Goal: Task Accomplishment & Management: Manage account settings

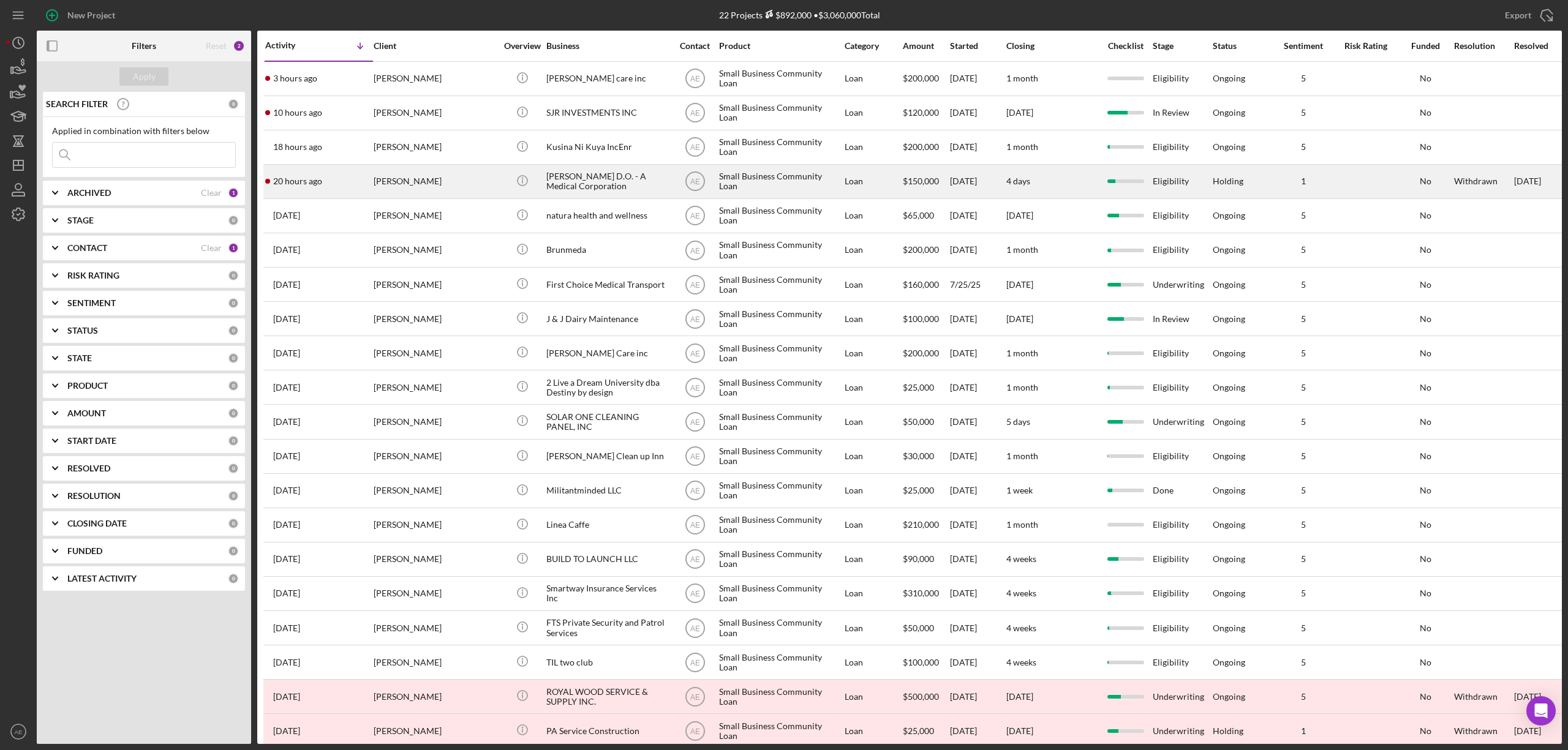
click at [430, 182] on div "[PERSON_NAME]" at bounding box center [435, 182] width 123 height 33
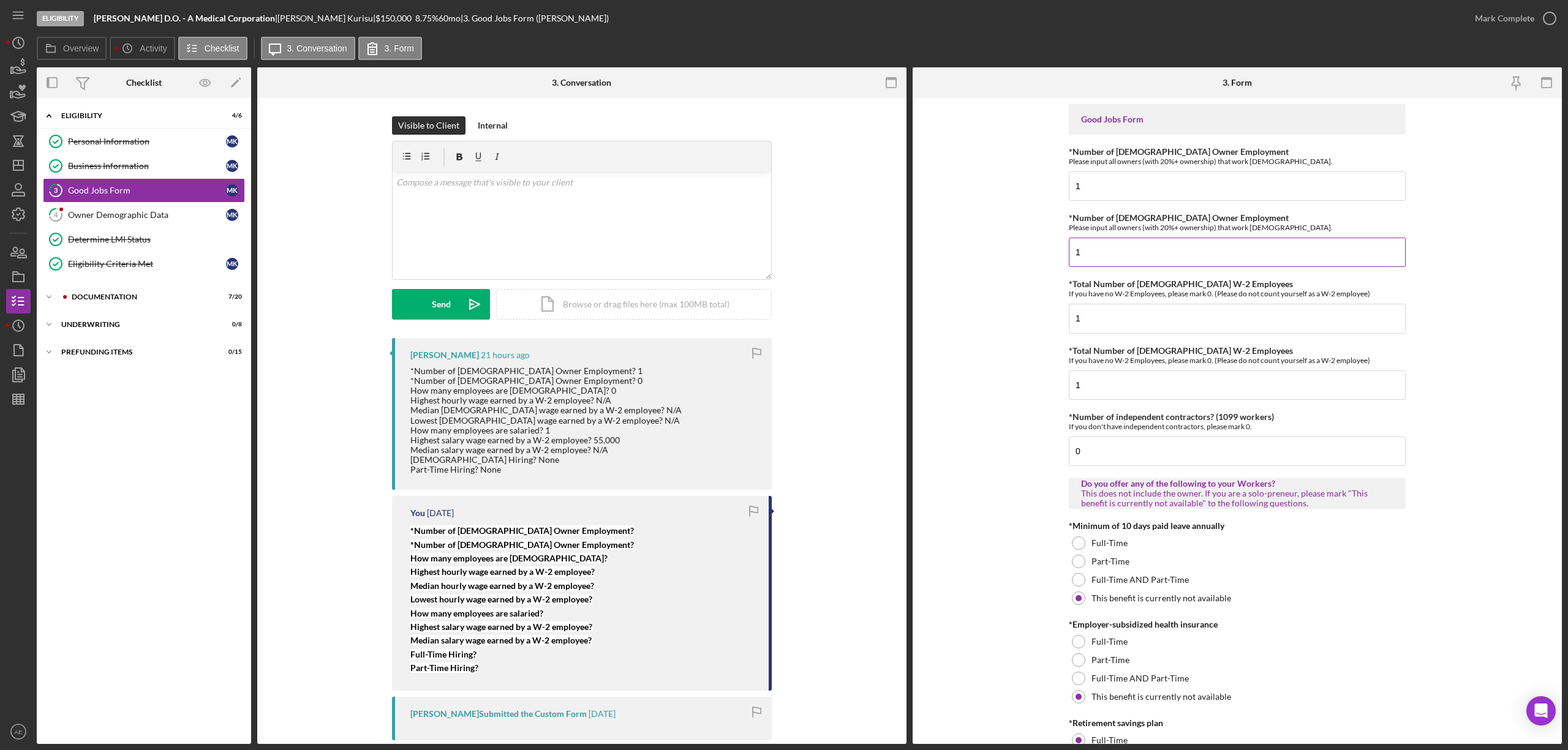
click at [1108, 257] on input "1" at bounding box center [1237, 252] width 337 height 29
type input "0"
click at [1121, 321] on input "1" at bounding box center [1237, 318] width 337 height 29
type input "0"
click at [1122, 395] on input "1" at bounding box center [1237, 385] width 337 height 29
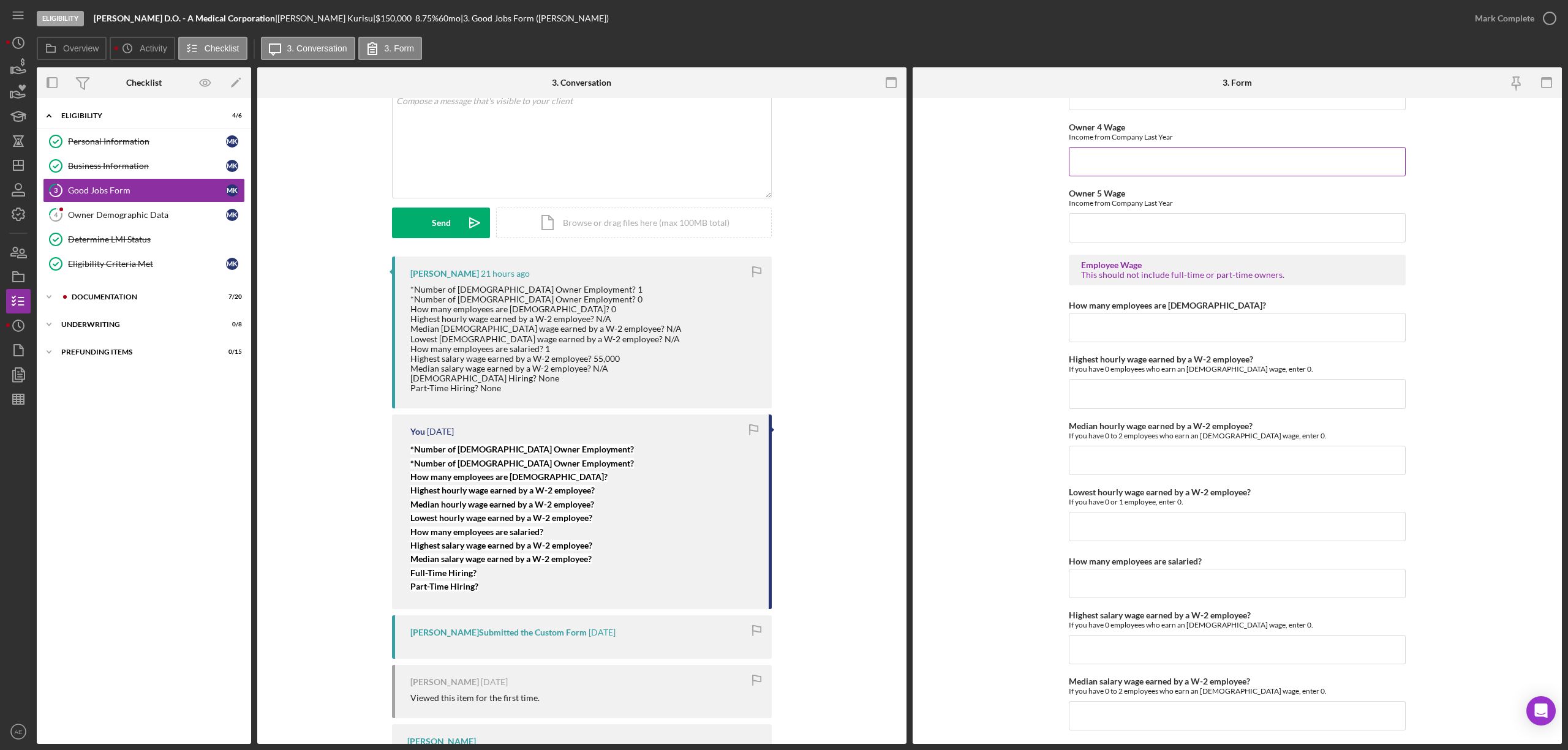
scroll to position [2205, 0]
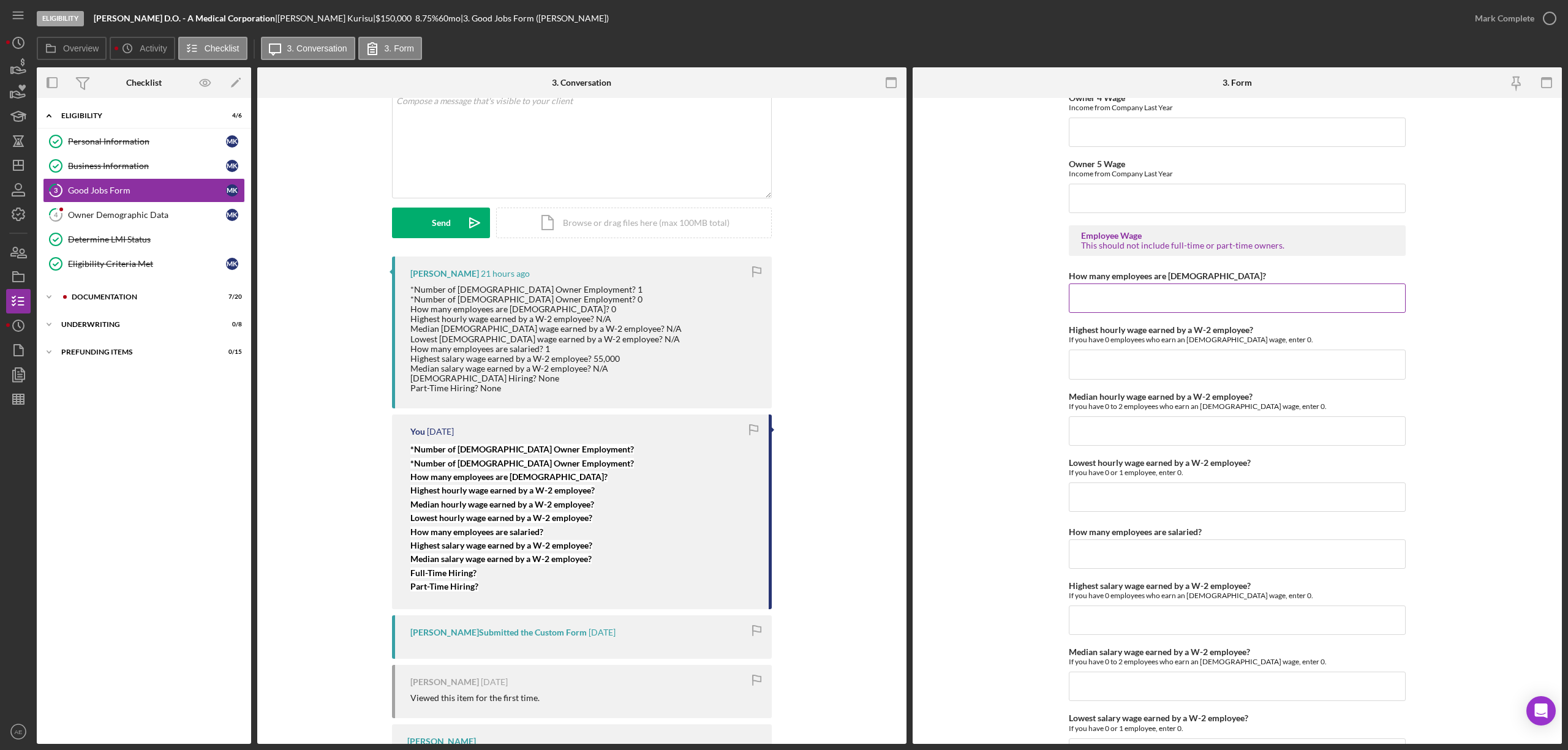
type input "0"
click at [1117, 308] on input "How many employees are [DEMOGRAPHIC_DATA]?" at bounding box center [1237, 298] width 337 height 29
type input "0"
click at [1132, 360] on input "Highest hourly wage earned by a W-2 employee?" at bounding box center [1237, 364] width 337 height 29
type input "$0"
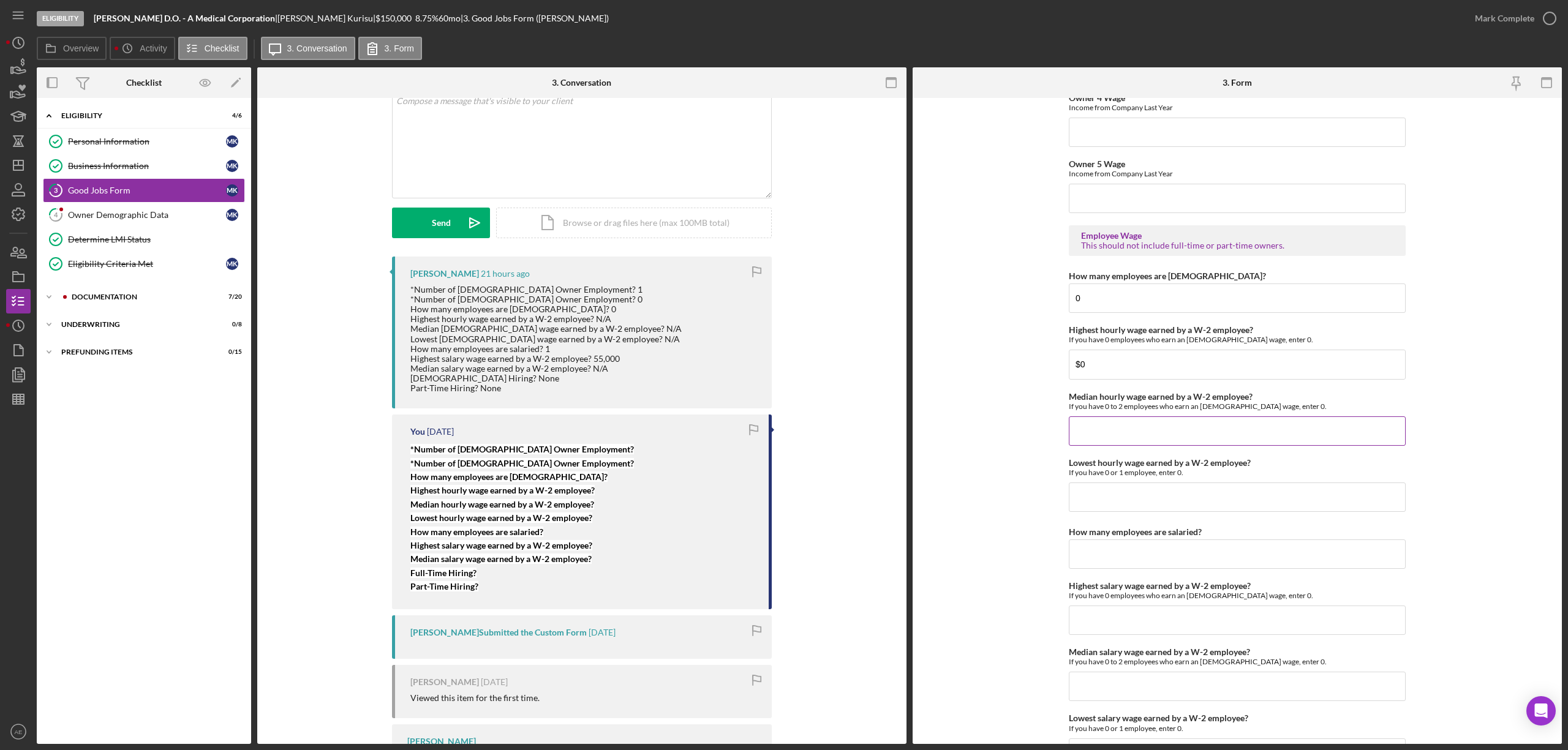
click at [1141, 439] on input "Median hourly wage earned by a W-2 employee?" at bounding box center [1237, 431] width 337 height 29
type input "$0"
click at [1126, 505] on input "Lowest hourly wage earned by a W-2 employee?" at bounding box center [1237, 497] width 337 height 29
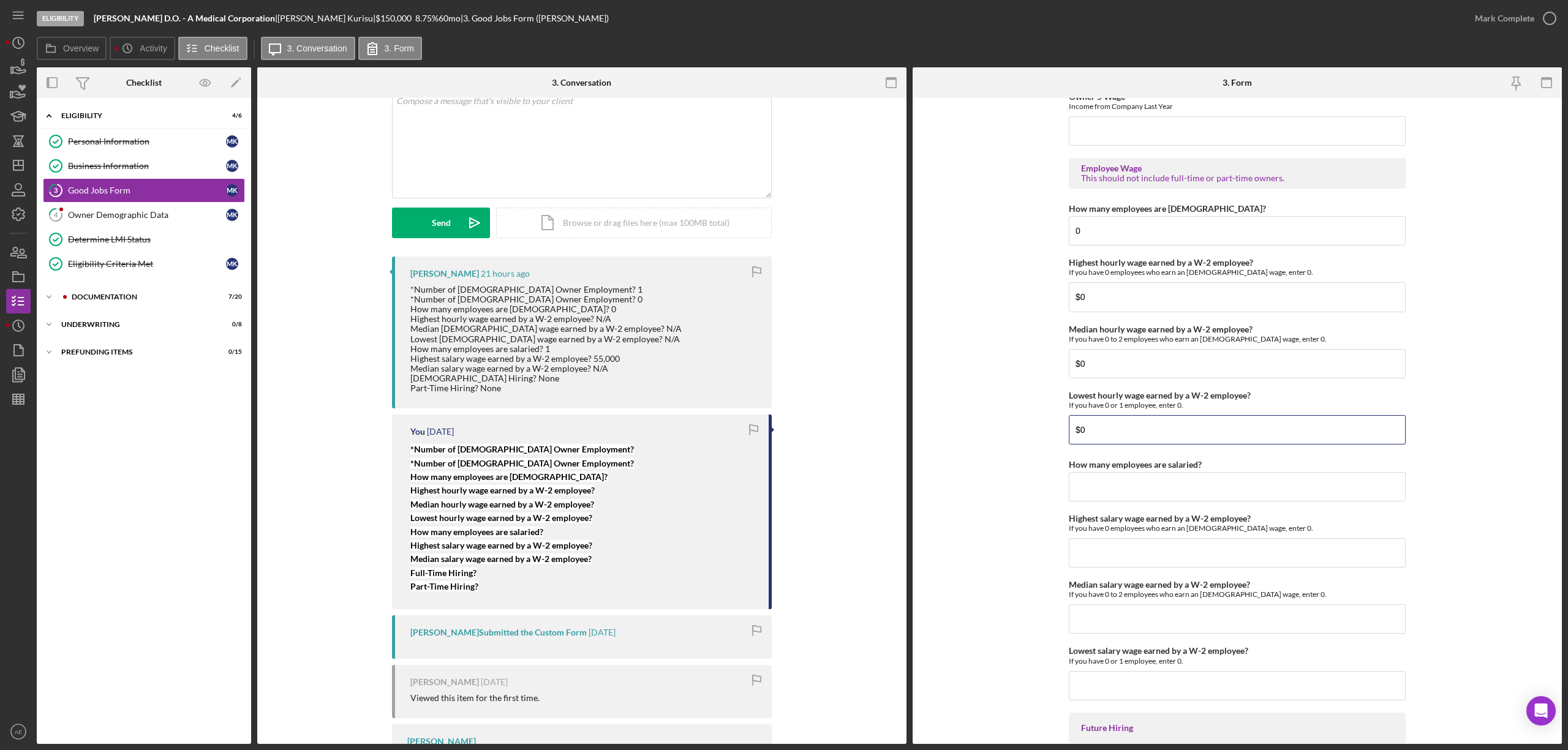
scroll to position [2368, 0]
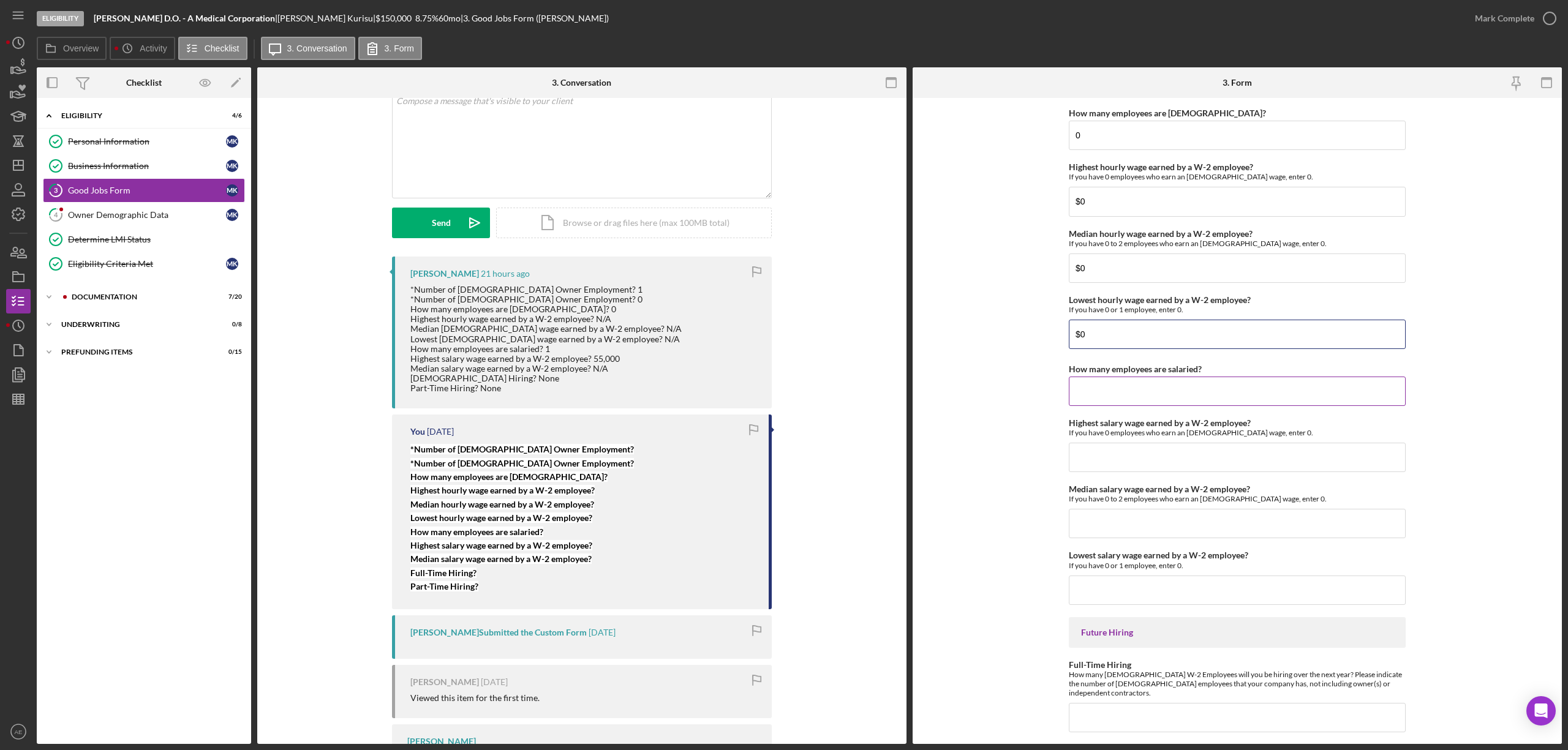
type input "$0"
click at [1131, 405] on input "How many employees are salaried?" at bounding box center [1237, 391] width 337 height 29
type input "1"
click at [1144, 472] on input "Highest salary wage earned by a W-2 employee?" at bounding box center [1237, 457] width 337 height 29
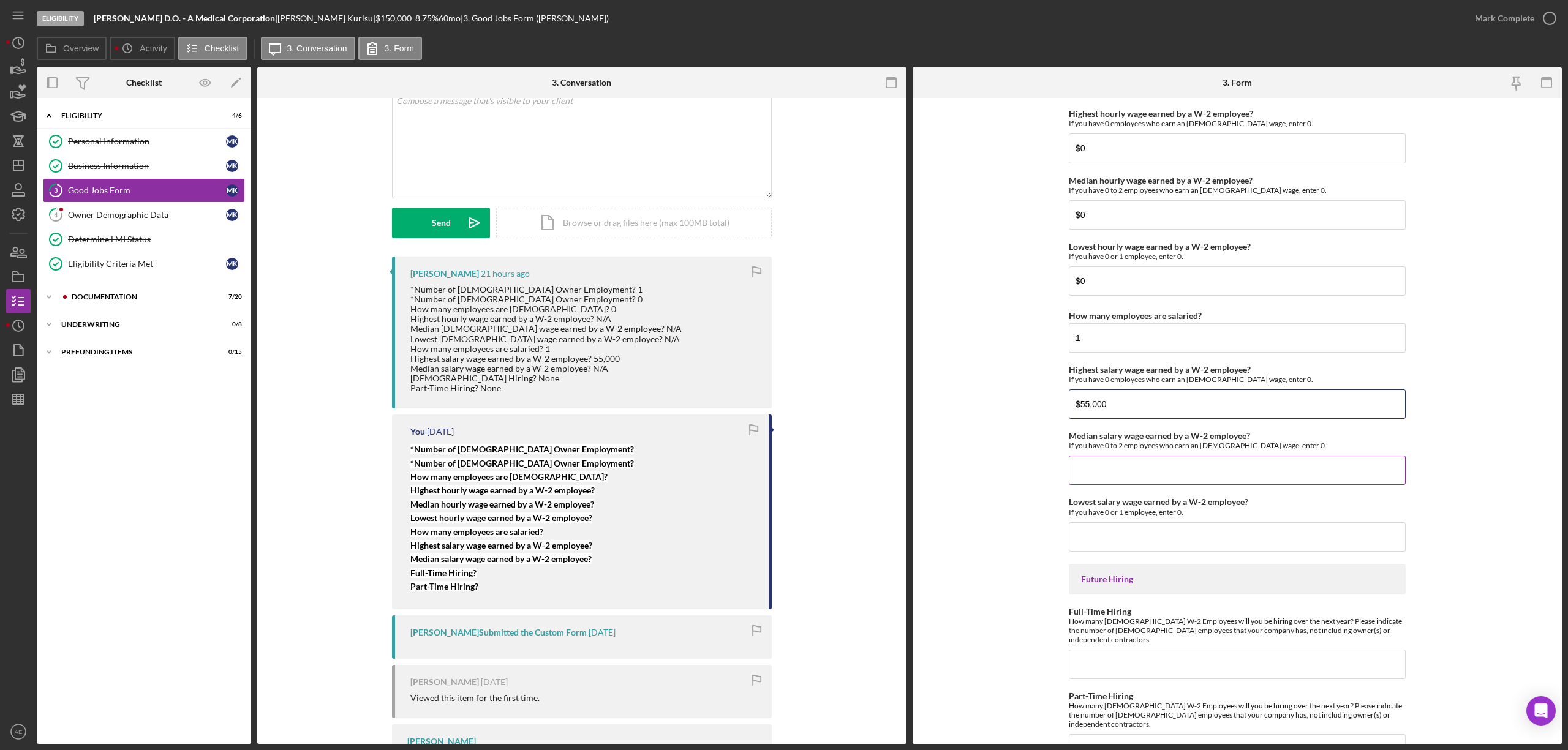
scroll to position [2449, 0]
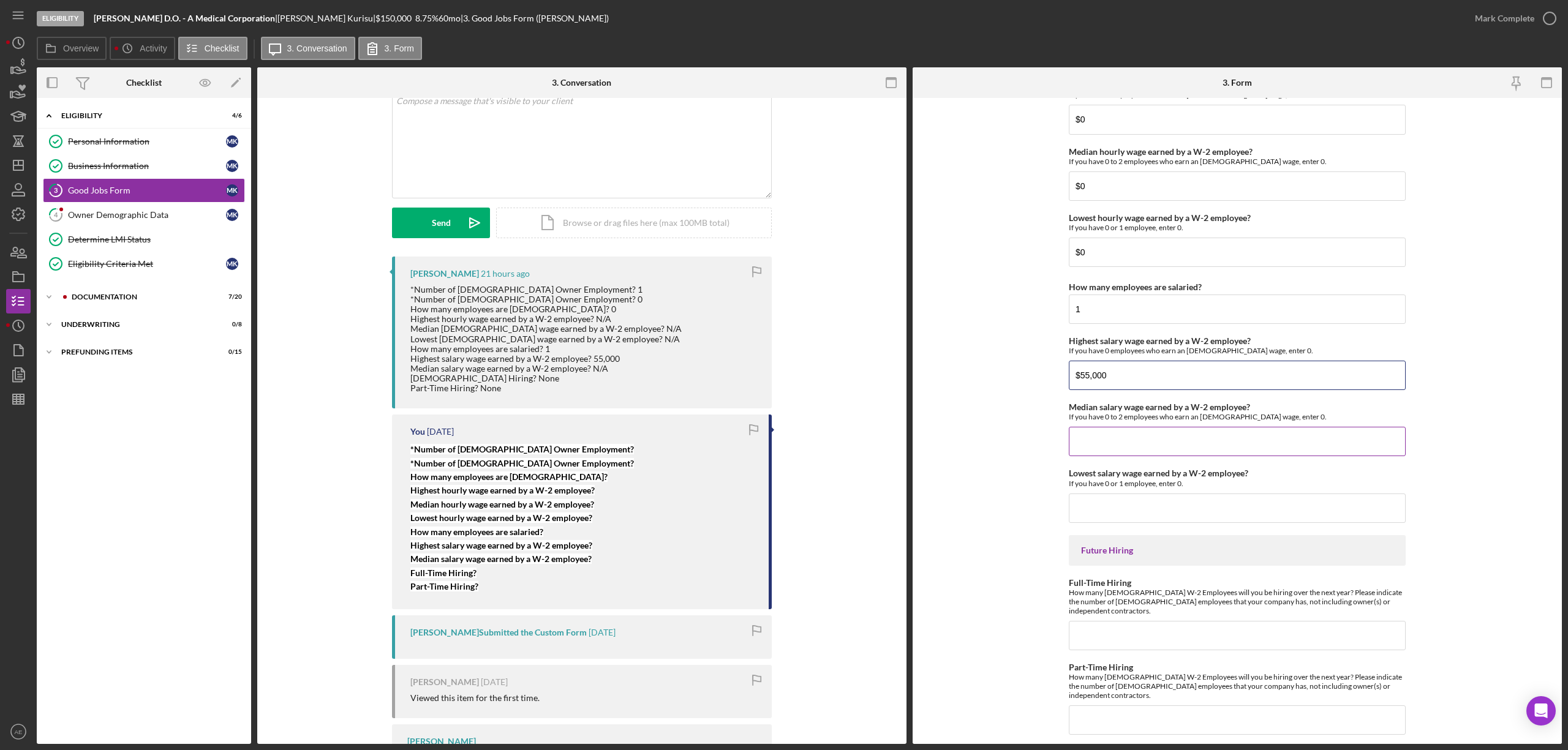
type input "$55,000"
click at [1133, 457] on input "Median salary wage earned by a W-2 employee?" at bounding box center [1237, 441] width 337 height 29
drag, startPoint x: 1126, startPoint y: 386, endPoint x: 1039, endPoint y: 382, distance: 87.1
click at [1039, 382] on form "Good Jobs Form *Number of [DEMOGRAPHIC_DATA] Owner Employment Please input all …" at bounding box center [1237, 421] width 649 height 646
click at [1121, 449] on input "Median salary wage earned by a W-2 employee?" at bounding box center [1237, 441] width 337 height 29
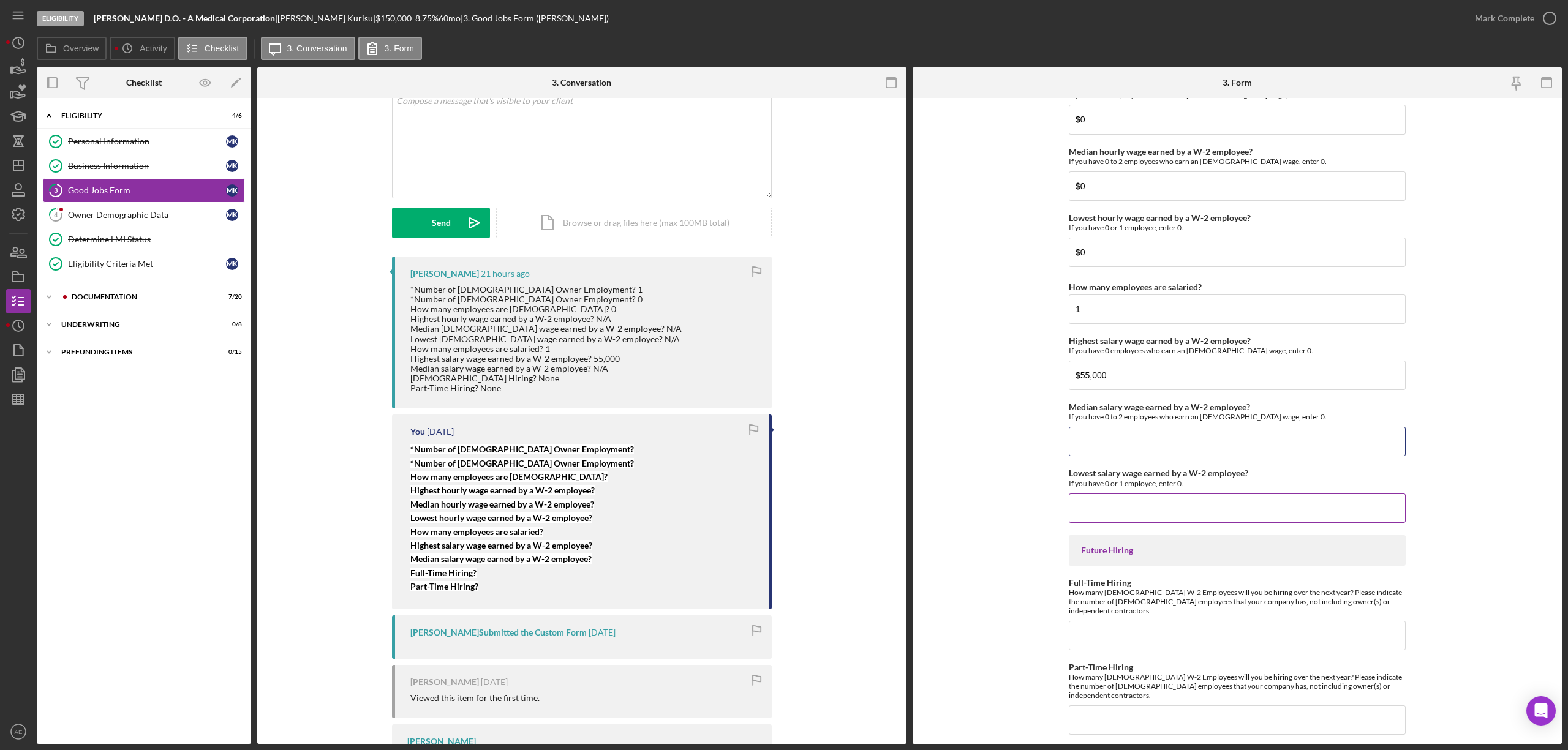
paste input "$55,000"
type input "$55,000"
click at [1120, 510] on input "Lowest salary wage earned by a W-2 employee?" at bounding box center [1237, 508] width 337 height 29
paste input "$55,000"
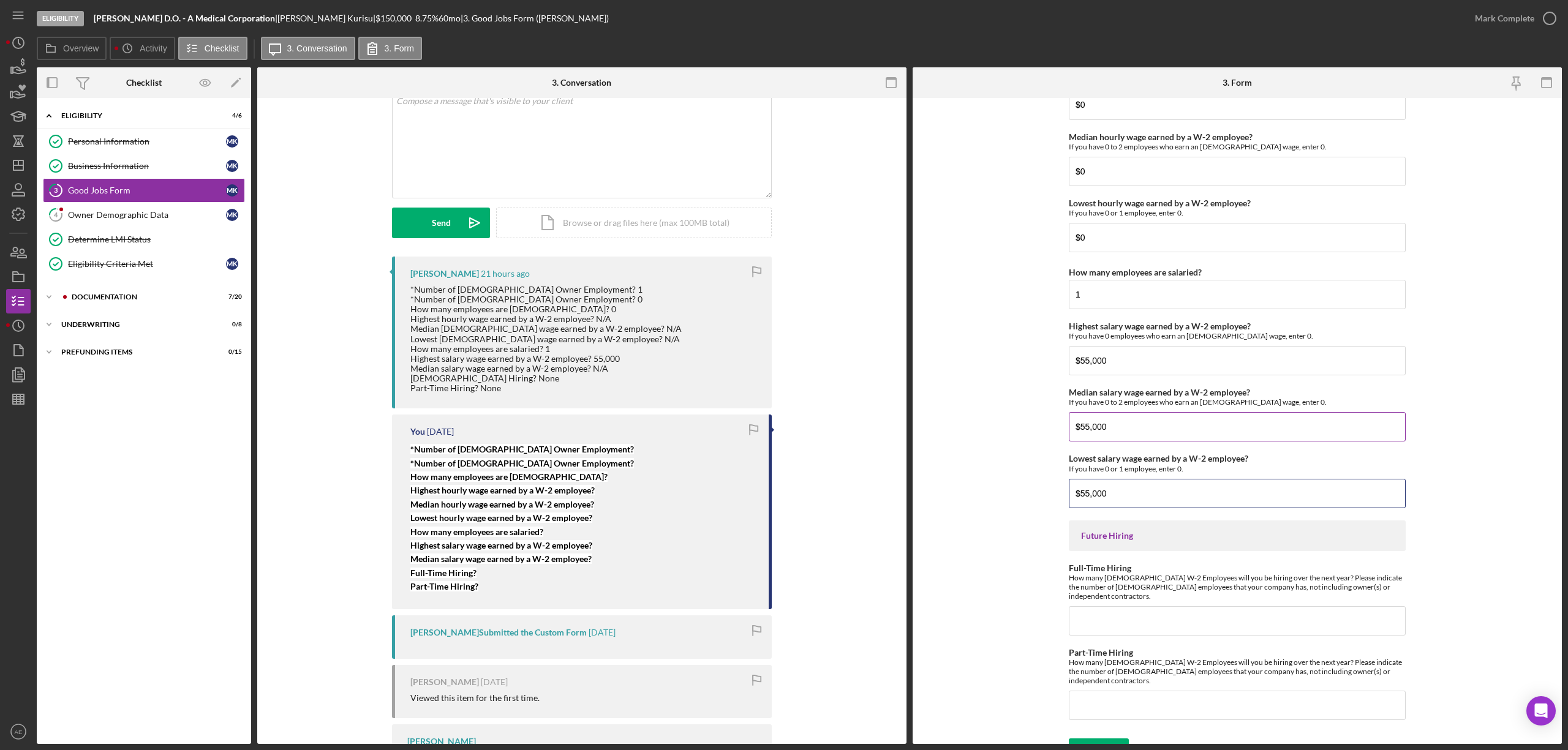
scroll to position [2476, 0]
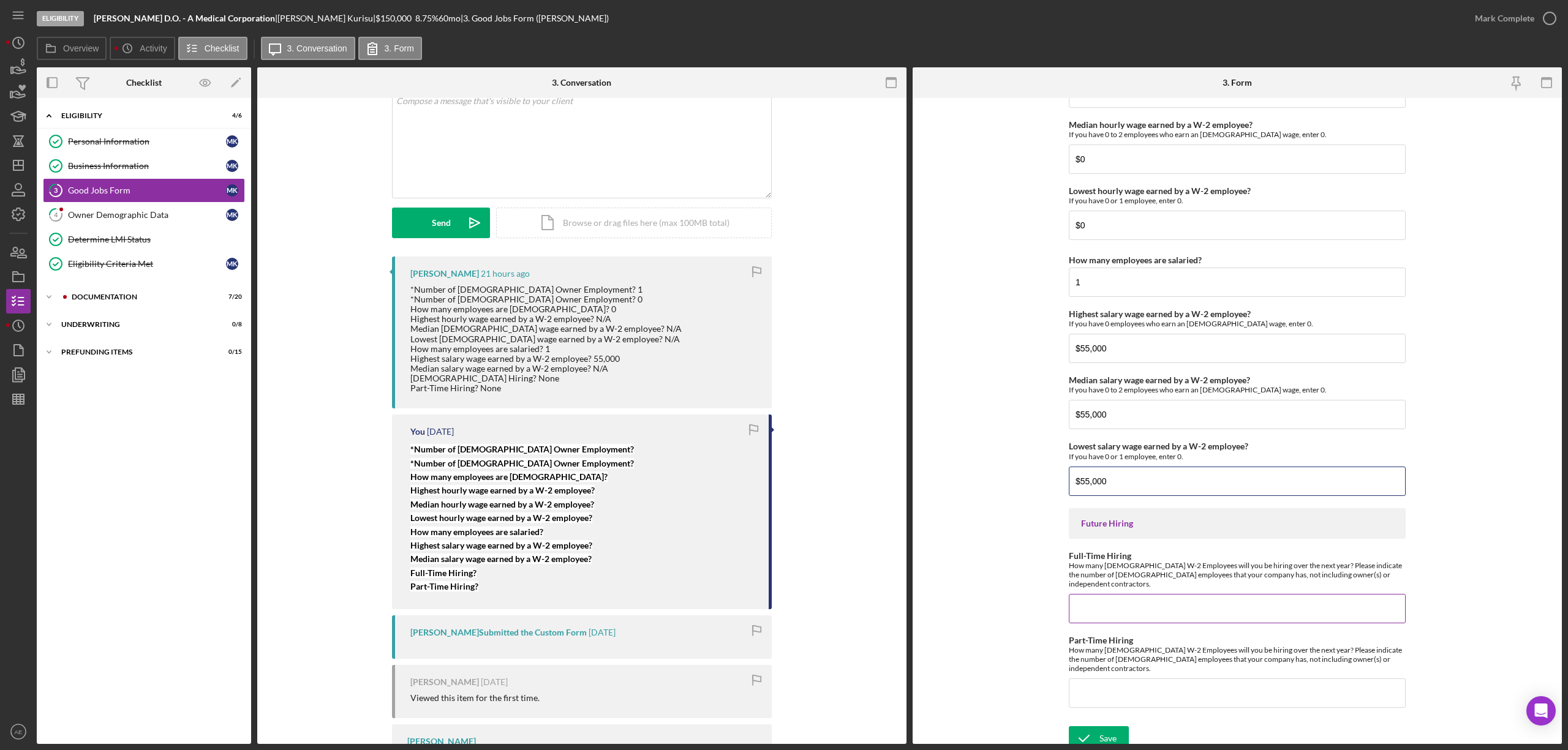
type input "$55,000"
click at [1128, 603] on input "Full-Time Hiring" at bounding box center [1237, 608] width 337 height 29
type input "0"
click at [1110, 684] on input "Part-Time Hiring" at bounding box center [1237, 693] width 337 height 29
type input "0"
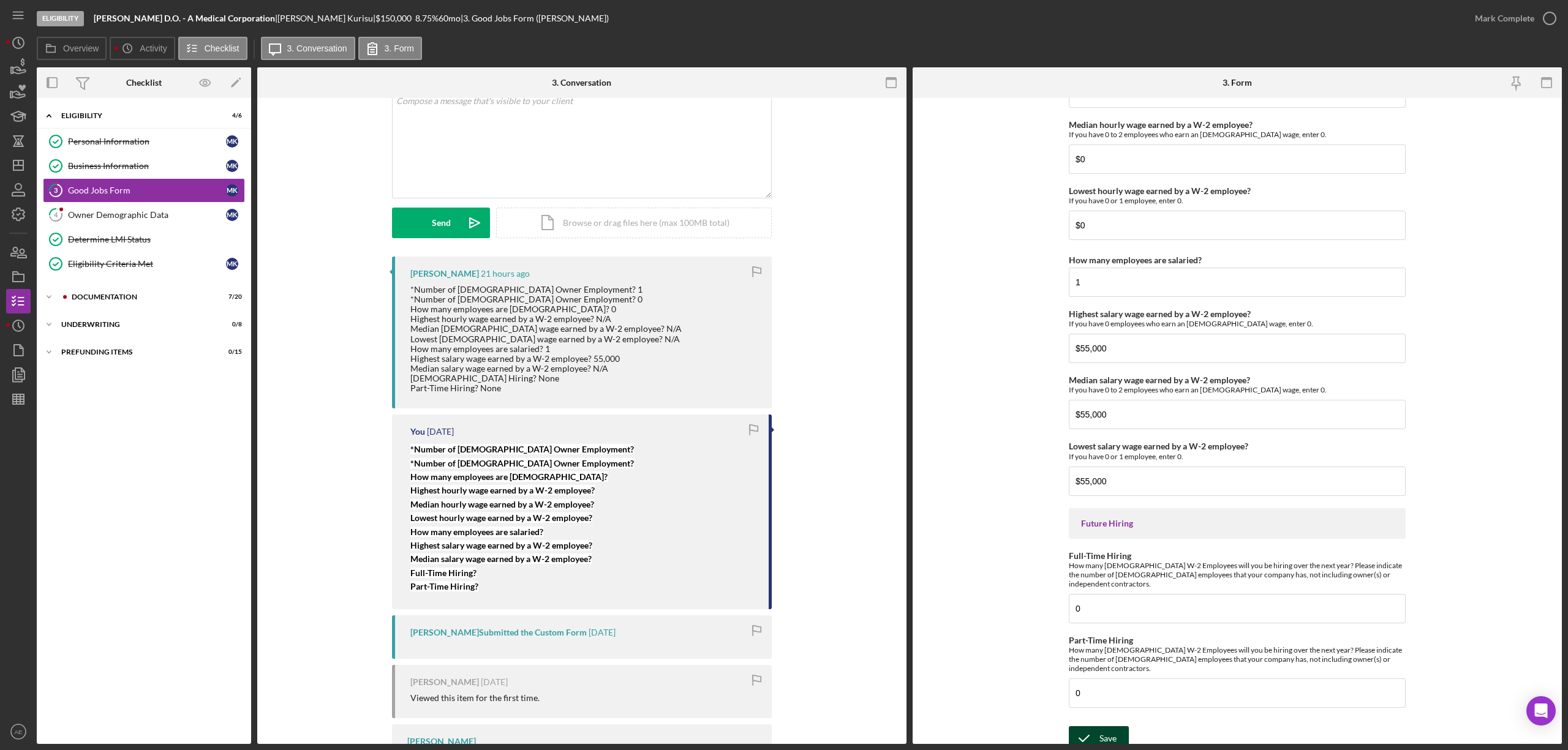
click at [1094, 733] on icon "submit" at bounding box center [1084, 739] width 31 height 31
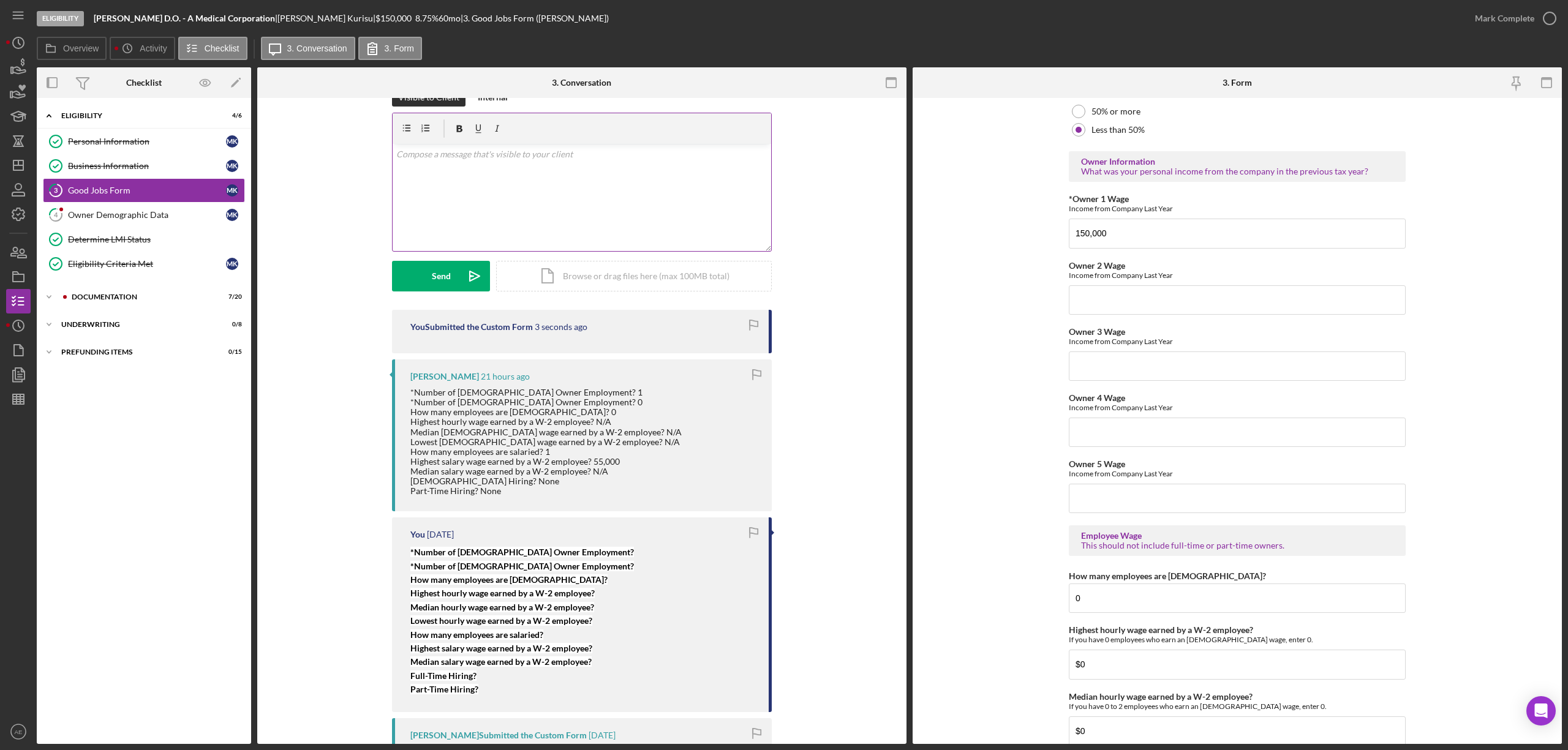
scroll to position [0, 0]
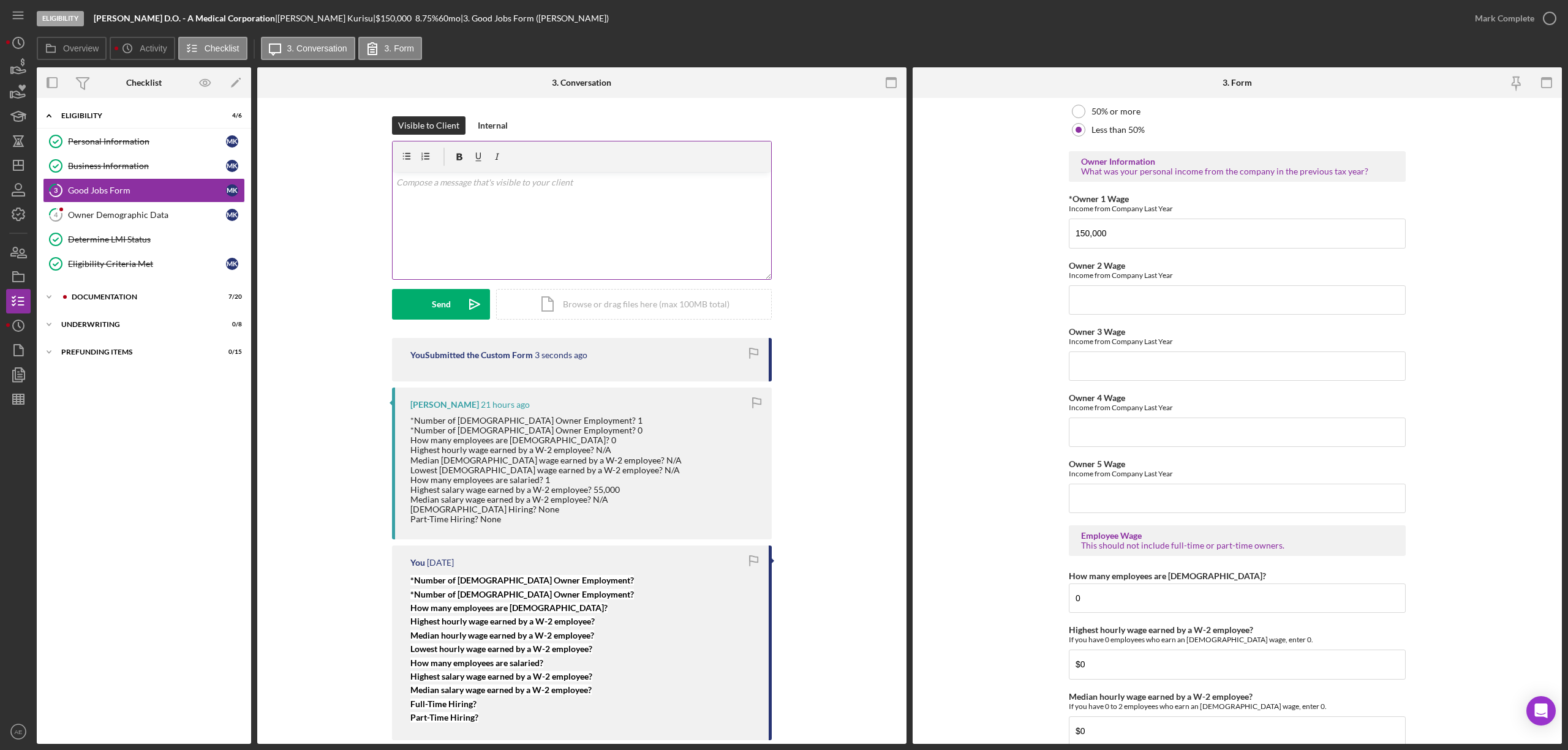
click at [462, 251] on div "v Color teal Color pink Remove color Add row above Add row below Add column bef…" at bounding box center [581, 226] width 378 height 107
click at [452, 303] on button "Send Icon/icon-invite-send" at bounding box center [441, 304] width 98 height 31
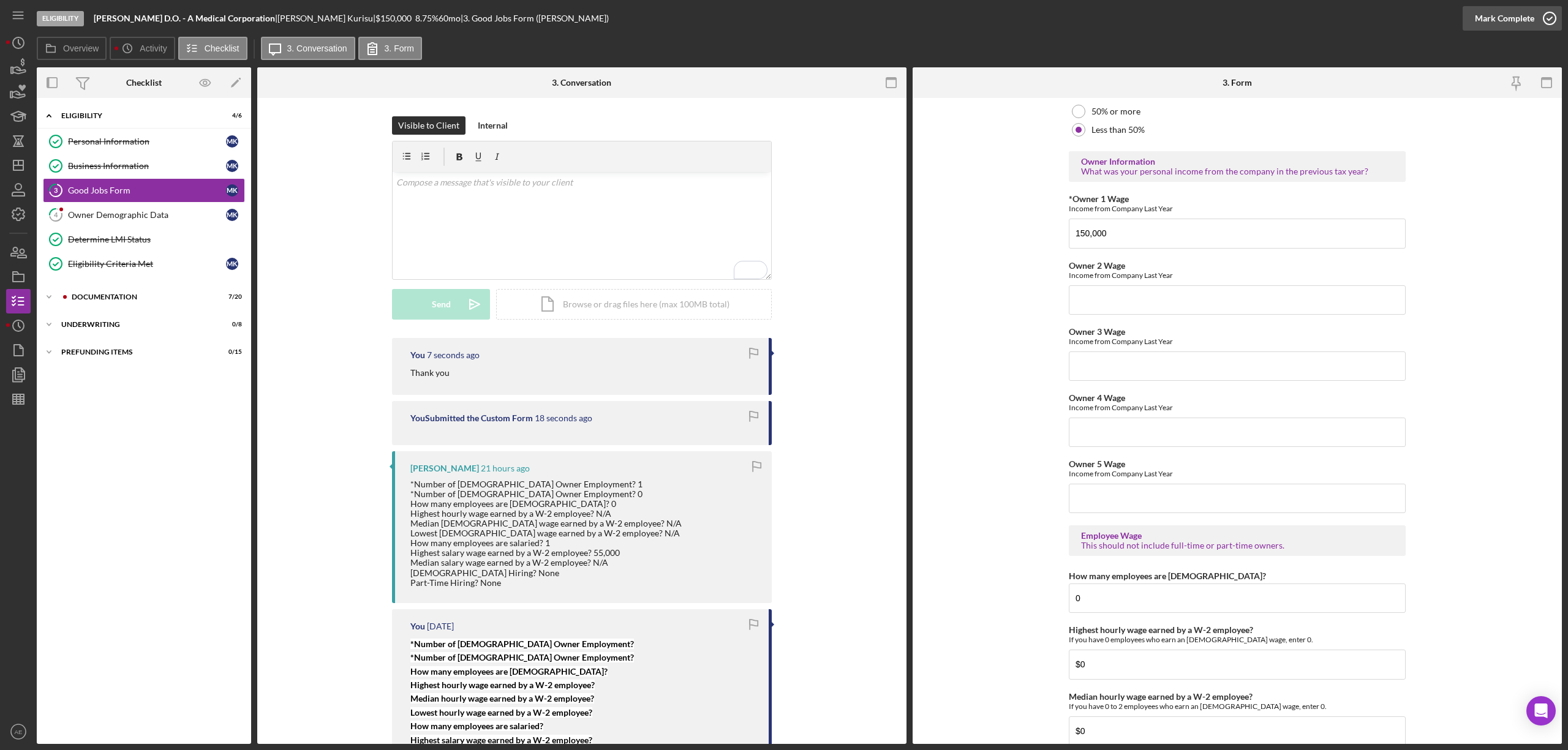
click at [1515, 20] on div "Mark Complete" at bounding box center [1505, 19] width 59 height 24
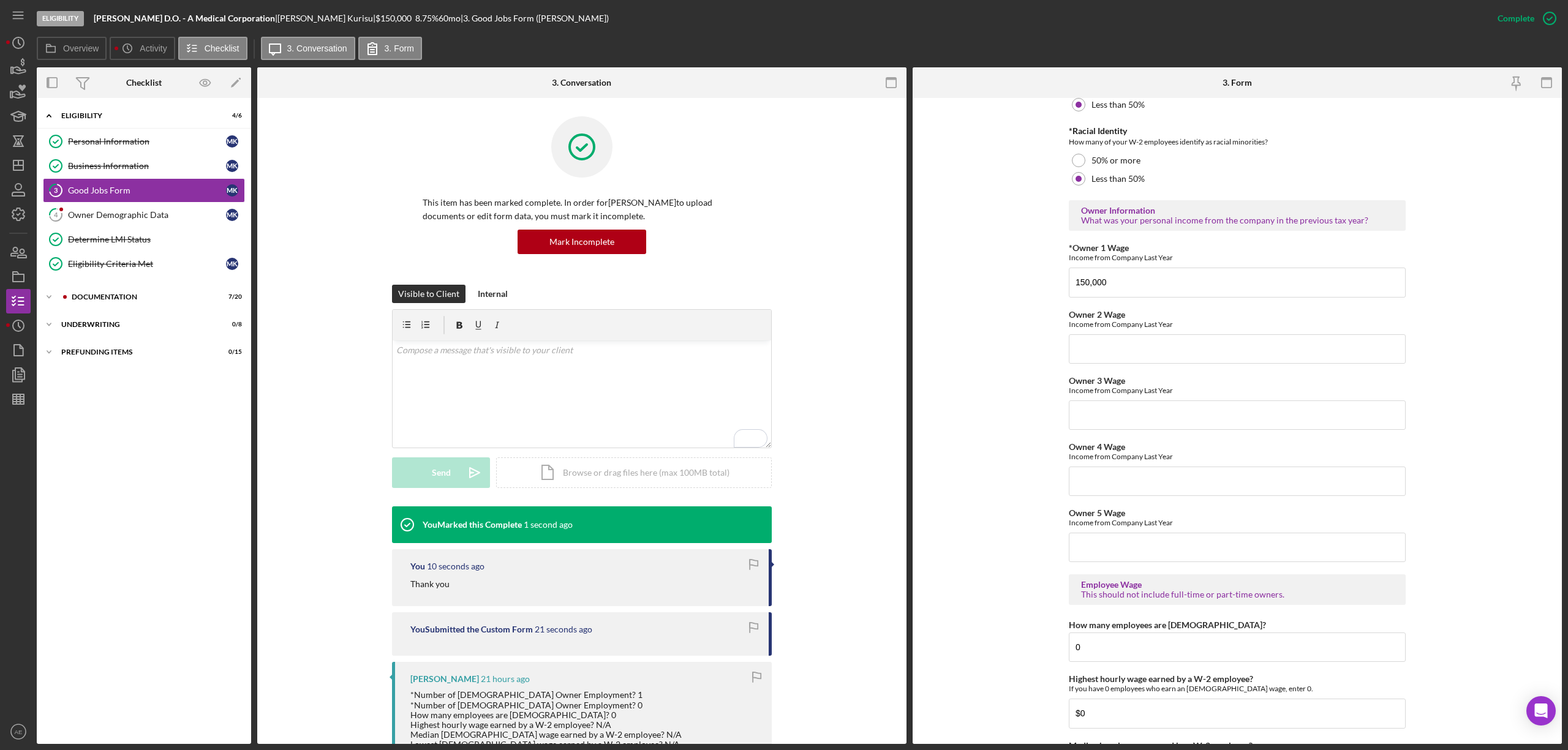
scroll to position [1954, 0]
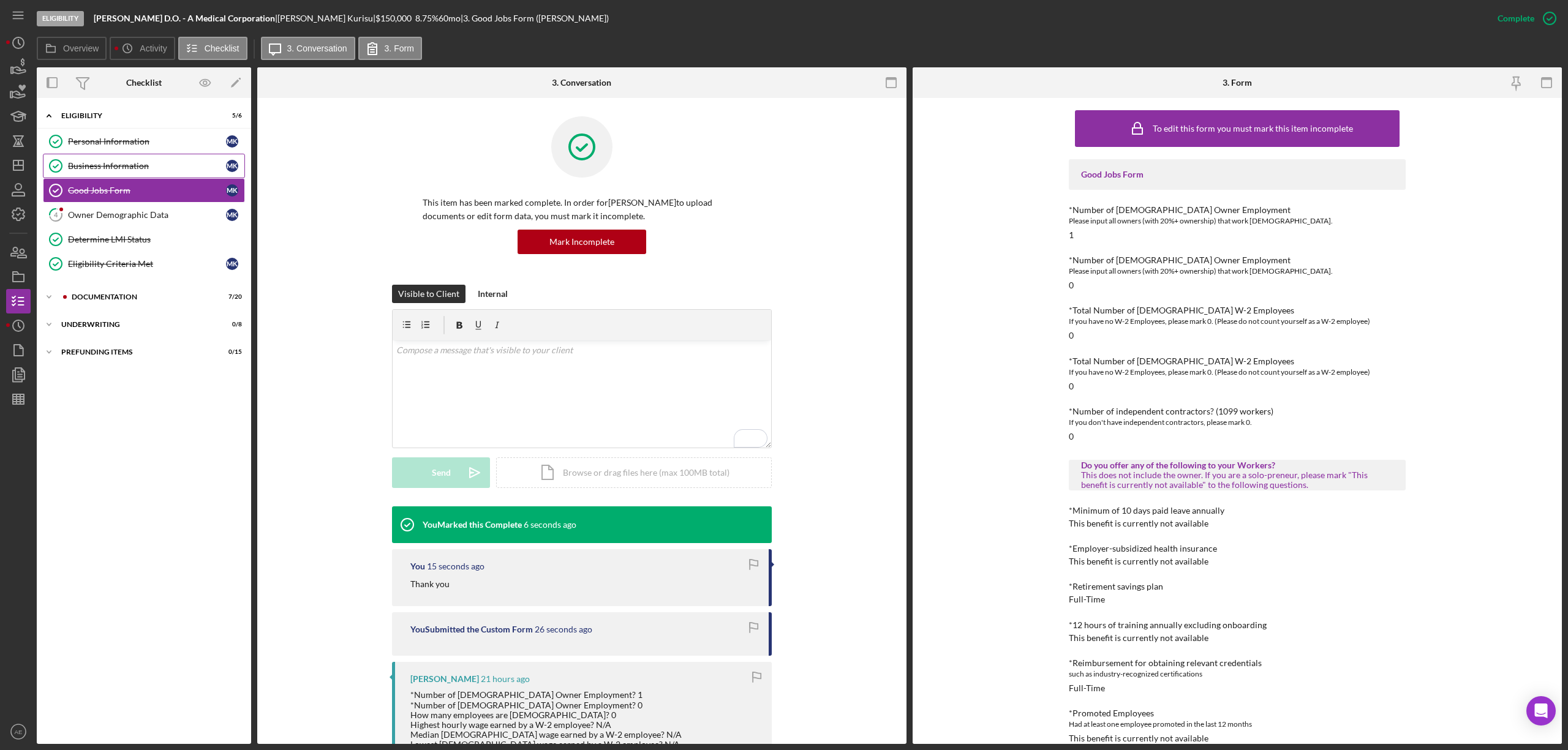
click at [135, 169] on div "Business Information" at bounding box center [147, 166] width 158 height 10
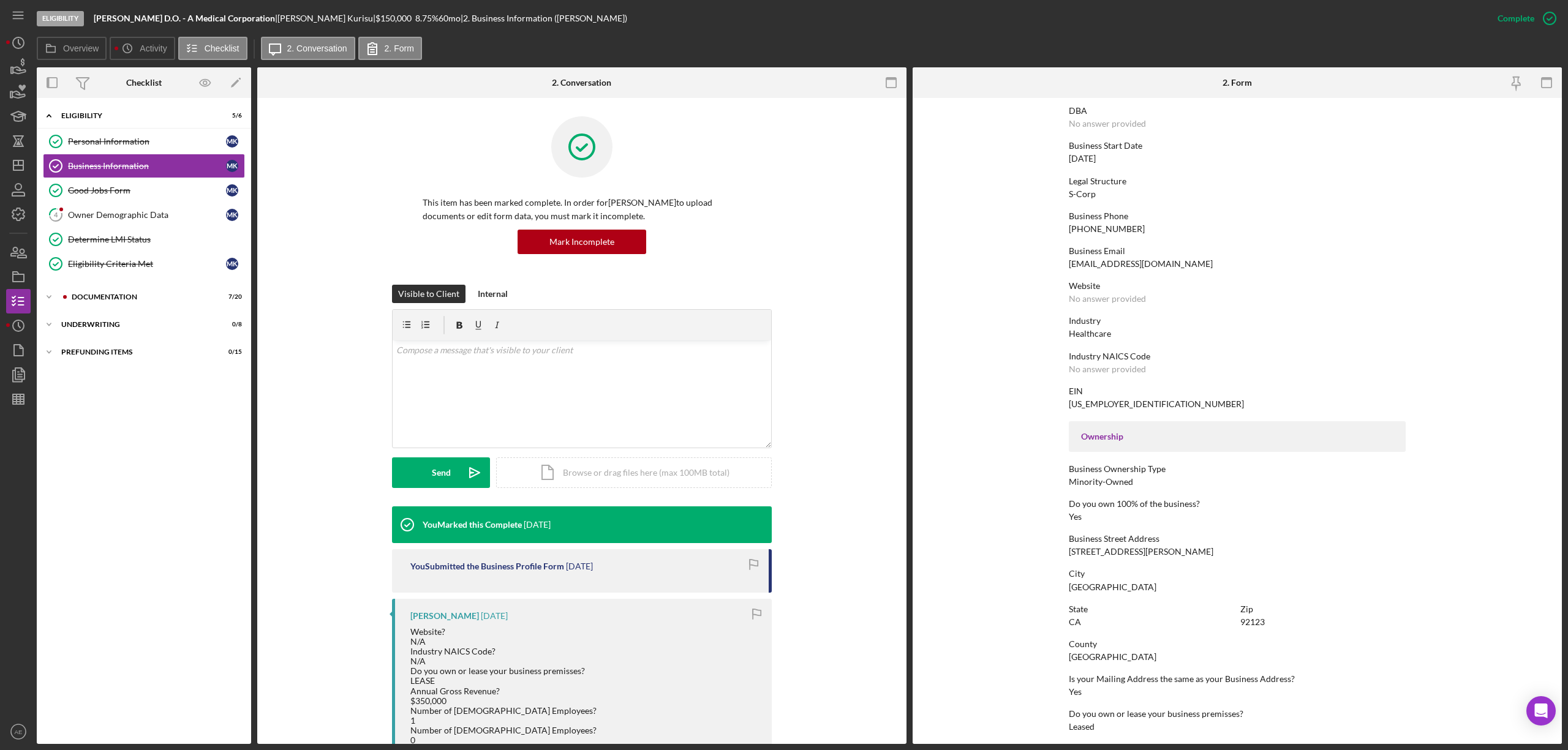
scroll to position [277, 0]
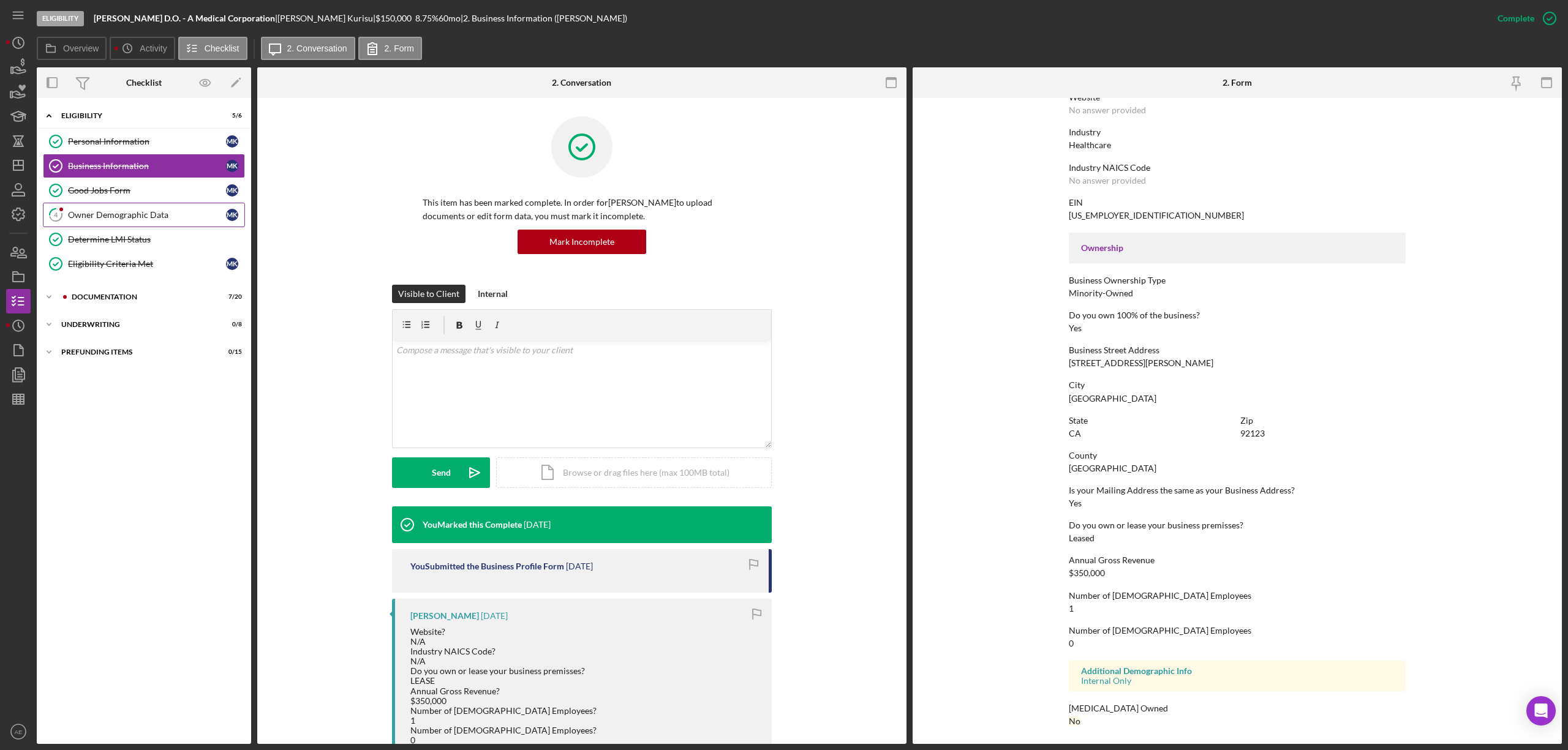
click at [138, 219] on div "Owner Demographic Data" at bounding box center [147, 215] width 158 height 10
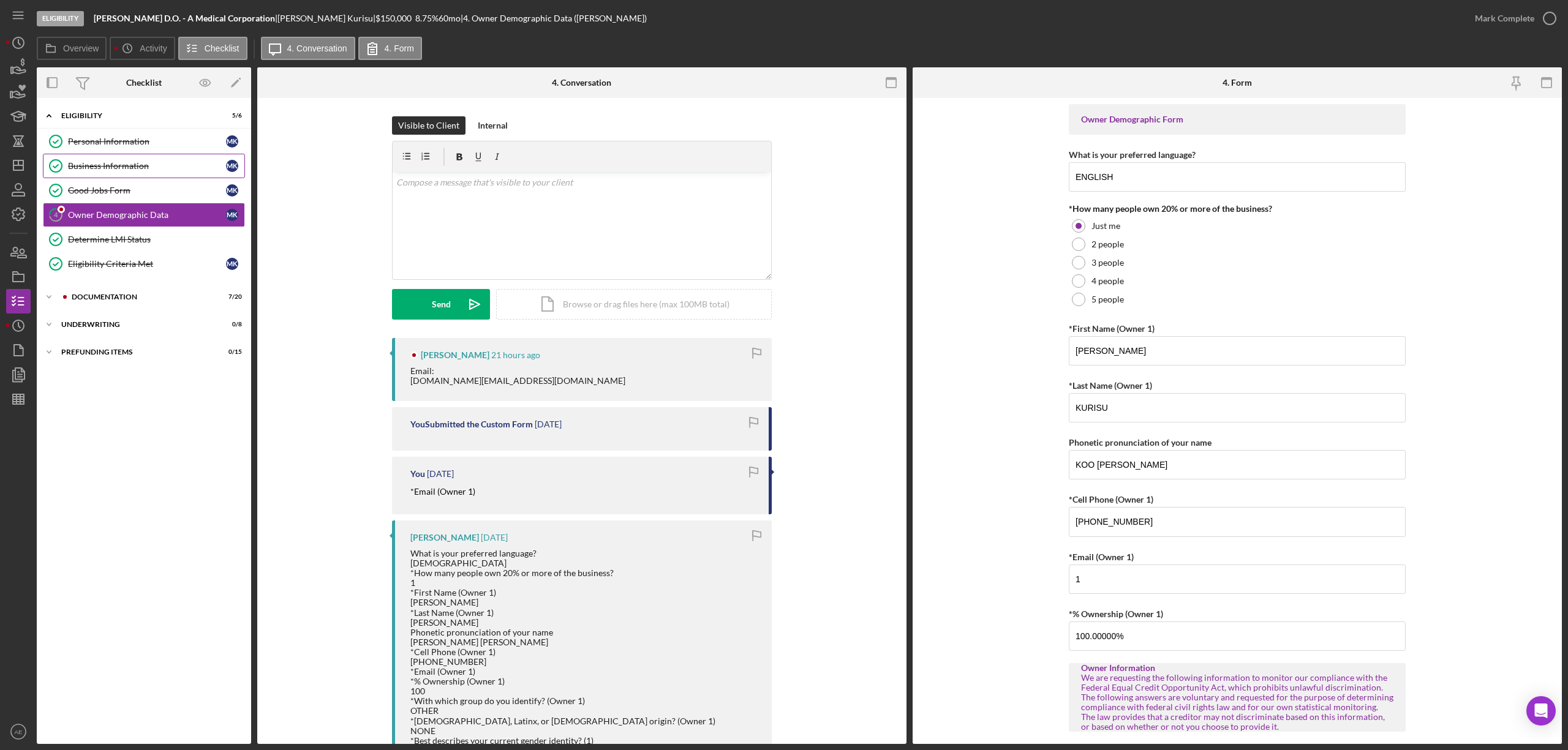
click at [140, 170] on div "Business Information" at bounding box center [147, 166] width 158 height 10
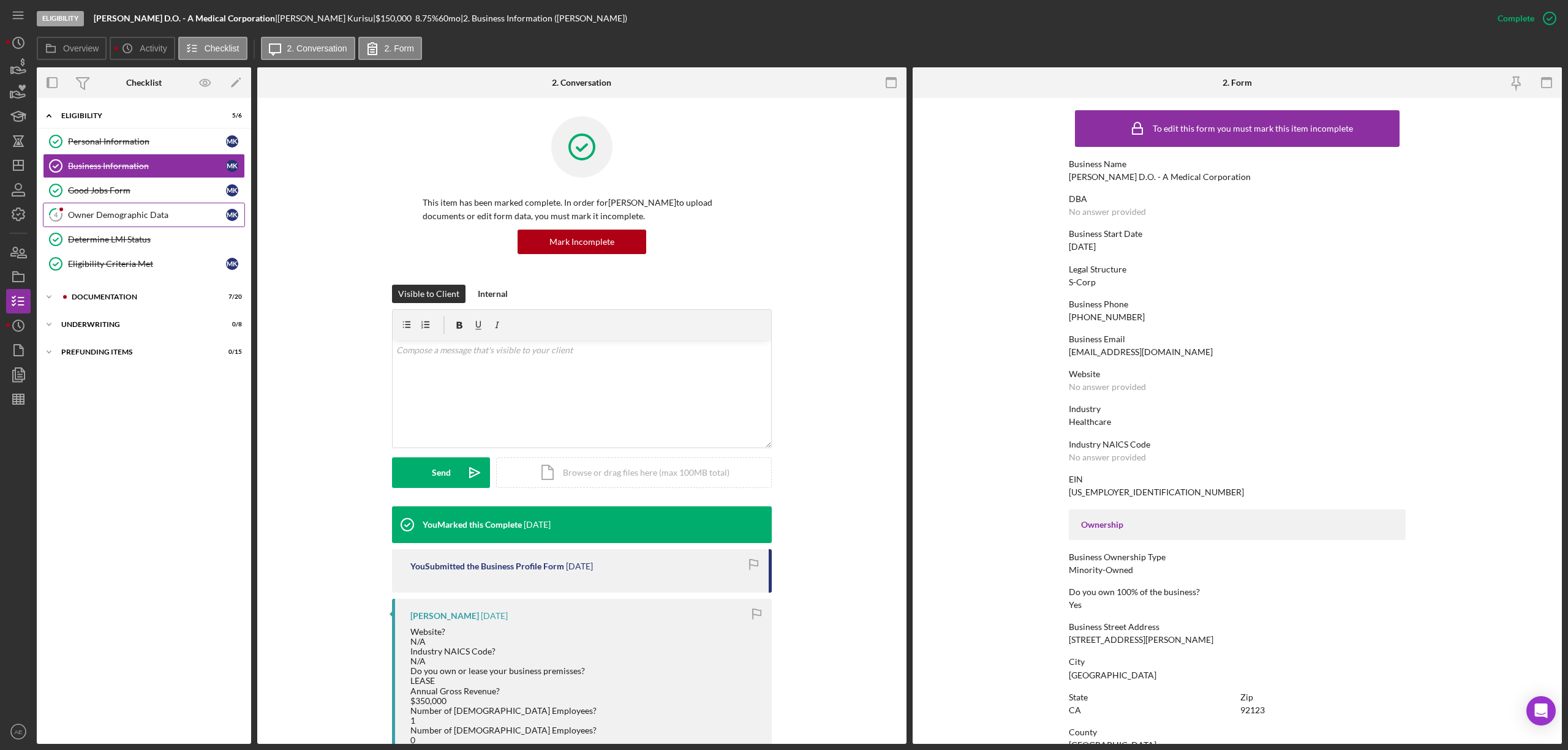
click at [145, 216] on div "Owner Demographic Data" at bounding box center [147, 215] width 158 height 10
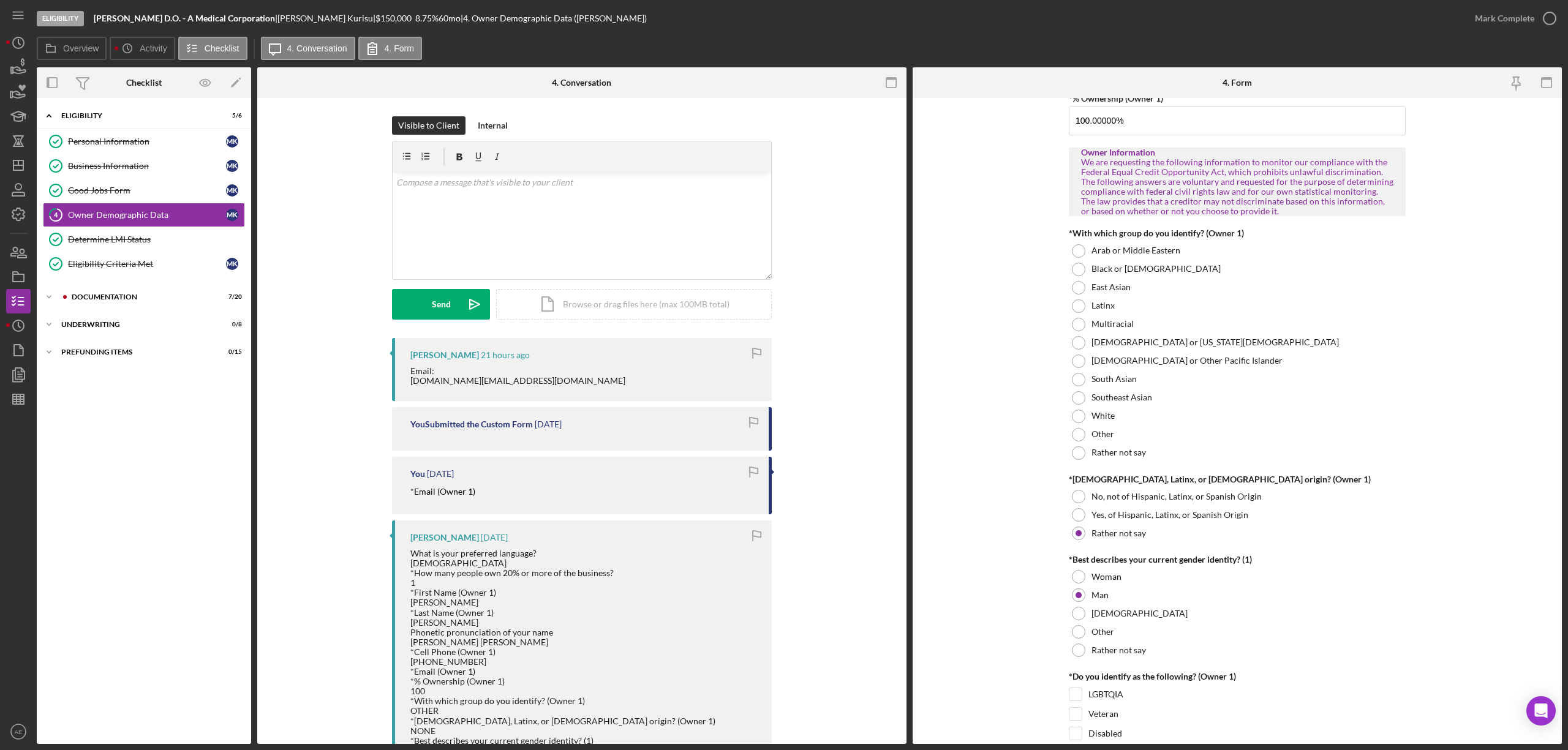
scroll to position [571, 0]
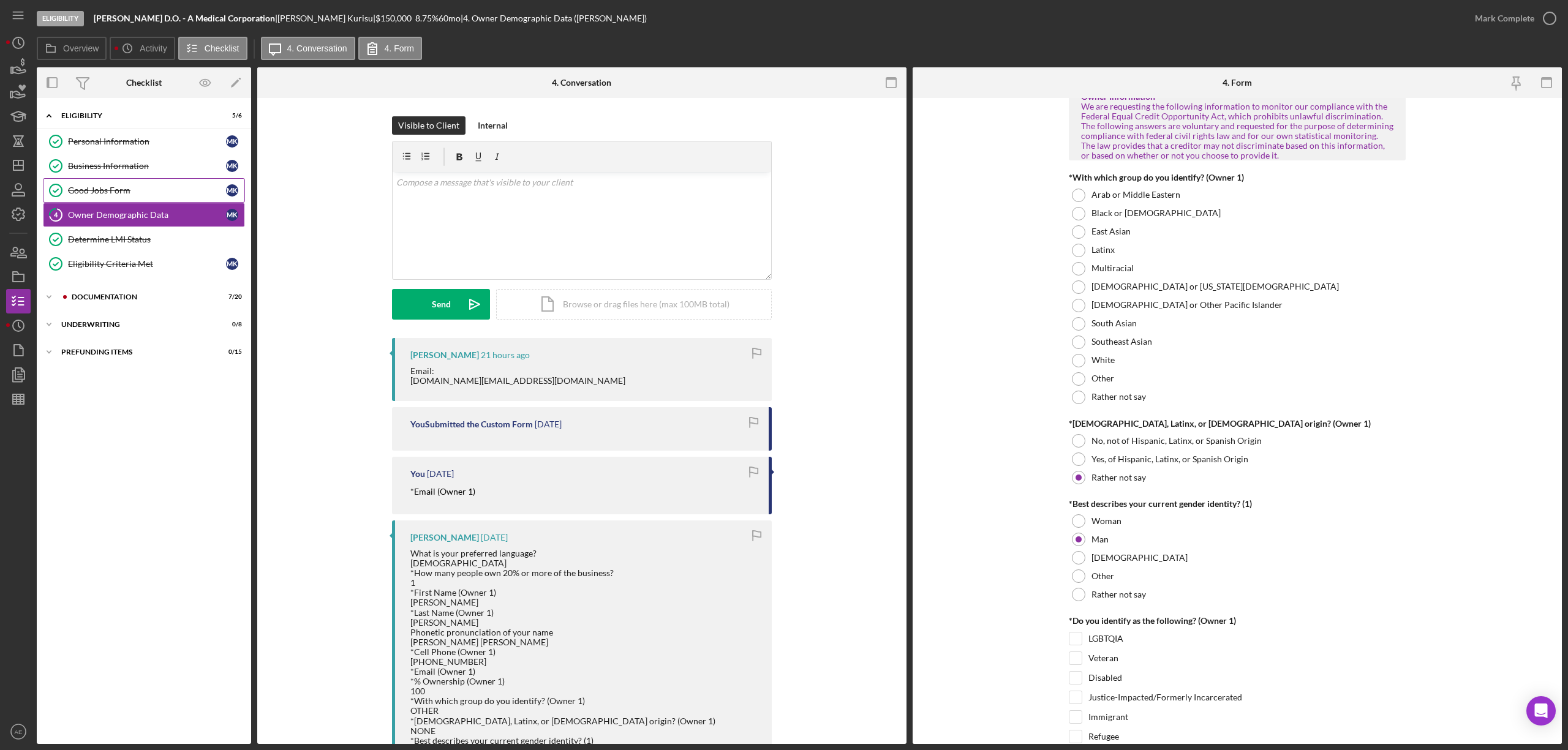
click at [107, 184] on link "Good Jobs Form Good Jobs Form M K" at bounding box center [144, 190] width 202 height 24
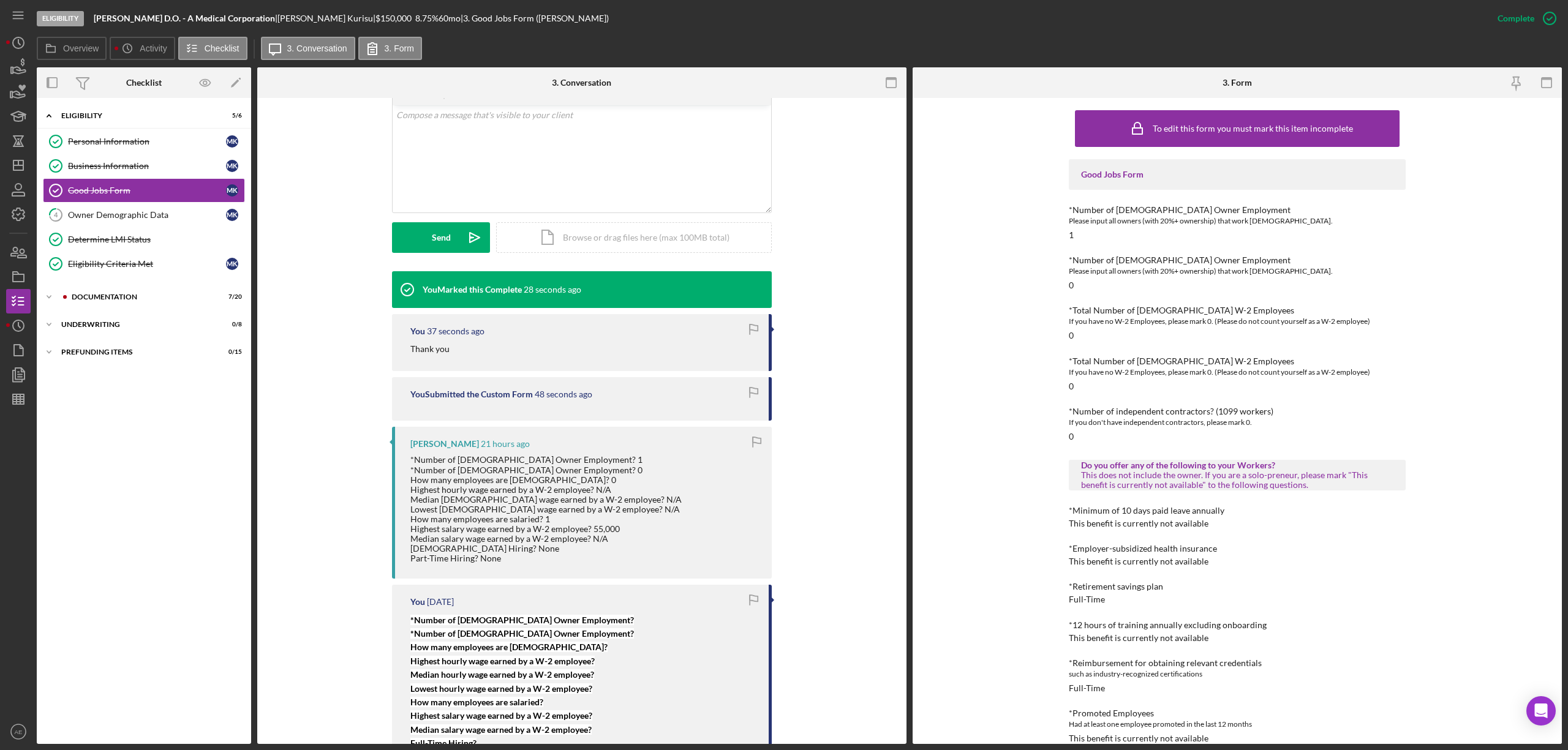
scroll to position [245, 0]
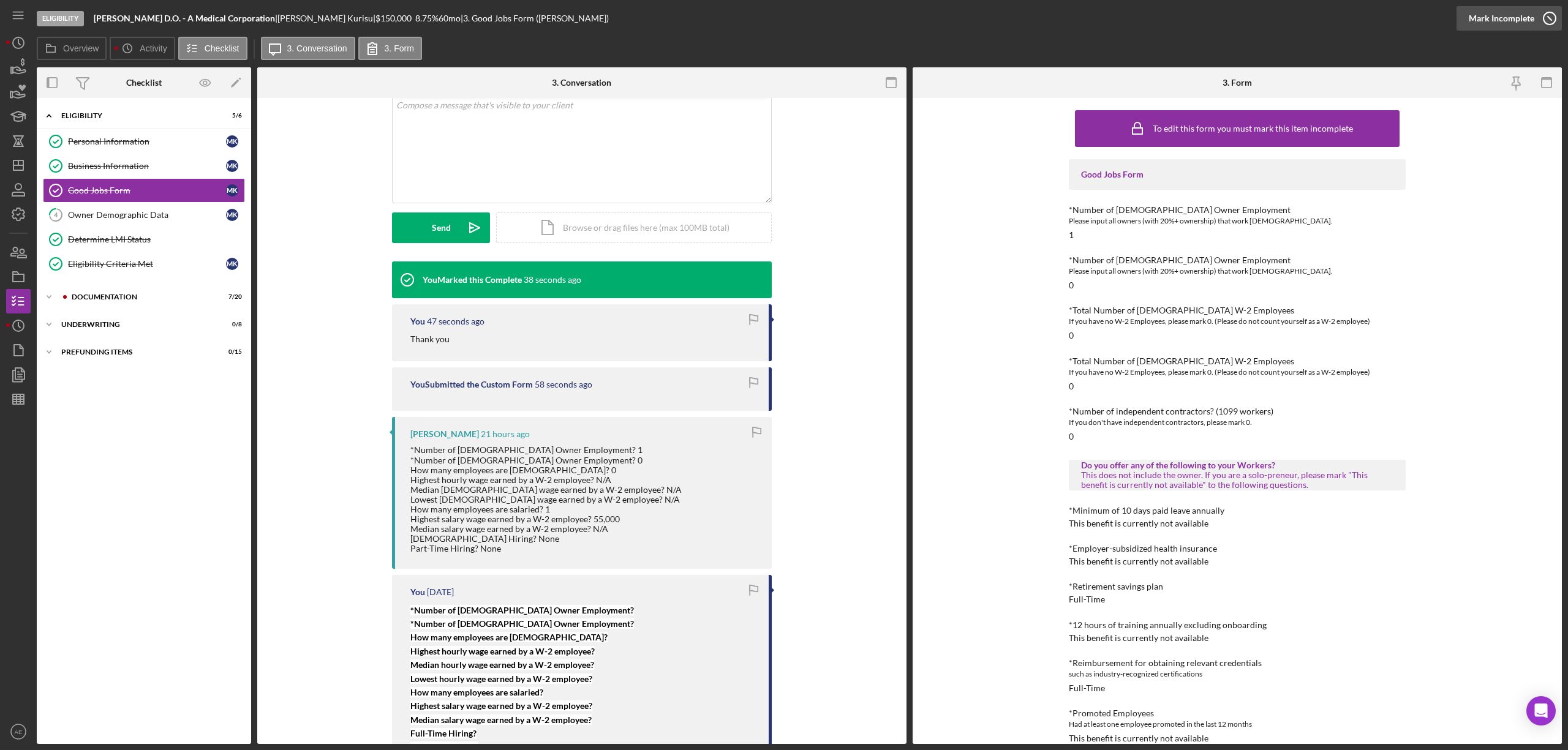
click at [1505, 17] on div "Mark Incomplete" at bounding box center [1502, 19] width 66 height 24
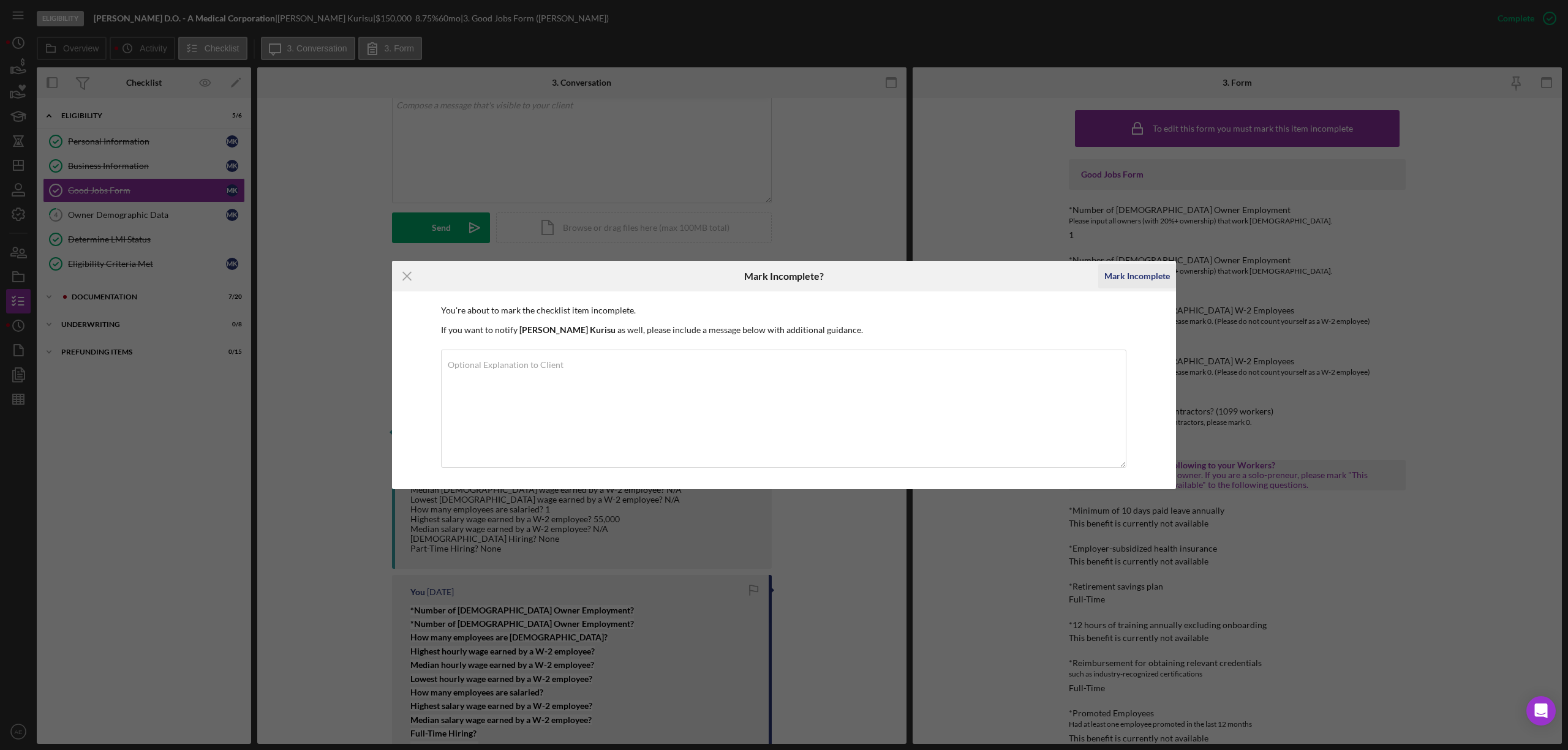
click at [1121, 279] on div "Mark Incomplete" at bounding box center [1137, 276] width 66 height 24
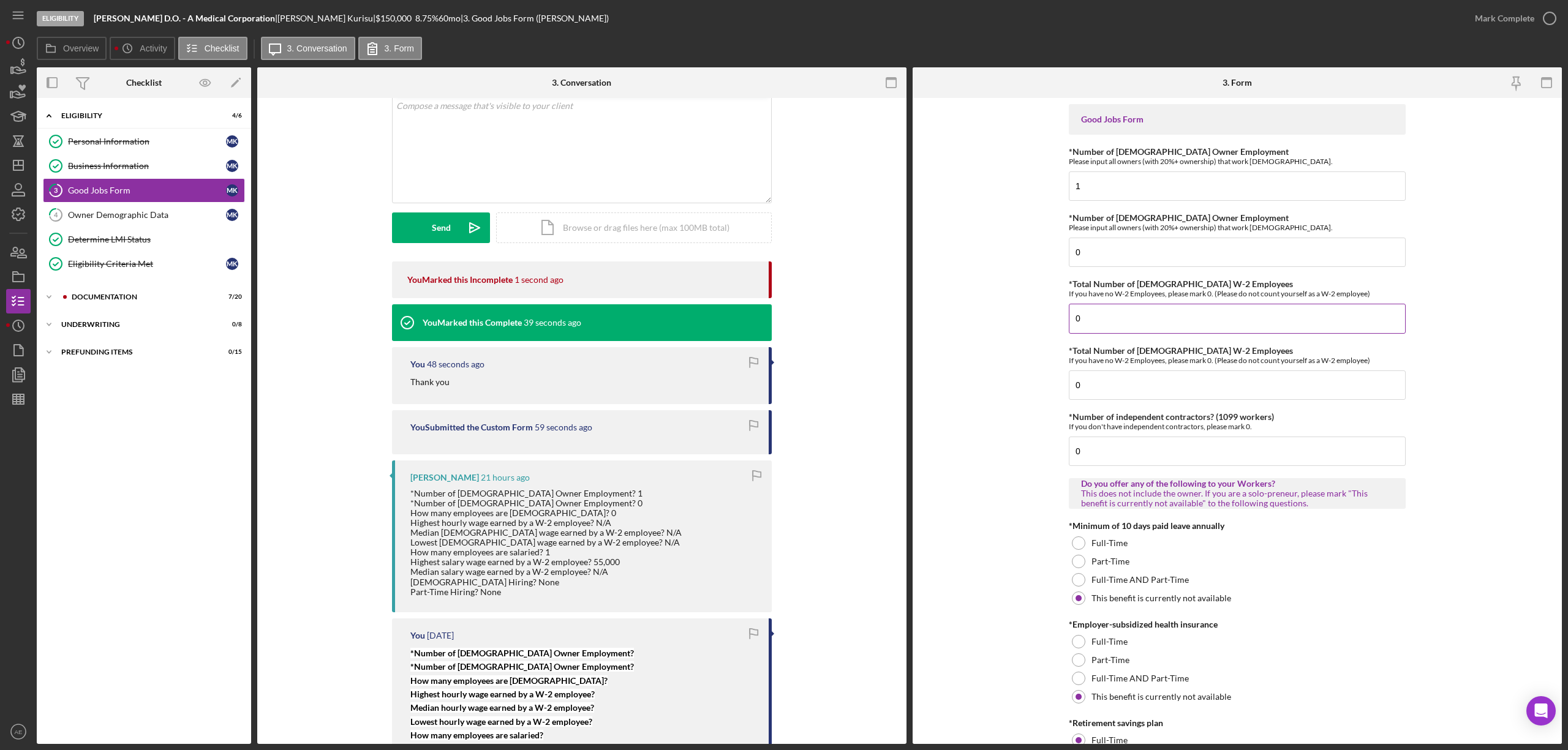
click at [1106, 320] on input "0" at bounding box center [1237, 318] width 337 height 29
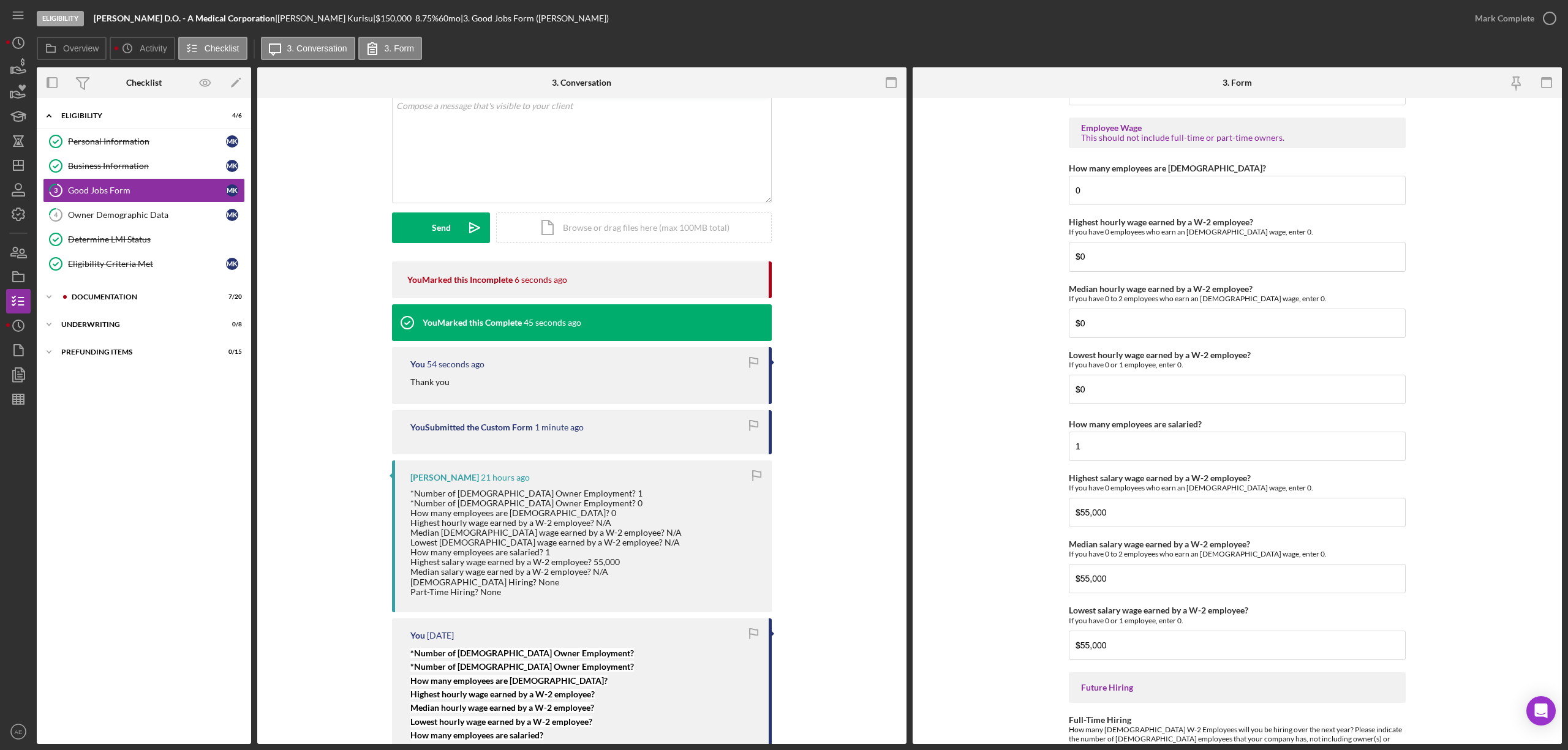
scroll to position [2476, 0]
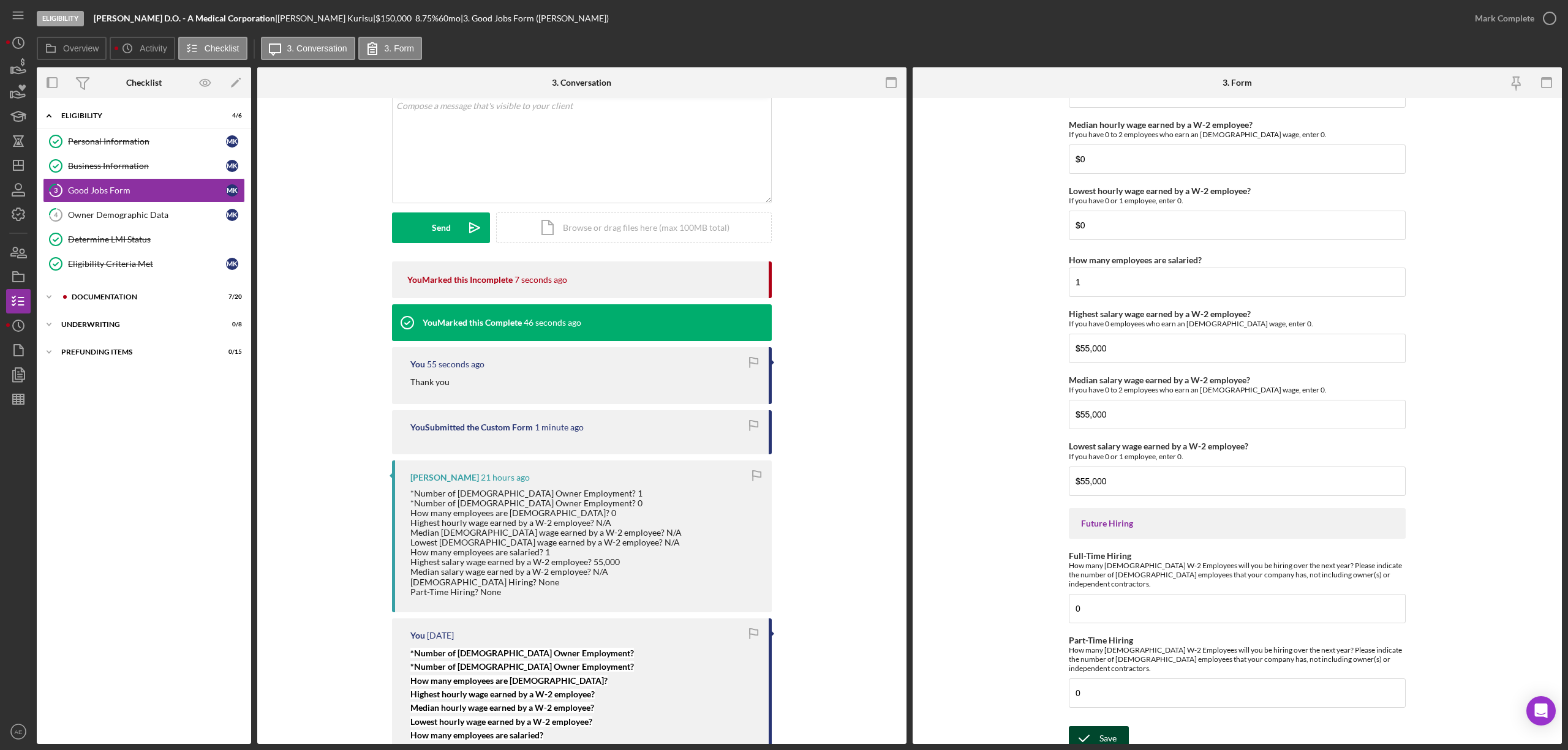
type input "1"
click at [1106, 726] on div "Save" at bounding box center [1108, 739] width 17 height 24
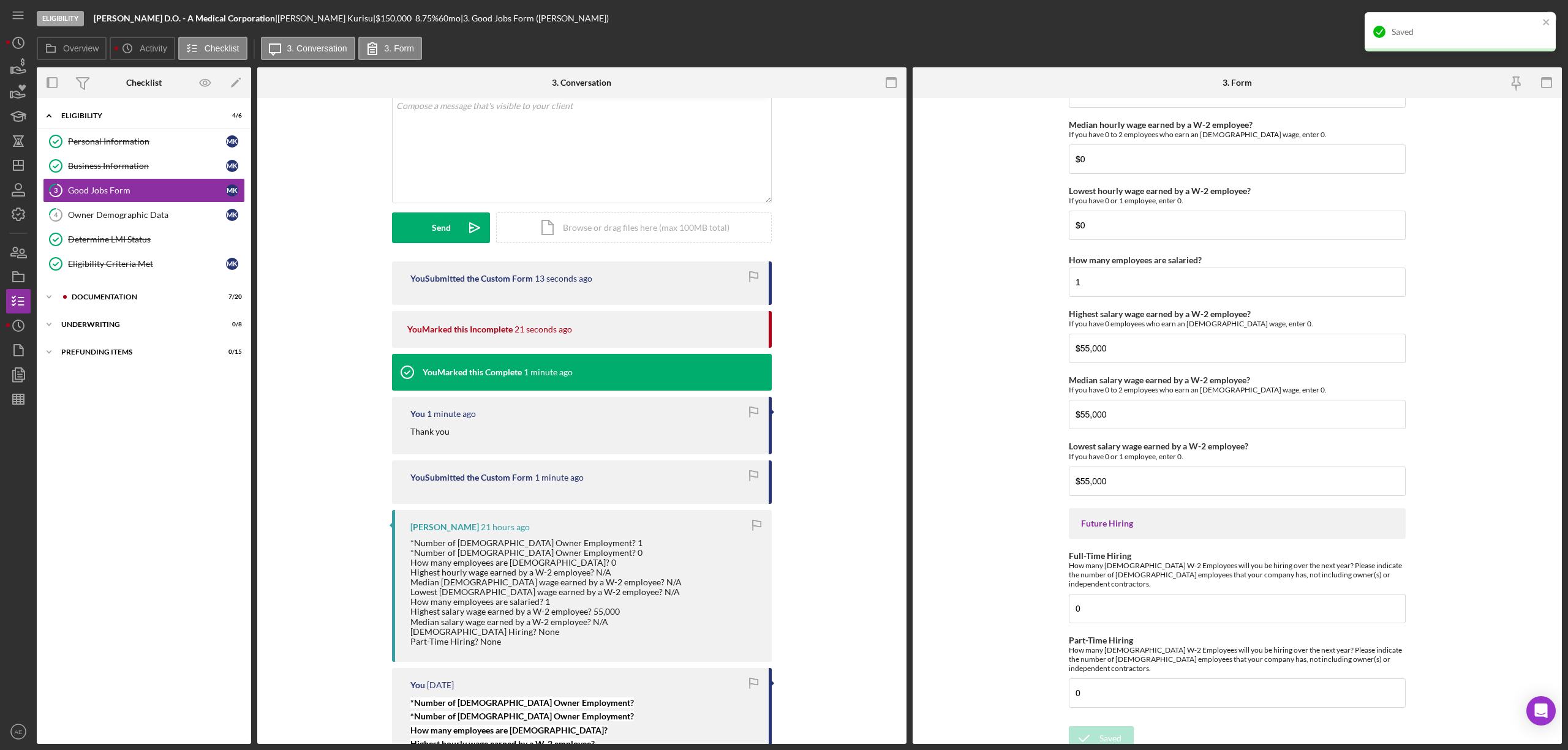
click at [1512, 24] on div "Saved" at bounding box center [1456, 32] width 172 height 20
click at [1515, 20] on div "Mark Complete" at bounding box center [1505, 19] width 59 height 24
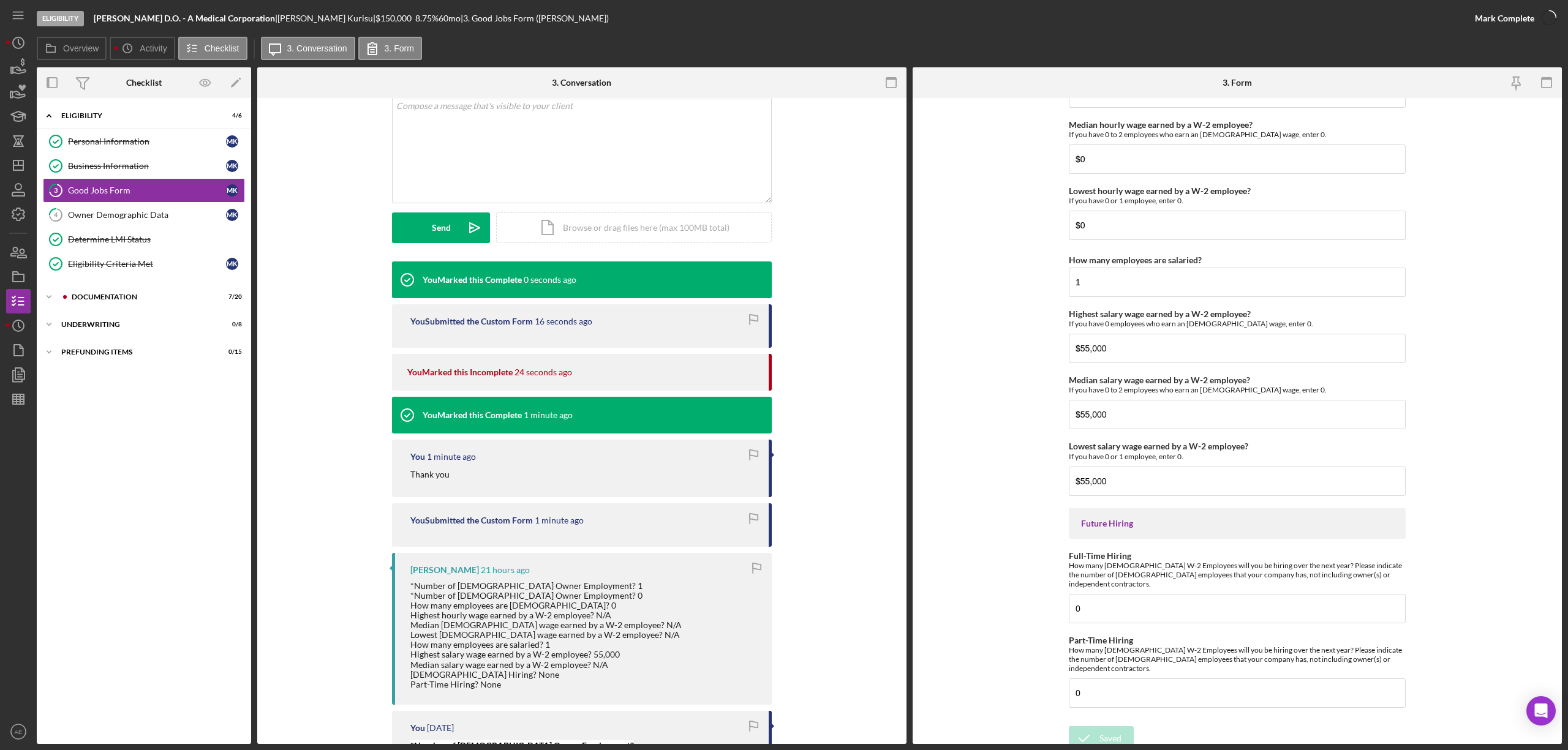
scroll to position [2526, 0]
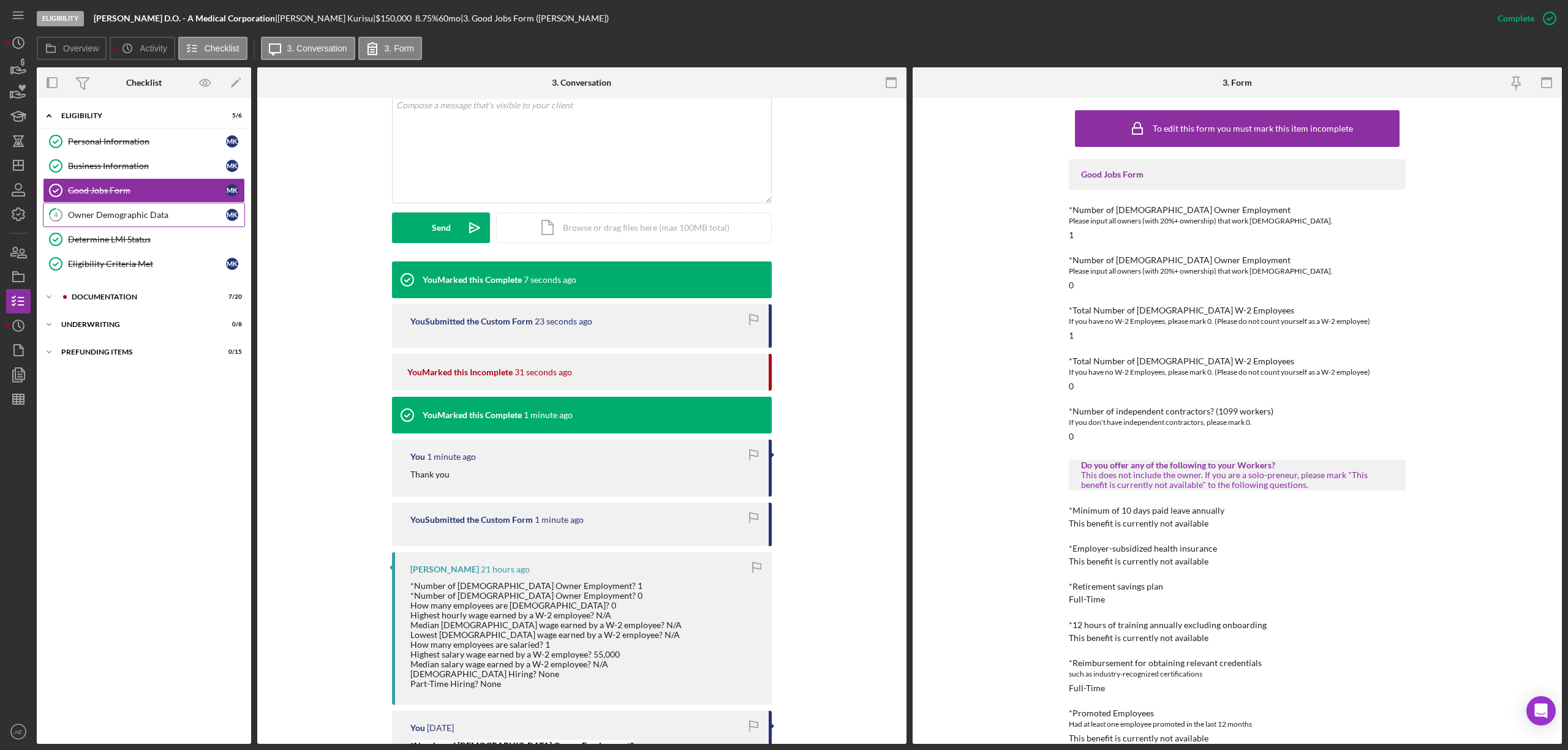
click at [155, 220] on div "Owner Demographic Data" at bounding box center [147, 215] width 158 height 10
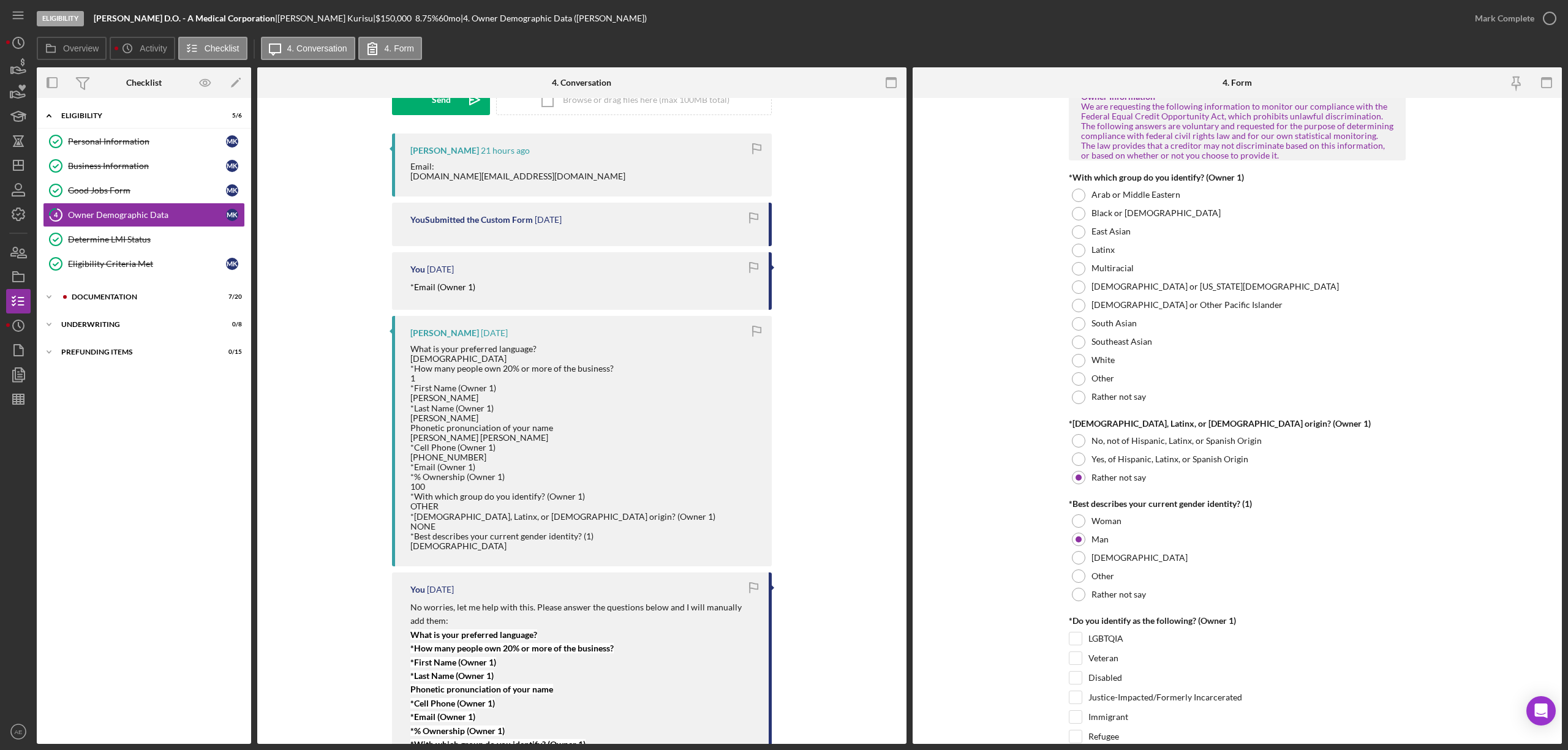
scroll to position [245, 0]
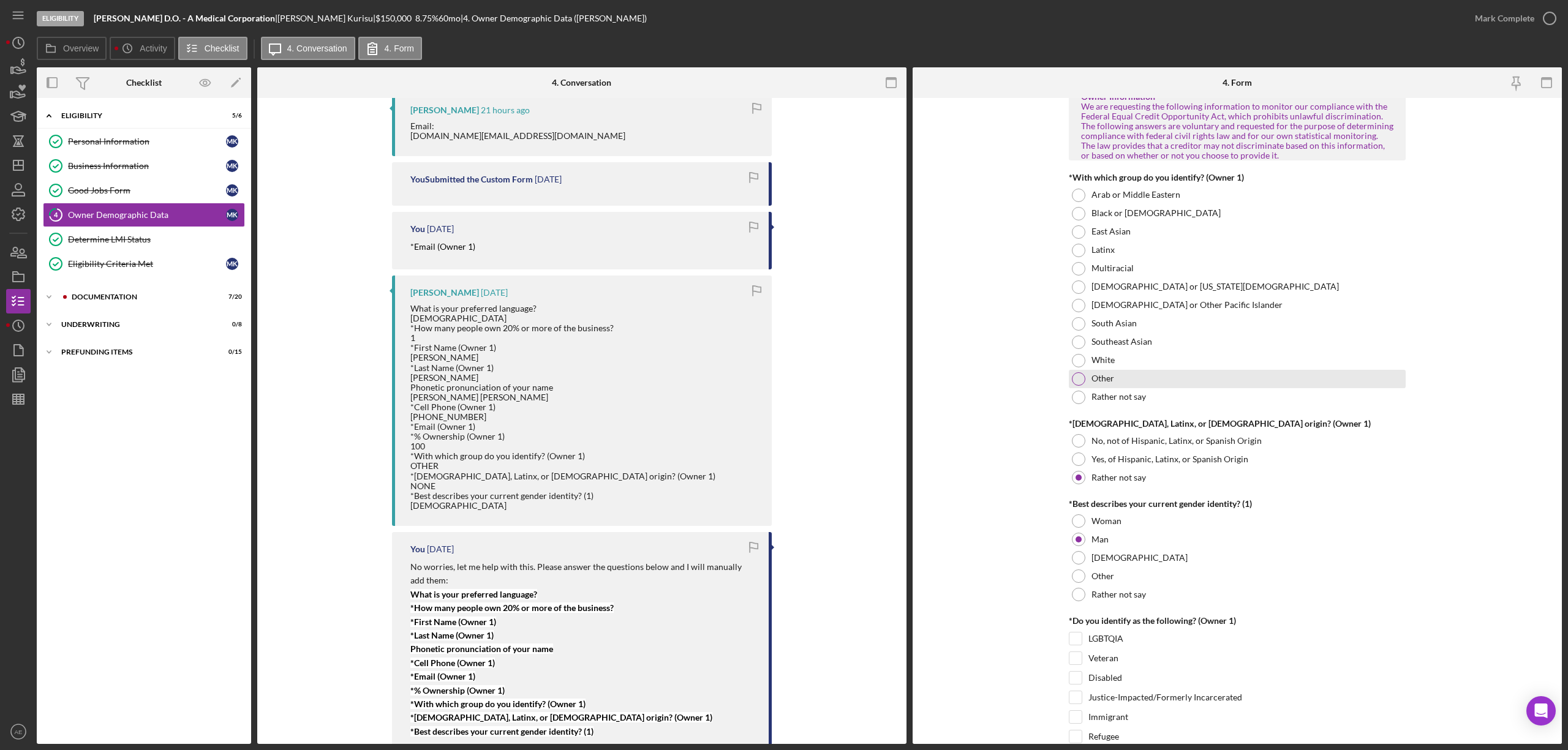
click at [1091, 383] on label "Other" at bounding box center [1103, 379] width 23 height 10
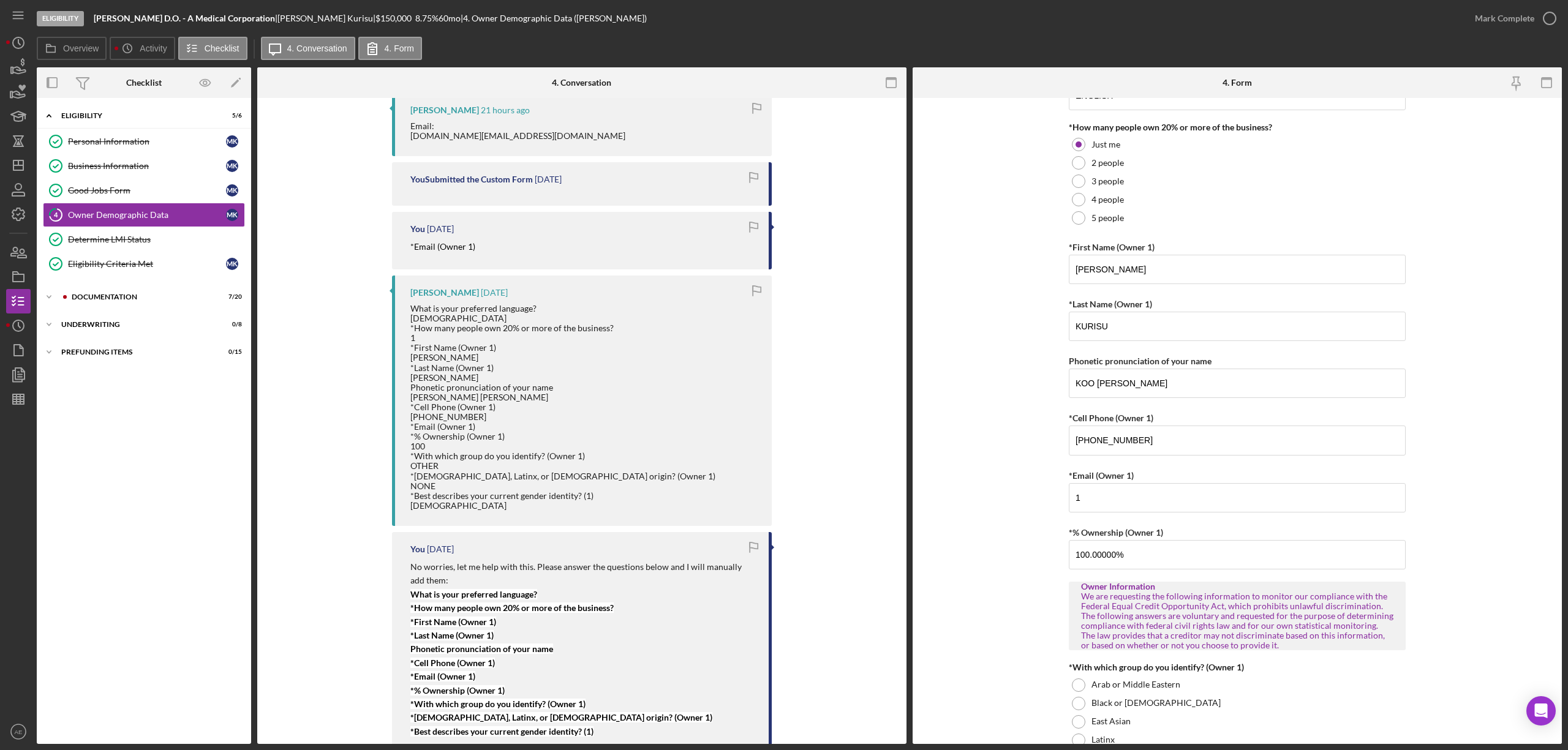
scroll to position [163, 0]
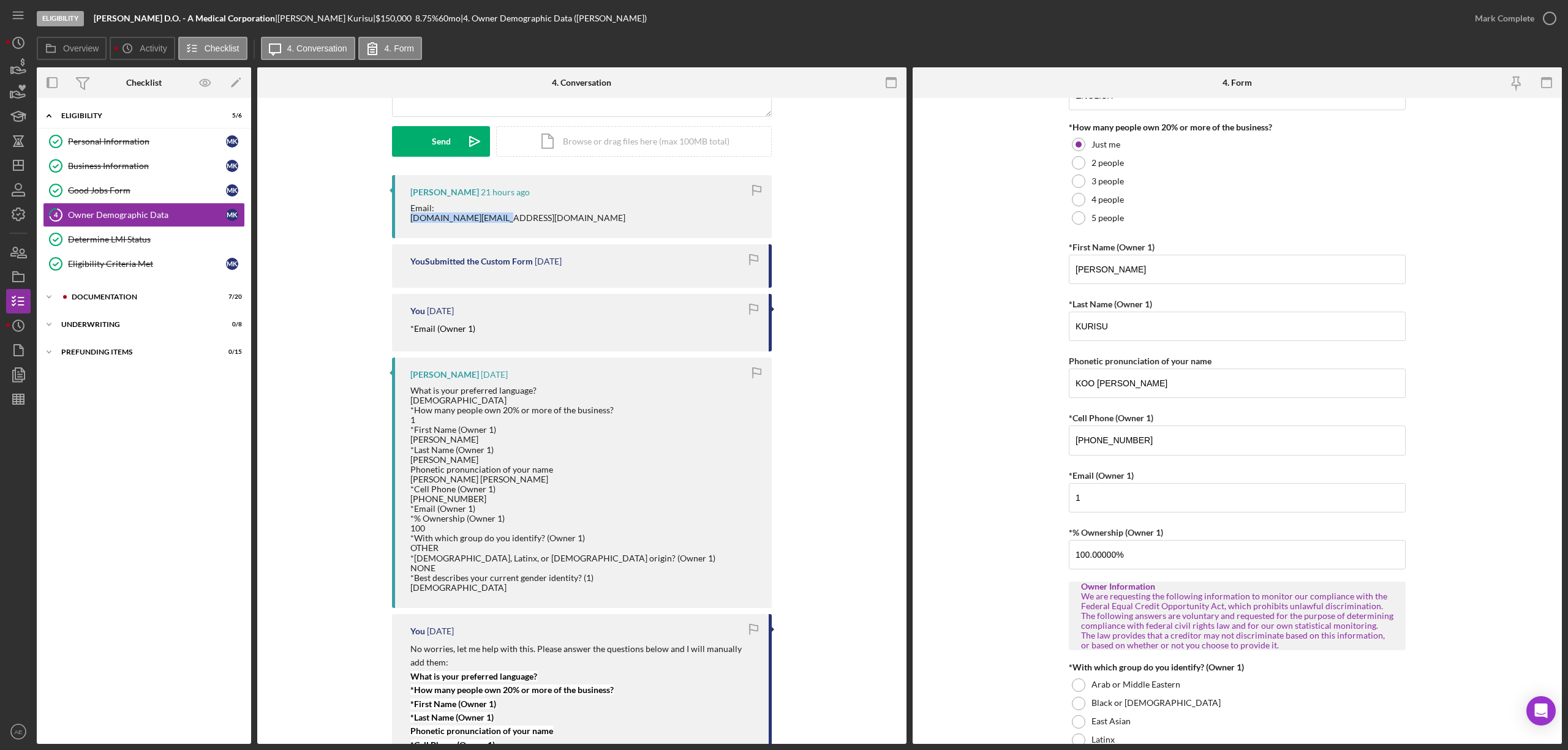
drag, startPoint x: 408, startPoint y: 222, endPoint x: 511, endPoint y: 221, distance: 103.0
click at [511, 221] on div "Email: [DOMAIN_NAME][EMAIL_ADDRESS][DOMAIN_NAME]" at bounding box center [585, 213] width 349 height 20
copy div "[DOMAIN_NAME][EMAIL_ADDRESS][DOMAIN_NAME]"
click at [1133, 496] on input "1" at bounding box center [1237, 497] width 337 height 29
paste input "[DOMAIN_NAME][EMAIL_ADDRESS][DOMAIN_NAME]"
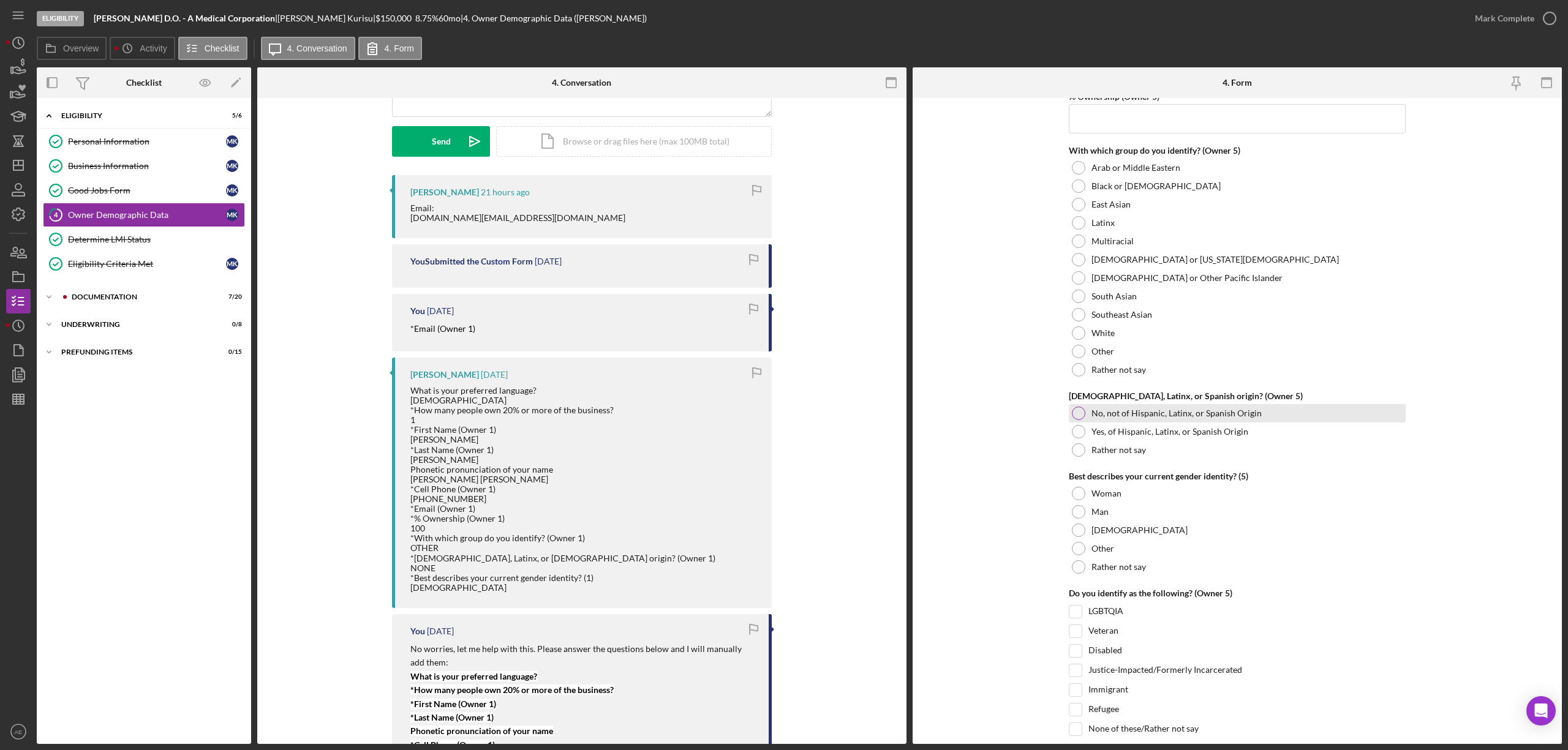
scroll to position [4450, 0]
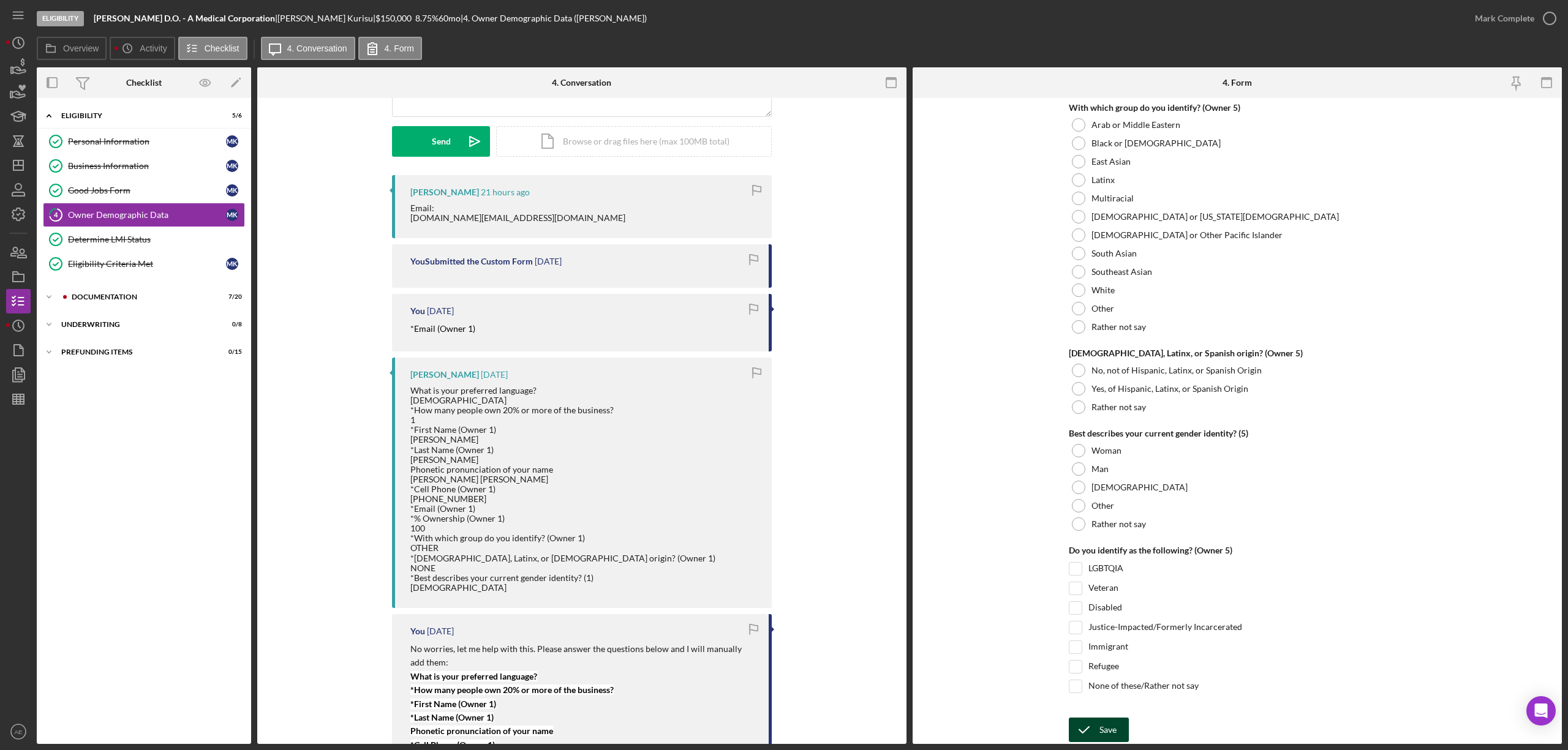
type input "[DOMAIN_NAME][EMAIL_ADDRESS][DOMAIN_NAME]"
click at [1113, 725] on div "Save" at bounding box center [1108, 730] width 17 height 24
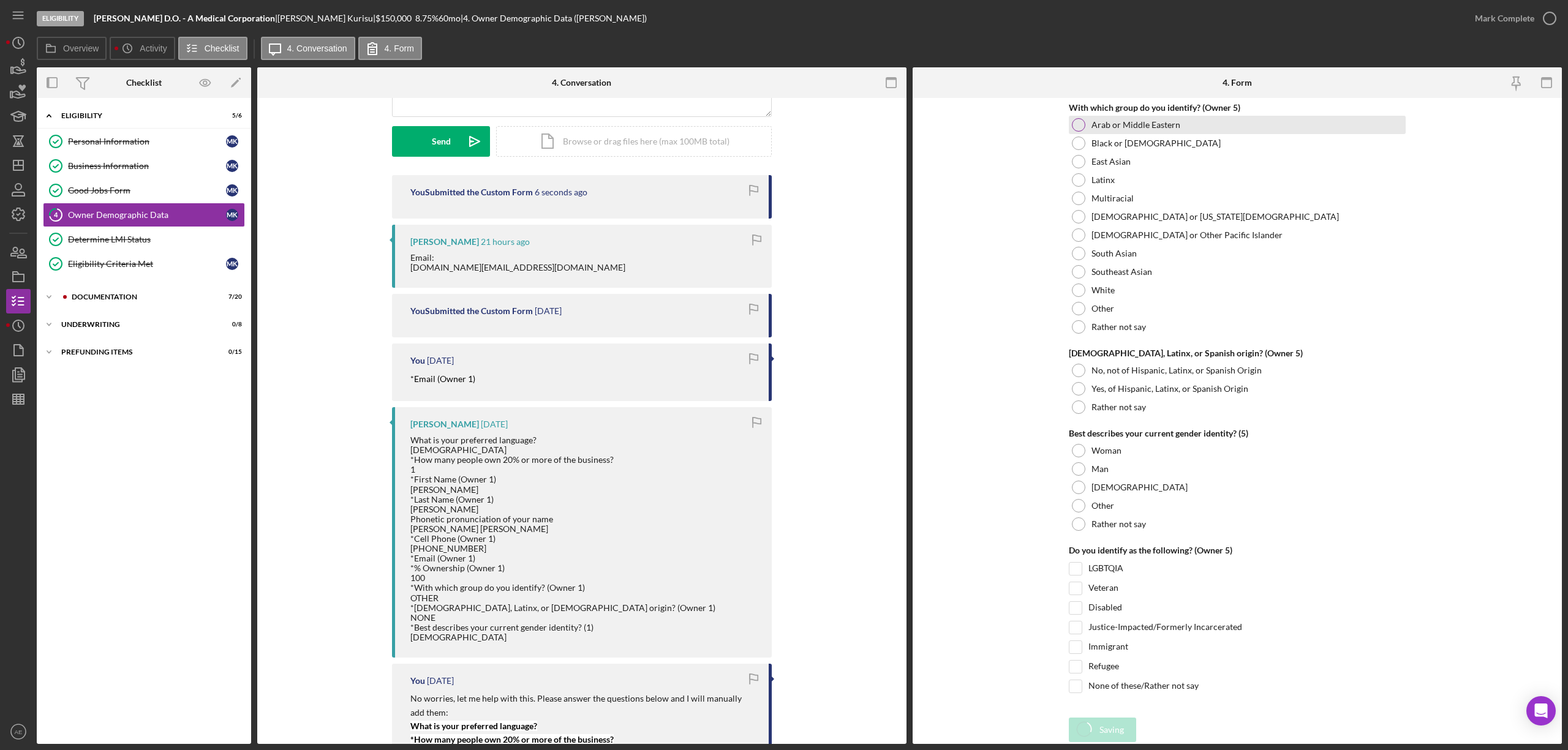
scroll to position [4462, 0]
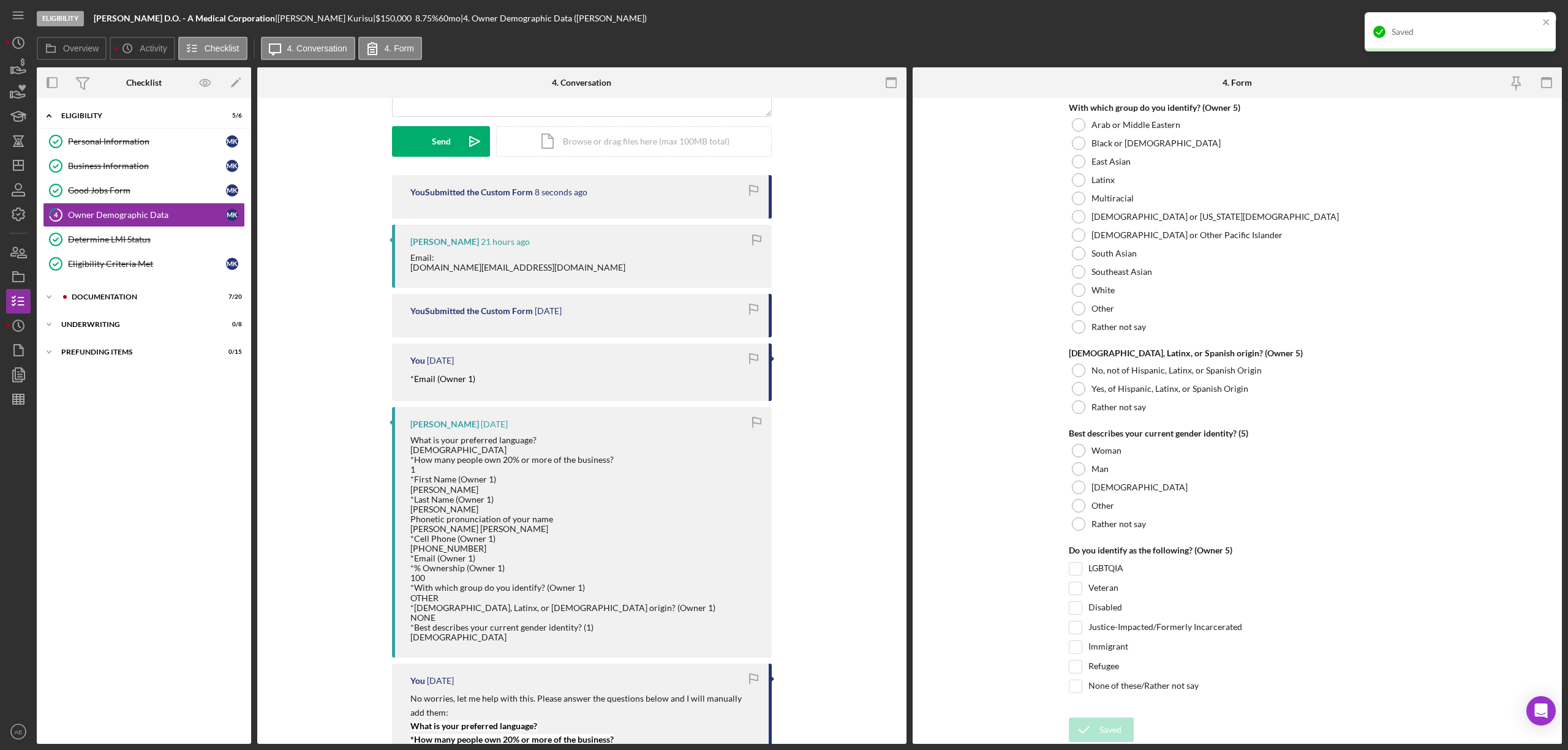
click at [1522, 28] on div "Saved" at bounding box center [1465, 32] width 147 height 10
click at [1522, 20] on div "Mark Complete" at bounding box center [1505, 19] width 59 height 24
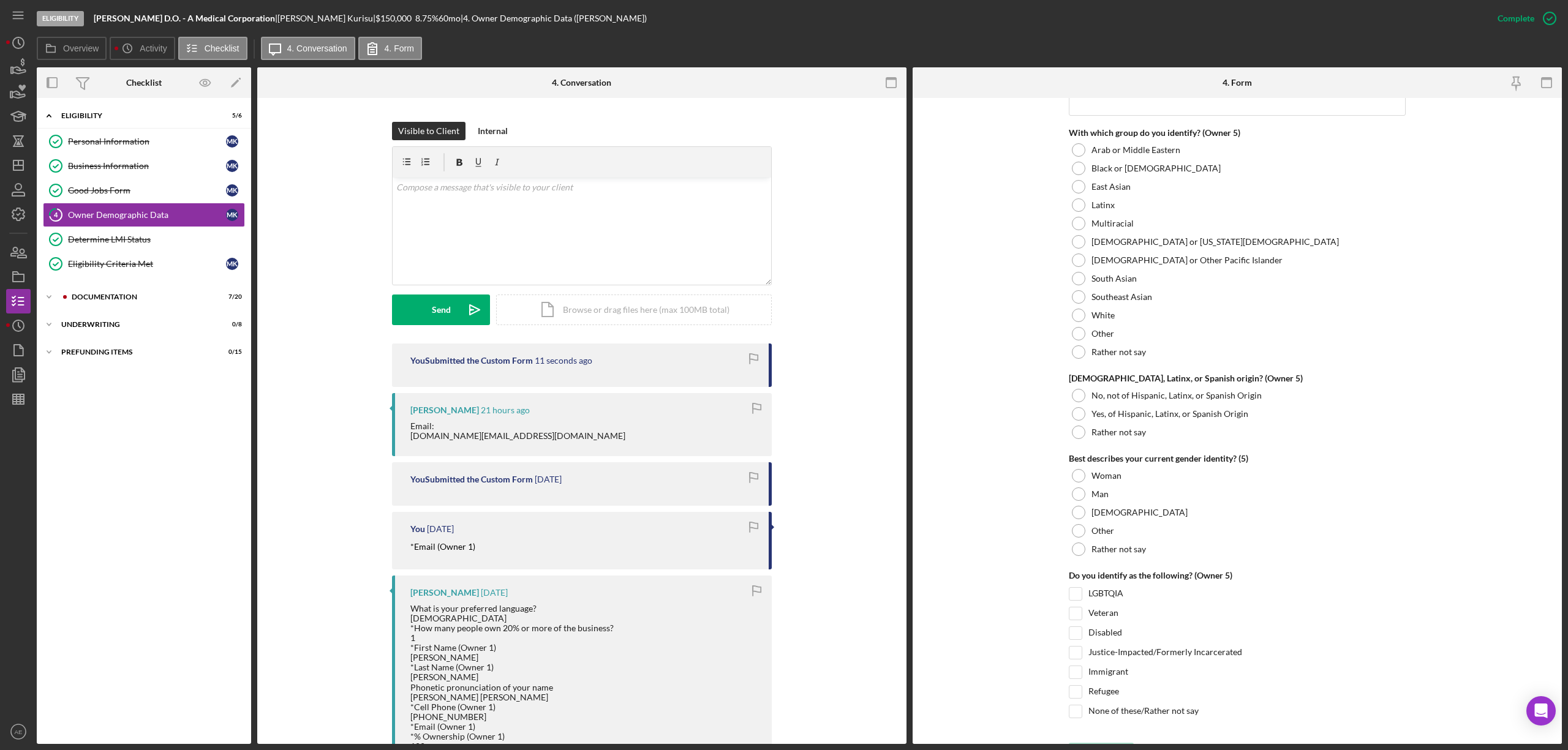
scroll to position [4511, 0]
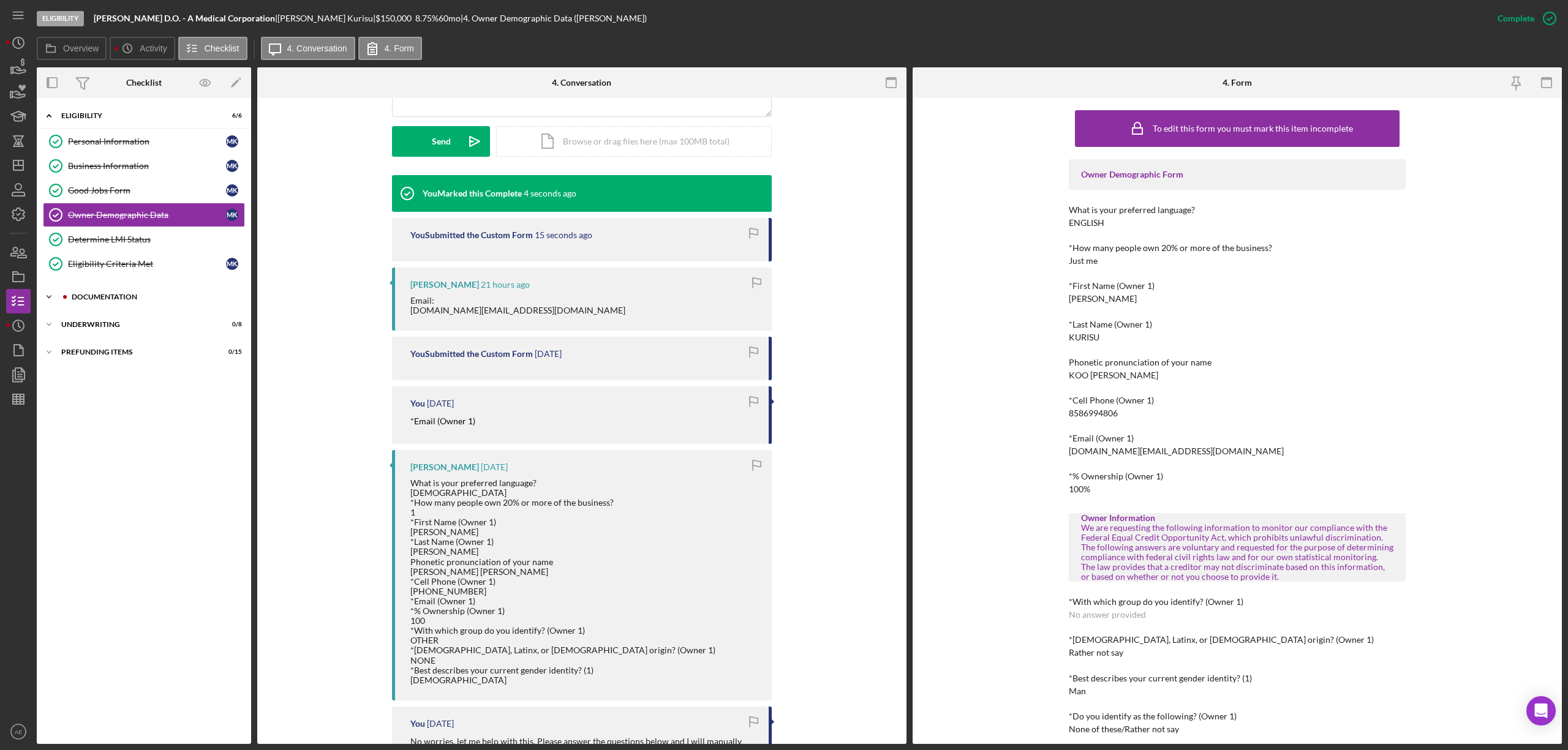
click at [90, 301] on div "Documentation" at bounding box center [154, 297] width 164 height 7
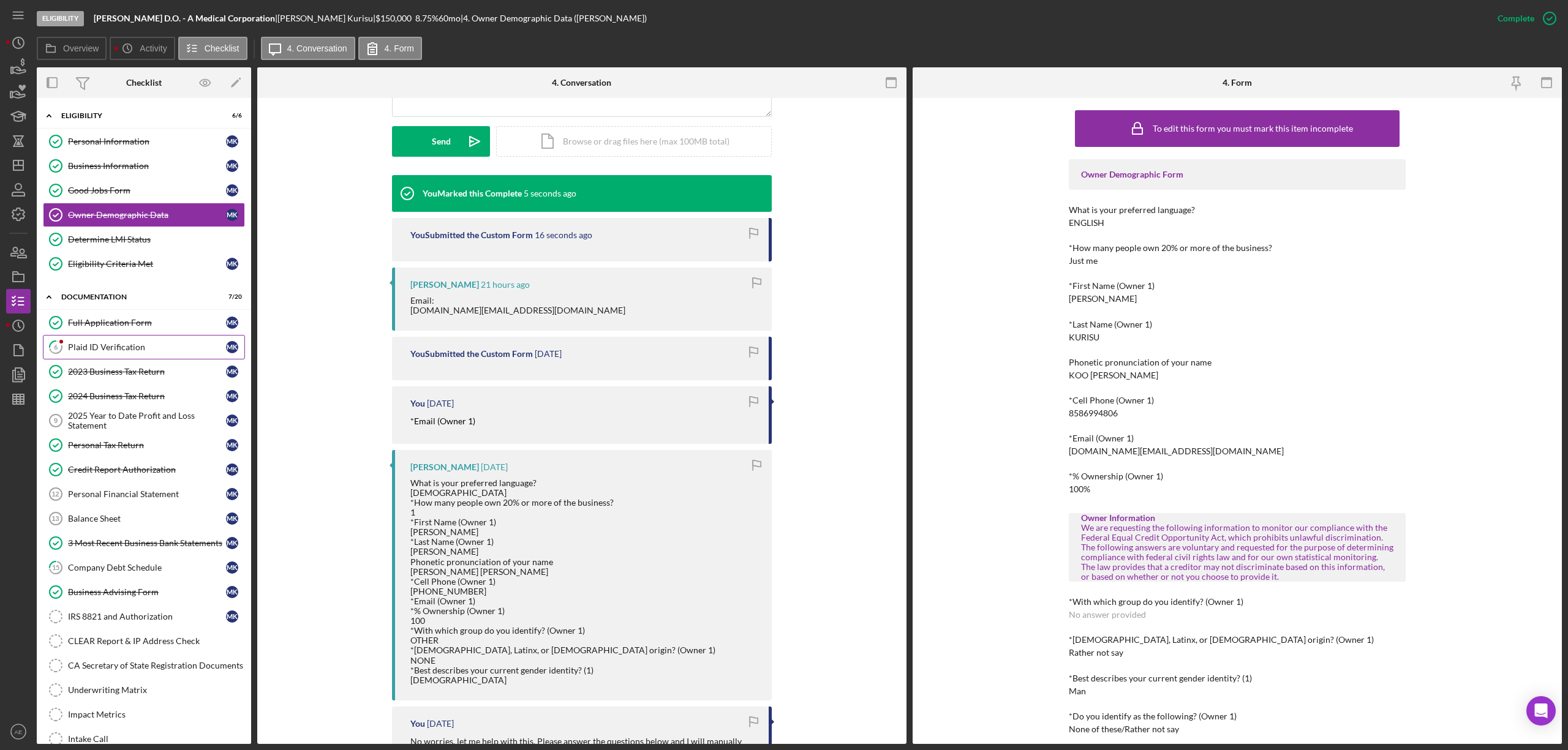
click at [111, 348] on div "Plaid ID Verification" at bounding box center [147, 348] width 158 height 10
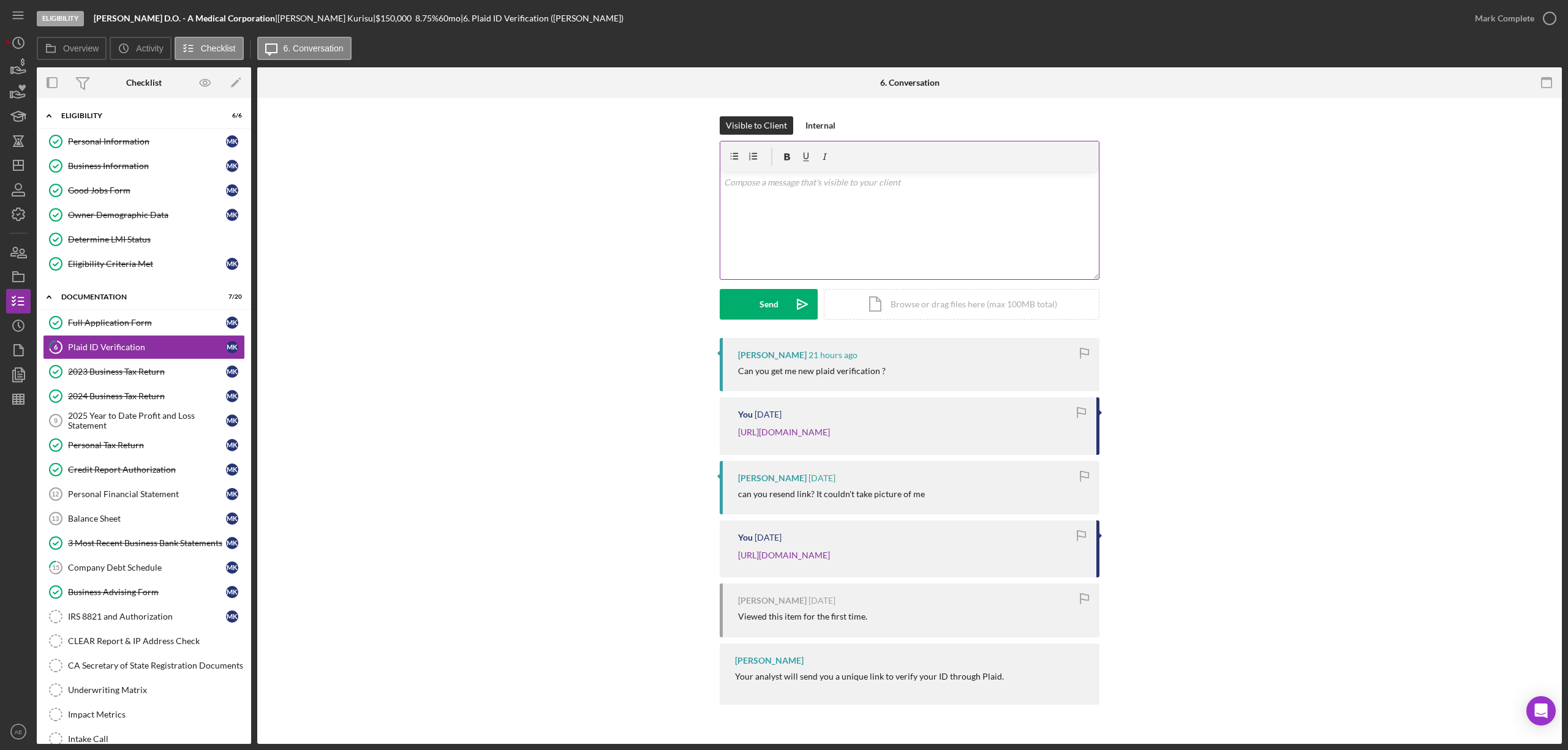
click at [816, 245] on div "v Color teal Color pink Remove color Add row above Add row below Add column bef…" at bounding box center [909, 226] width 378 height 107
click at [754, 316] on button "Send Icon/icon-invite-send" at bounding box center [769, 304] width 98 height 31
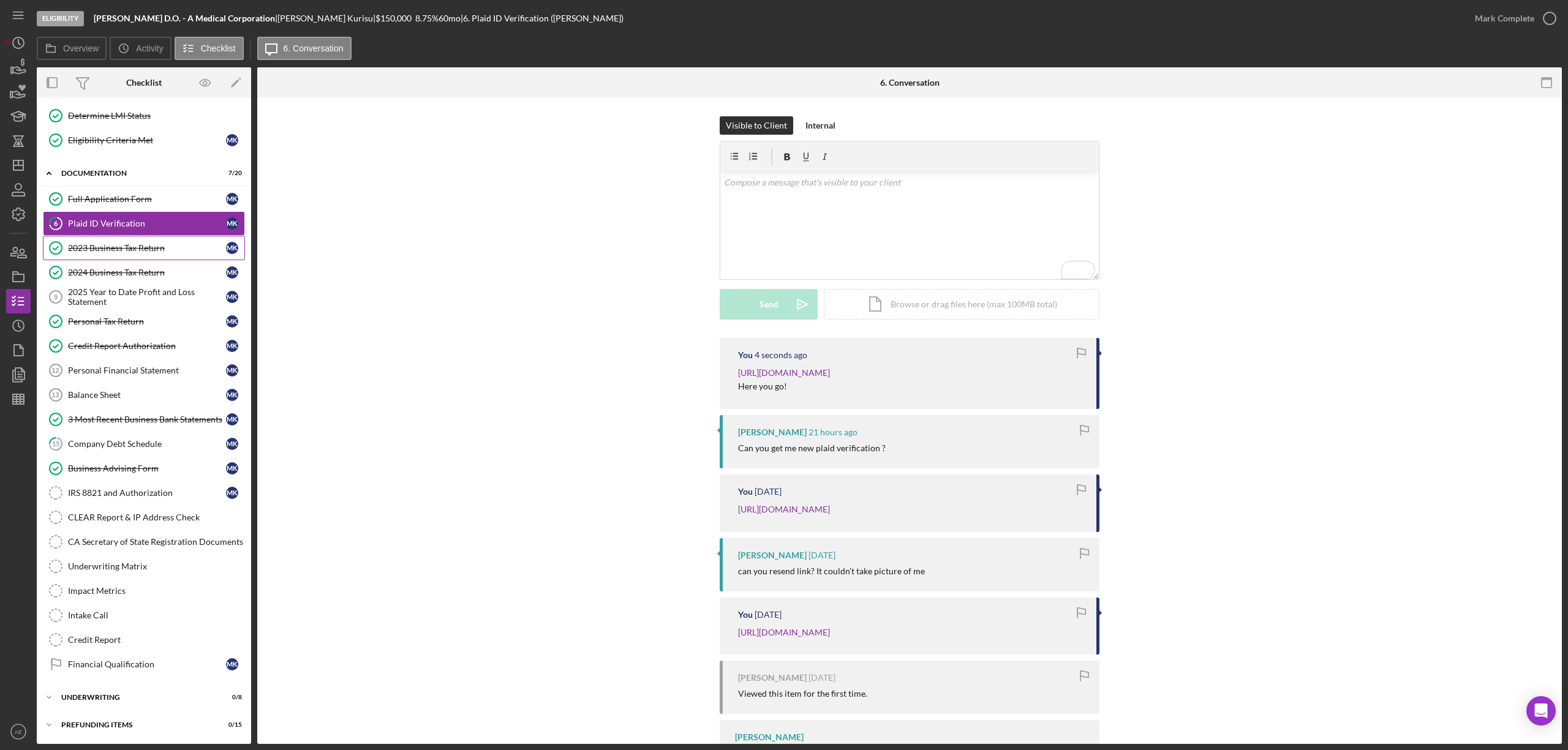
scroll to position [133, 0]
click at [15, 280] on icon "button" at bounding box center [18, 276] width 31 height 31
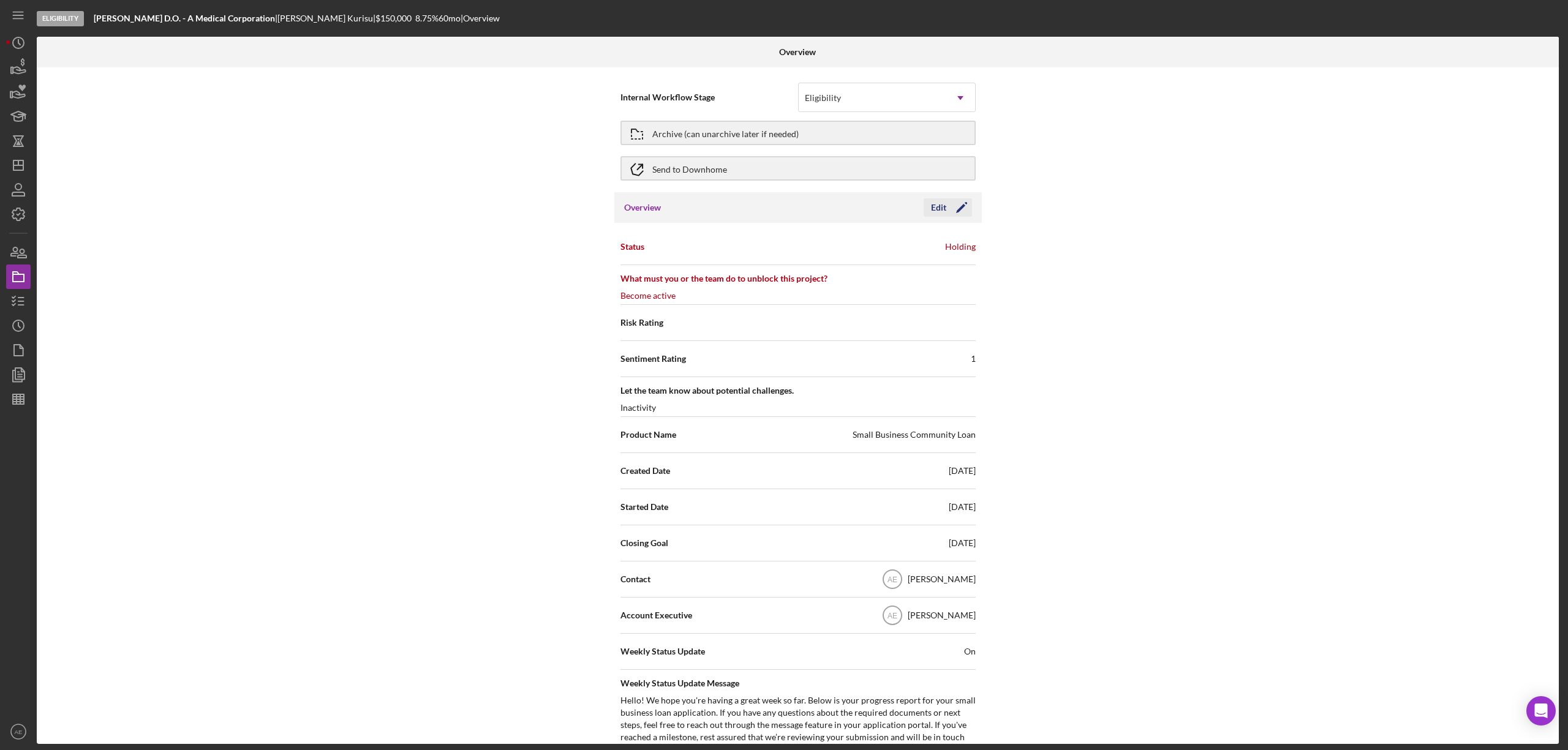
click at [939, 207] on div "Edit" at bounding box center [938, 208] width 15 height 19
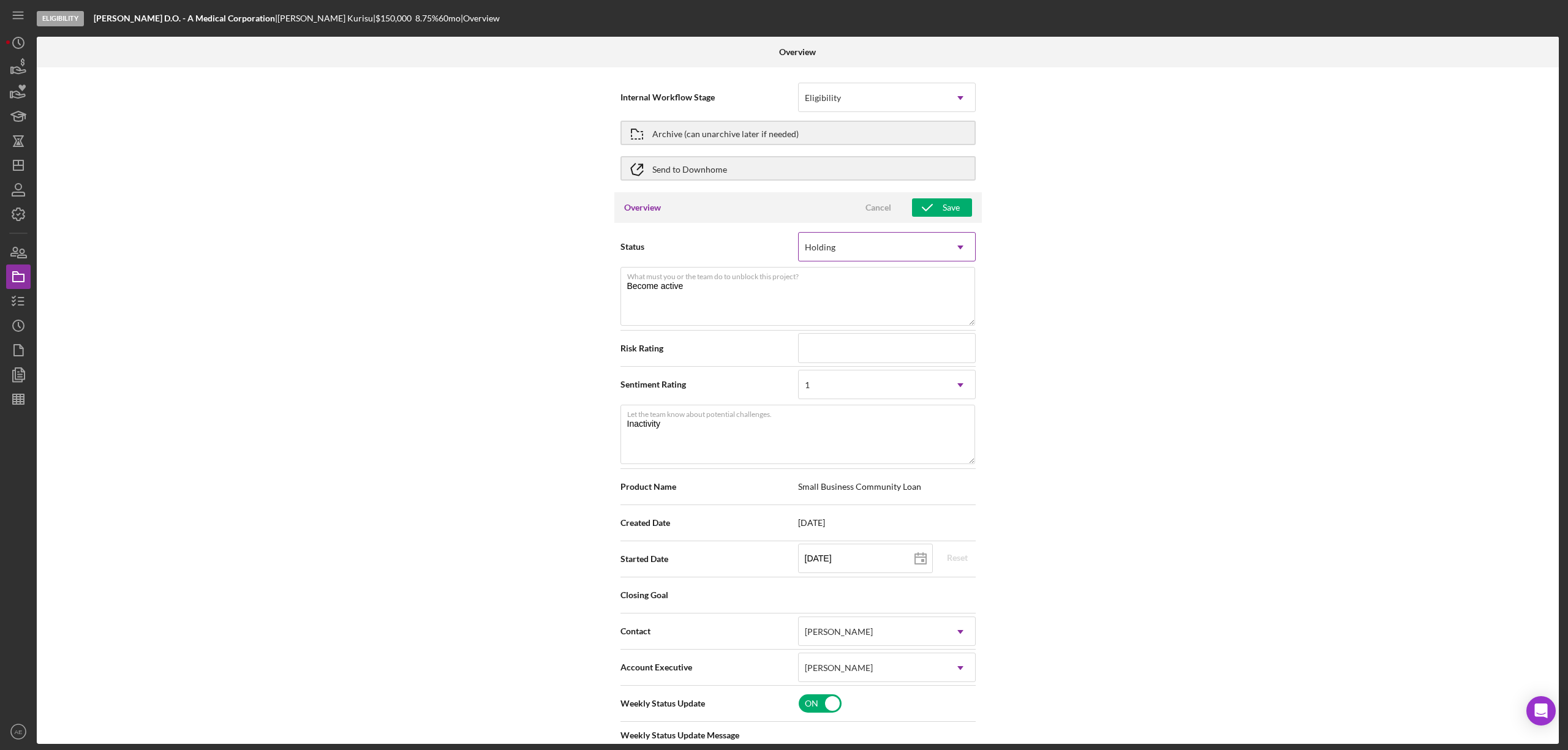
click at [833, 251] on div "Holding" at bounding box center [820, 248] width 33 height 10
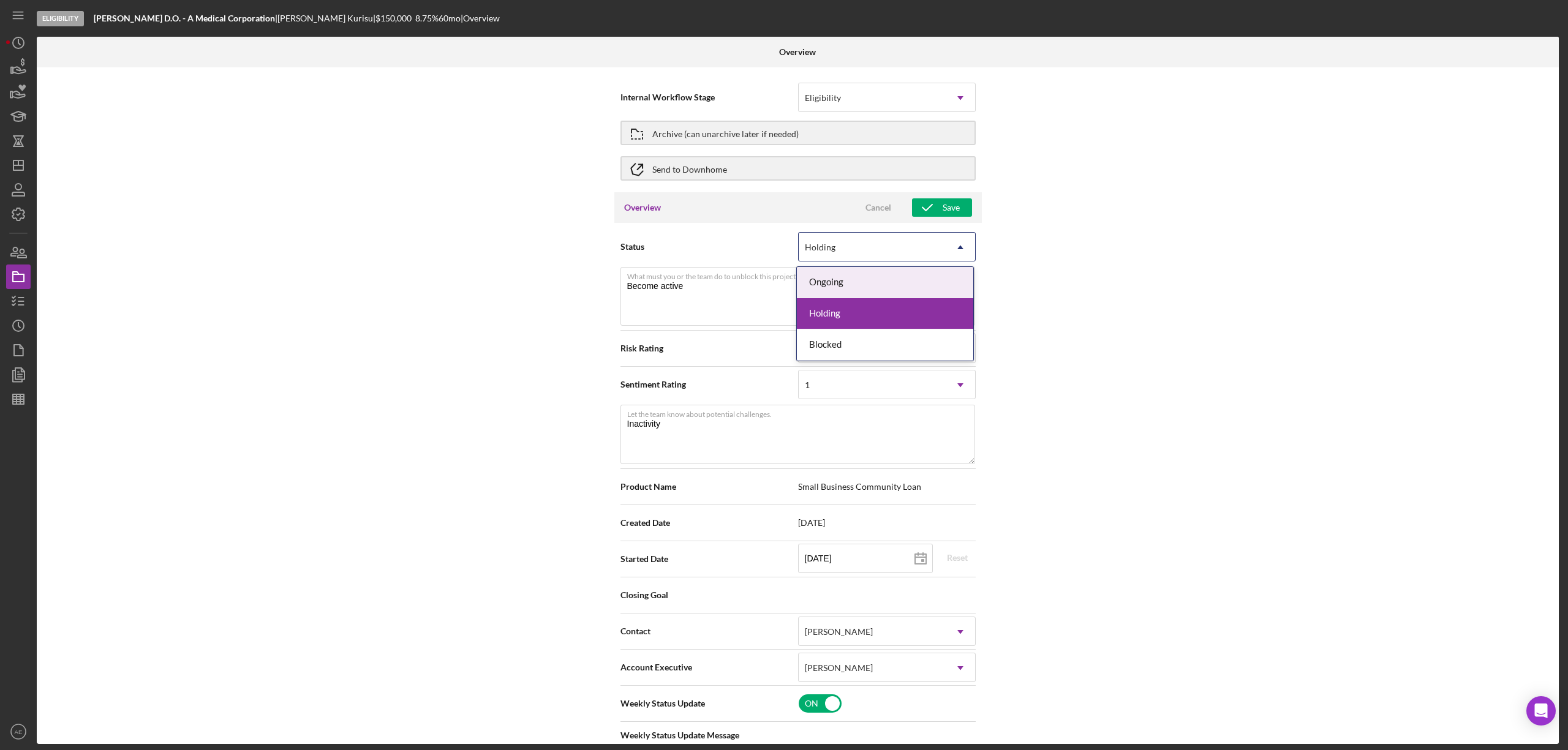
click at [843, 280] on div "Ongoing" at bounding box center [886, 283] width 177 height 31
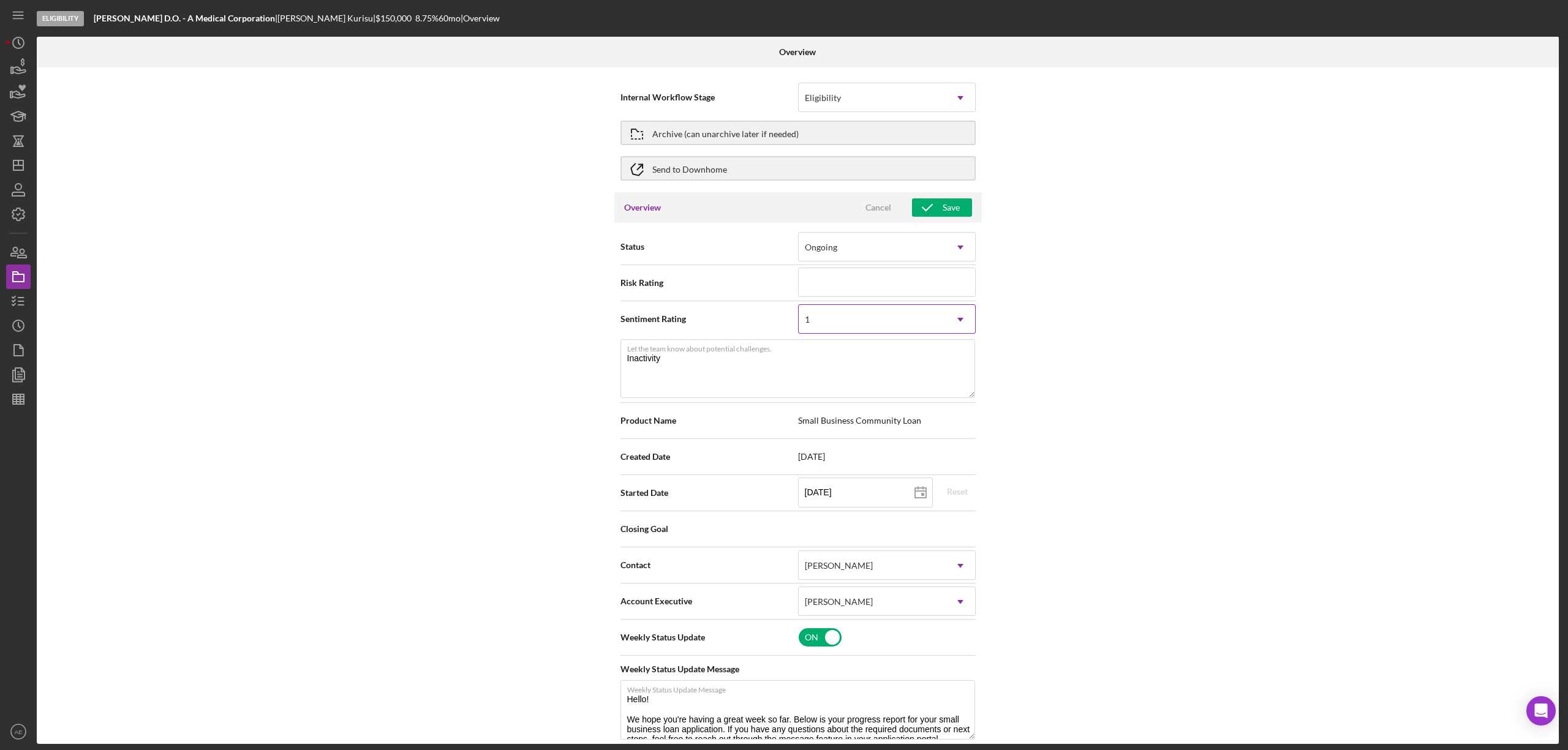
click at [841, 317] on div "1" at bounding box center [872, 320] width 147 height 28
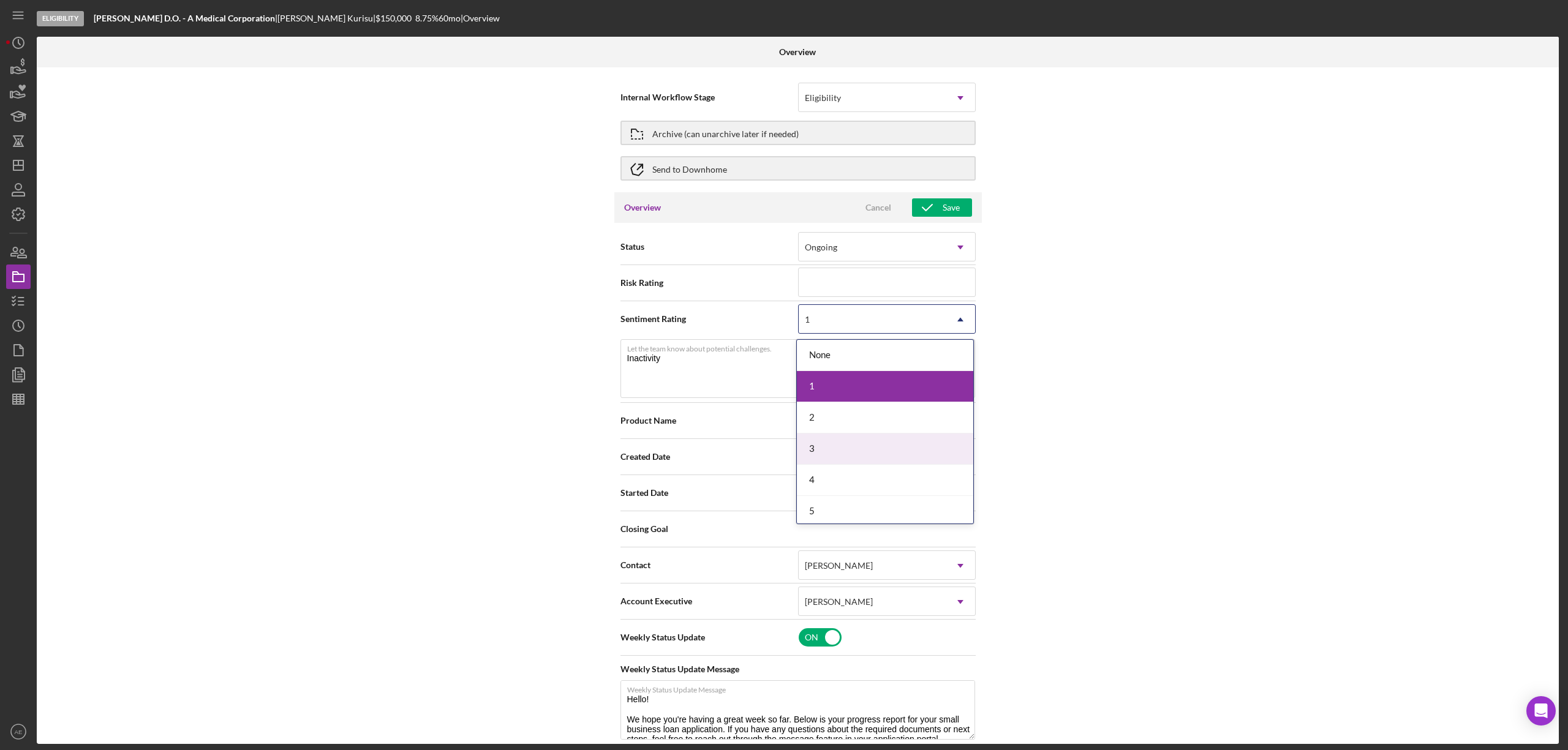
drag, startPoint x: 841, startPoint y: 447, endPoint x: 848, endPoint y: 427, distance: 21.2
click at [843, 447] on div "3" at bounding box center [886, 449] width 177 height 31
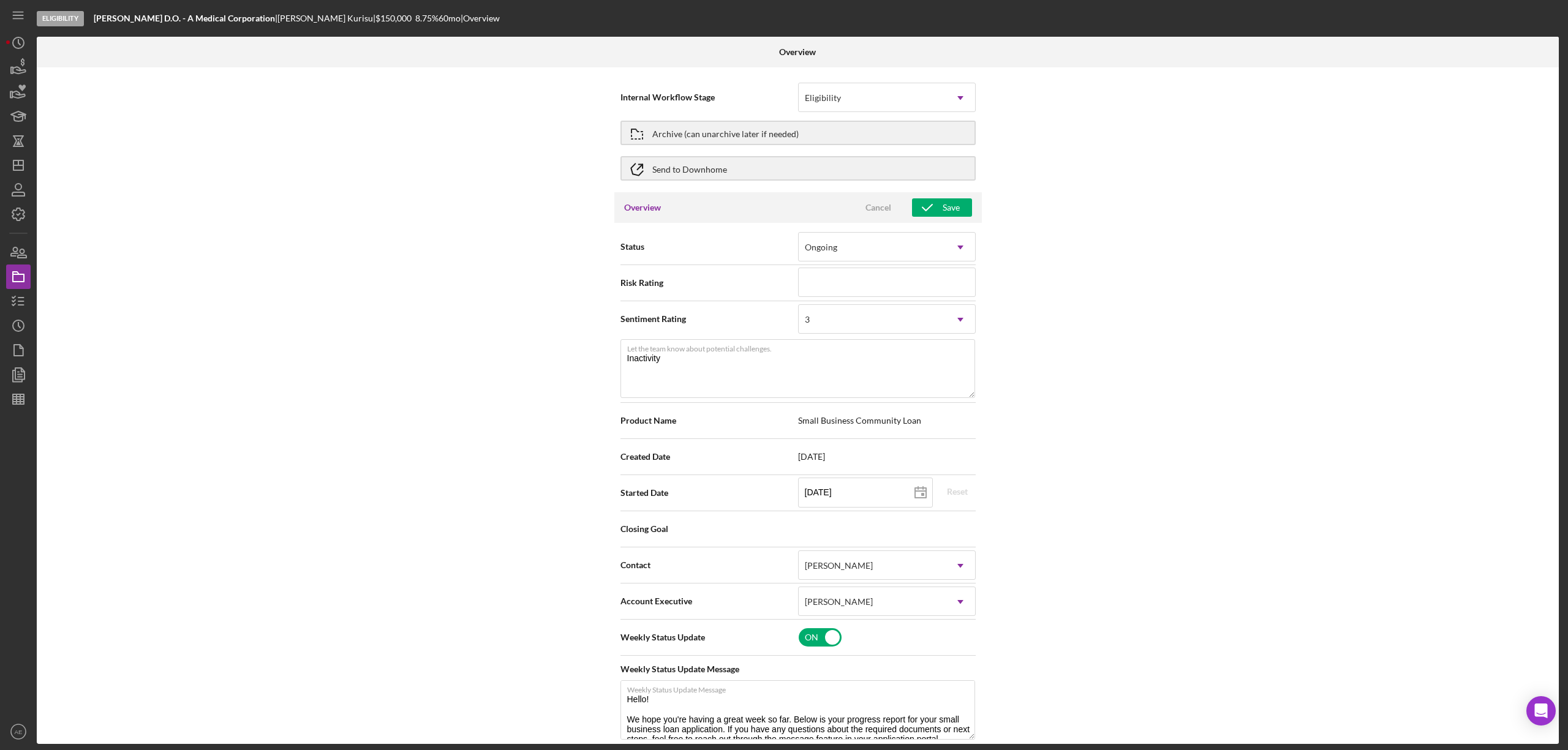
click at [929, 196] on div "Overview Cancel Save" at bounding box center [798, 207] width 368 height 31
click at [933, 207] on icon "button" at bounding box center [927, 207] width 31 height 31
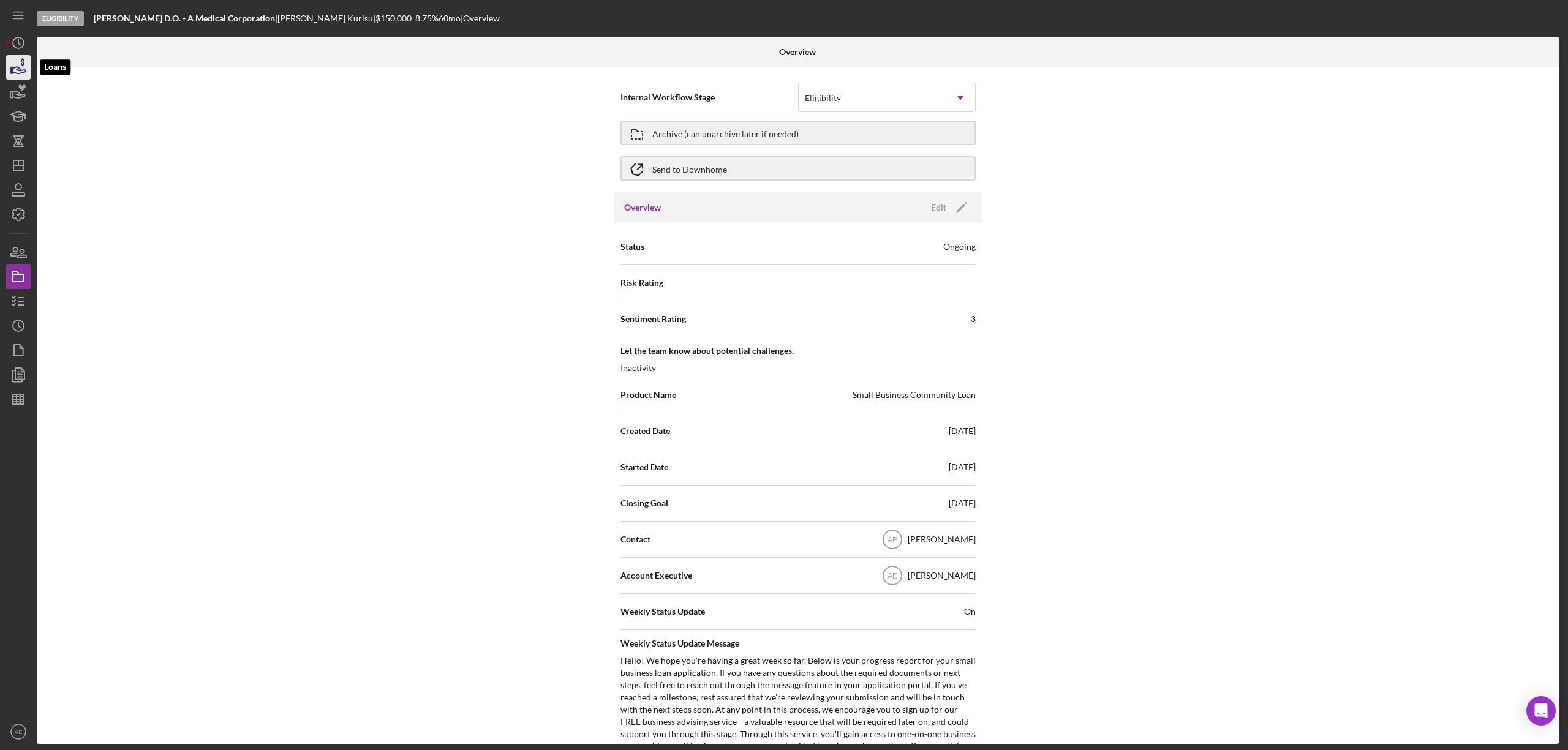
click at [20, 59] on icon "button" at bounding box center [18, 67] width 31 height 31
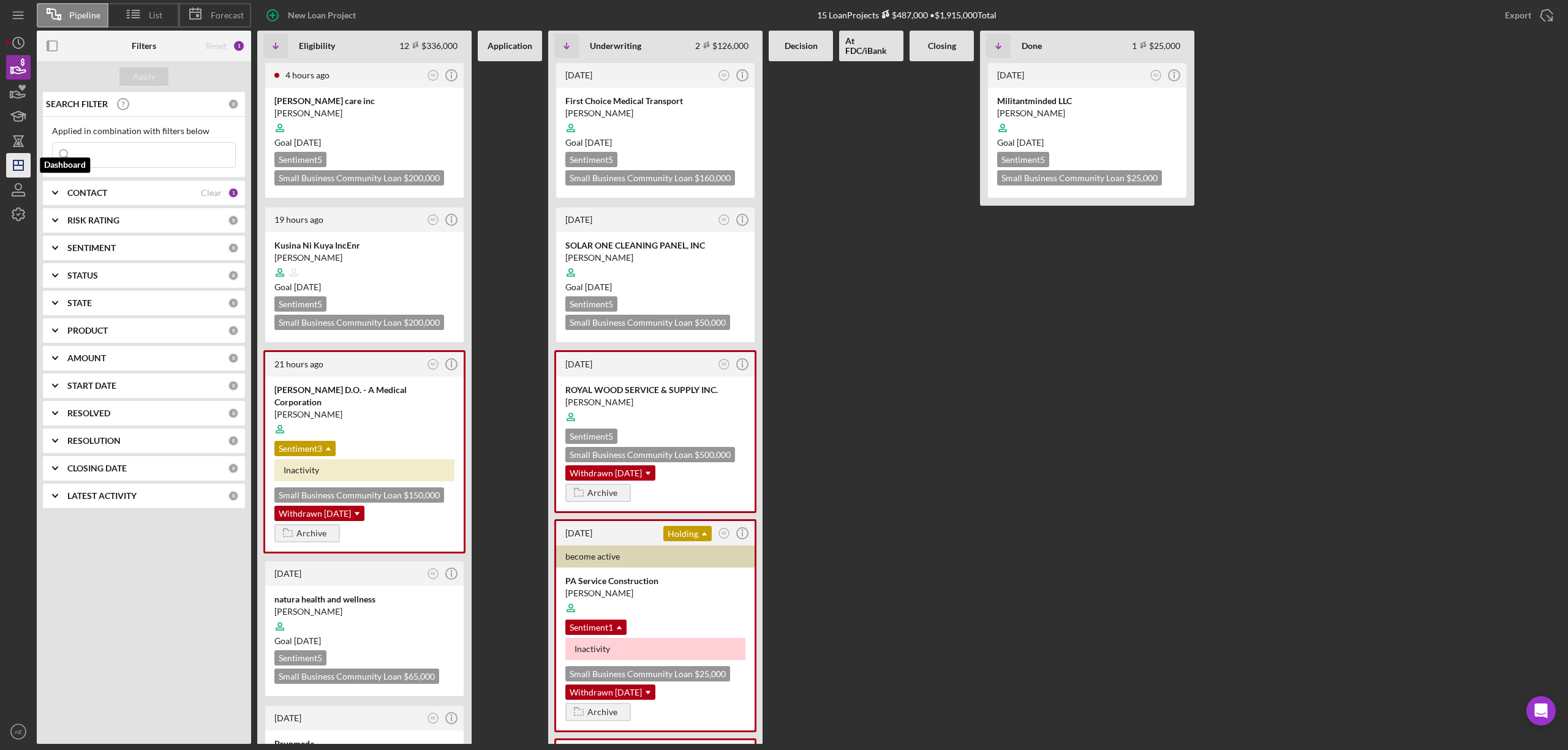
click at [24, 169] on polygon "button" at bounding box center [19, 165] width 10 height 10
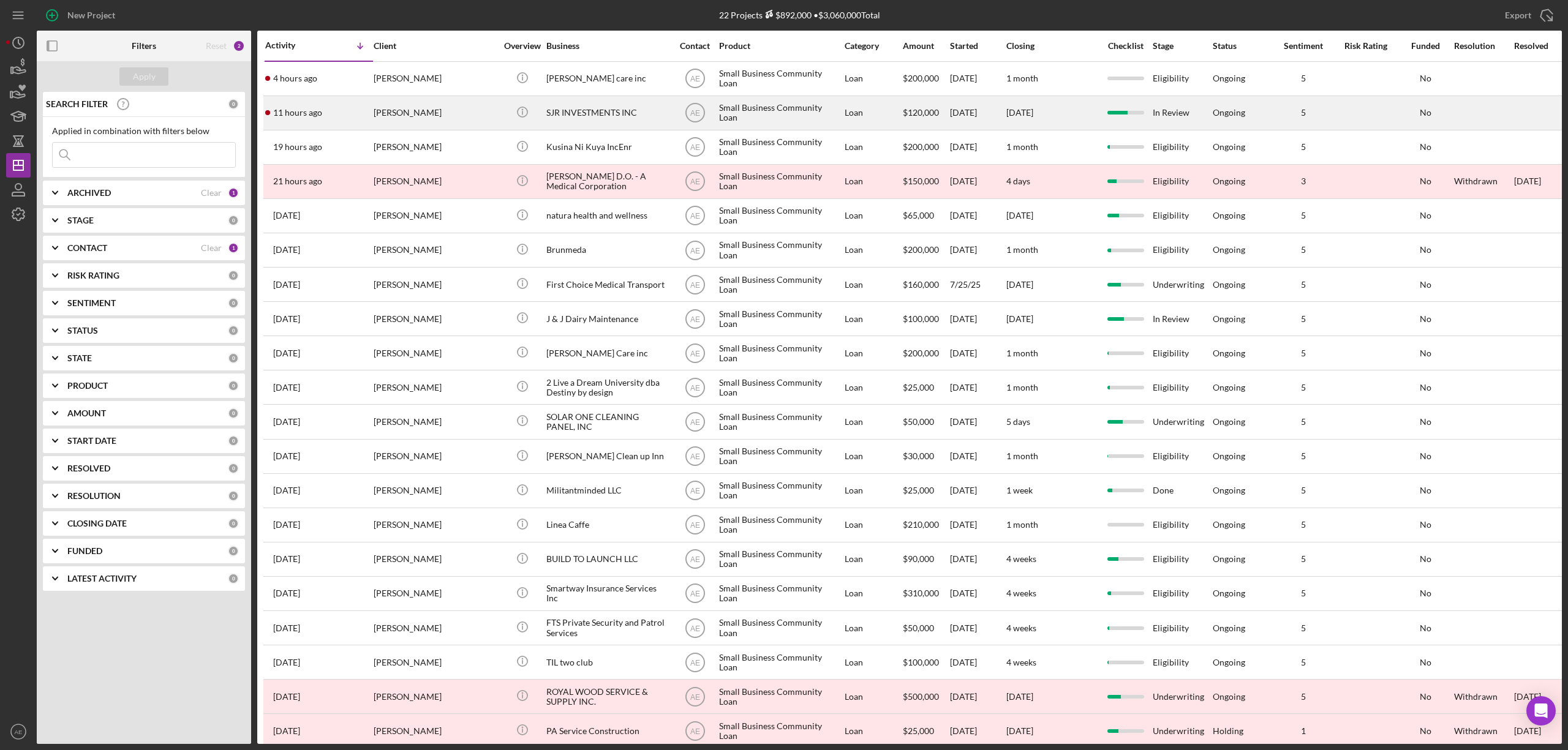
click at [608, 103] on div "SJR INVESTMENTS INC" at bounding box center [608, 113] width 123 height 33
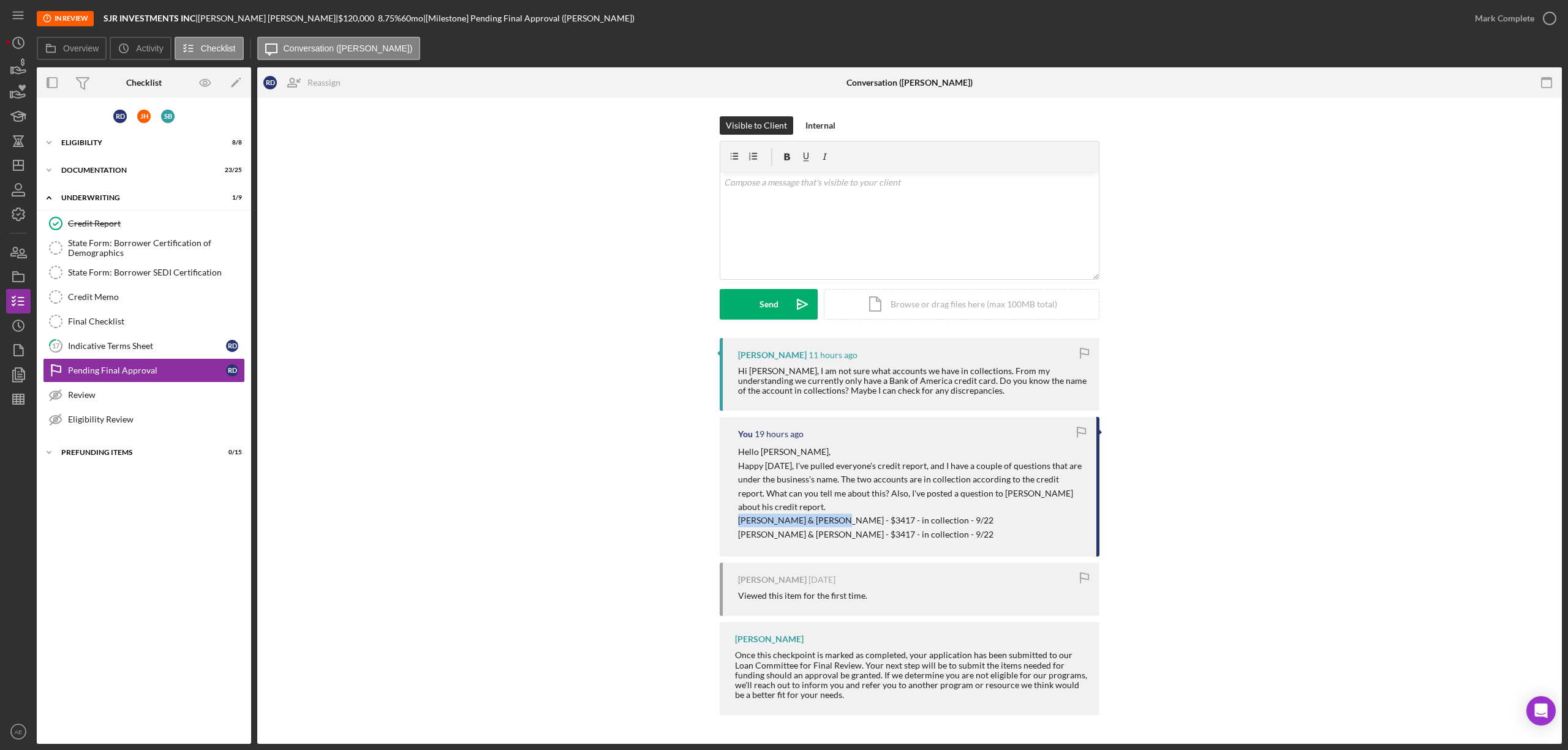
drag, startPoint x: 741, startPoint y: 520, endPoint x: 858, endPoint y: 524, distance: 117.1
click at [858, 524] on p "[PERSON_NAME] & [PERSON_NAME] - $3417 - in collection - 9/22" at bounding box center [911, 520] width 346 height 14
copy p "[PERSON_NAME] & [PERSON_NAME]"
click at [790, 217] on div "v Color teal Color pink Remove color Add row above Add row below Add column bef…" at bounding box center [909, 226] width 378 height 107
click at [944, 180] on mark "[PERSON_NAME] & [PERSON_NAME]. Unfortunatley I don't have much information." at bounding box center [901, 189] width 355 height 24
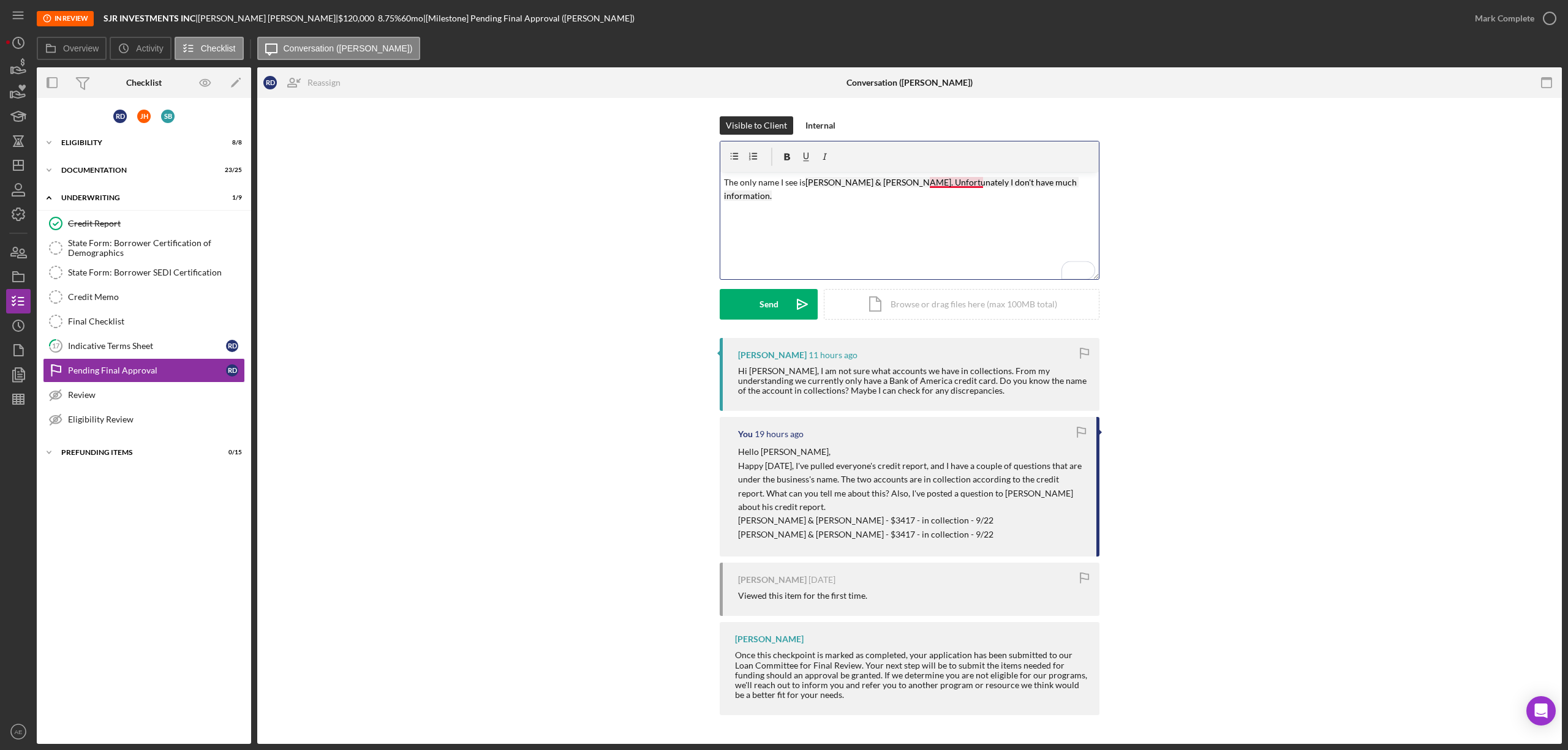
click at [977, 185] on mark "[PERSON_NAME] & [PERSON_NAME]. Unfortunately I don't have much information." at bounding box center [901, 189] width 355 height 24
click at [779, 309] on button "Send Icon/icon-invite-send" at bounding box center [769, 304] width 98 height 31
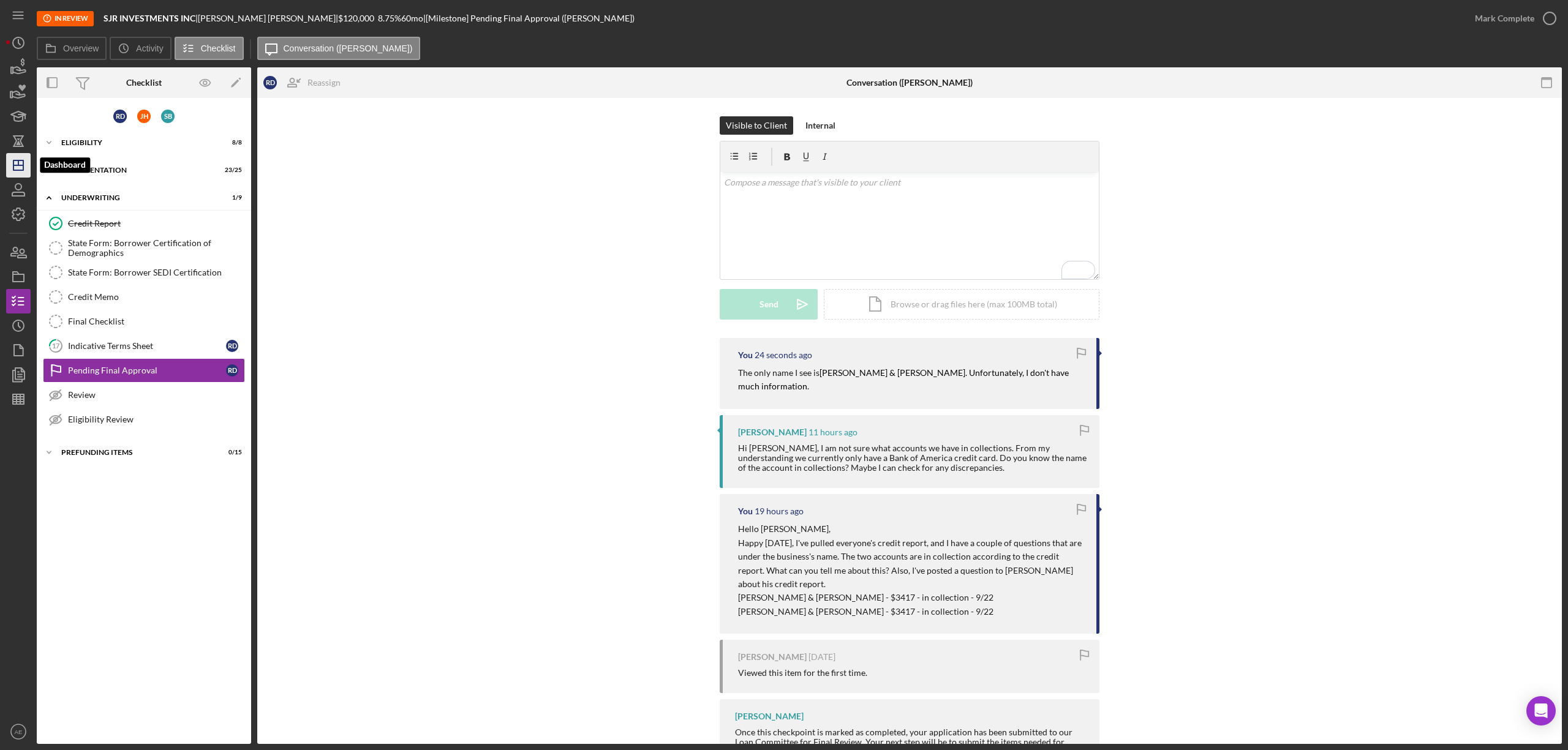
click at [20, 165] on line "button" at bounding box center [19, 165] width 10 height 0
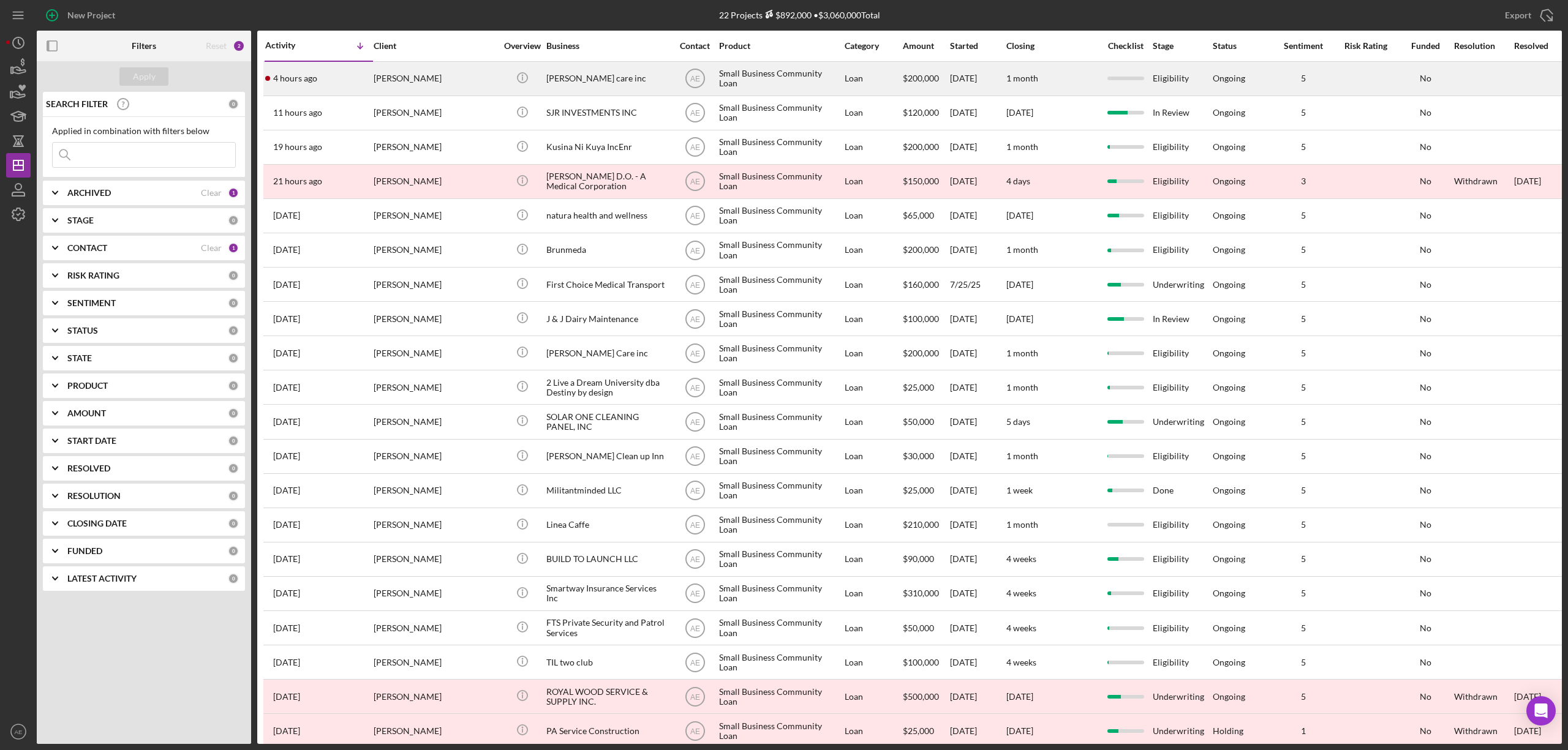
click at [435, 82] on div "[PERSON_NAME]" at bounding box center [435, 79] width 123 height 33
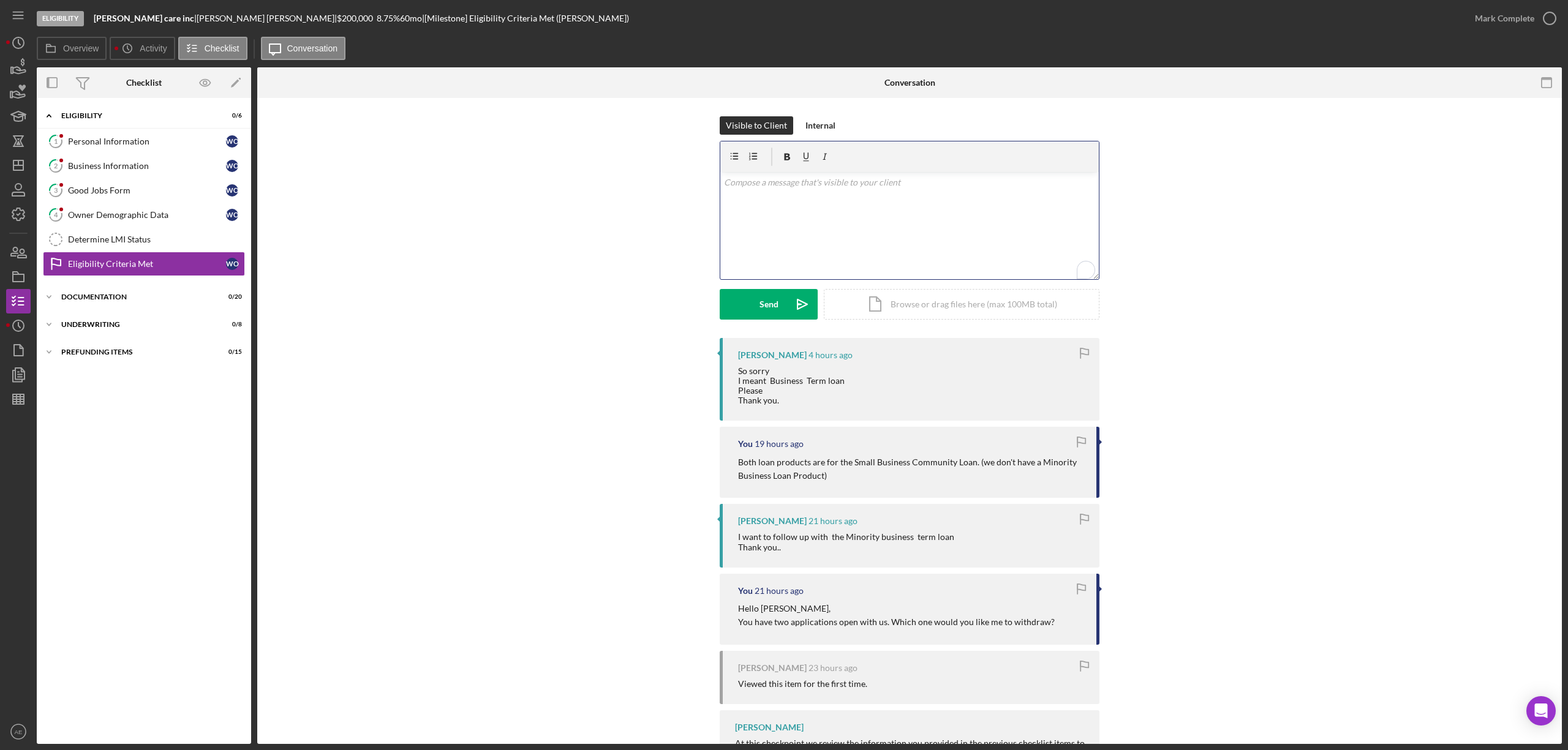
click at [819, 229] on div "v Color teal Color pink Remove color Add row above Add row below Add column bef…" at bounding box center [909, 226] width 378 height 107
click at [789, 214] on p "I may be misunderstand the questions." at bounding box center [910, 217] width 372 height 14
click at [871, 216] on p "I may be misunderstanding the questions." at bounding box center [910, 217] width 372 height 14
click at [882, 223] on p "I may be misunderstanding the question." at bounding box center [910, 217] width 372 height 14
click at [773, 300] on div "Send" at bounding box center [769, 304] width 19 height 31
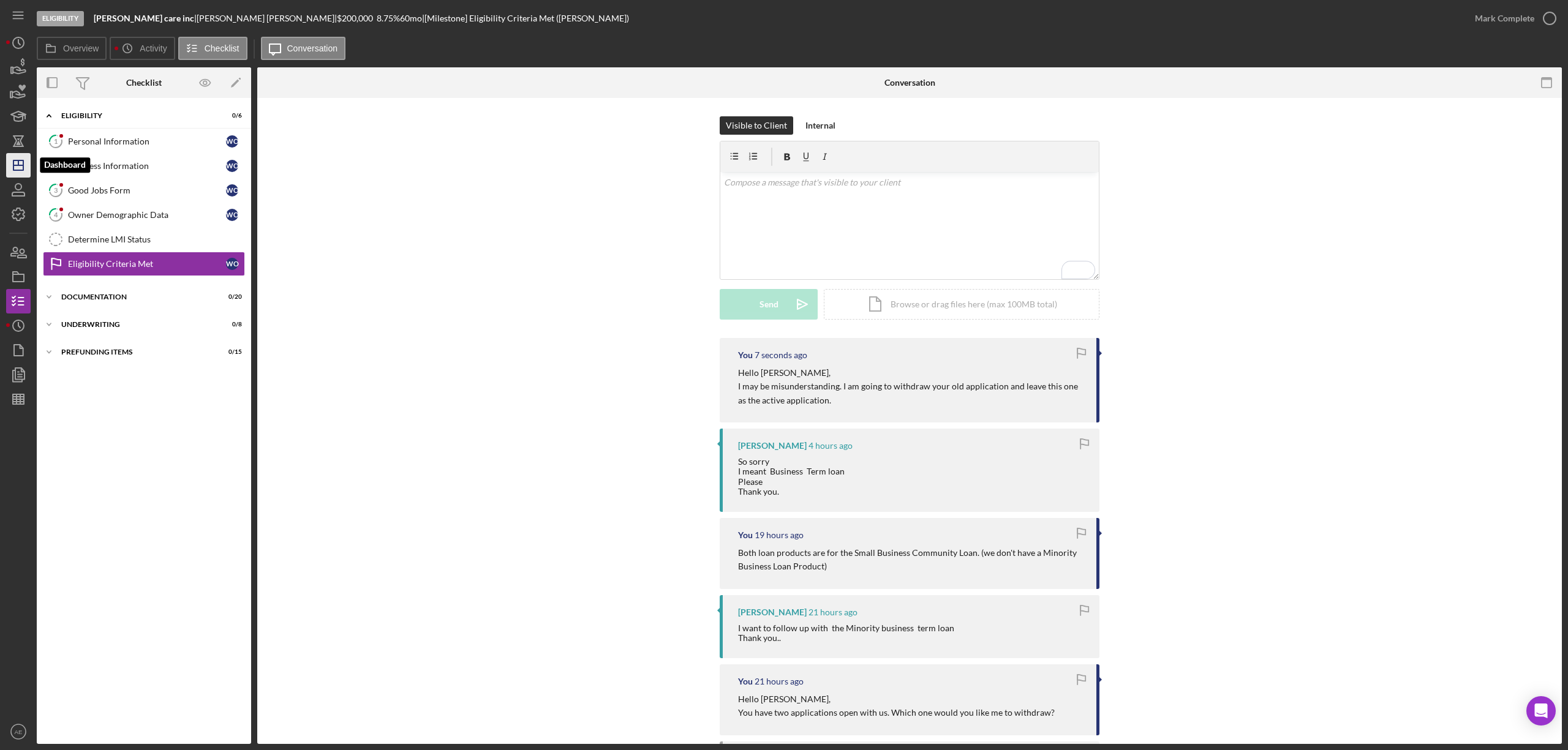
click at [25, 172] on icon "Icon/Dashboard" at bounding box center [18, 165] width 31 height 31
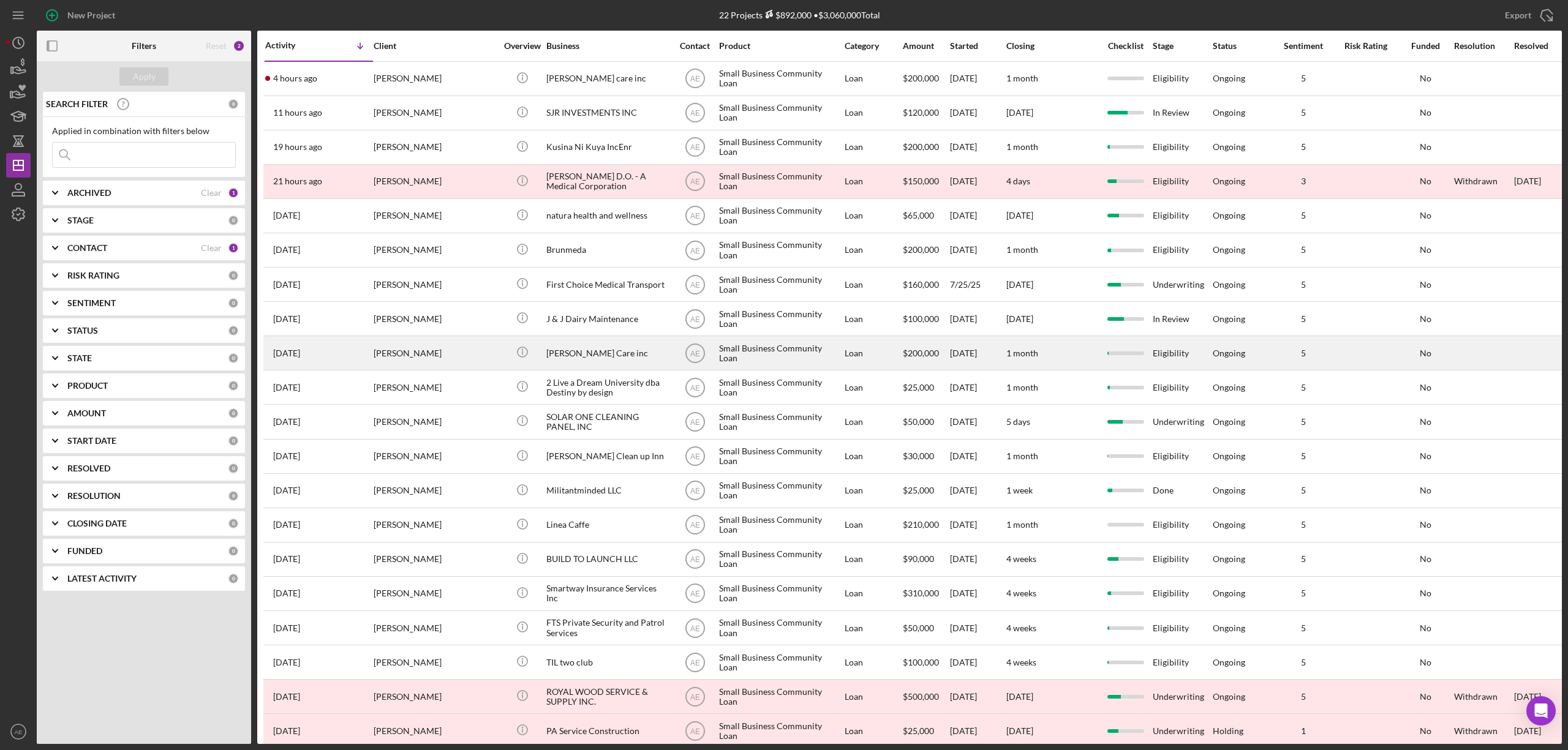
click at [461, 353] on div "[PERSON_NAME]" at bounding box center [435, 353] width 123 height 33
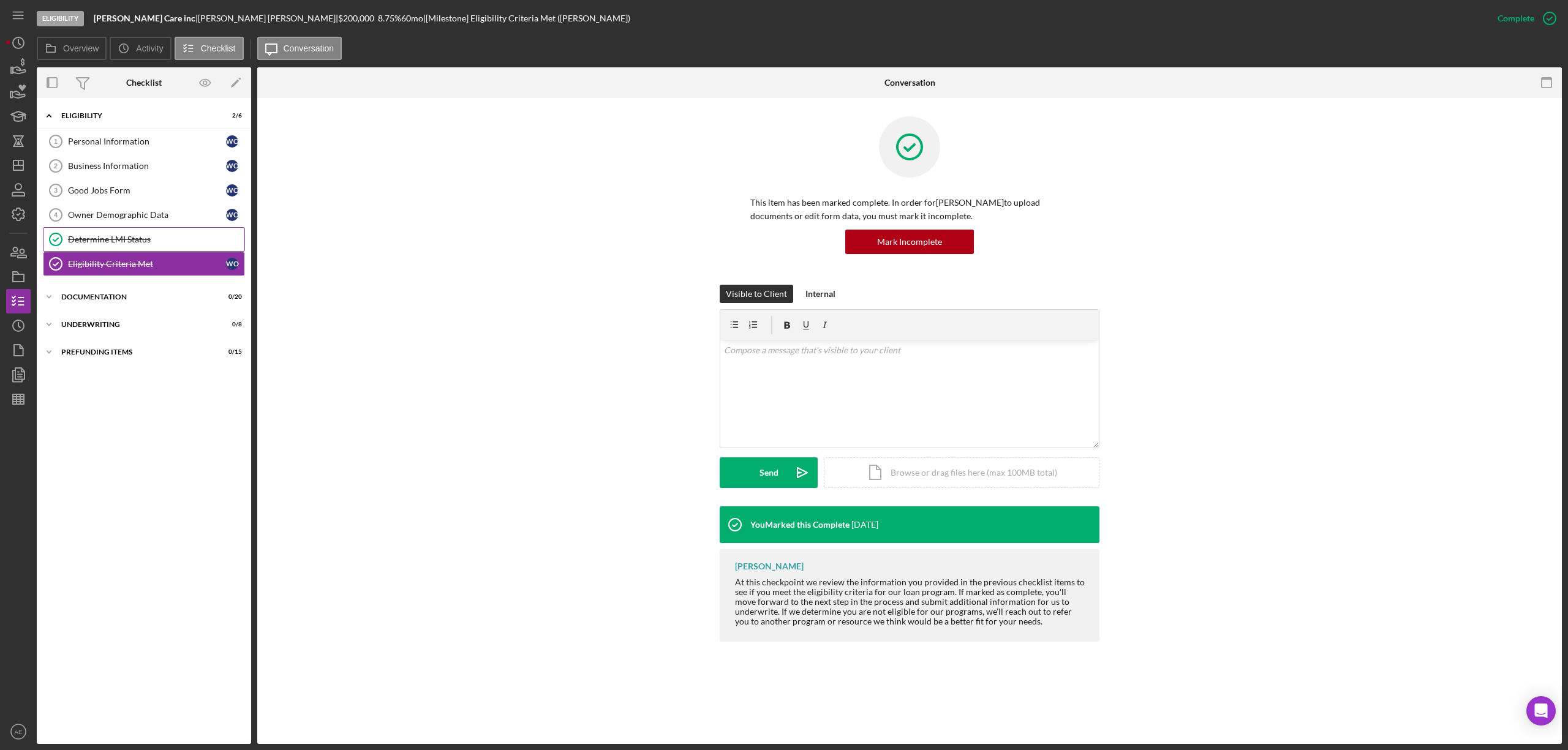
click at [168, 247] on link "Determine LMI Status Determine LMI Status" at bounding box center [144, 239] width 202 height 24
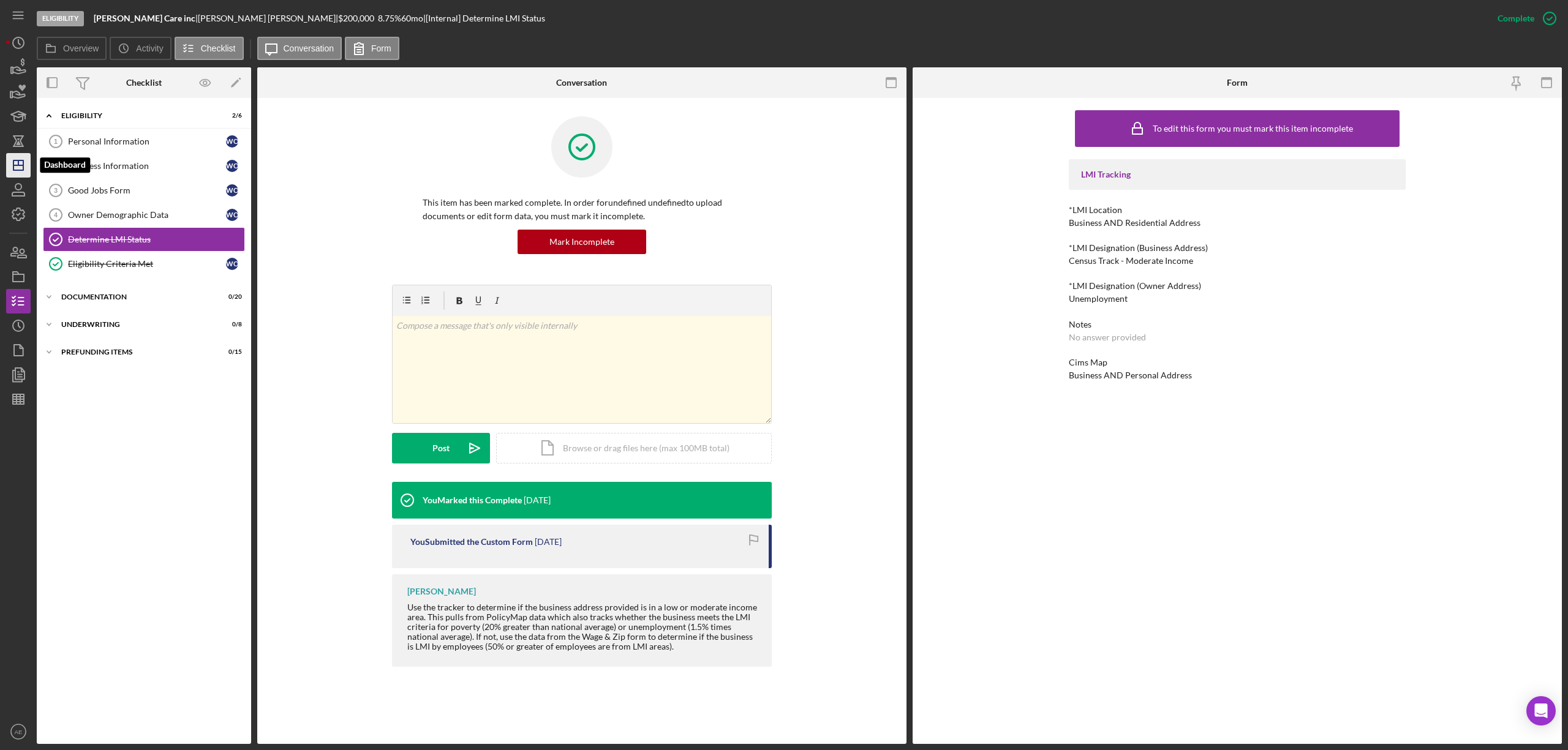
click at [17, 168] on icon "Icon/Dashboard" at bounding box center [18, 165] width 31 height 31
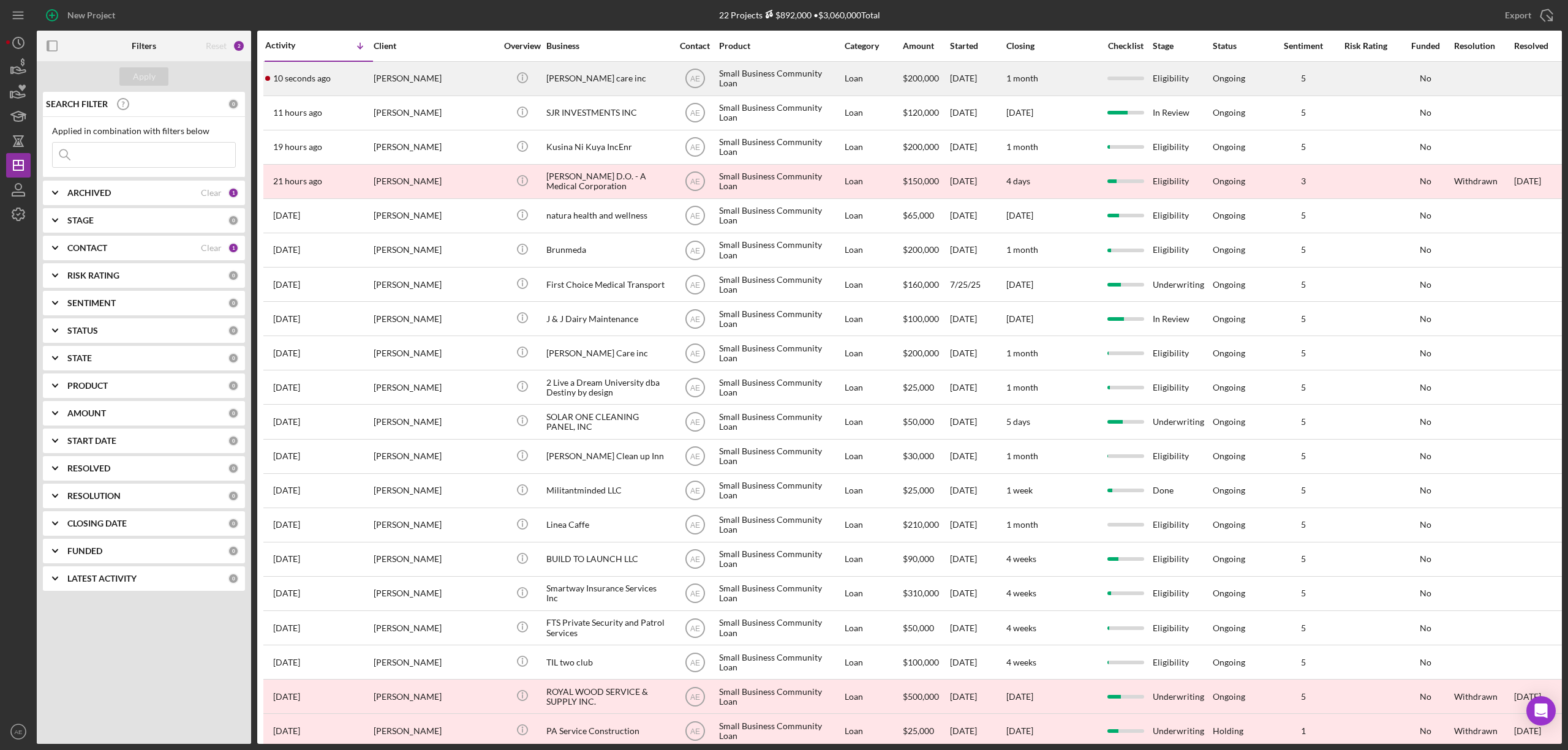
click at [458, 80] on div "[PERSON_NAME]" at bounding box center [435, 79] width 123 height 33
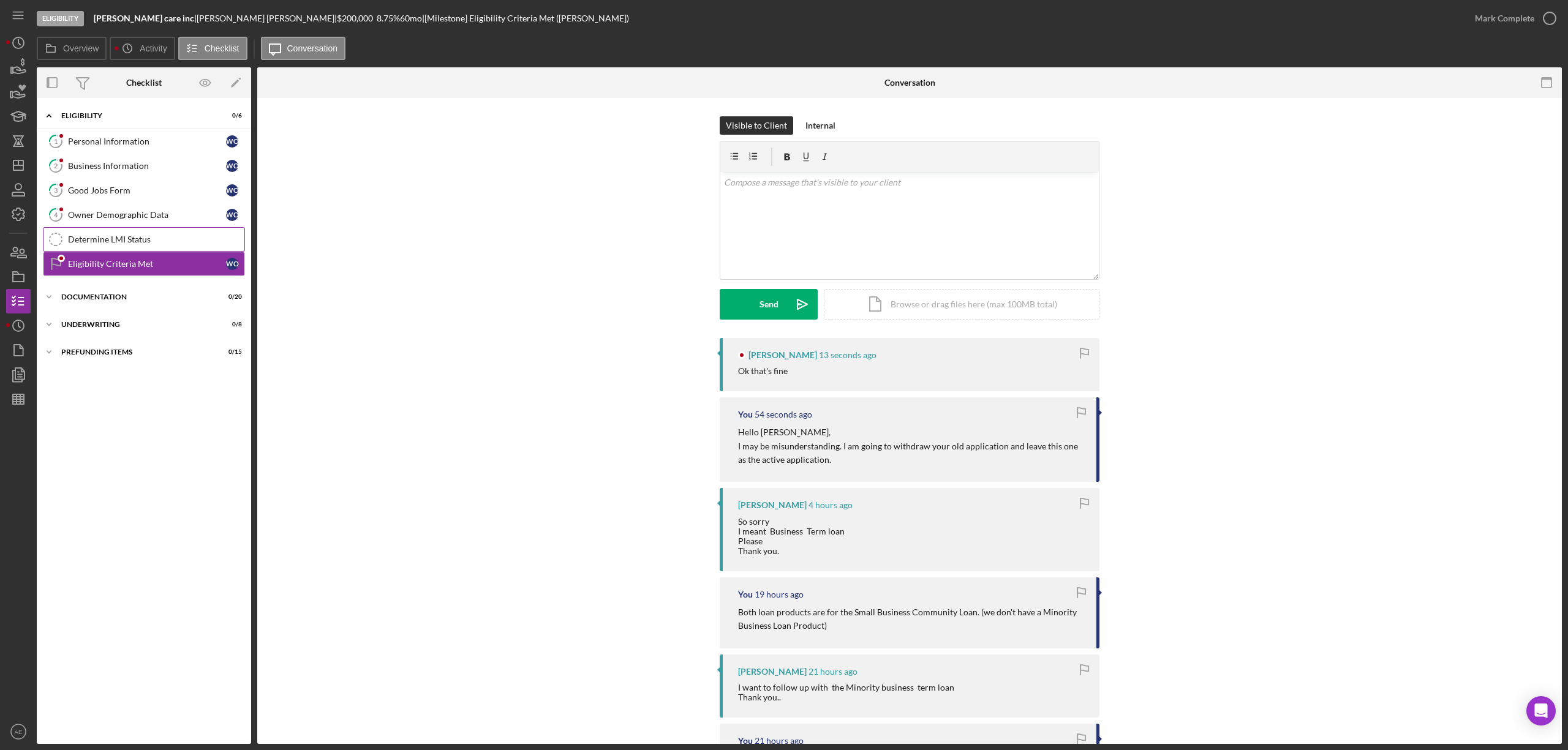
click at [175, 236] on div "Determine LMI Status" at bounding box center [156, 239] width 177 height 10
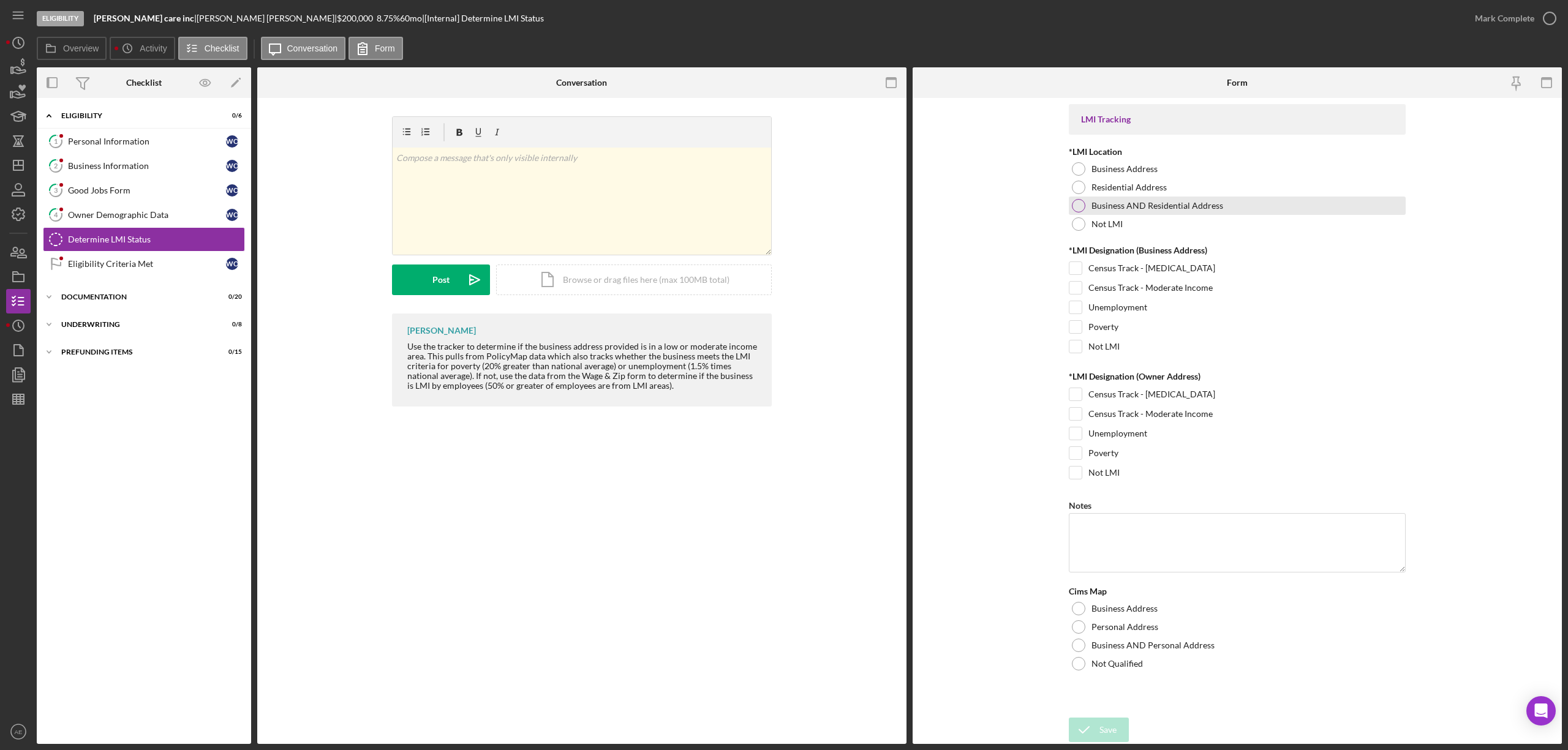
click at [1094, 207] on label "Business AND Residential Address" at bounding box center [1157, 206] width 132 height 10
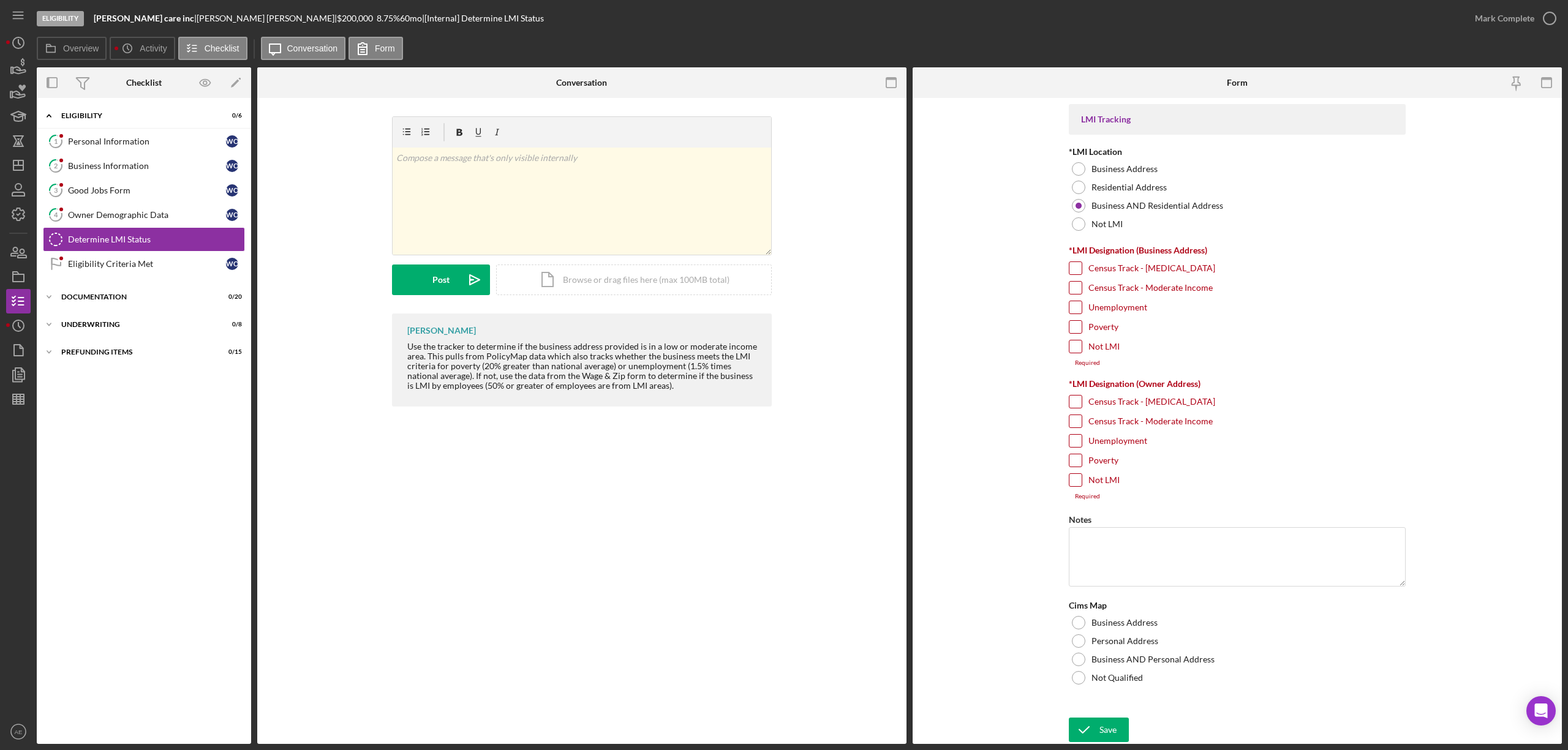
click at [1105, 292] on label "Census Track - Moderate Income" at bounding box center [1151, 288] width 125 height 12
click at [1082, 292] on input "Census Track - Moderate Income" at bounding box center [1075, 288] width 12 height 12
checkbox input "true"
click at [1111, 439] on label "Unemployment" at bounding box center [1118, 433] width 59 height 12
click at [1082, 439] on input "Unemployment" at bounding box center [1075, 433] width 12 height 12
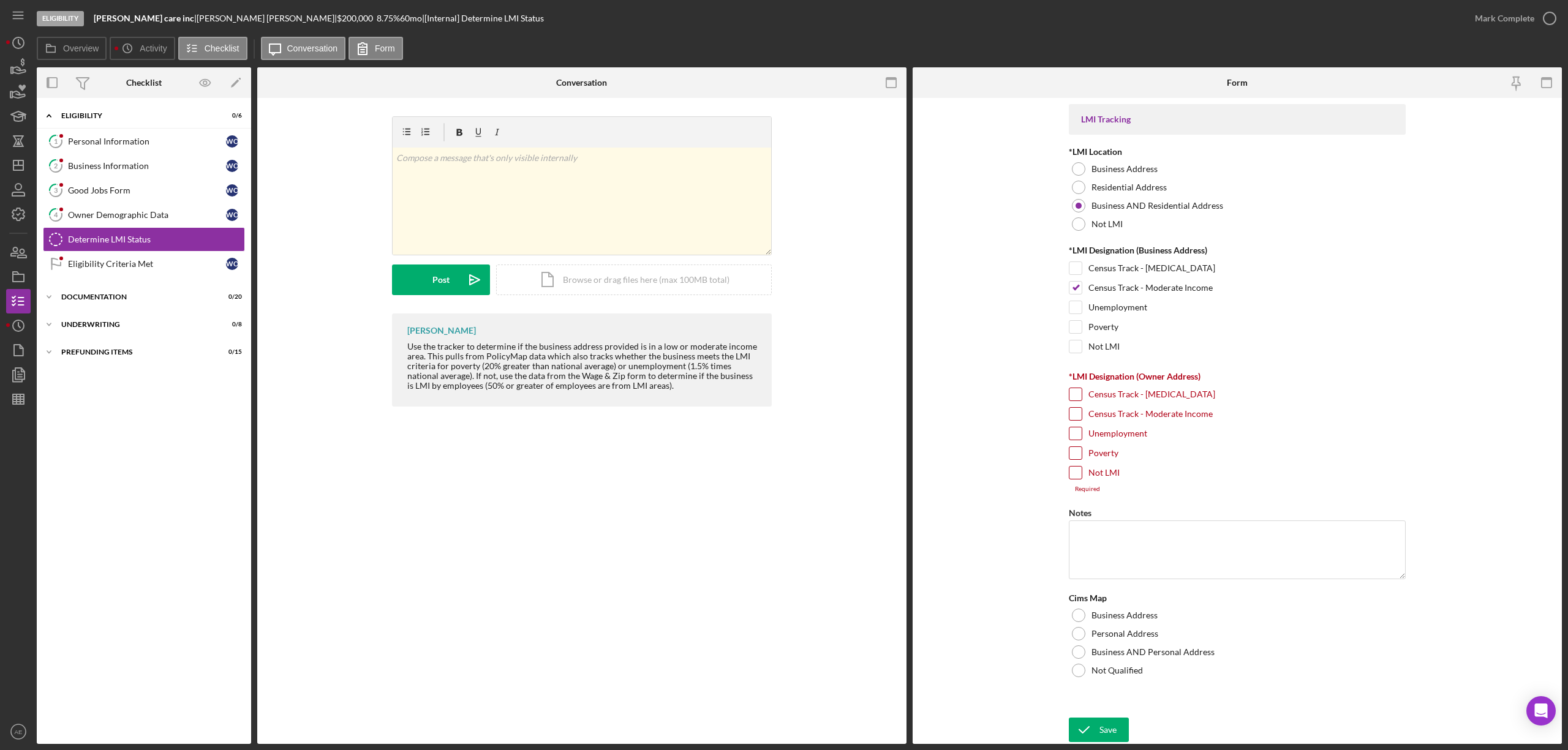
checkbox input "true"
click at [1130, 647] on label "Business AND Personal Address" at bounding box center [1153, 645] width 123 height 10
click at [1104, 728] on div "Save" at bounding box center [1108, 730] width 17 height 24
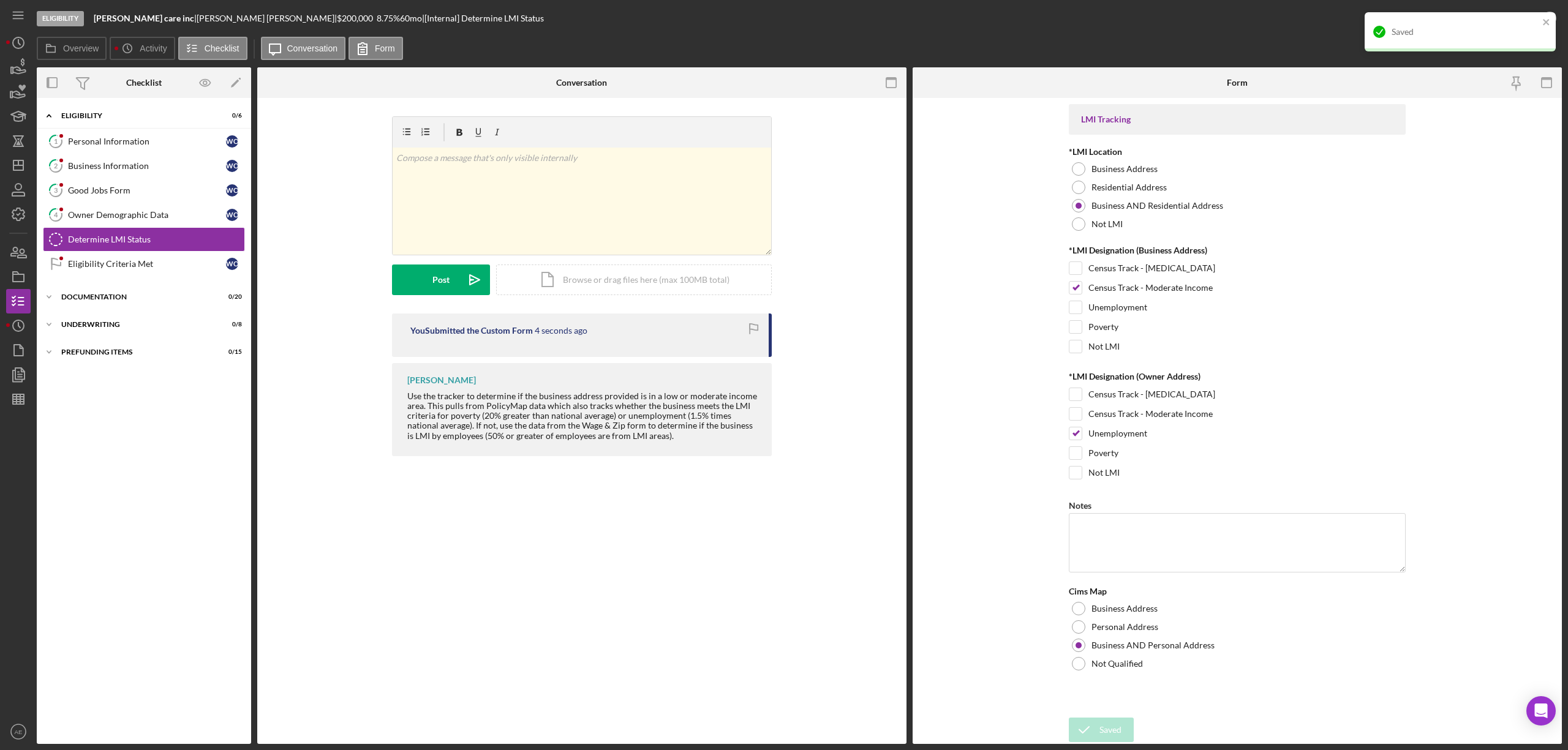
click at [1537, 29] on div "Saved" at bounding box center [1465, 32] width 147 height 10
click at [1498, 14] on div "Mark Complete" at bounding box center [1505, 19] width 59 height 24
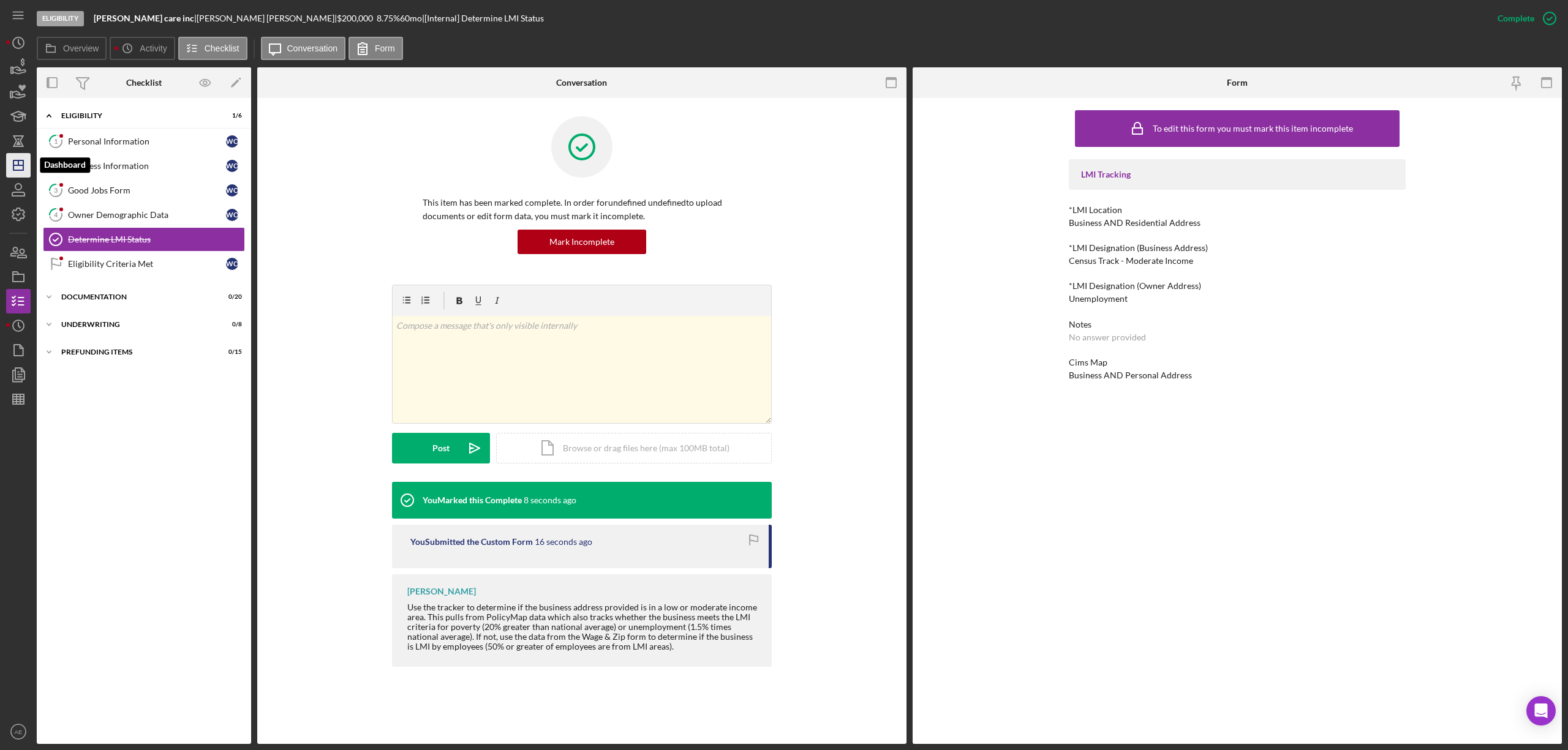
click at [22, 170] on polygon "button" at bounding box center [19, 165] width 10 height 10
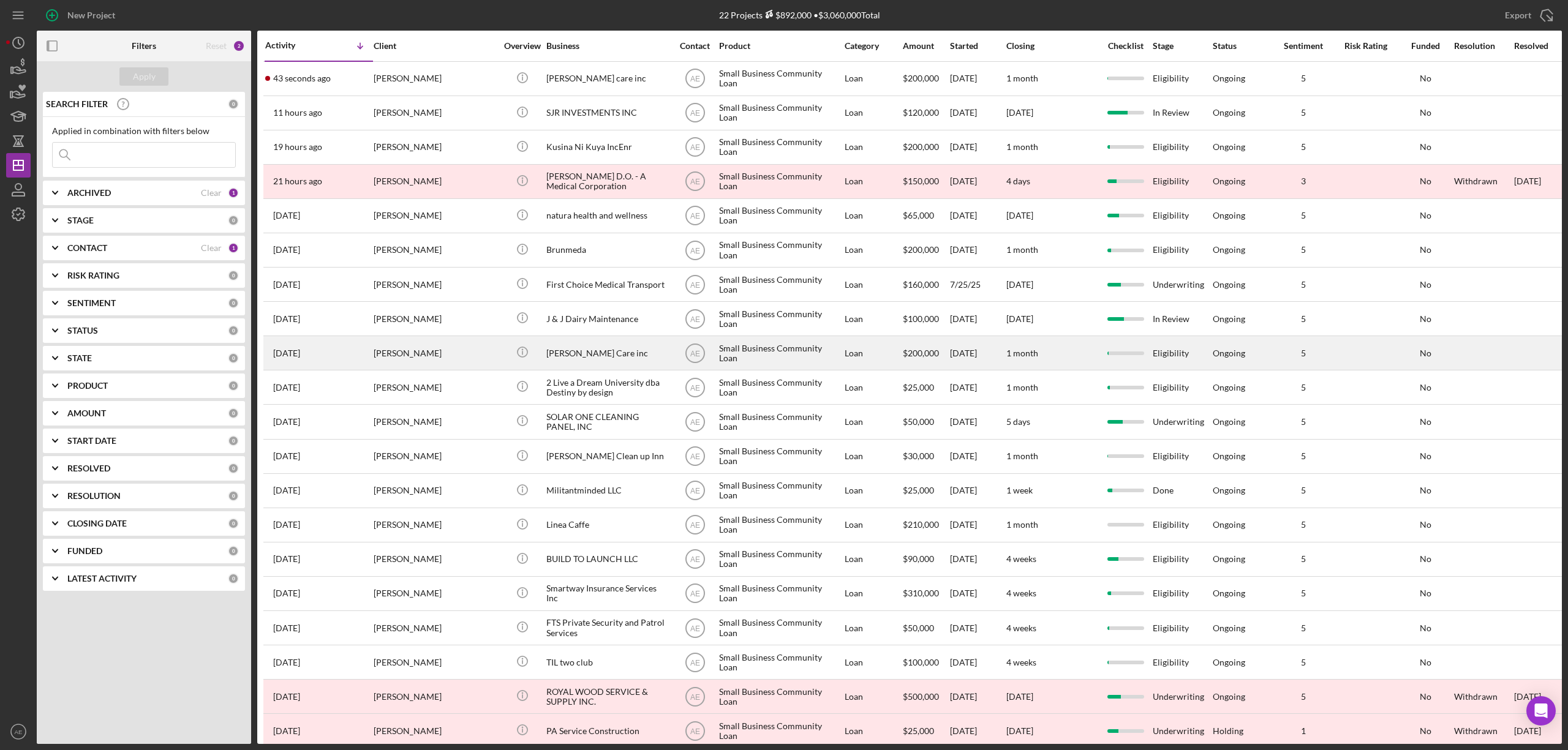
click at [452, 358] on div "[PERSON_NAME]" at bounding box center [435, 353] width 123 height 33
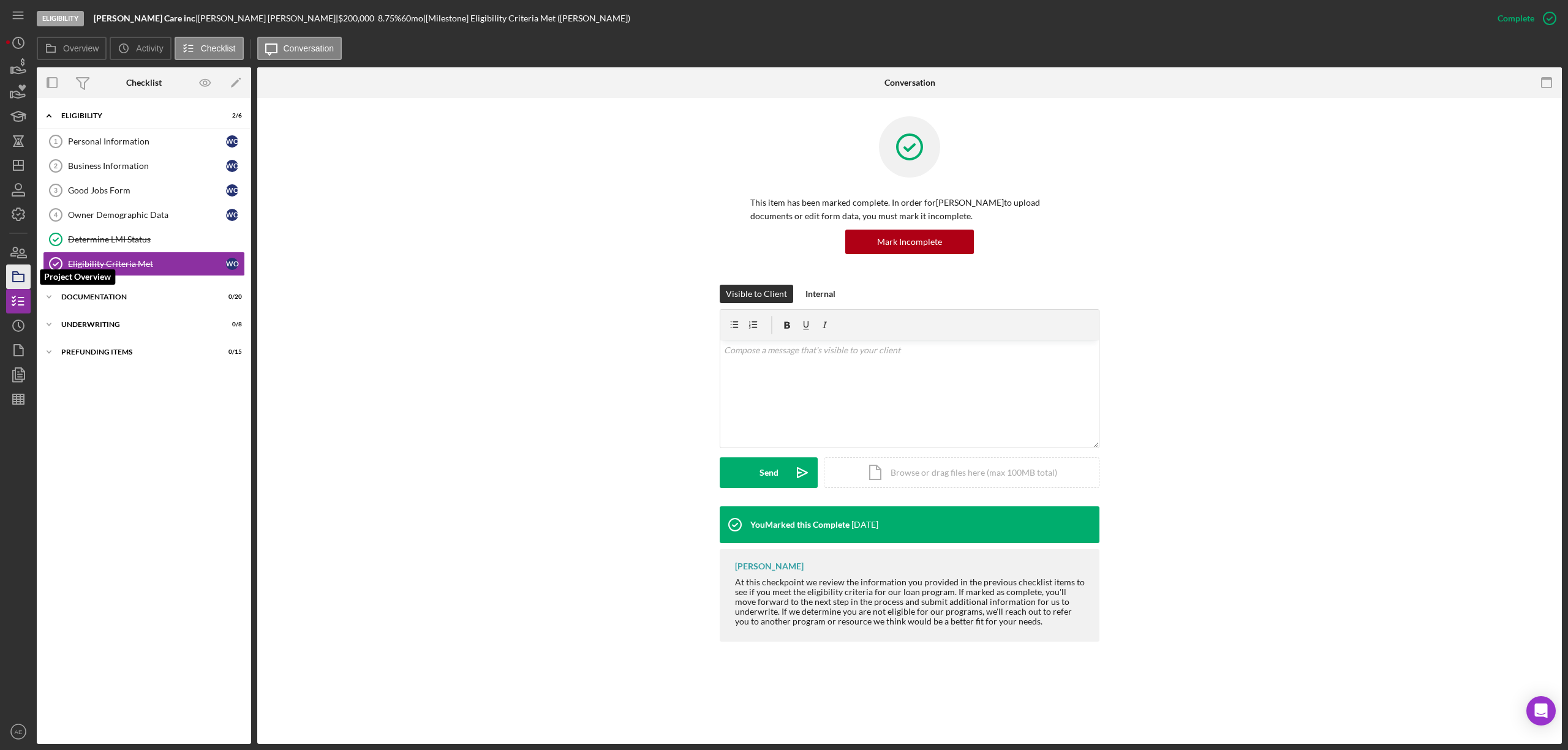
click at [13, 280] on rect "button" at bounding box center [18, 278] width 11 height 7
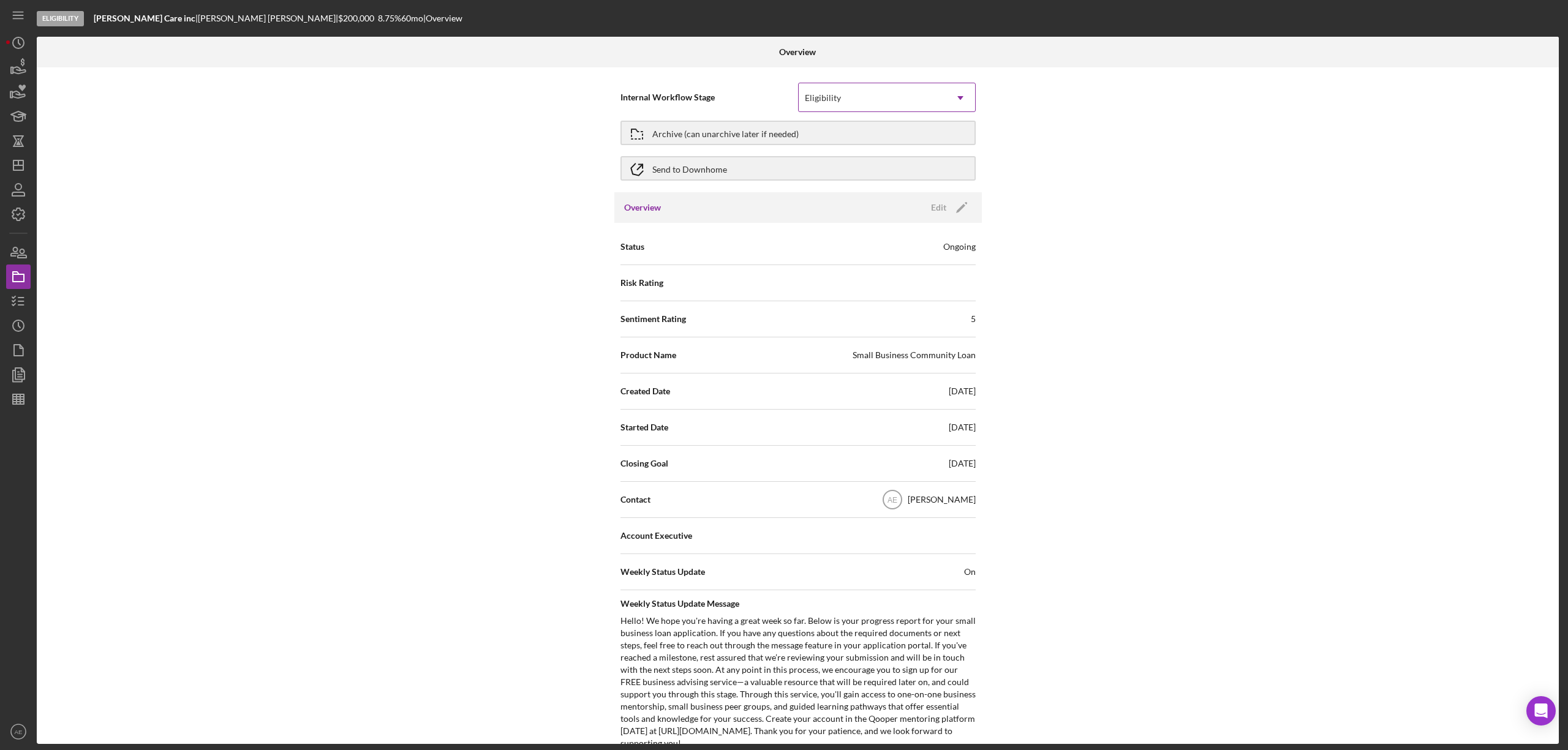
click at [848, 90] on div "Eligibility" at bounding box center [872, 98] width 147 height 28
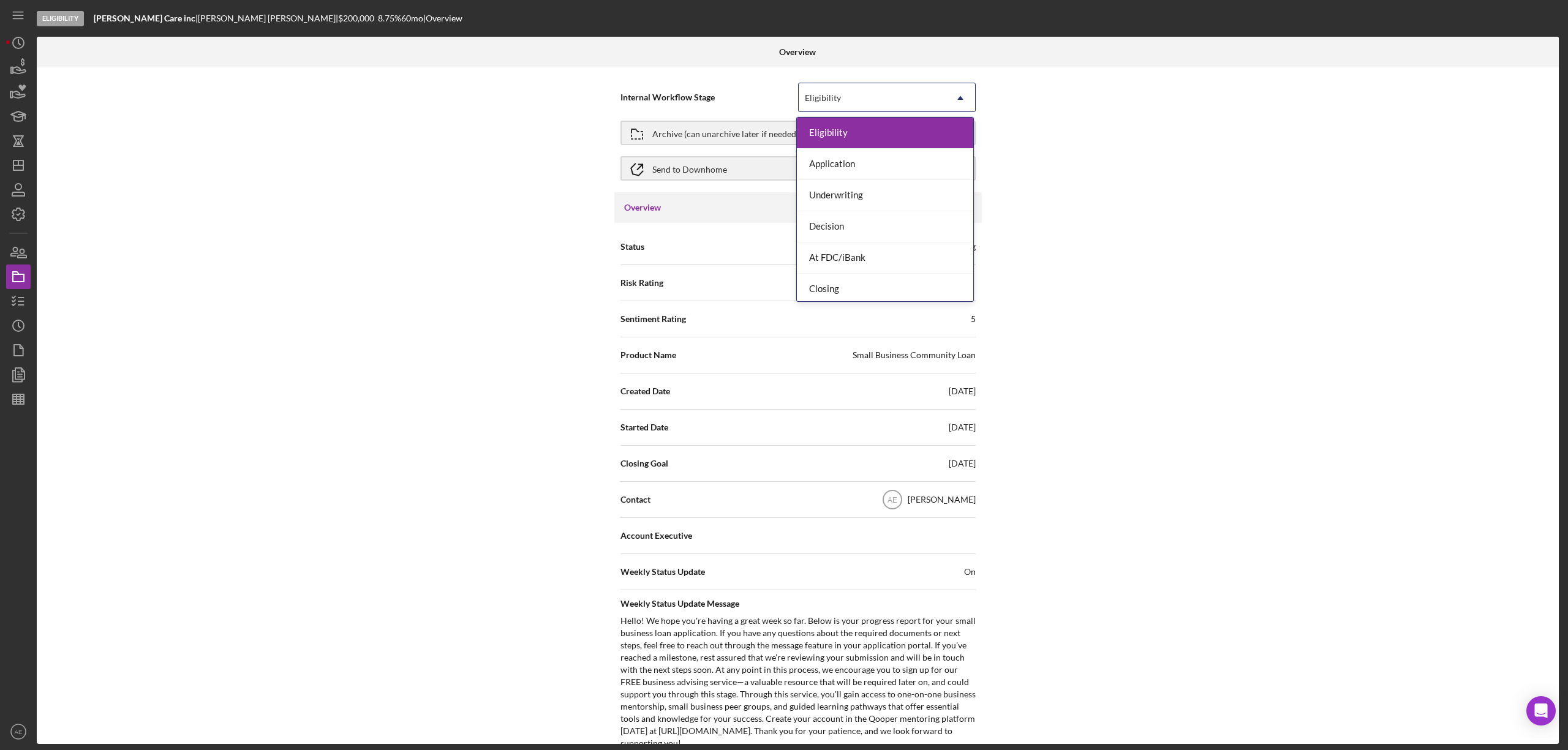
scroll to position [37, 0]
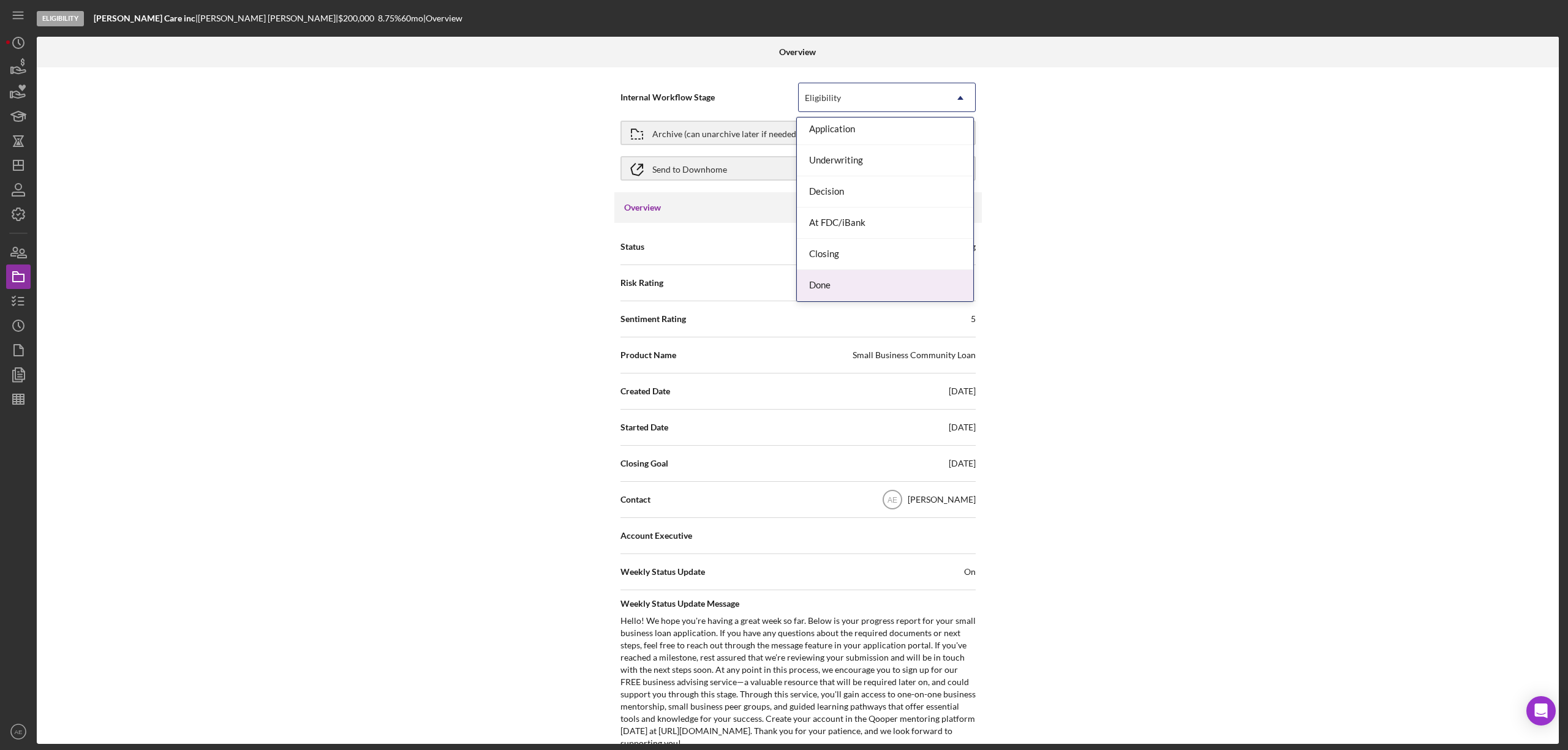
click at [848, 279] on div "Done" at bounding box center [886, 286] width 177 height 31
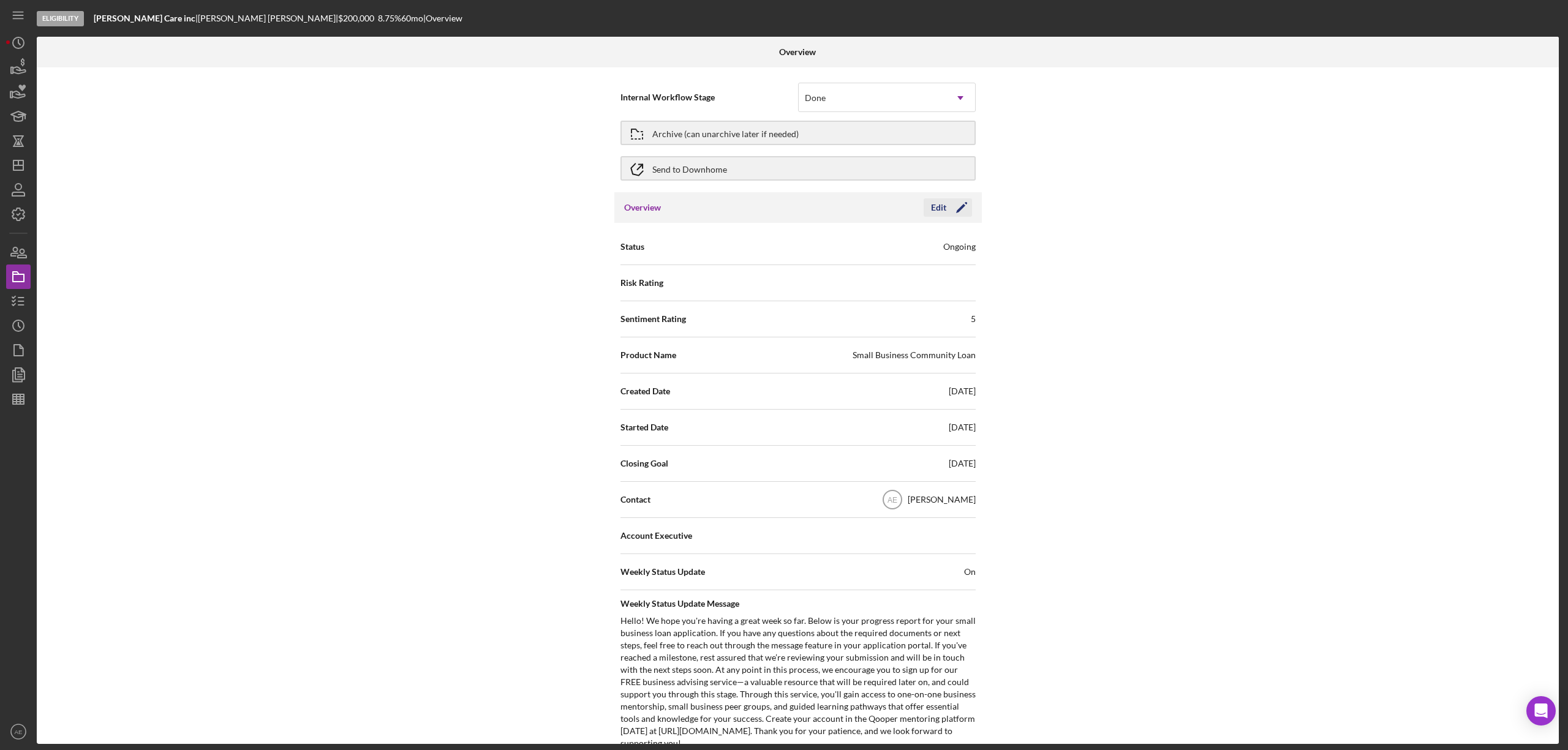
click at [946, 209] on icon "Icon/Edit" at bounding box center [961, 207] width 31 height 31
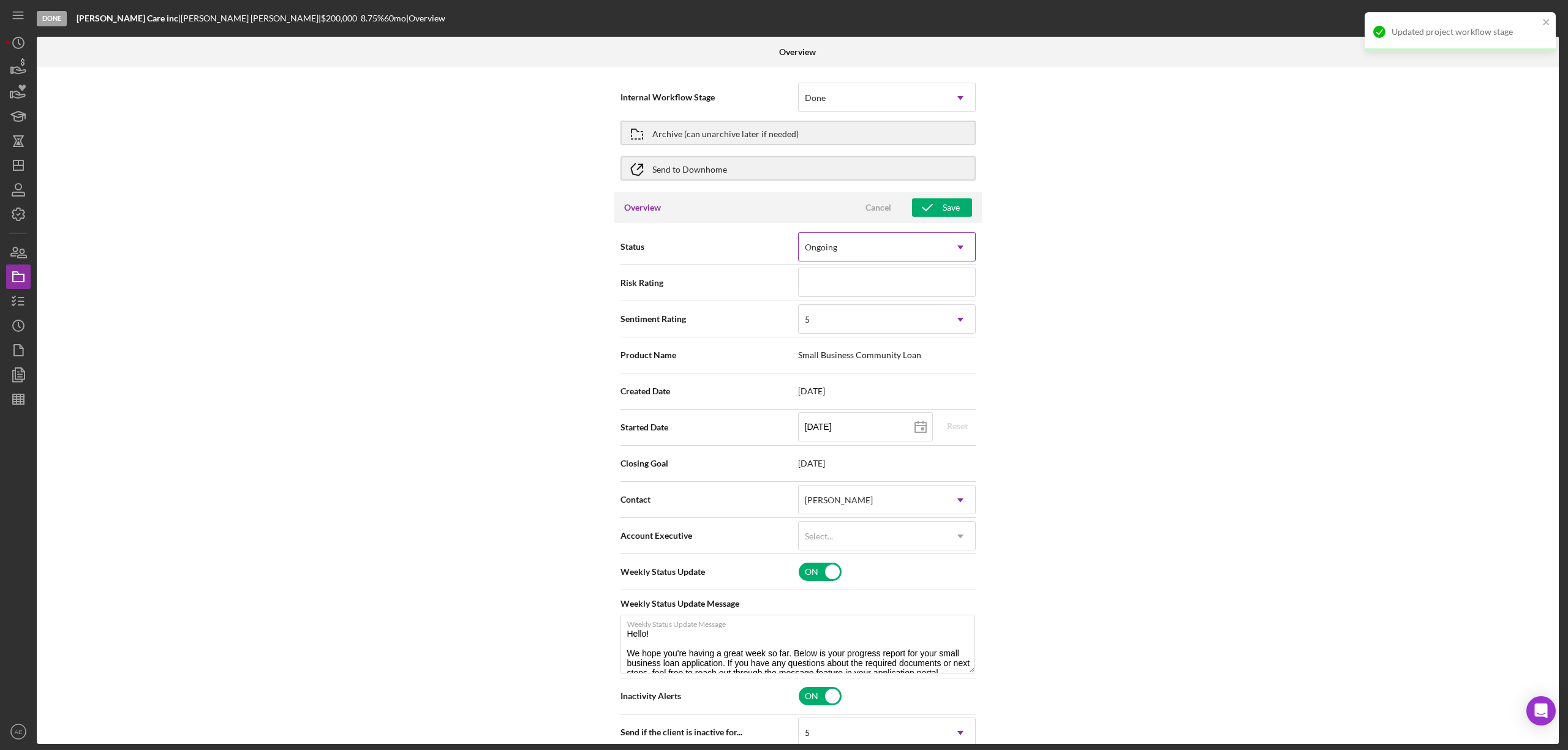
click at [860, 253] on div "Ongoing" at bounding box center [872, 248] width 147 height 28
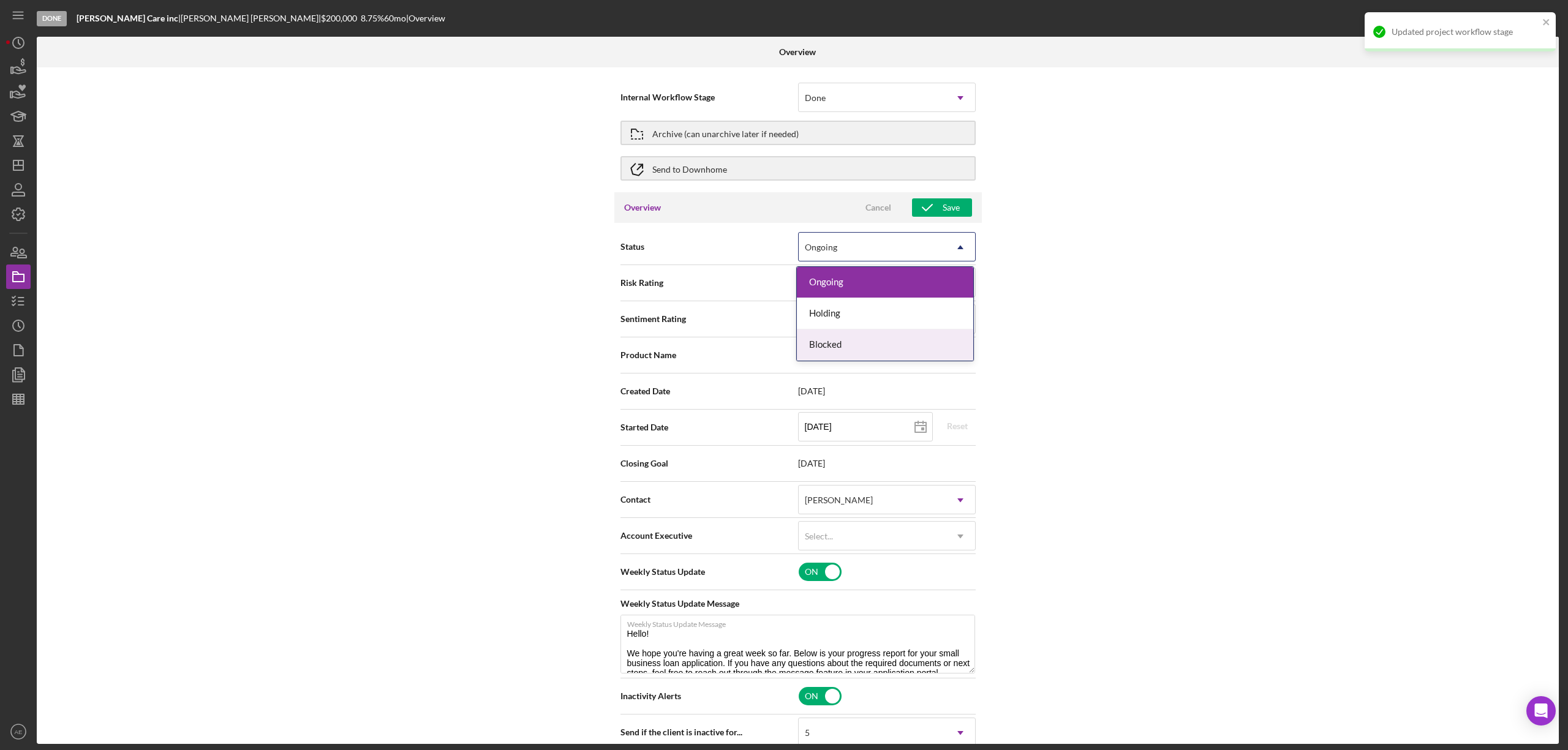
click at [856, 348] on div "Blocked" at bounding box center [886, 345] width 177 height 31
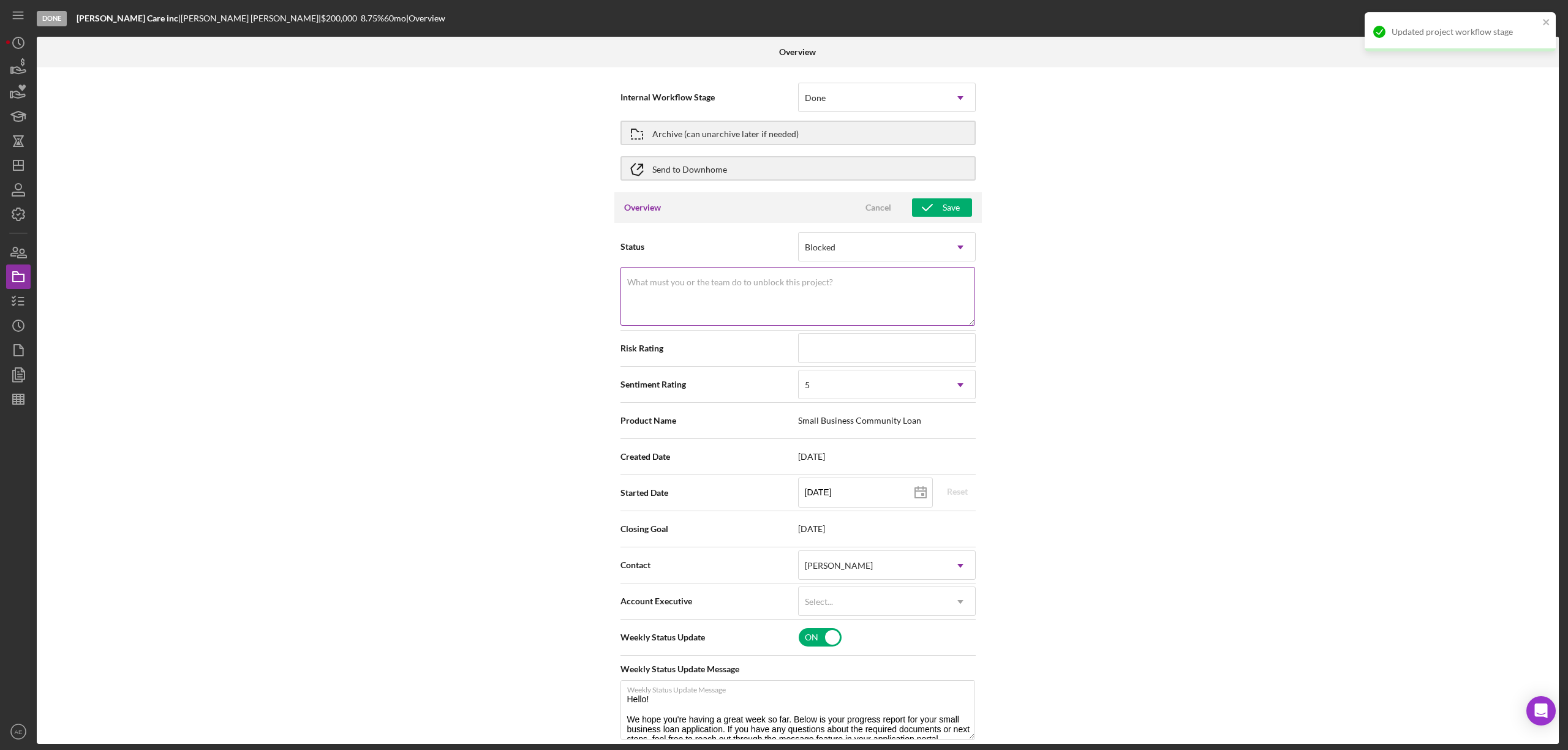
click at [838, 297] on textarea "What must you or the team do to unblock this project?" at bounding box center [798, 296] width 355 height 59
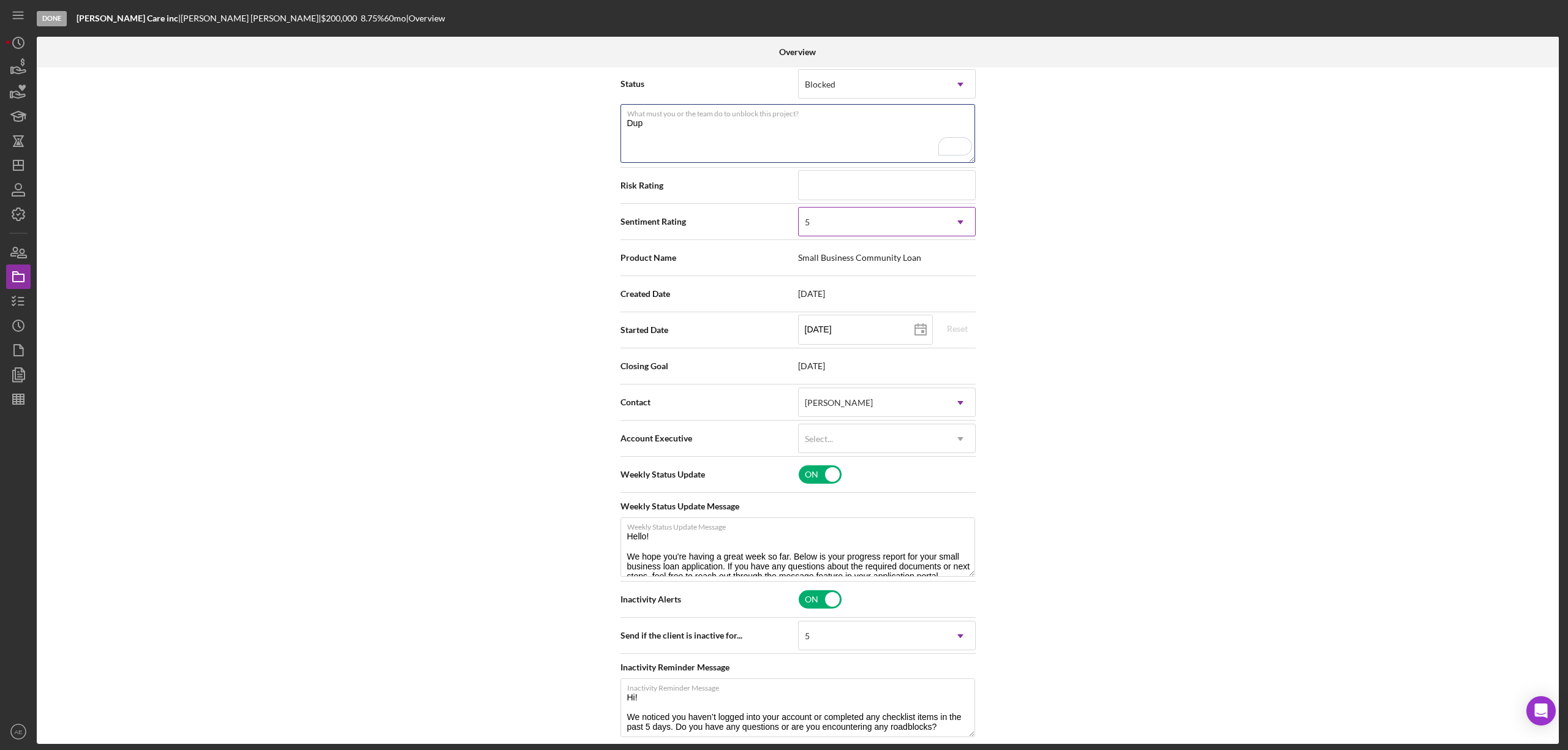
scroll to position [163, 0]
type textarea "Dup"
click at [837, 225] on div "5" at bounding box center [872, 222] width 147 height 28
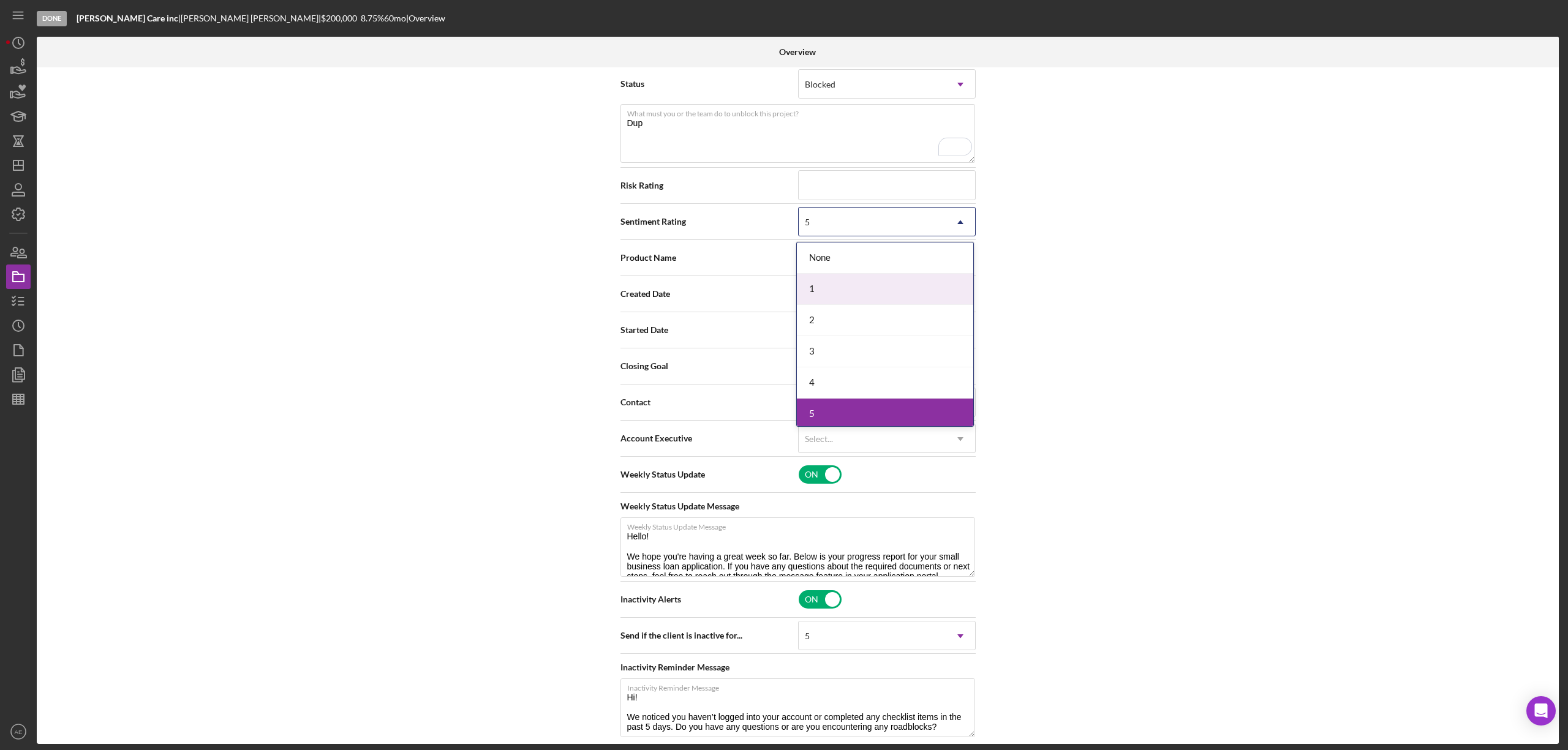
click at [827, 279] on div "1" at bounding box center [886, 289] width 177 height 31
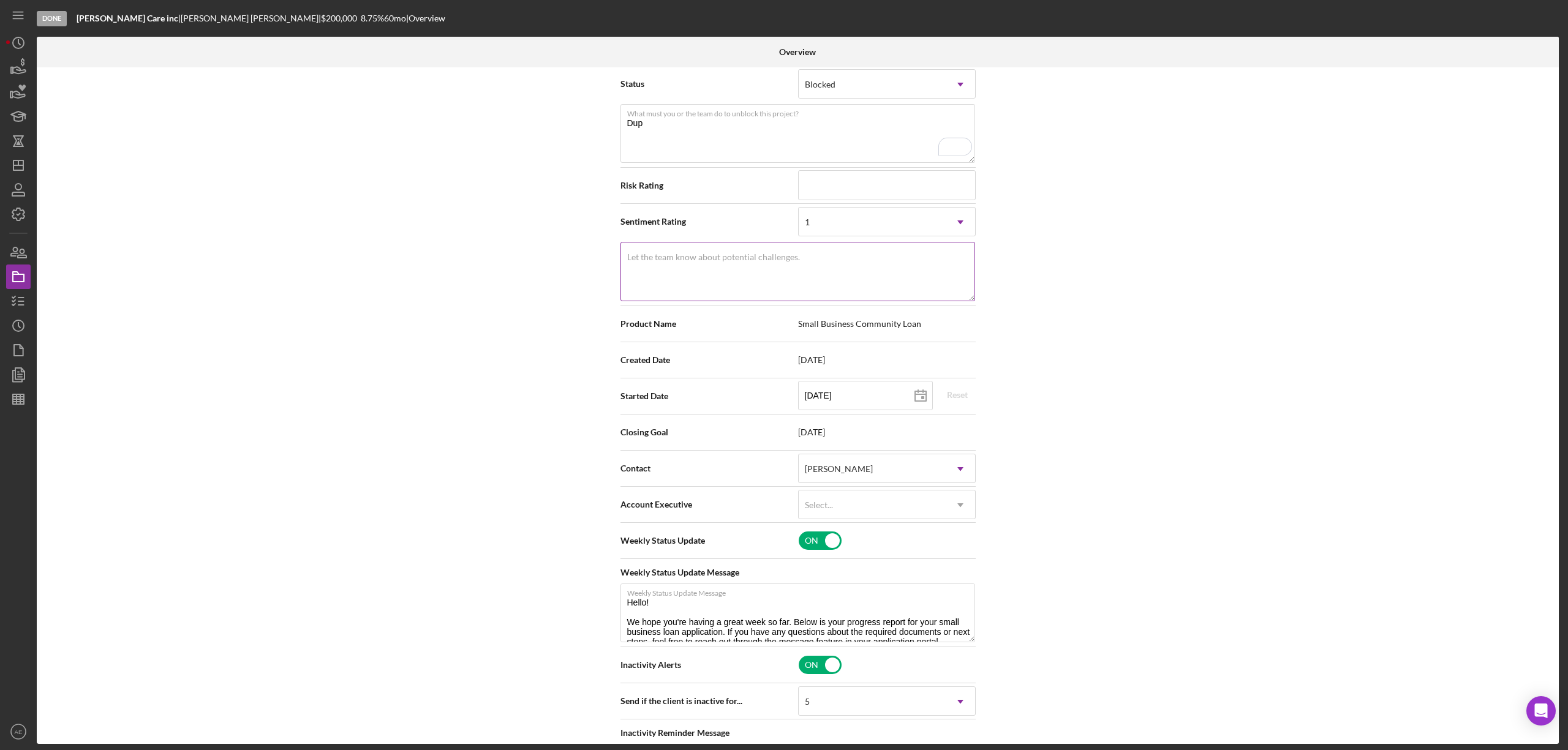
click at [812, 274] on textarea "Let the team know about potential challenges." at bounding box center [798, 271] width 355 height 59
type textarea "Dup"
click at [850, 522] on div "Account Executive Select... Icon/Dropdown Arrow" at bounding box center [798, 505] width 355 height 36
click at [850, 510] on div "Select..." at bounding box center [872, 506] width 147 height 28
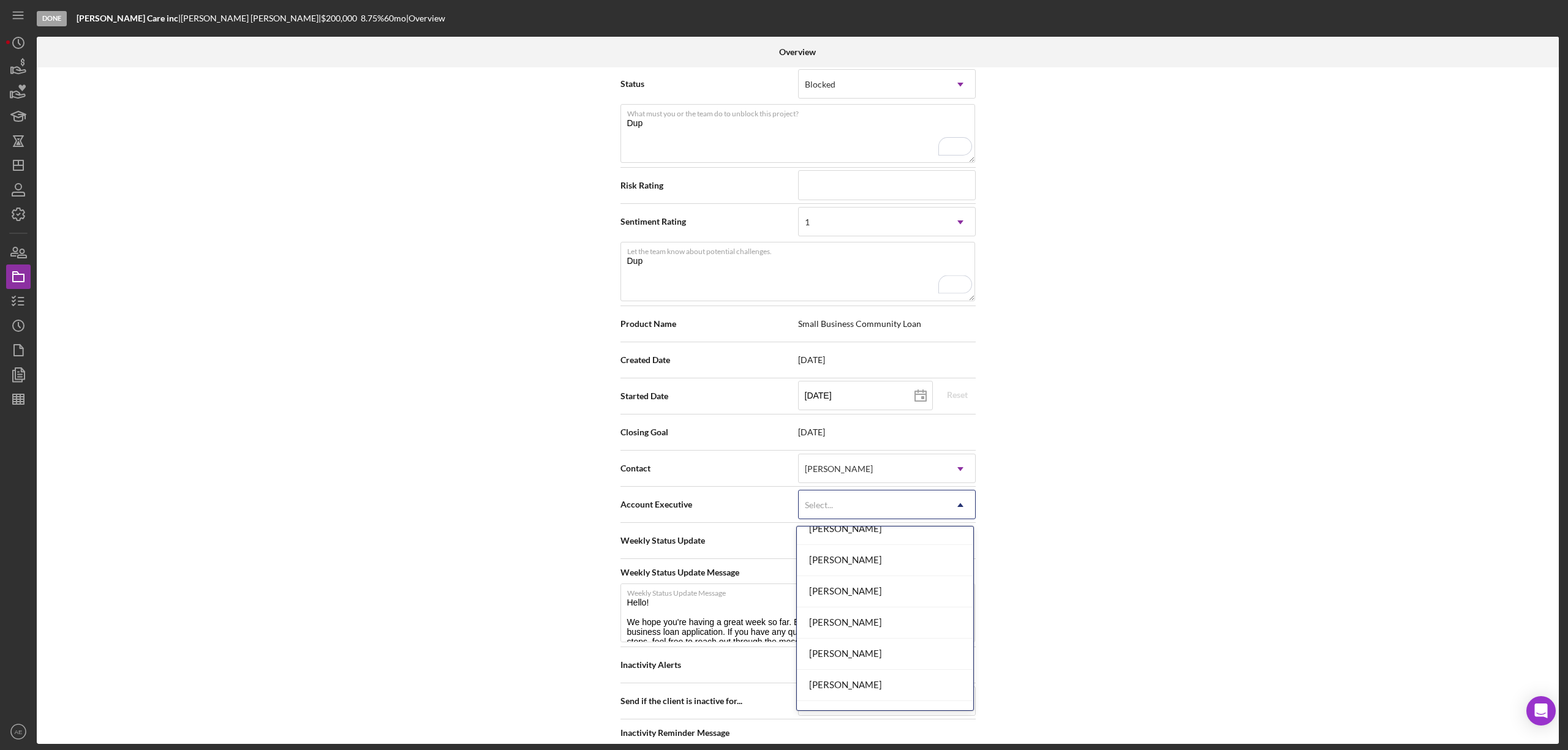
scroll to position [444, 0]
click at [882, 664] on div "[PERSON_NAME]" at bounding box center [886, 664] width 177 height 31
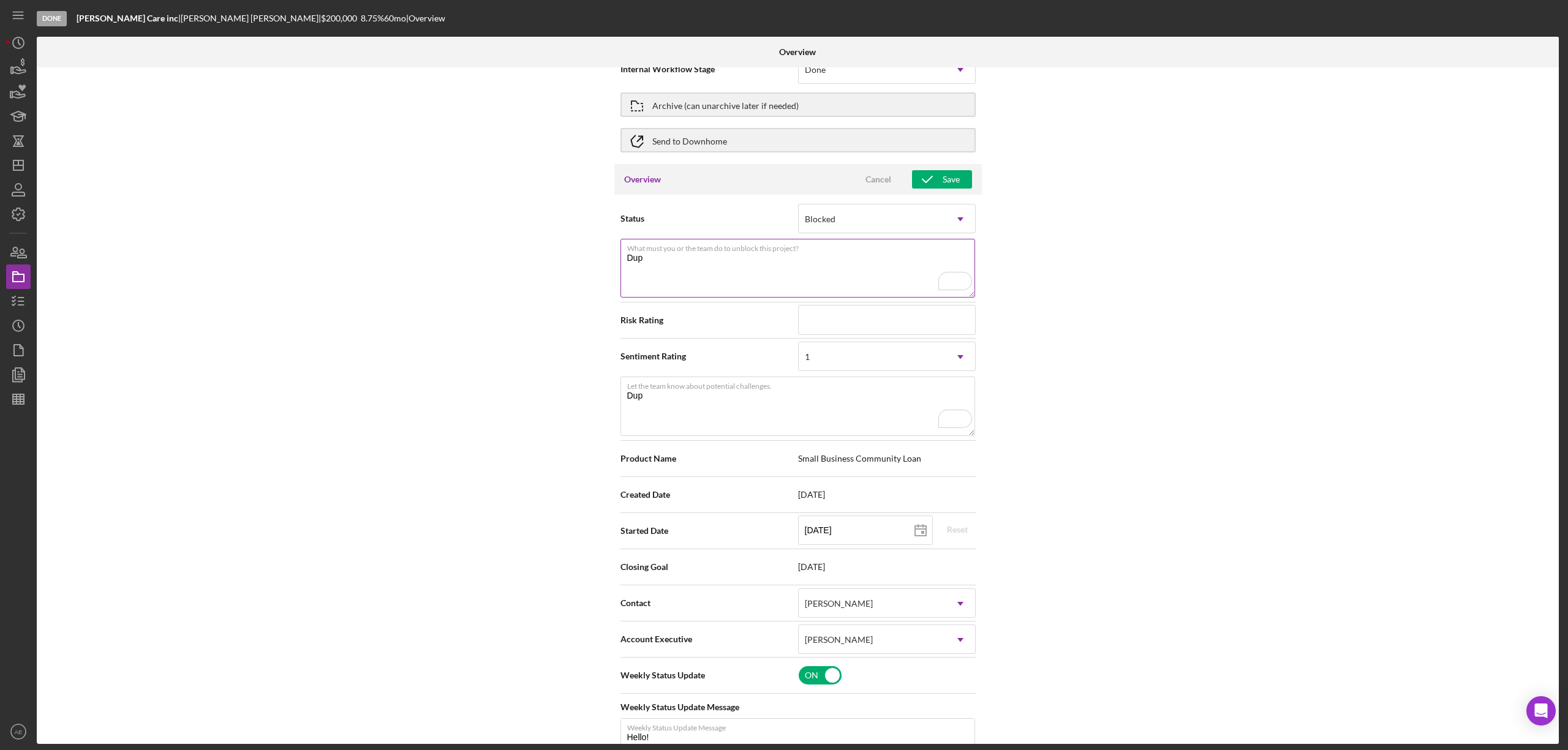
scroll to position [0, 0]
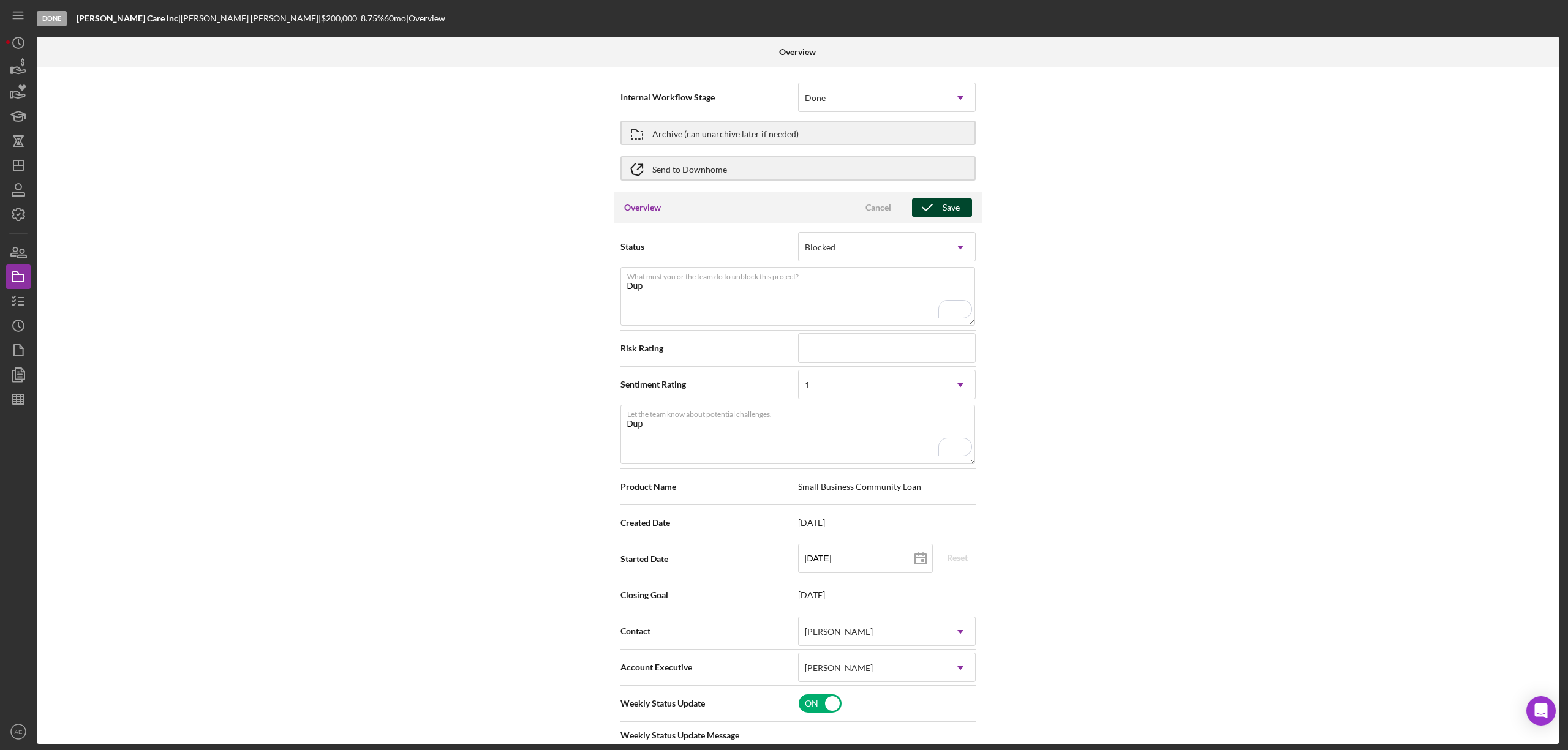
click at [937, 199] on icon "button" at bounding box center [927, 207] width 31 height 31
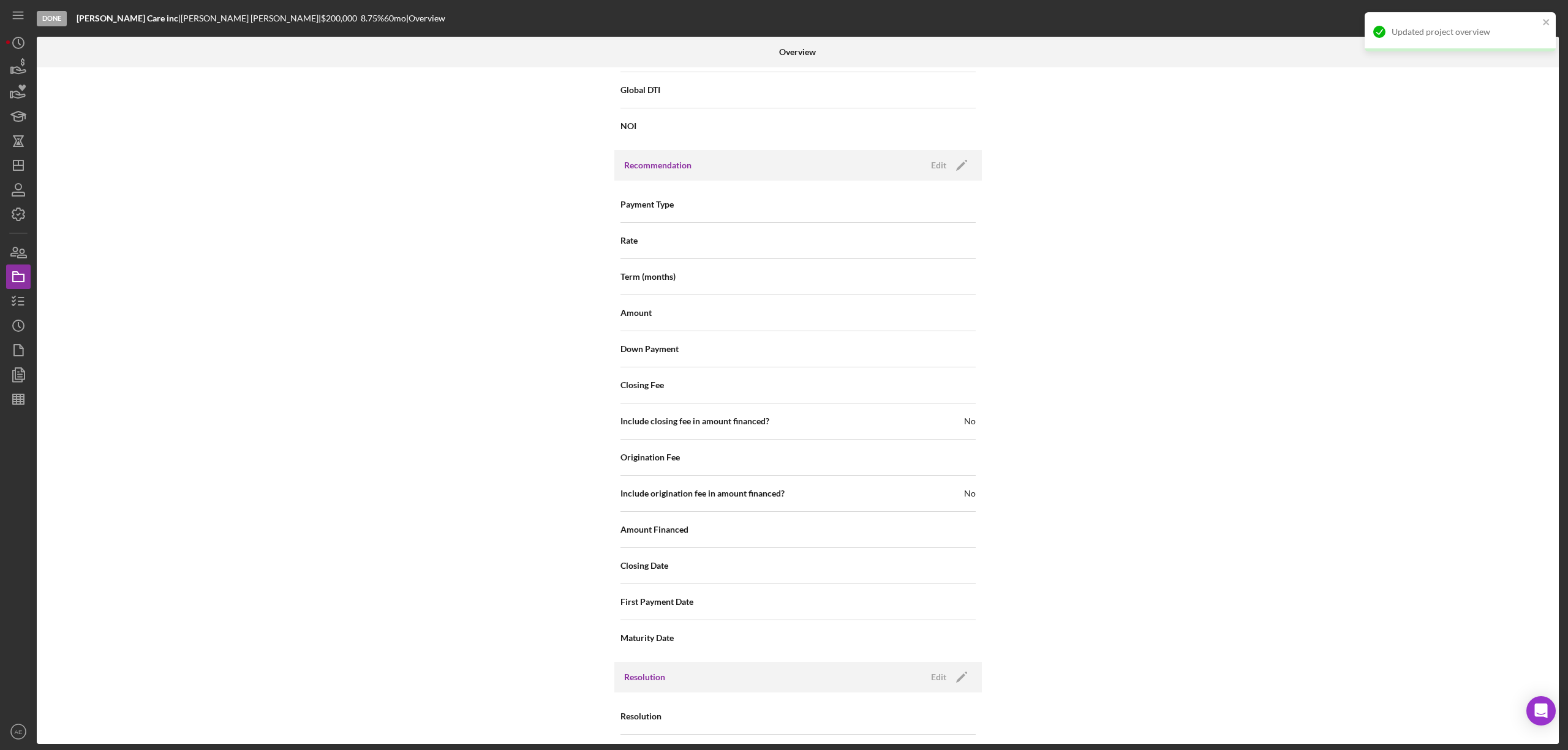
scroll to position [1353, 0]
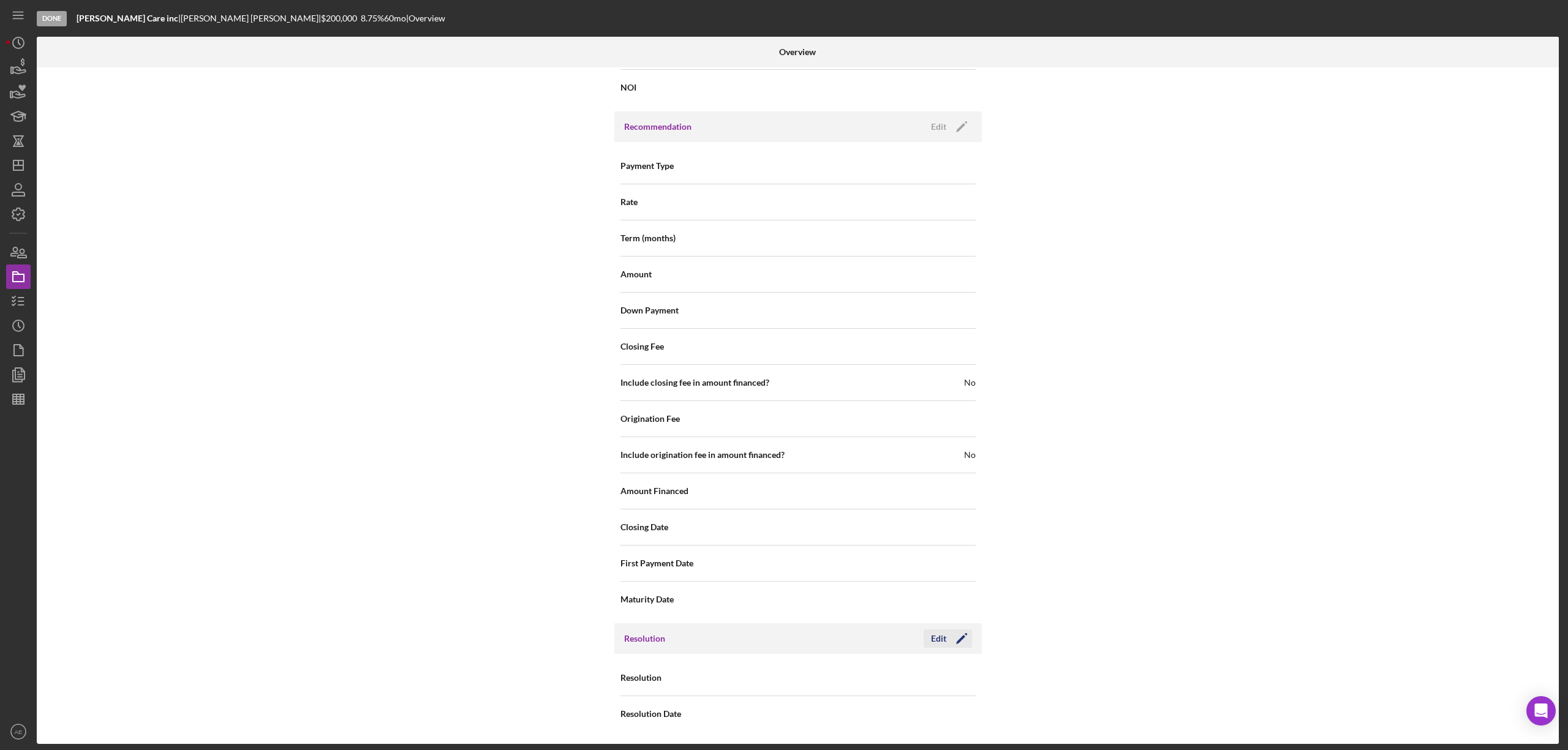
click at [935, 645] on div "Edit" at bounding box center [938, 639] width 15 height 19
click at [833, 679] on div "Select..." at bounding box center [819, 679] width 31 height 10
click at [834, 640] on div "Withdrawn" at bounding box center [886, 642] width 177 height 31
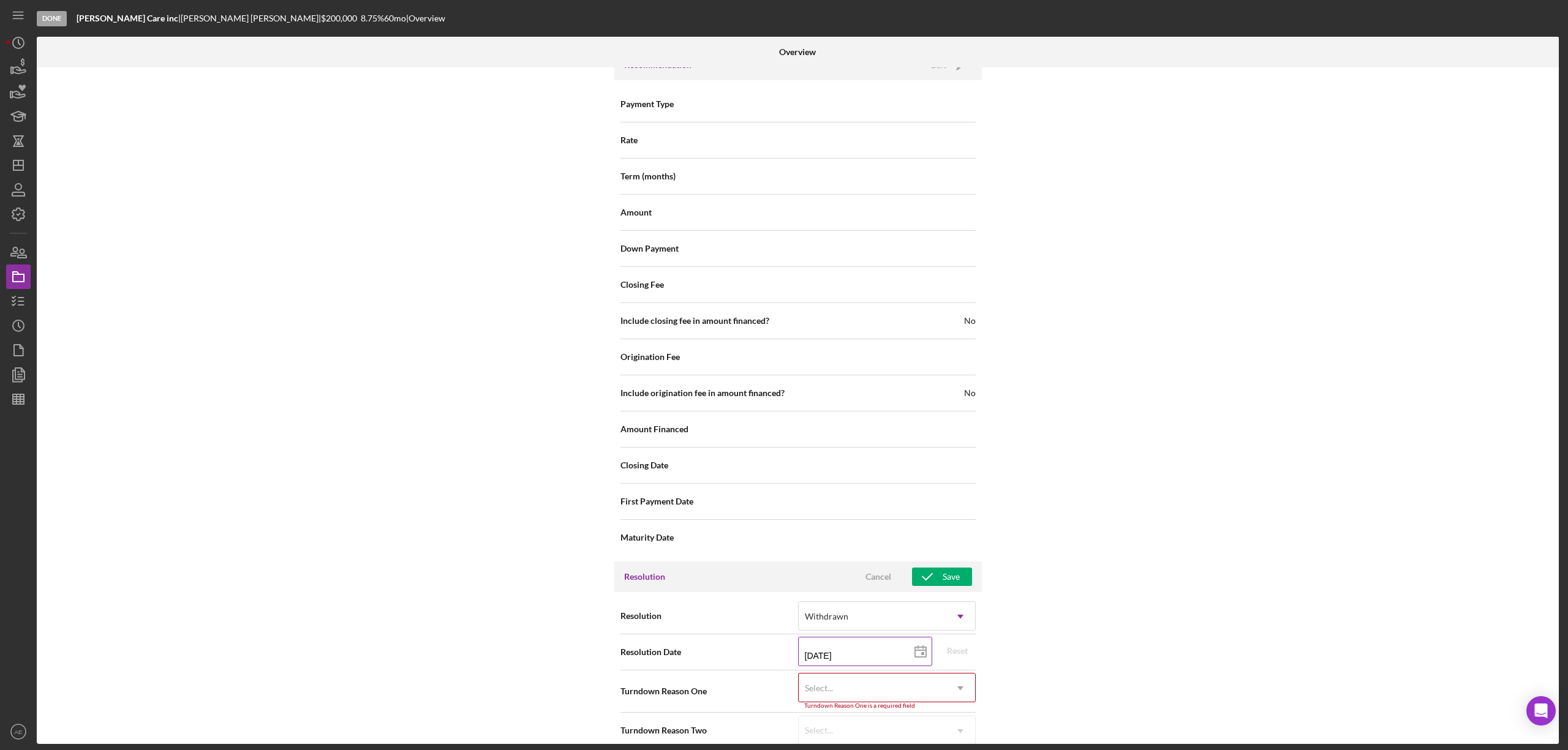
scroll to position [1431, 0]
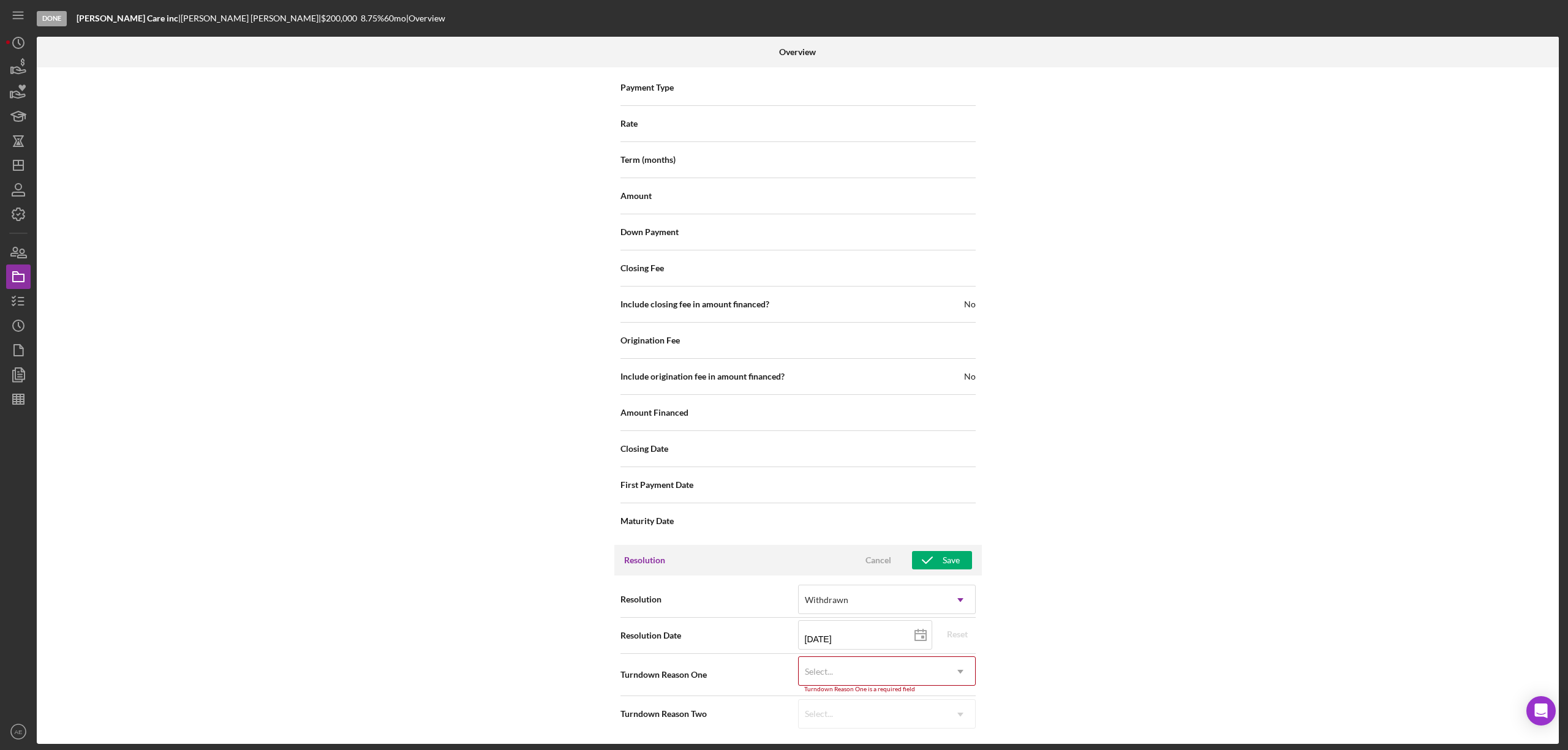
click at [868, 665] on div "Select..." at bounding box center [872, 672] width 147 height 28
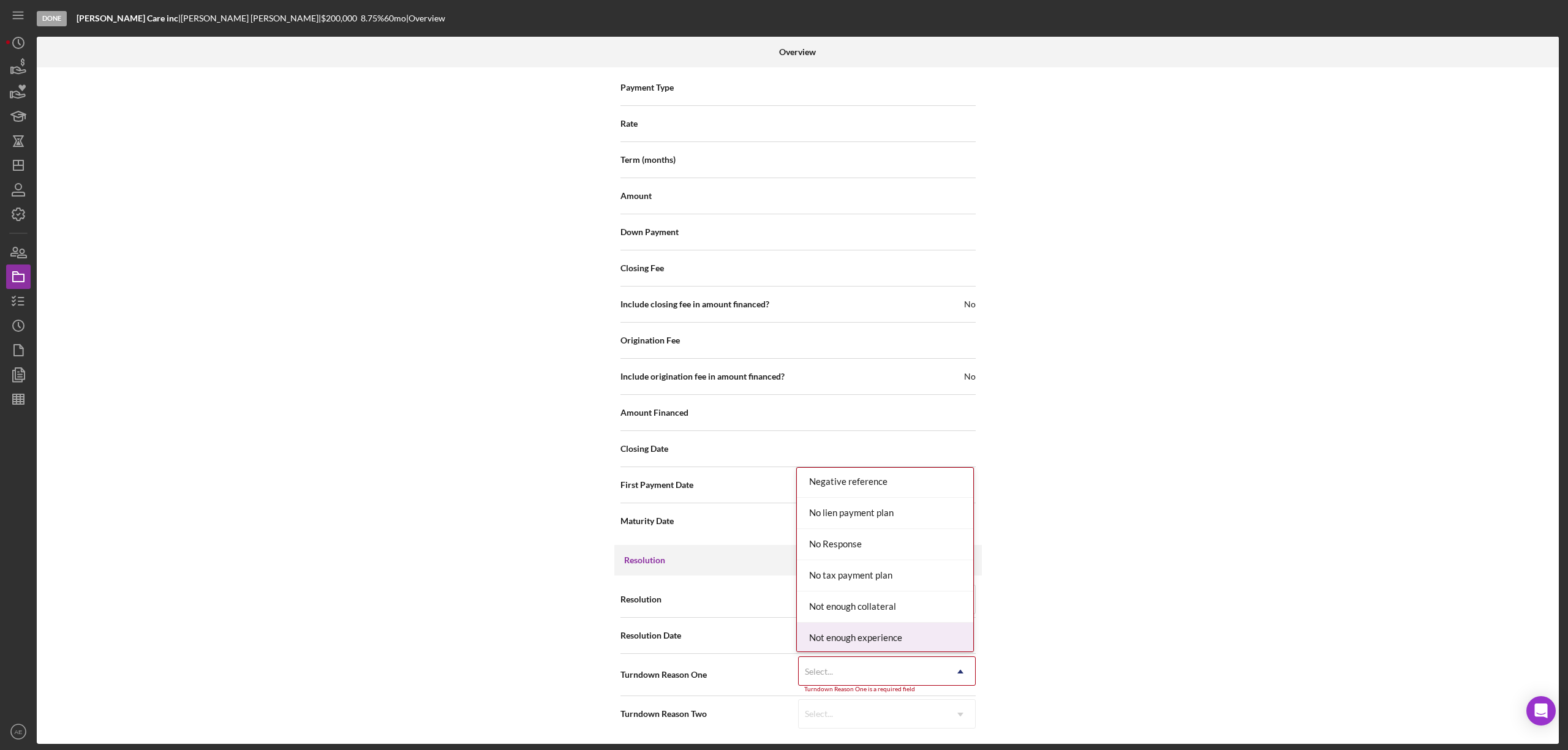
scroll to position [785, 0]
click at [873, 577] on div "No Response" at bounding box center [886, 573] width 177 height 31
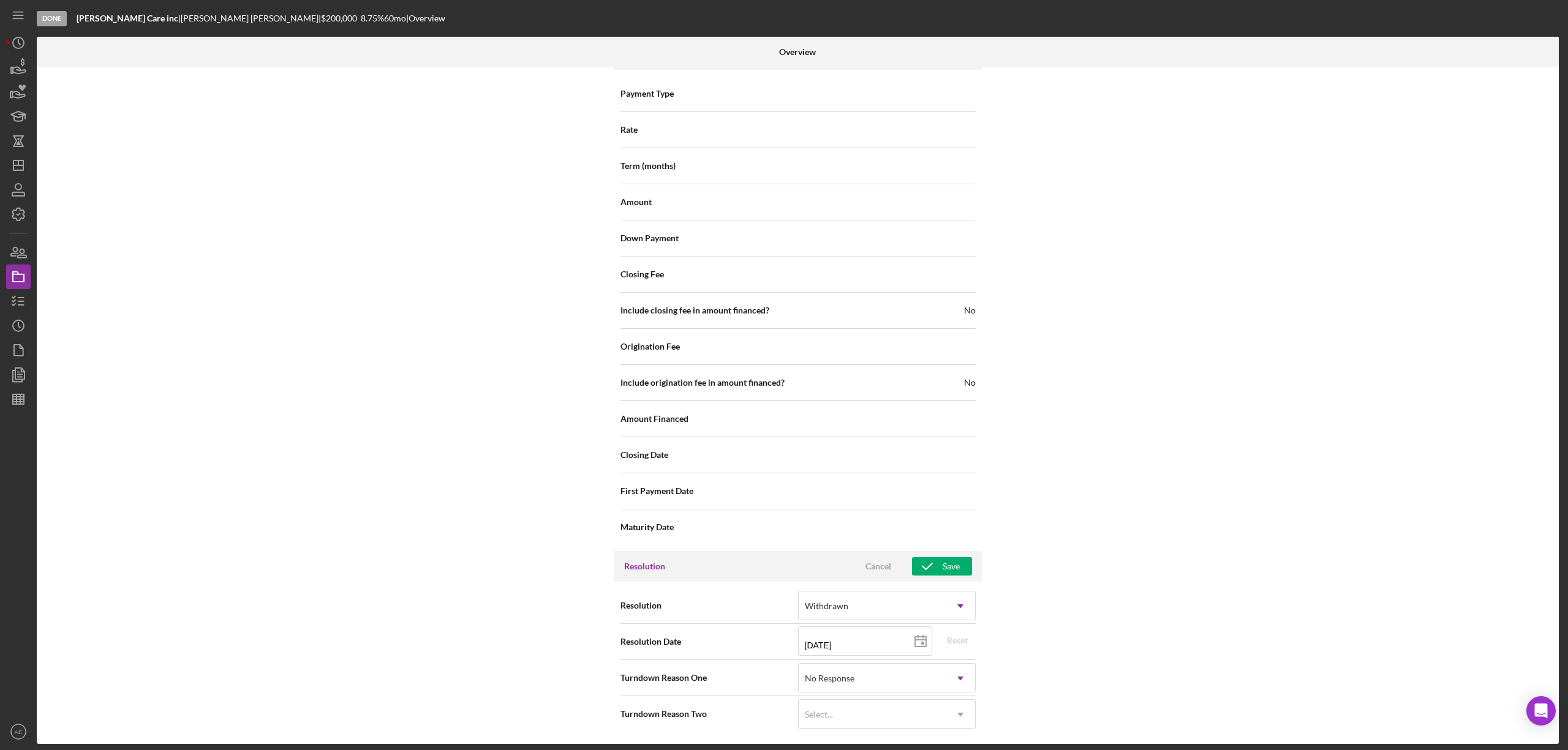
scroll to position [1425, 0]
click at [878, 714] on div "Select..." at bounding box center [872, 715] width 147 height 28
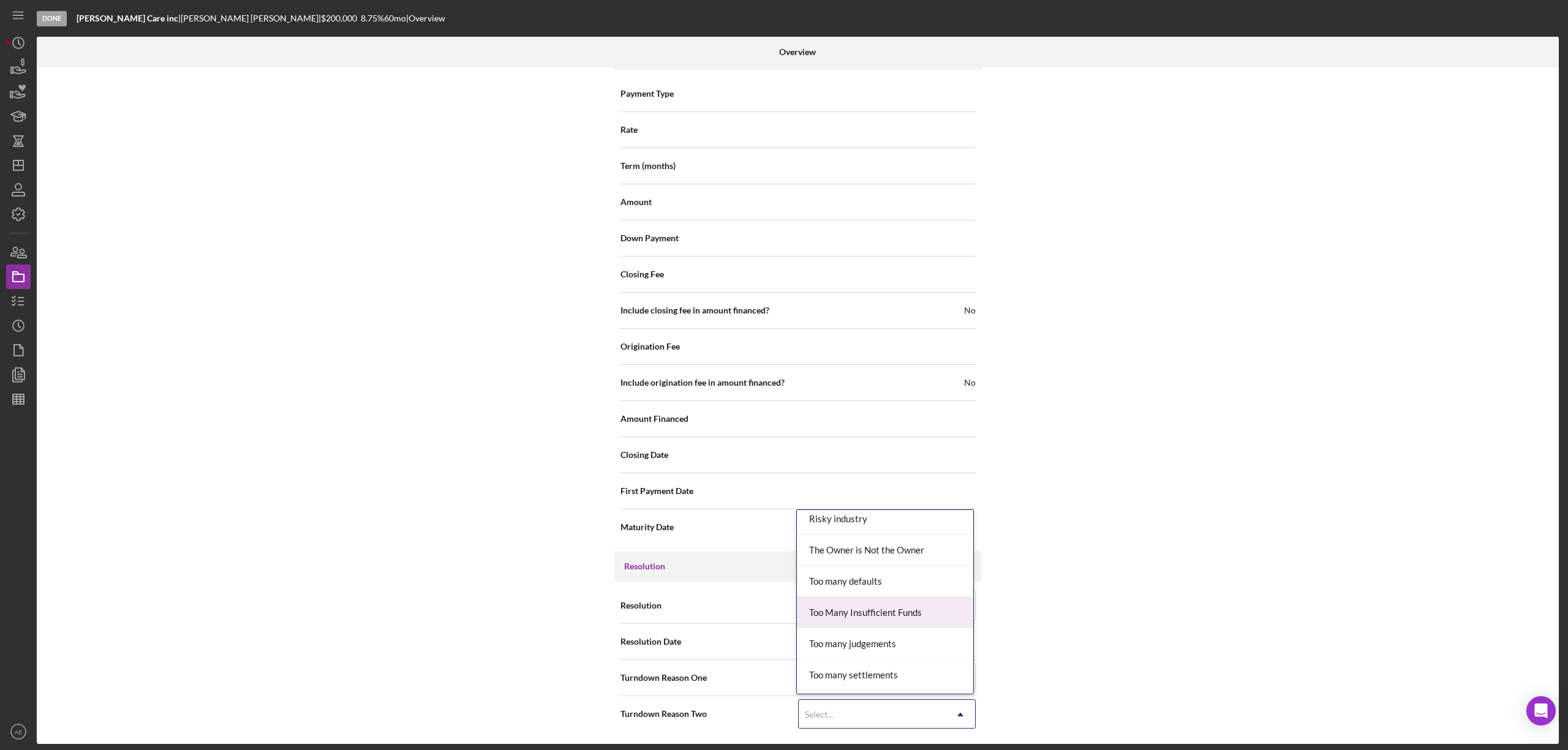
scroll to position [1306, 0]
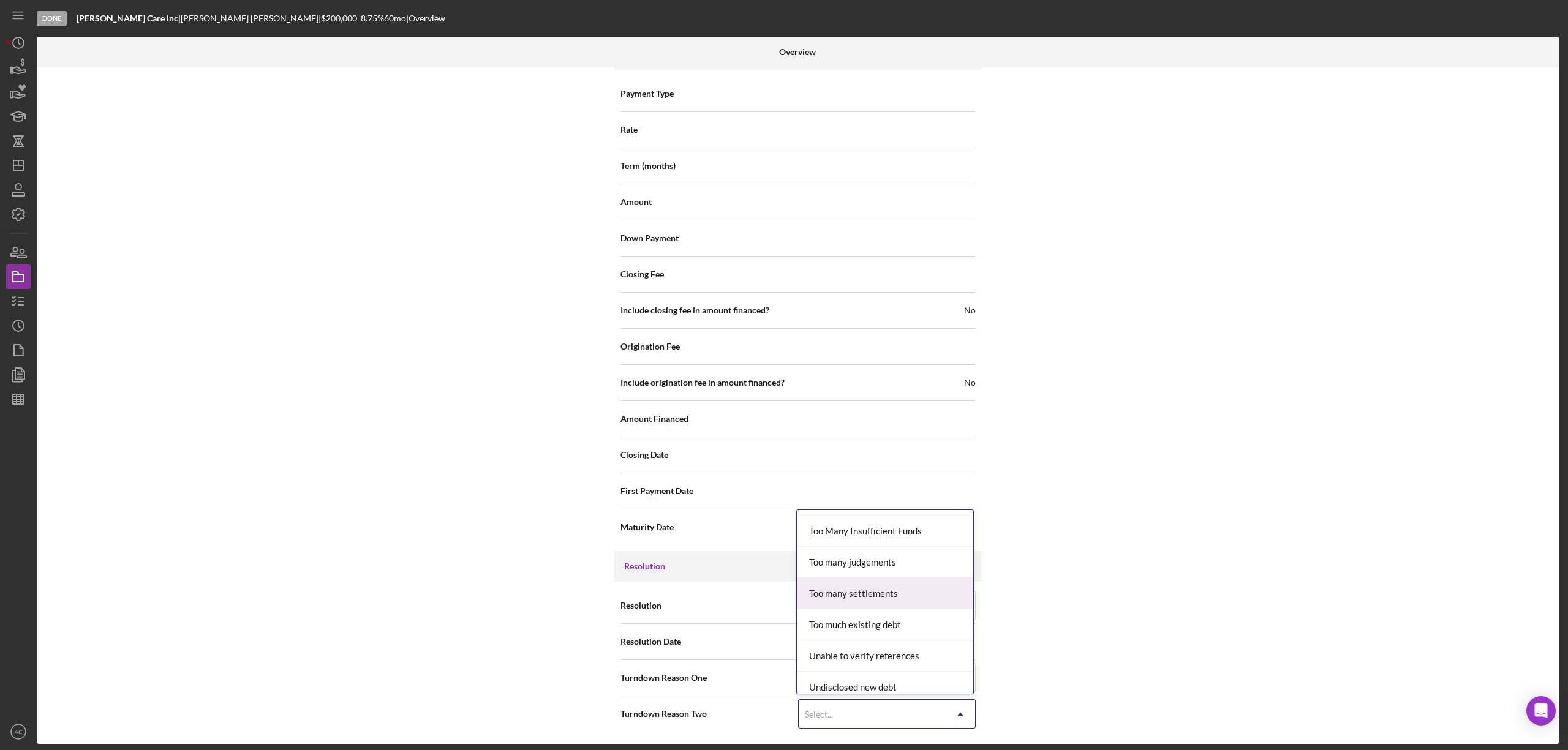
click at [1184, 597] on div "Internal Workflow Stage Done Icon/Dropdown Arrow Archive (can unarchive later i…" at bounding box center [798, 406] width 1522 height 677
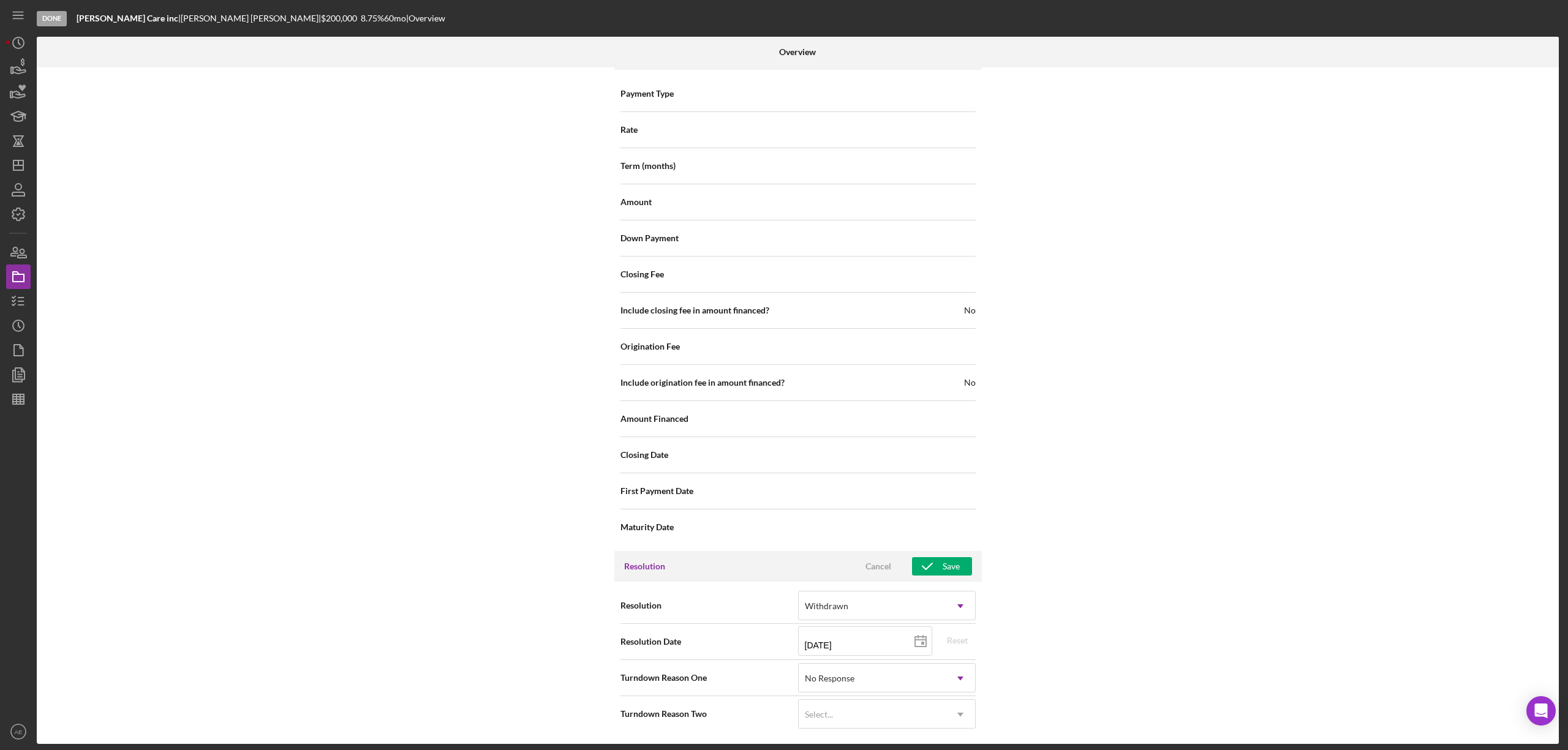
click at [936, 551] on div "Resolution Cancel Save" at bounding box center [798, 566] width 368 height 31
click at [938, 563] on icon "button" at bounding box center [927, 566] width 31 height 31
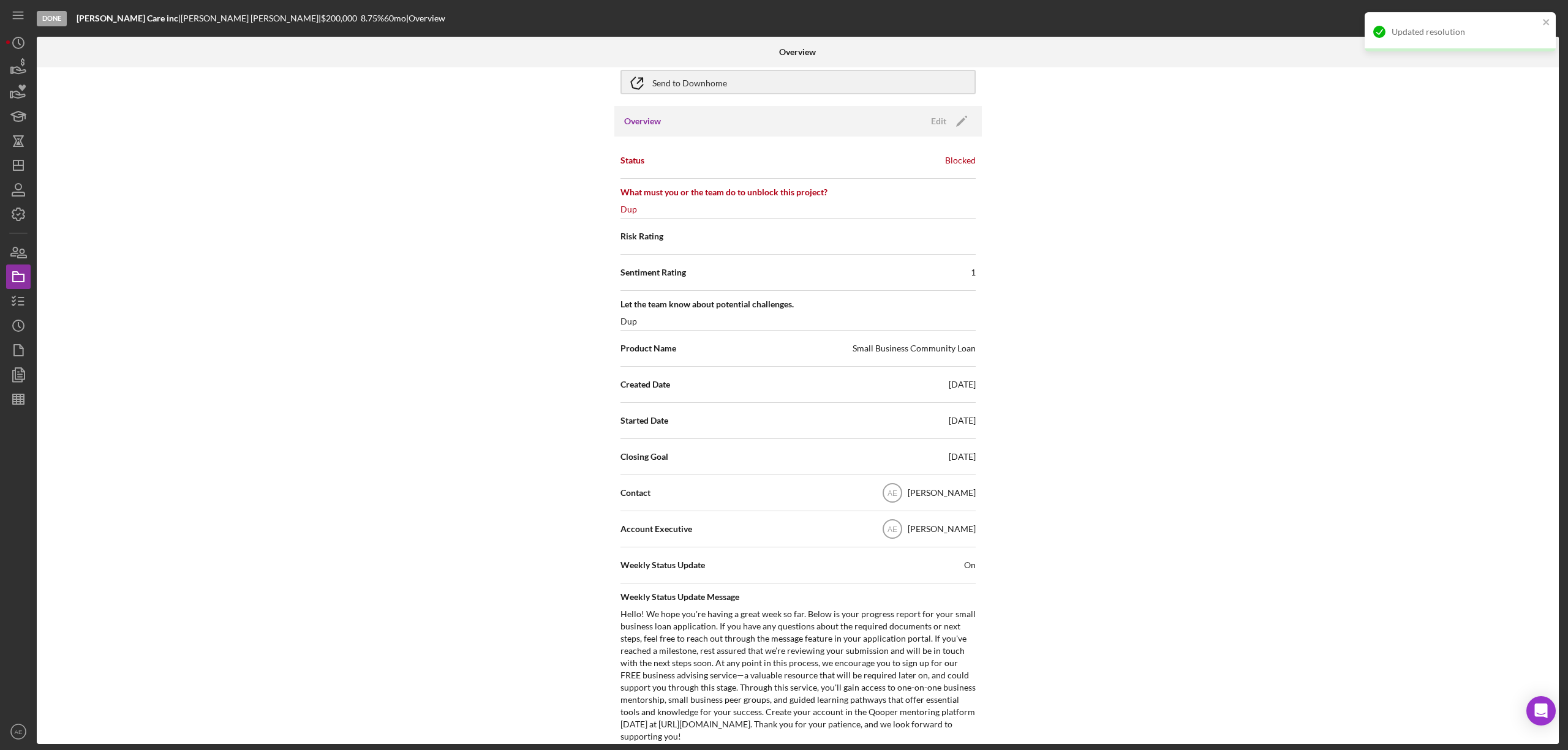
scroll to position [0, 0]
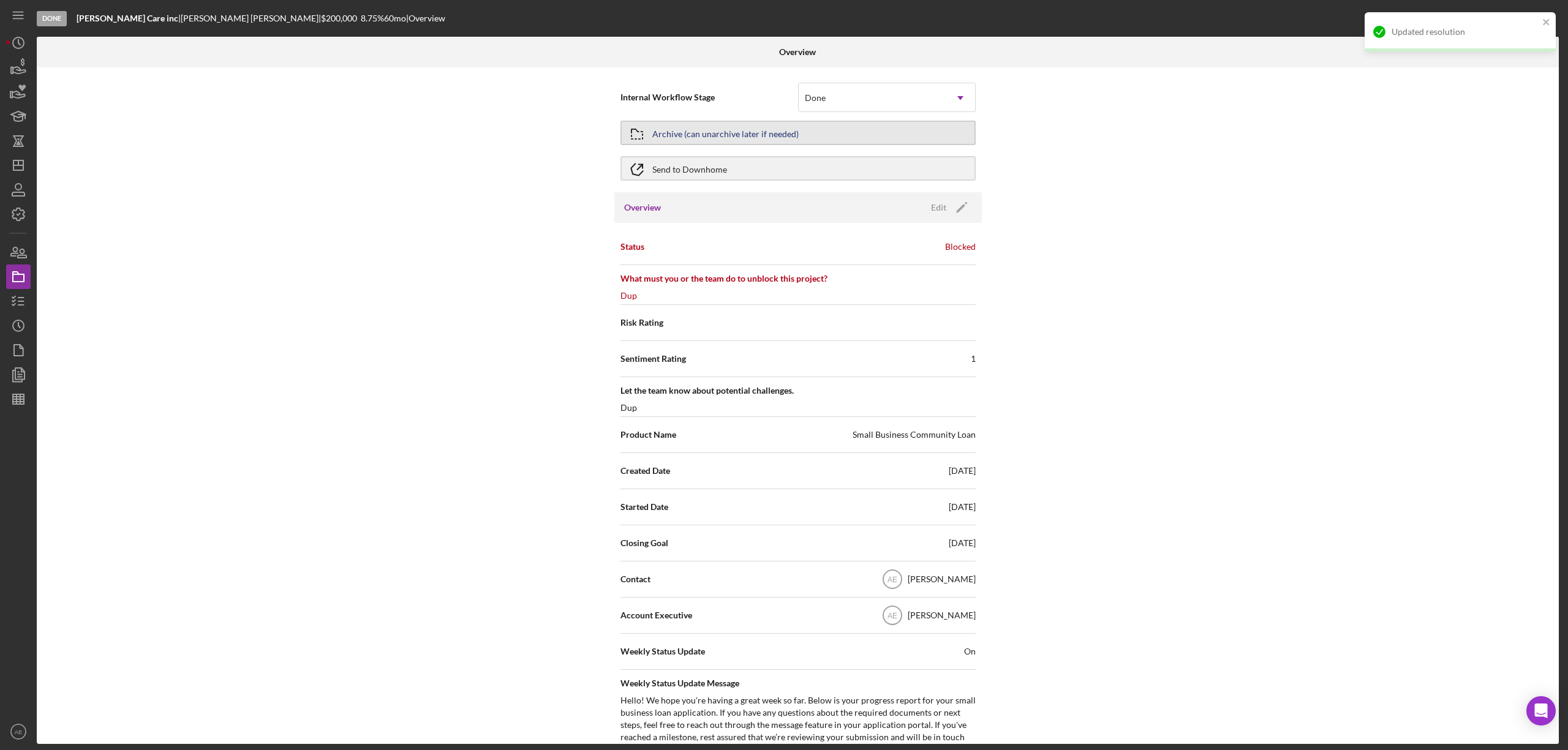
click at [706, 130] on div "Archive (can unarchive later if needed)" at bounding box center [726, 132] width 147 height 22
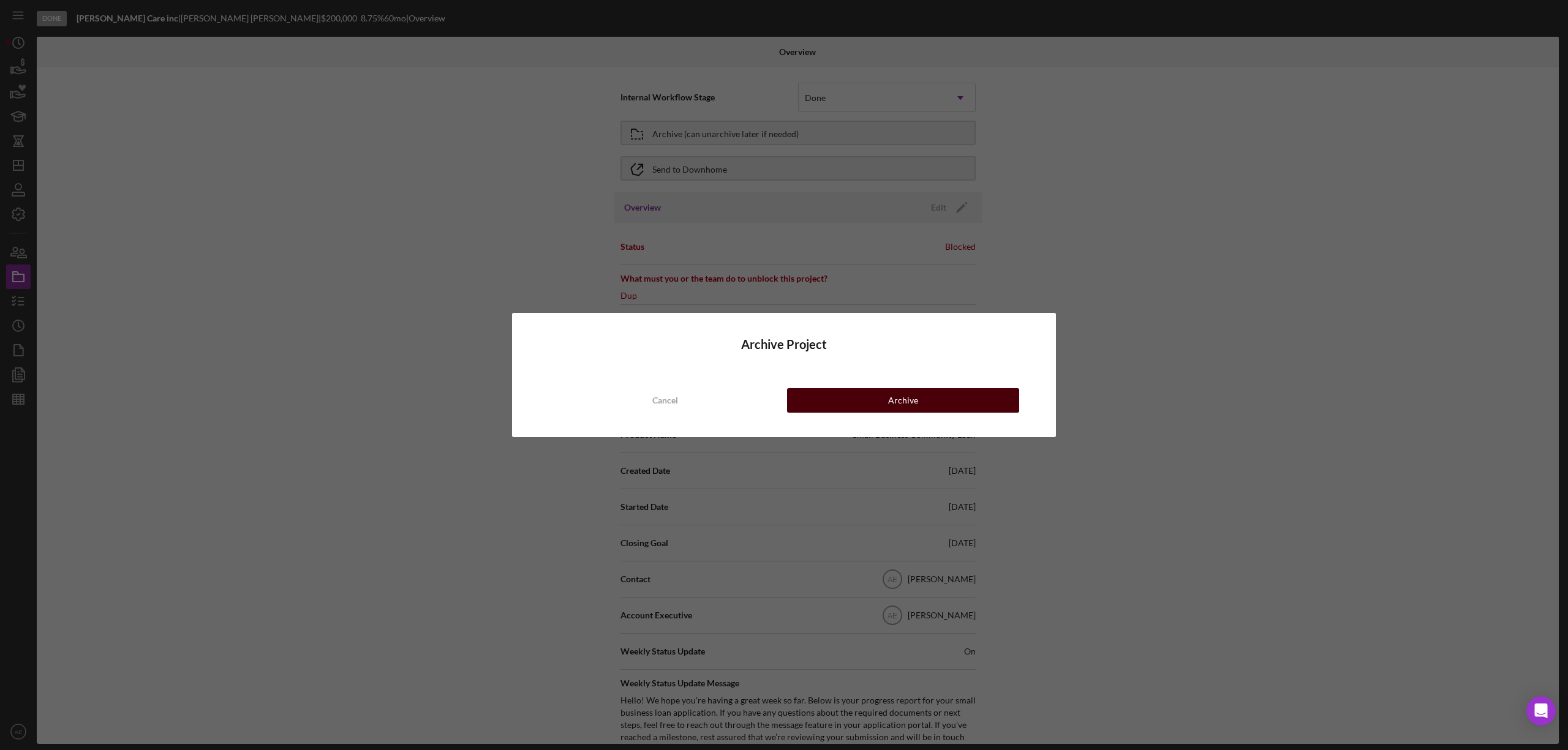
click at [892, 412] on div "Archive" at bounding box center [903, 400] width 30 height 24
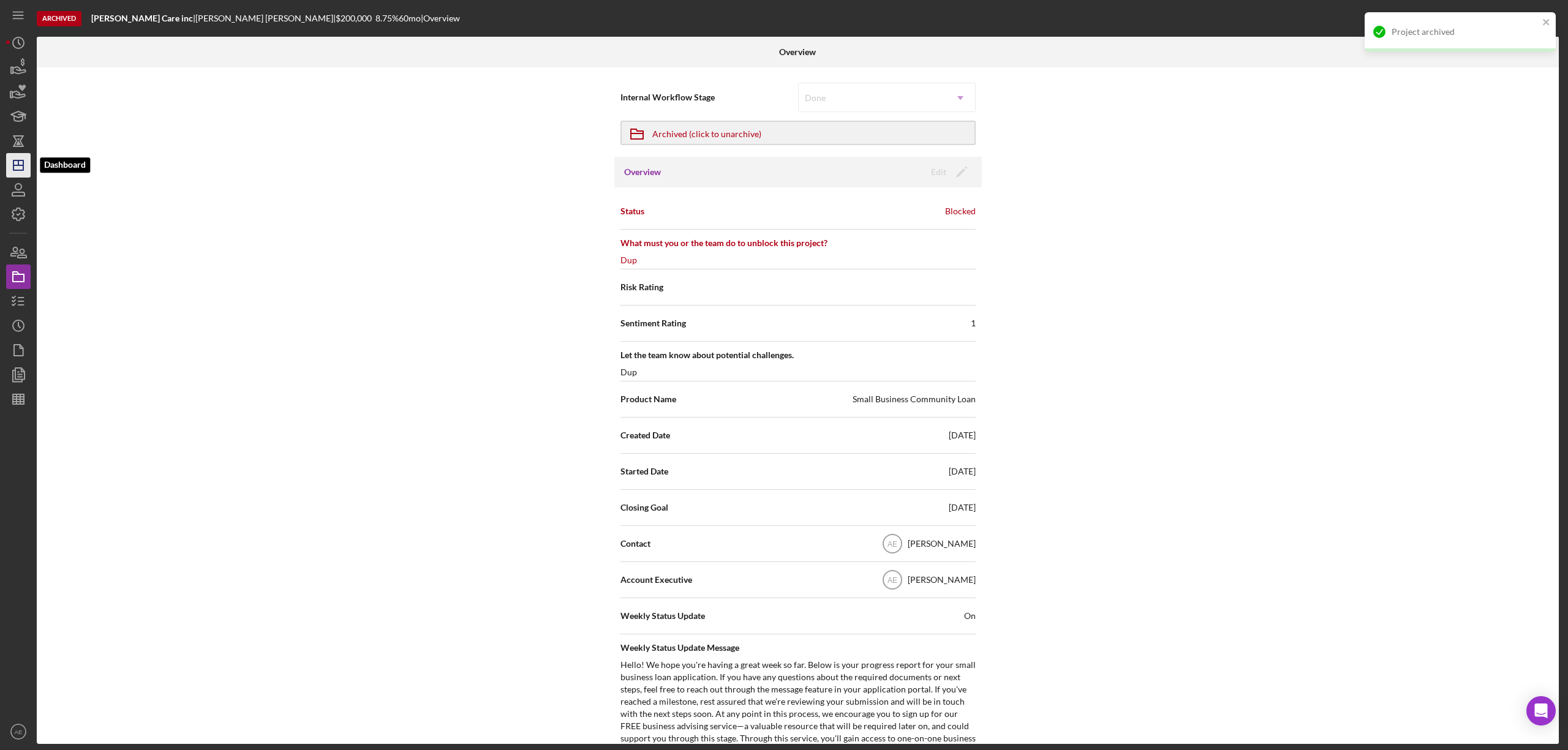
click at [20, 160] on polygon "button" at bounding box center [19, 165] width 10 height 10
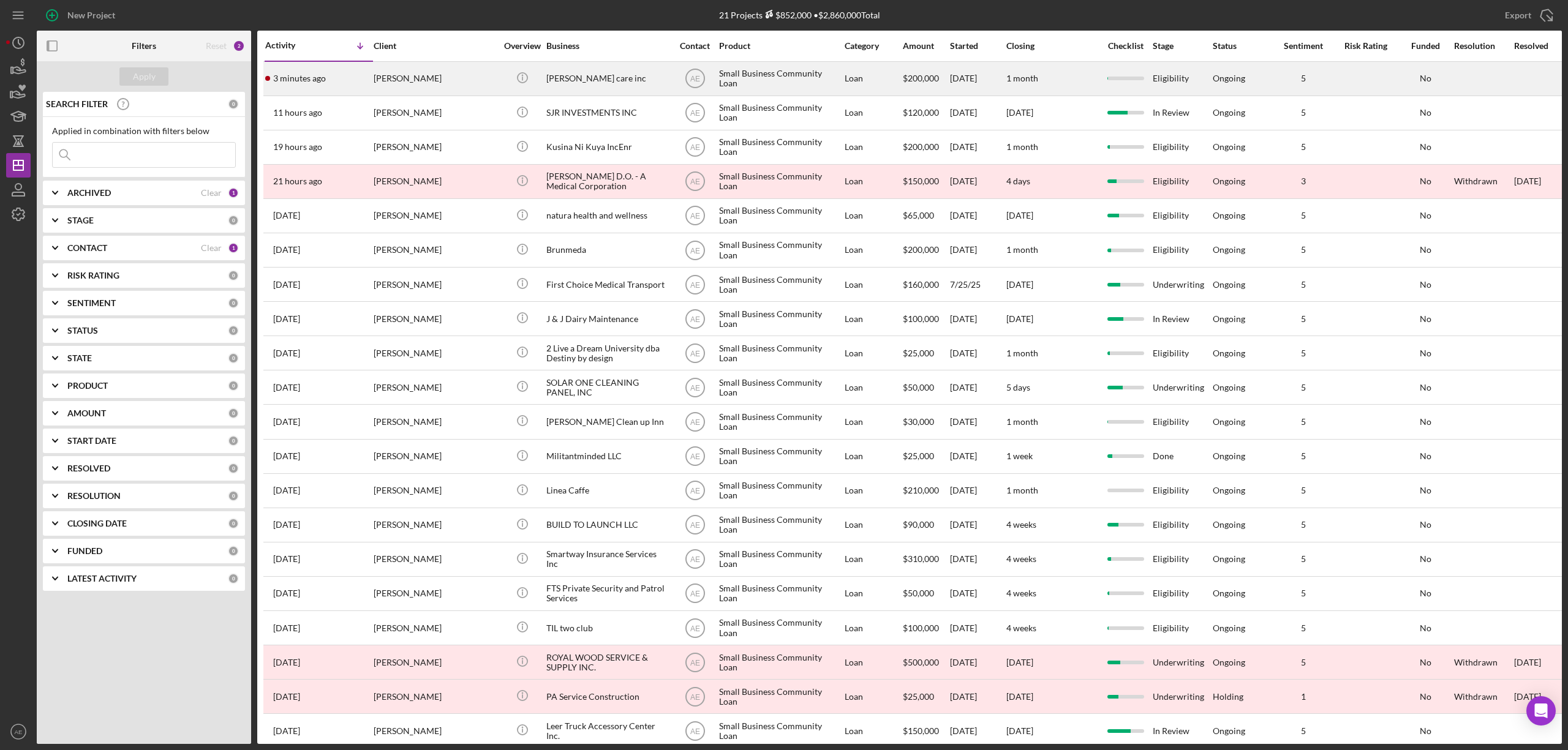
click at [422, 94] on div "[PERSON_NAME]" at bounding box center [435, 79] width 123 height 33
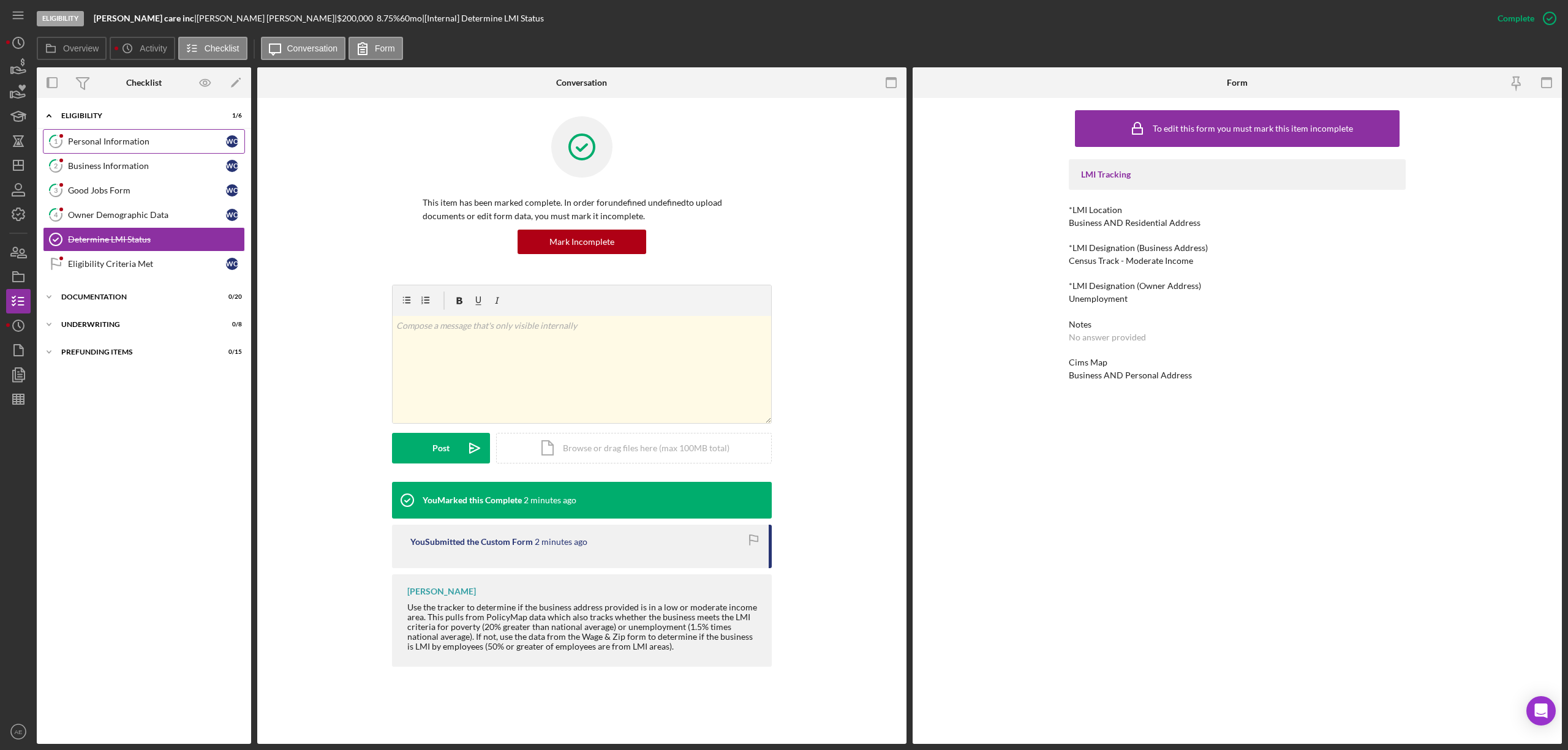
click at [123, 148] on link "1 Personal Information W O" at bounding box center [144, 141] width 202 height 24
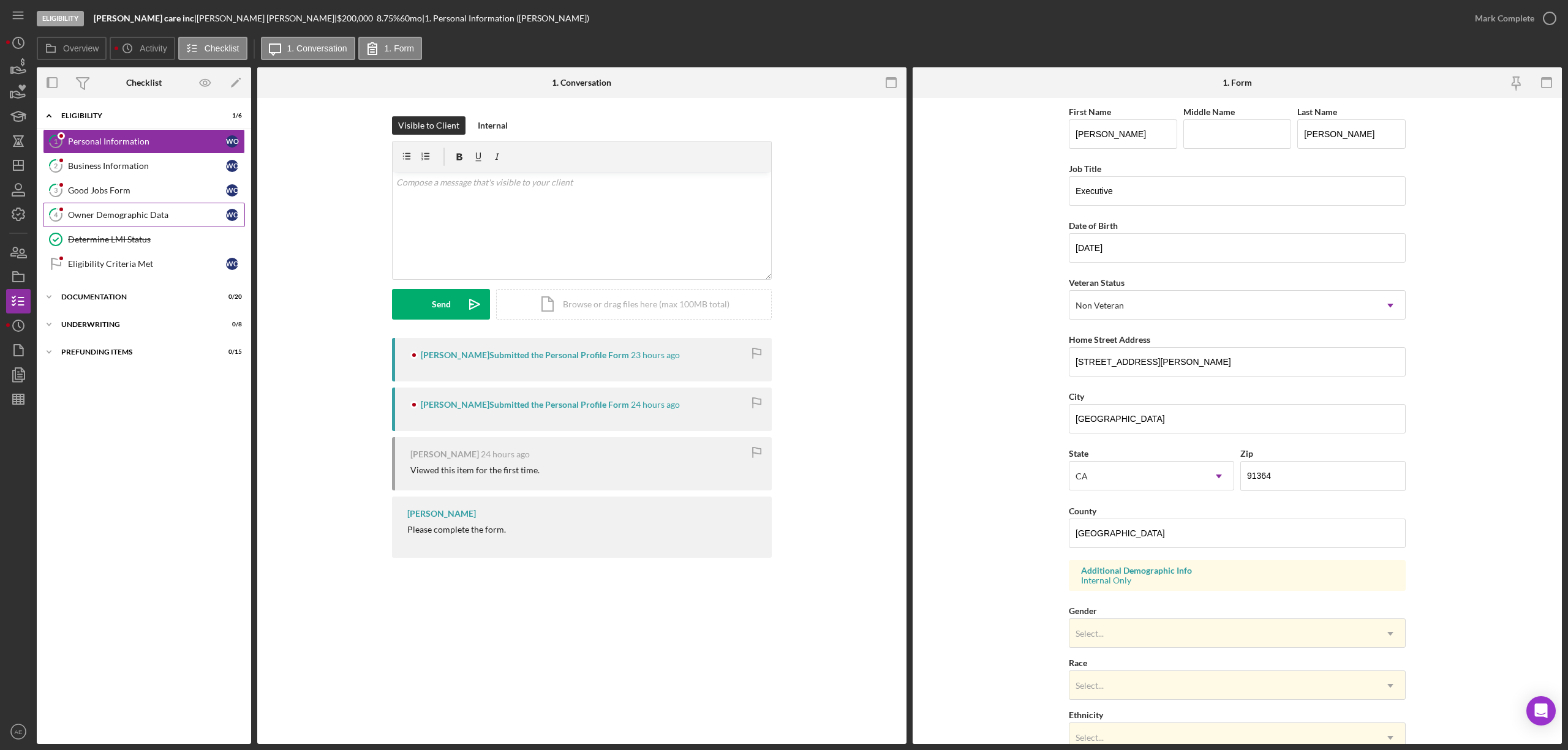
click at [129, 226] on link "4 Owner Demographic Data W O" at bounding box center [144, 215] width 202 height 24
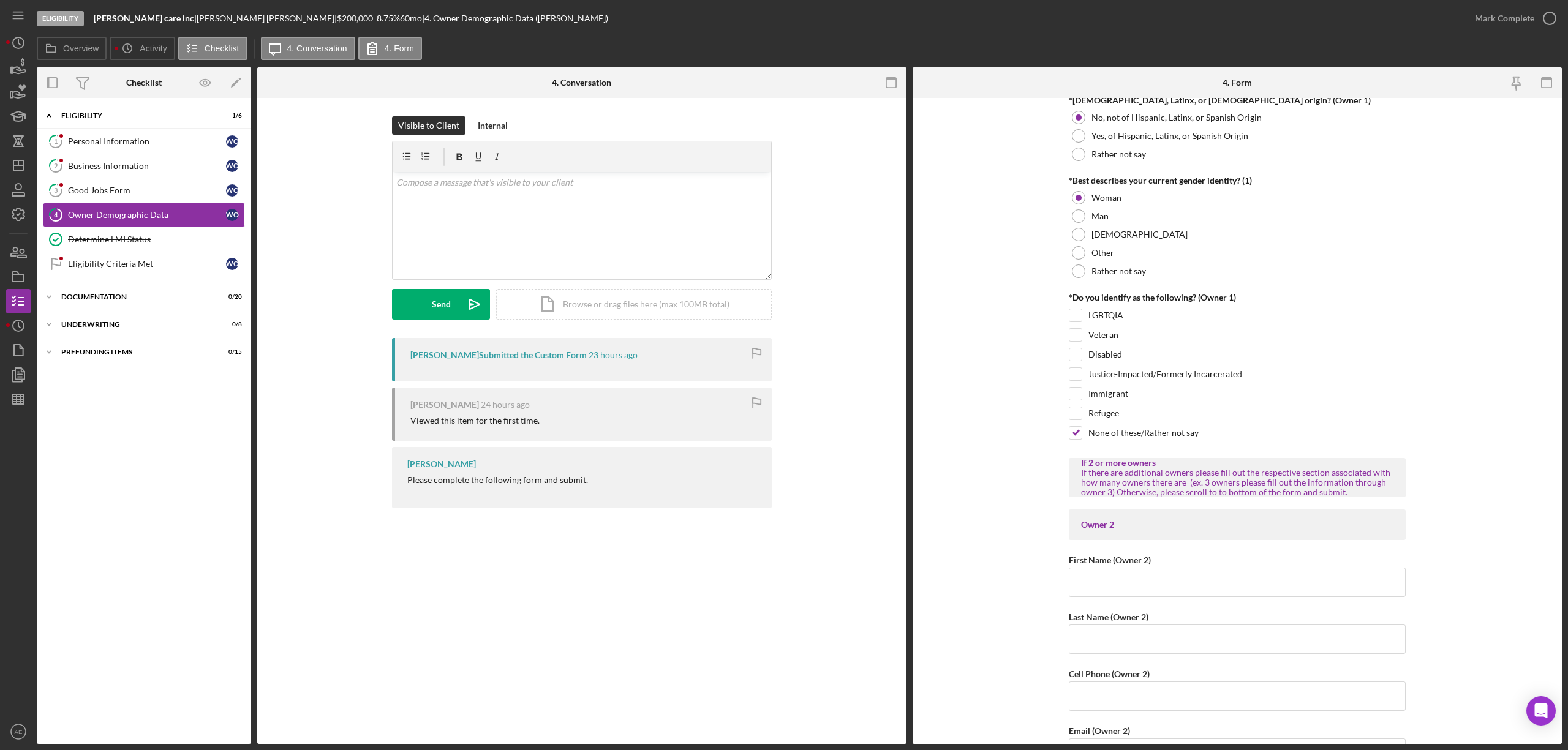
scroll to position [735, 0]
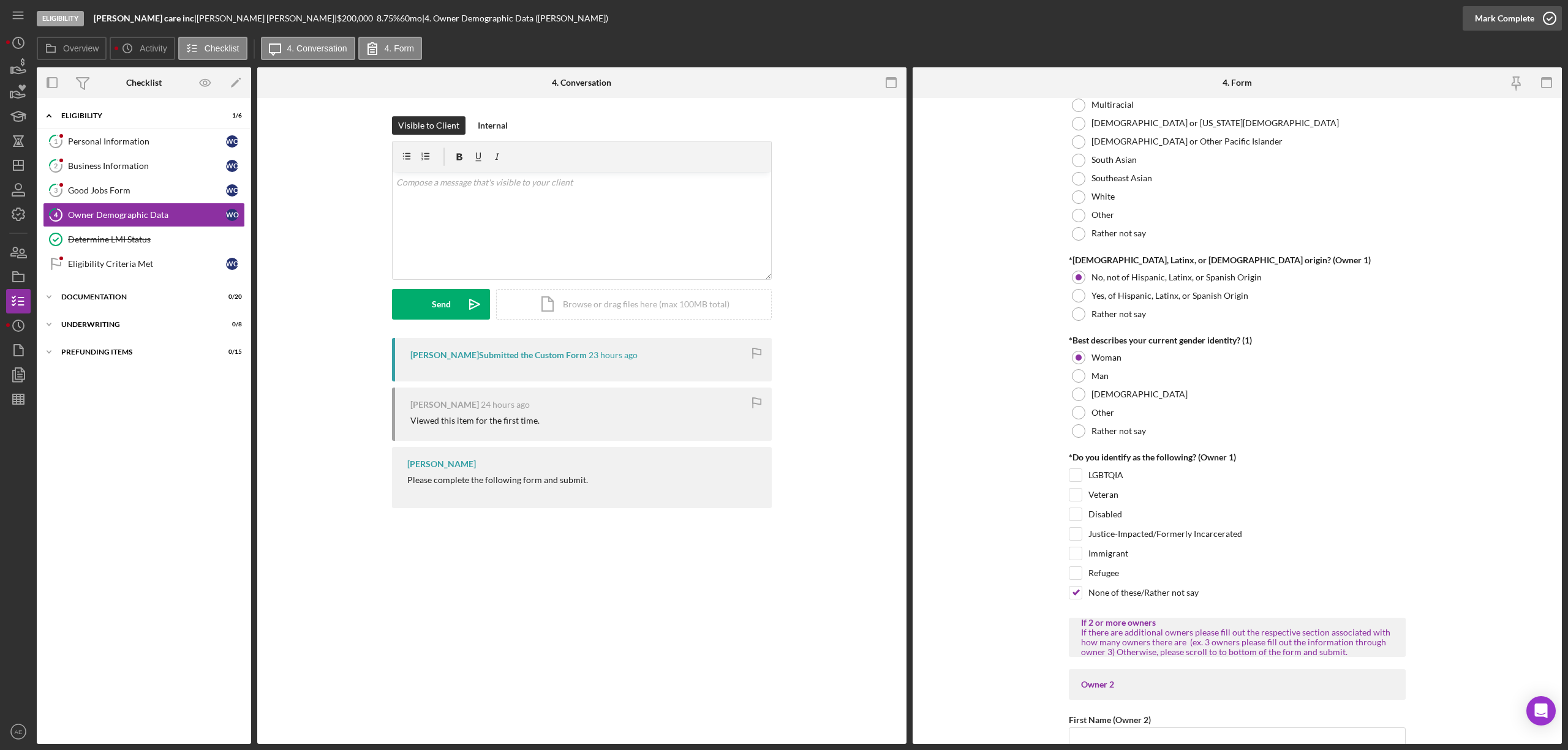
click at [1532, 20] on div "Mark Complete" at bounding box center [1505, 19] width 59 height 24
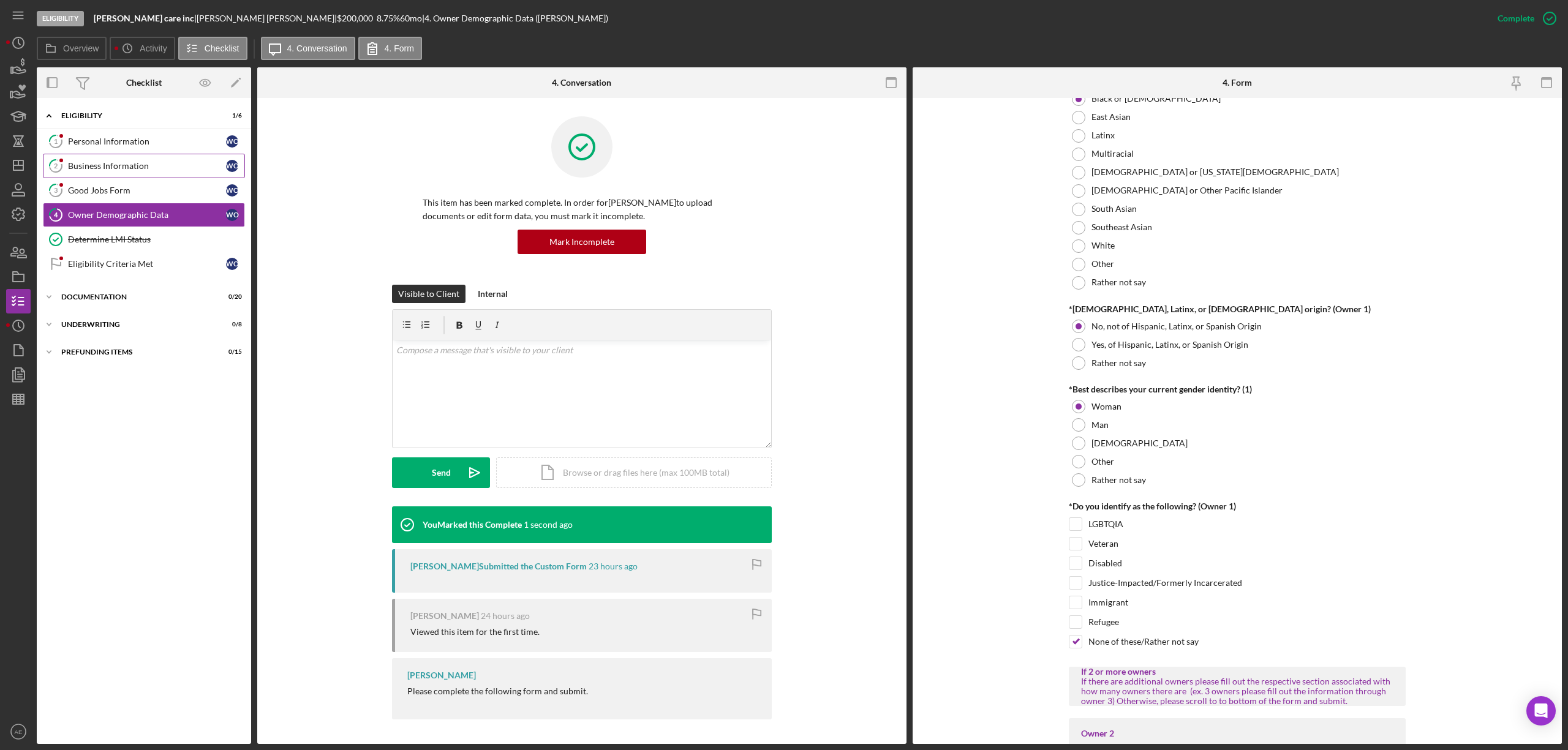
scroll to position [784, 0]
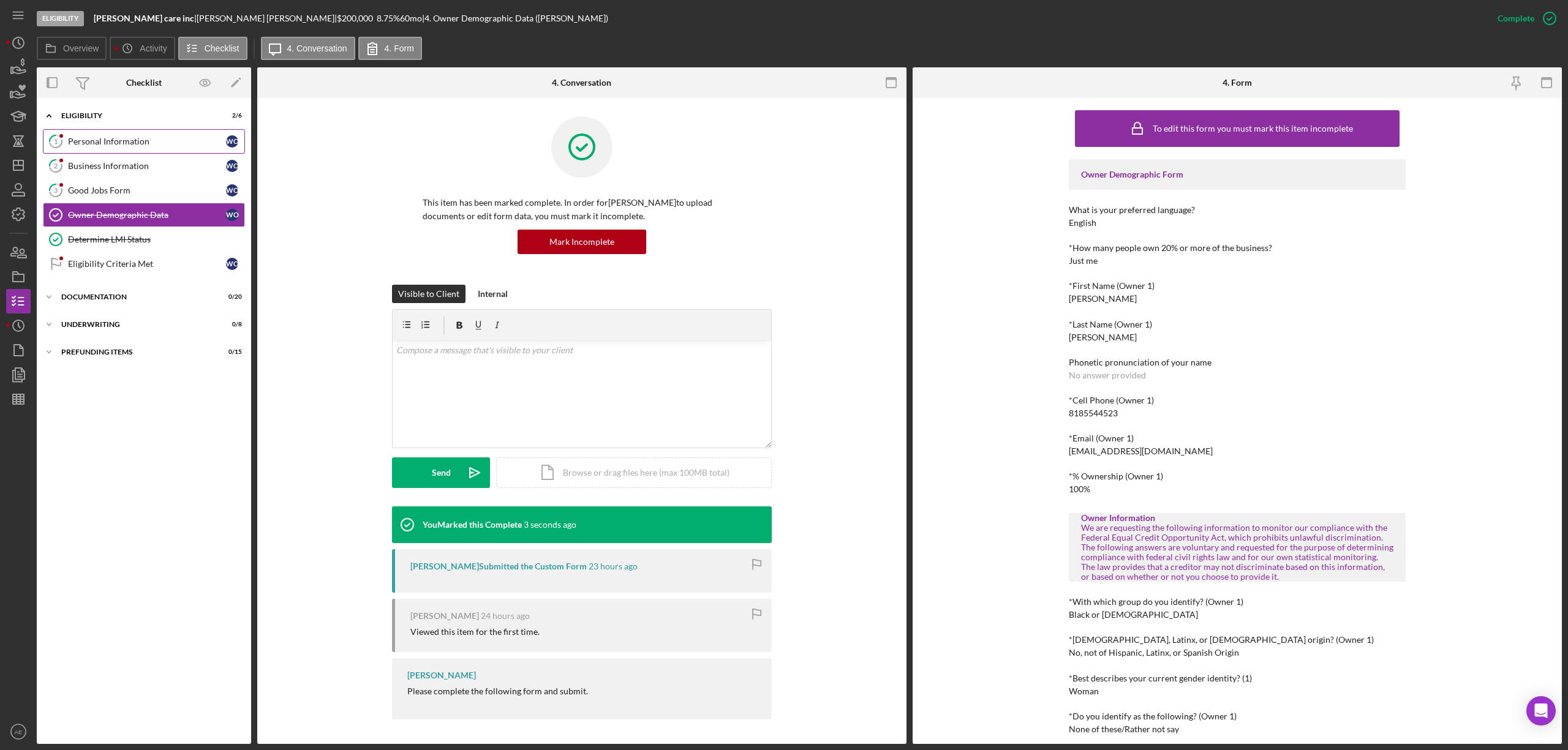
click at [147, 147] on link "1 Personal Information W O" at bounding box center [144, 141] width 202 height 24
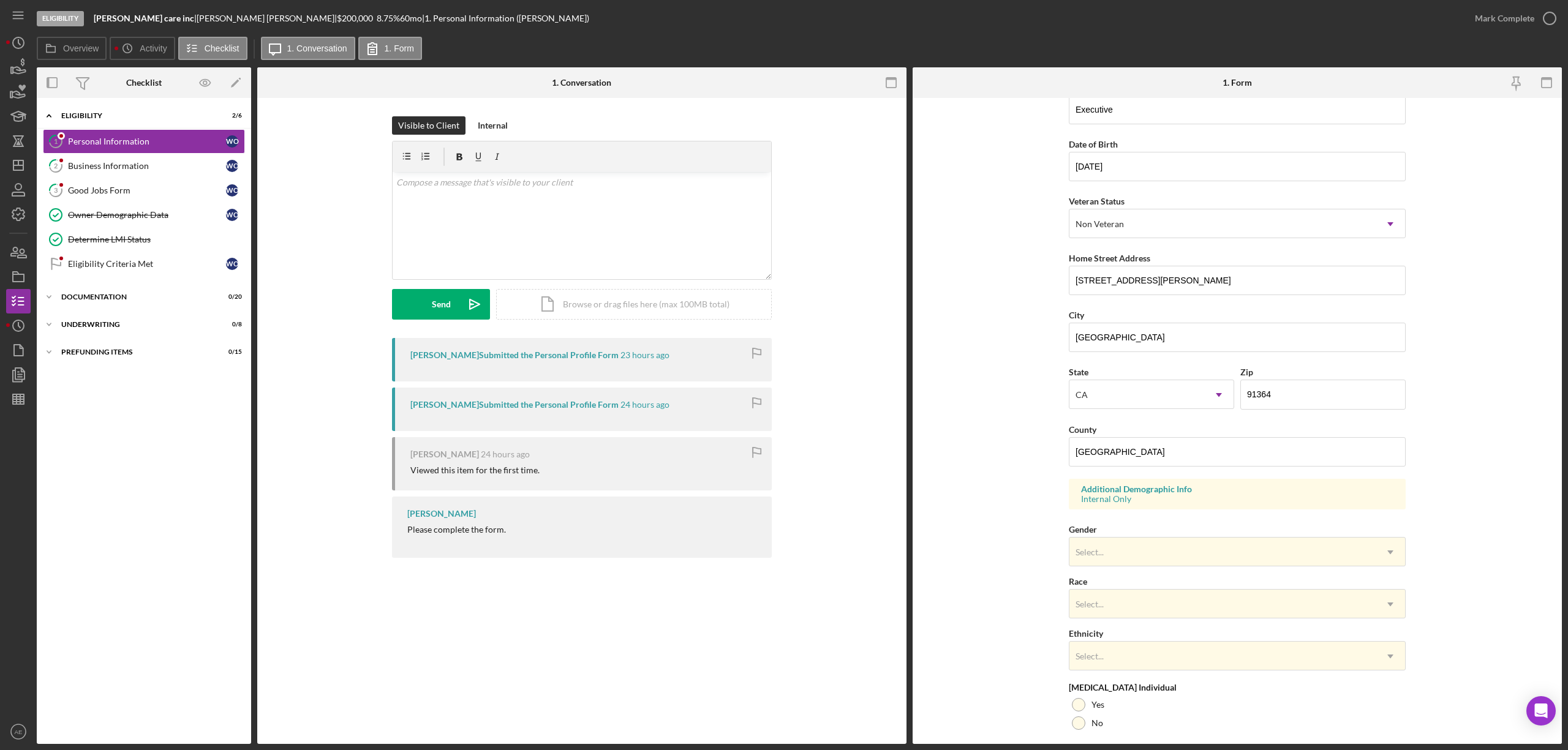
scroll to position [163, 0]
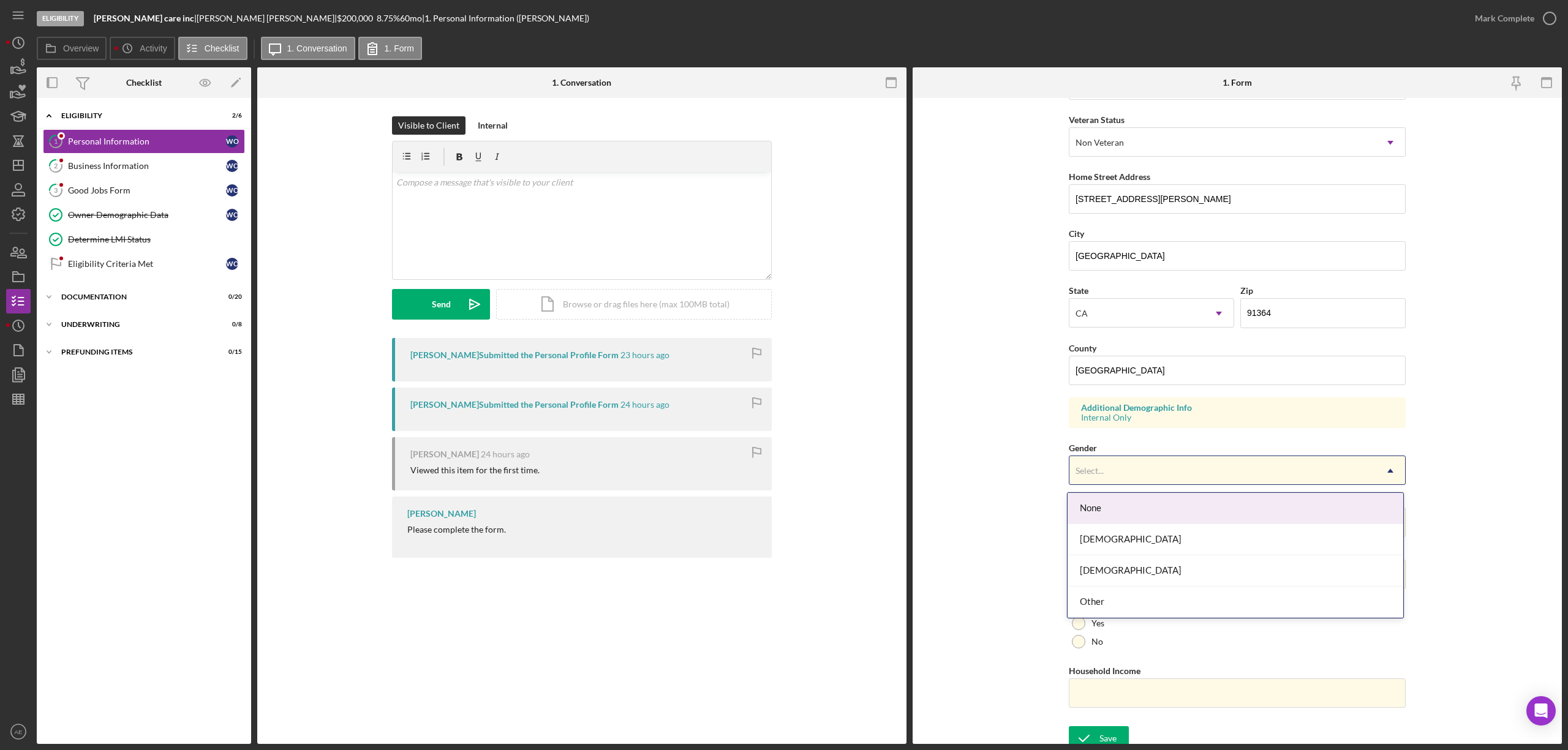
click at [1137, 479] on div "Select..." at bounding box center [1222, 471] width 306 height 28
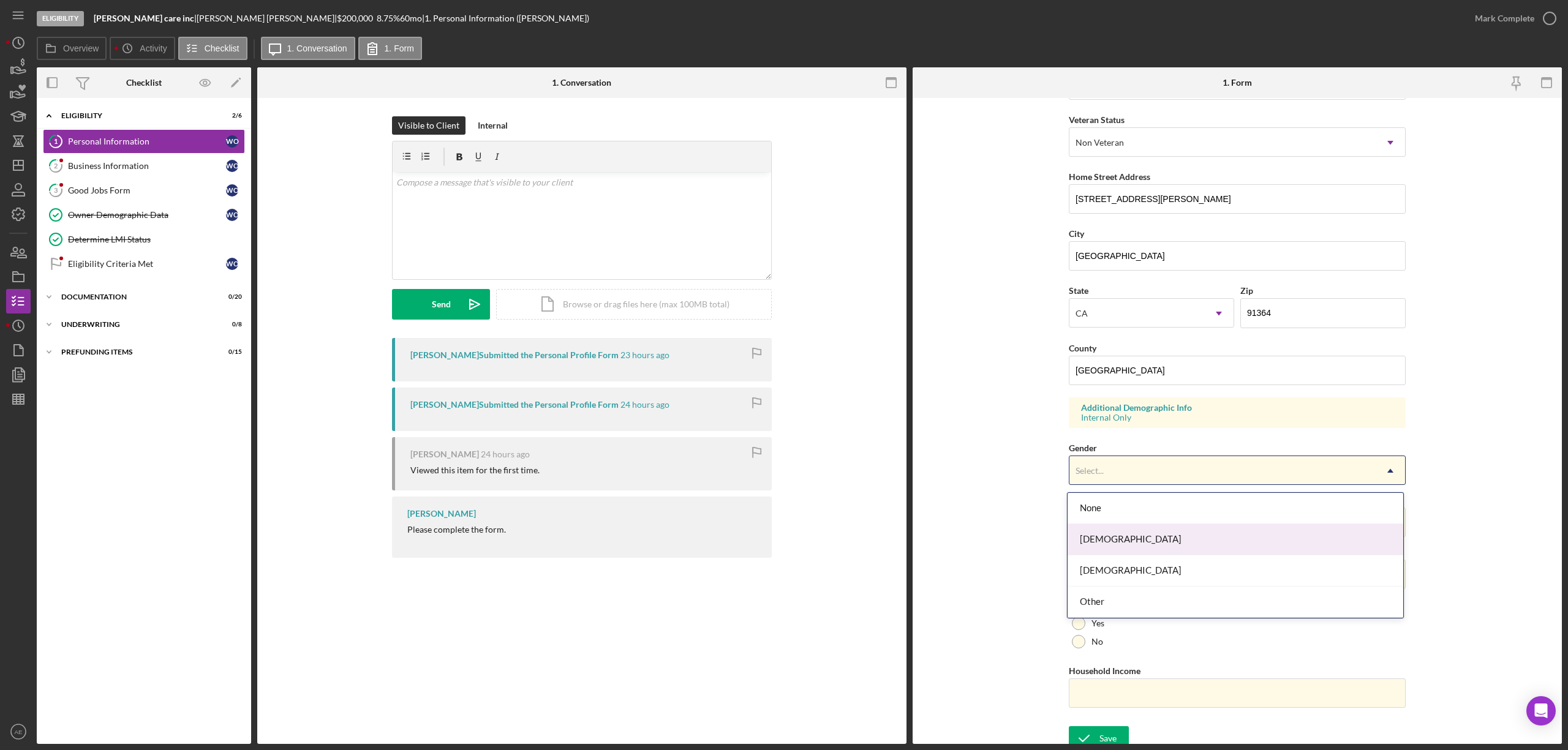
click at [1106, 544] on div "[DEMOGRAPHIC_DATA]" at bounding box center [1235, 540] width 336 height 31
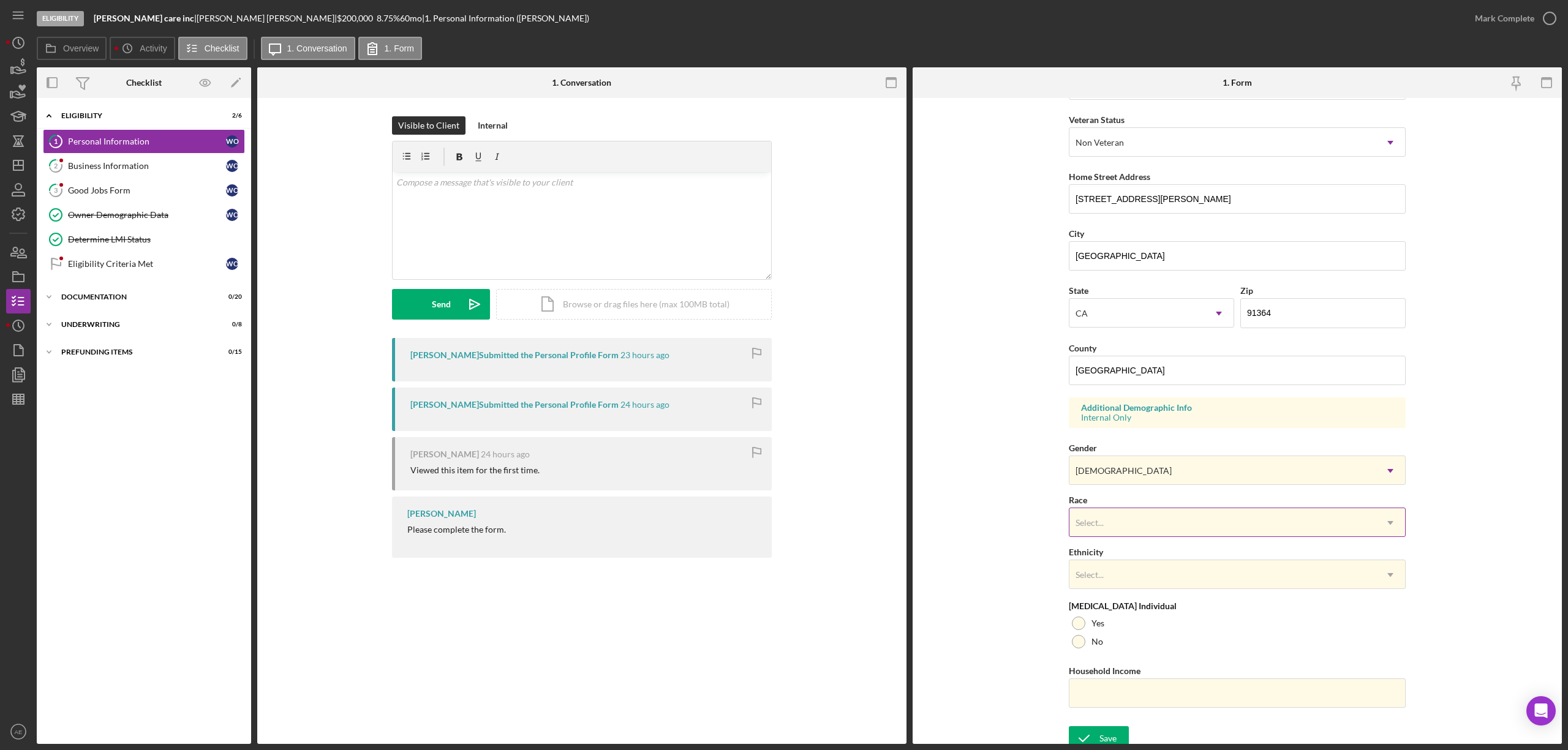
click at [1113, 534] on div "Select..." at bounding box center [1222, 524] width 306 height 28
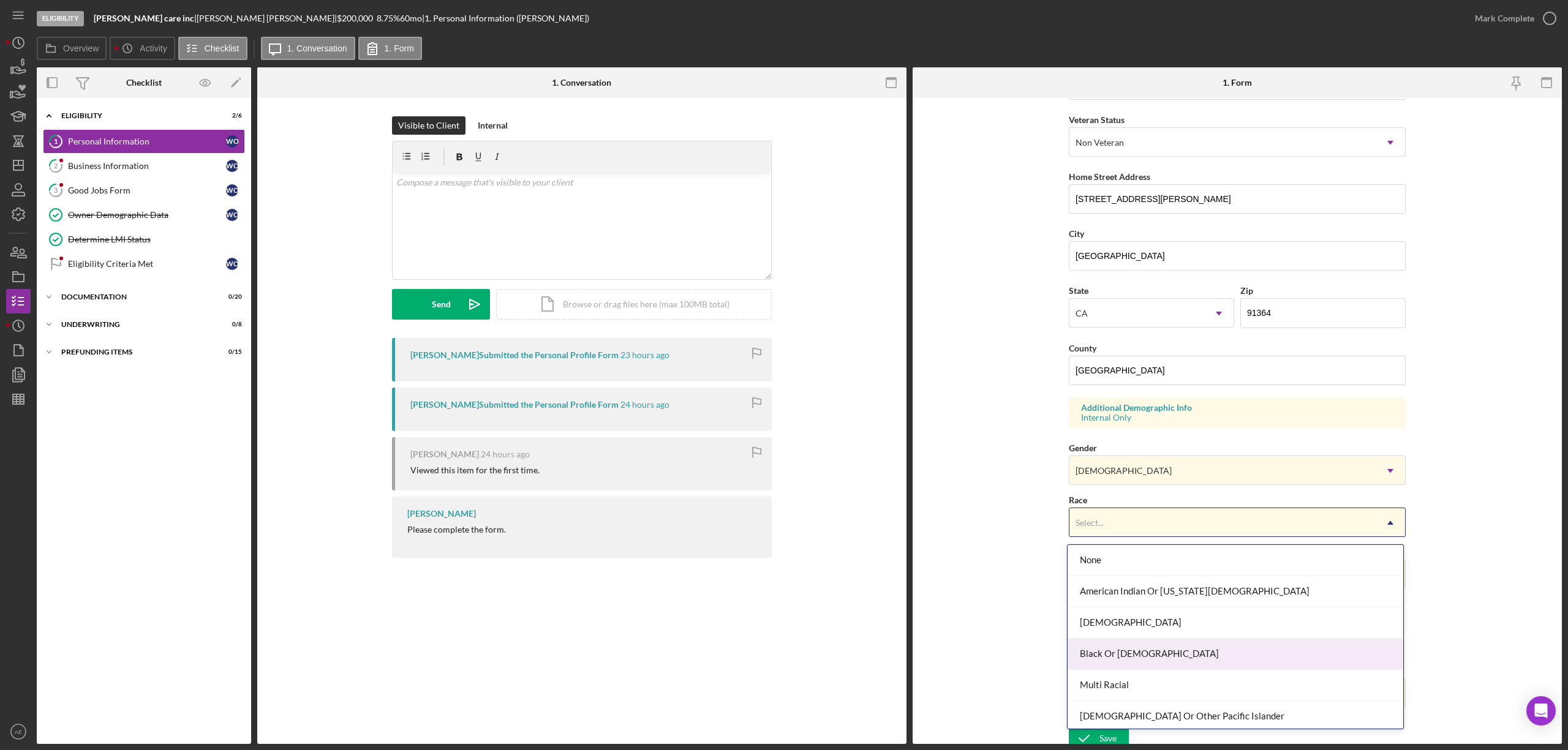
click at [1121, 652] on div "Black Or [DEMOGRAPHIC_DATA]" at bounding box center [1235, 655] width 336 height 31
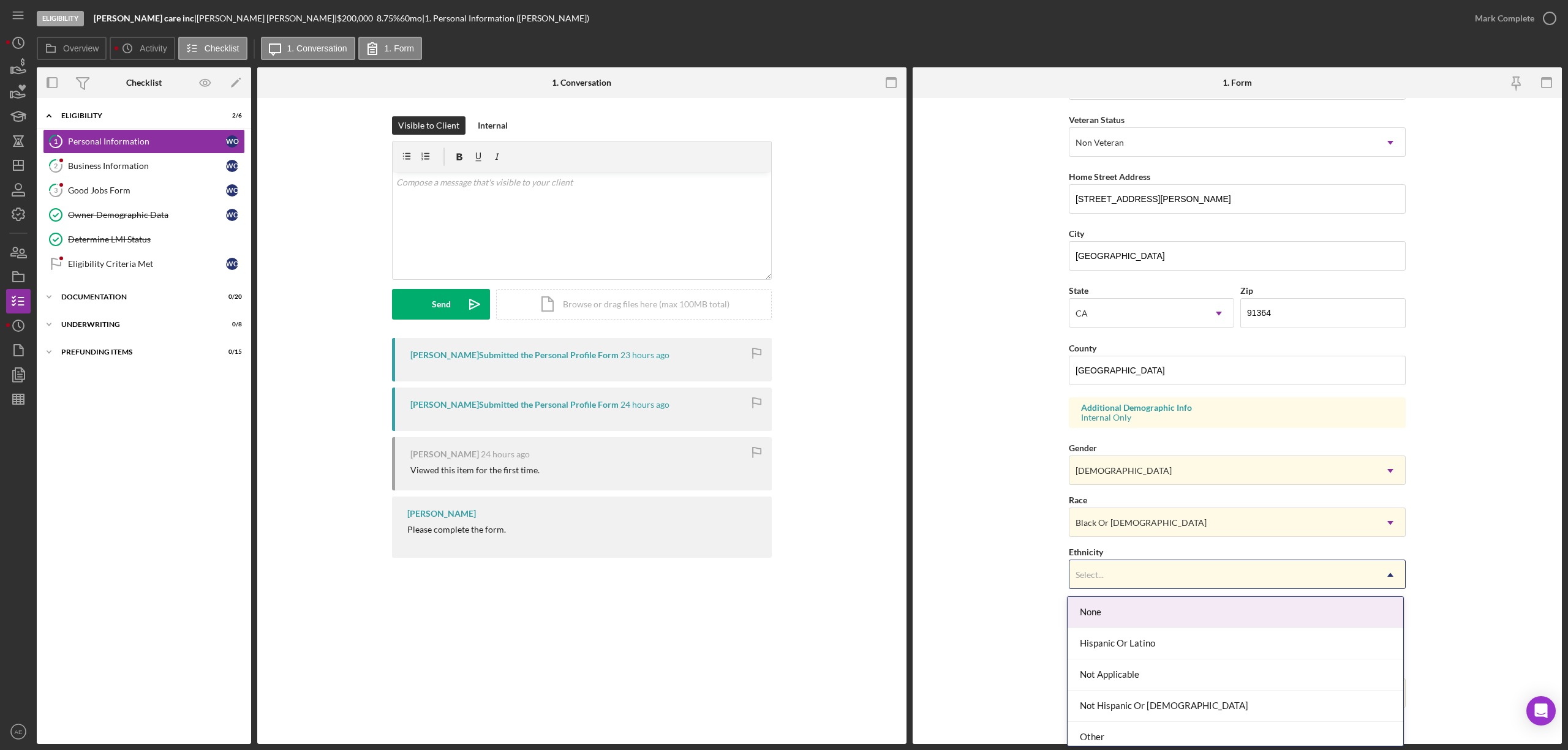
click at [1118, 568] on div "Select..." at bounding box center [1222, 575] width 306 height 28
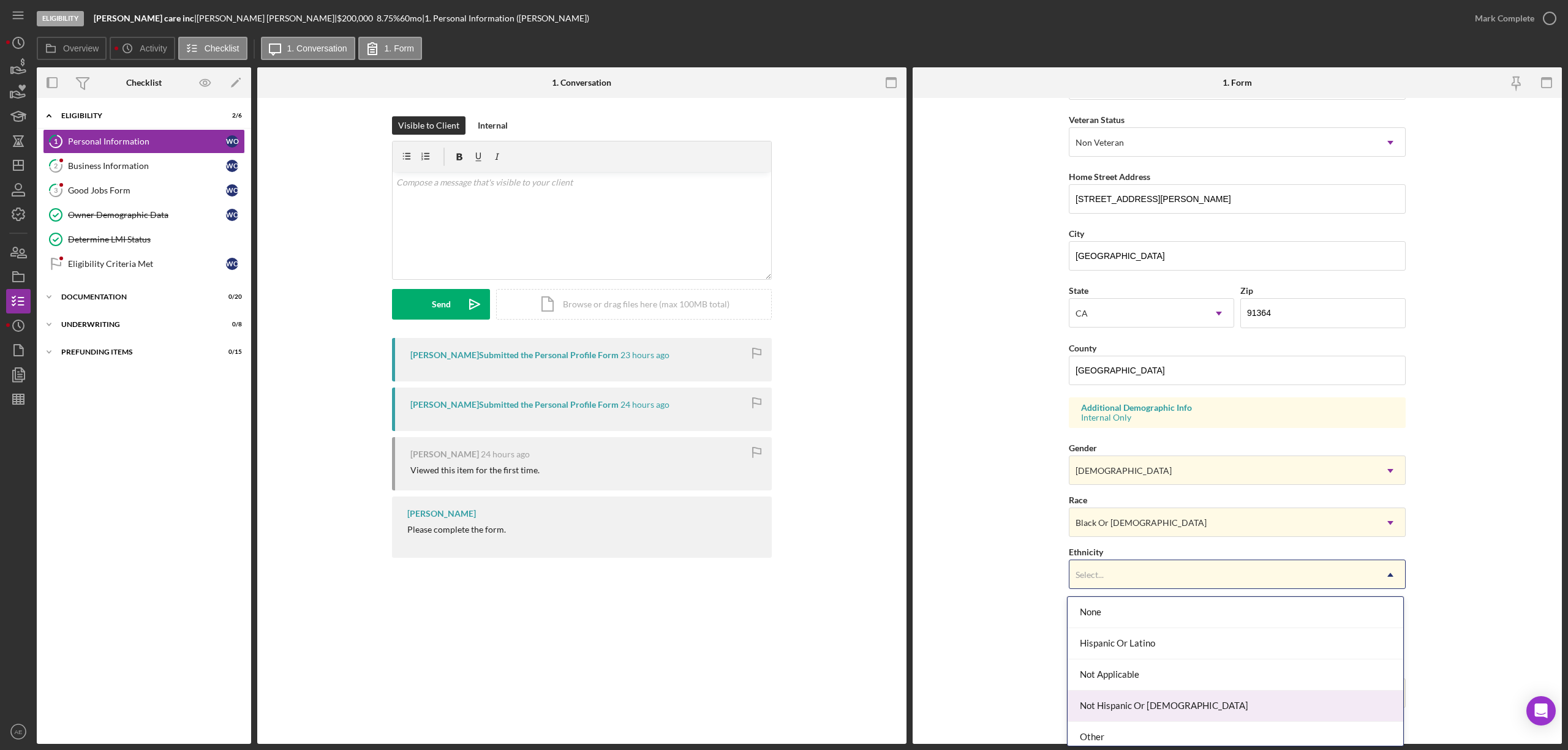
click at [1136, 701] on div "Not Hispanic Or [DEMOGRAPHIC_DATA]" at bounding box center [1235, 707] width 336 height 31
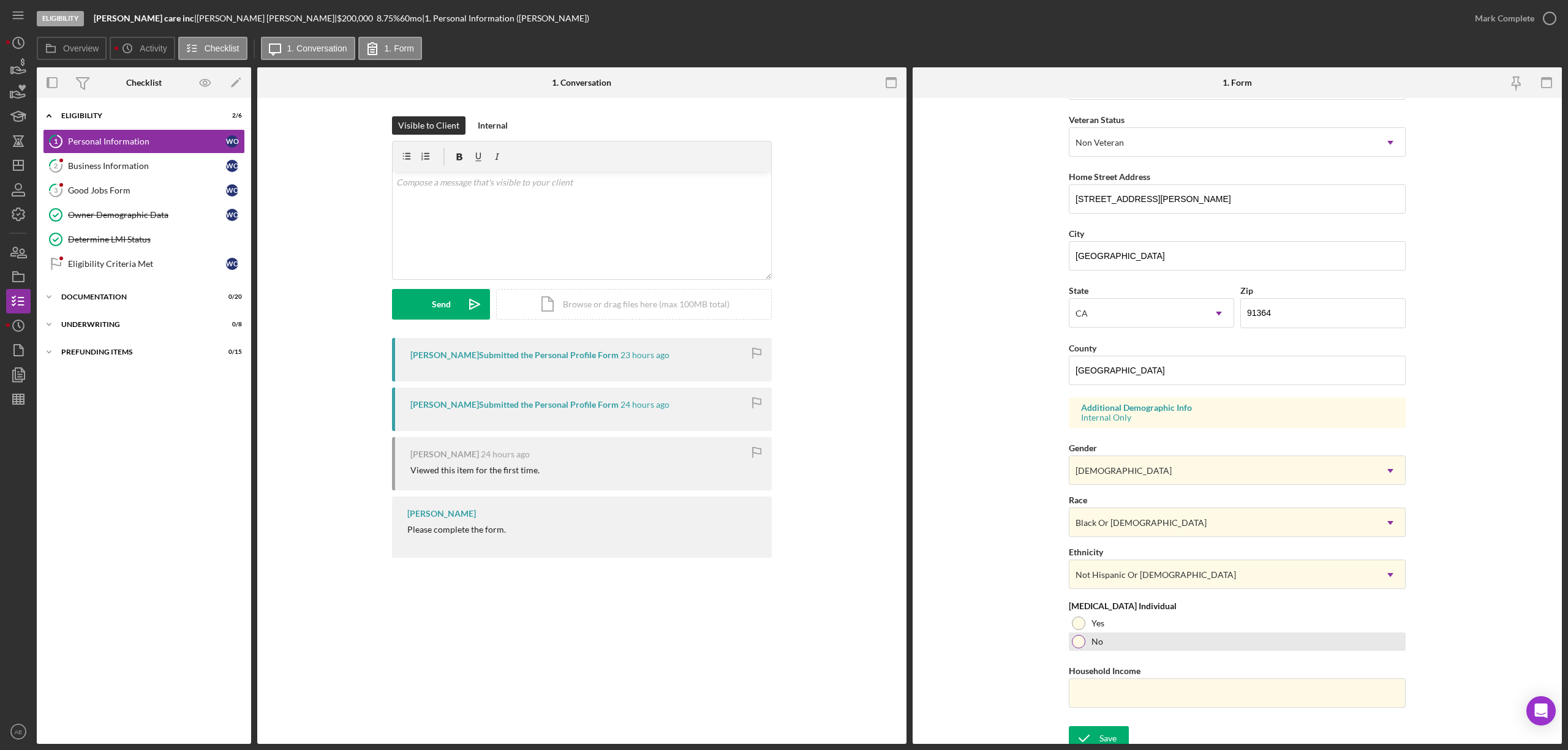
click at [1091, 640] on label "No" at bounding box center [1097, 642] width 11 height 10
click at [1108, 741] on div "Save" at bounding box center [1108, 739] width 17 height 24
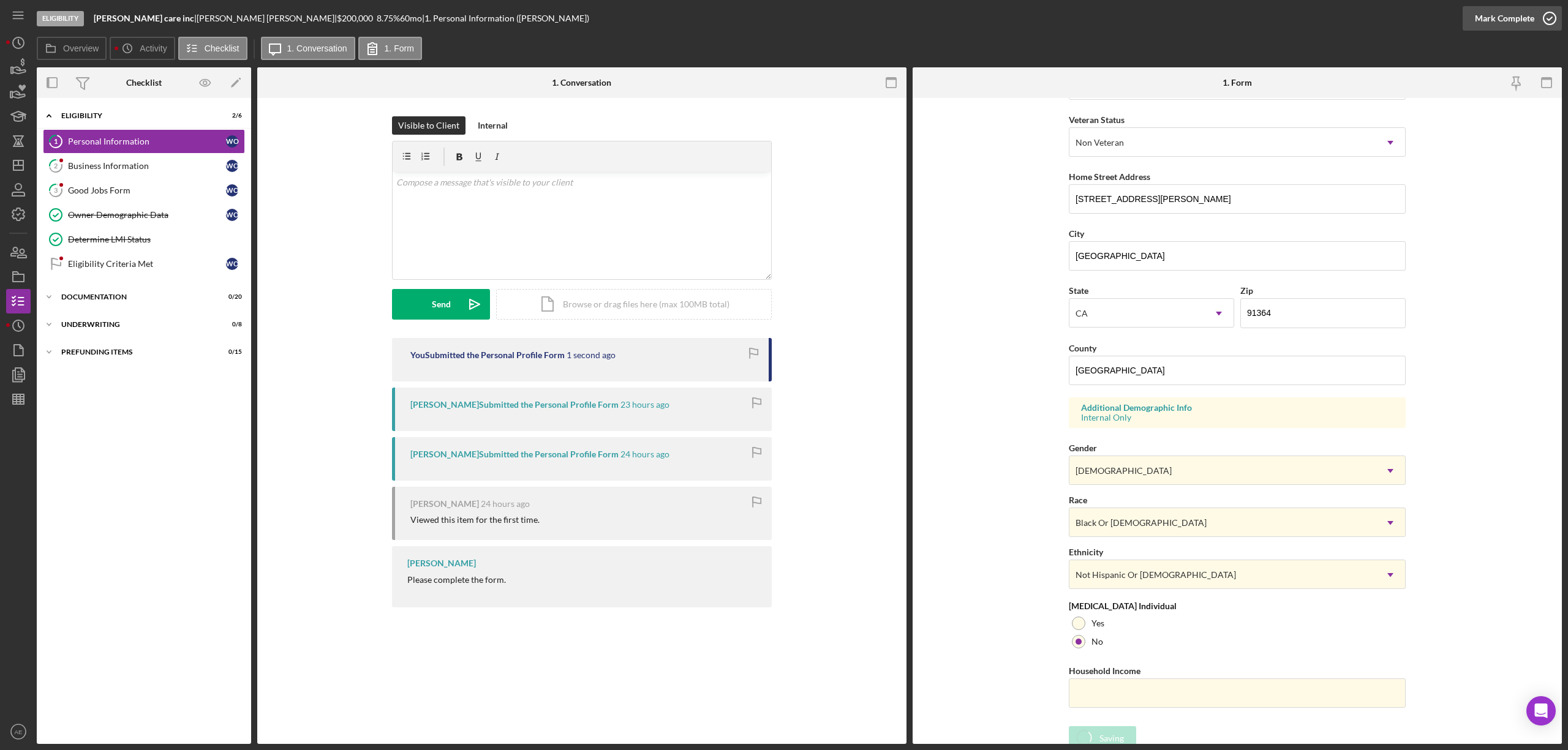
click at [1532, 12] on div "Mark Complete" at bounding box center [1505, 19] width 59 height 24
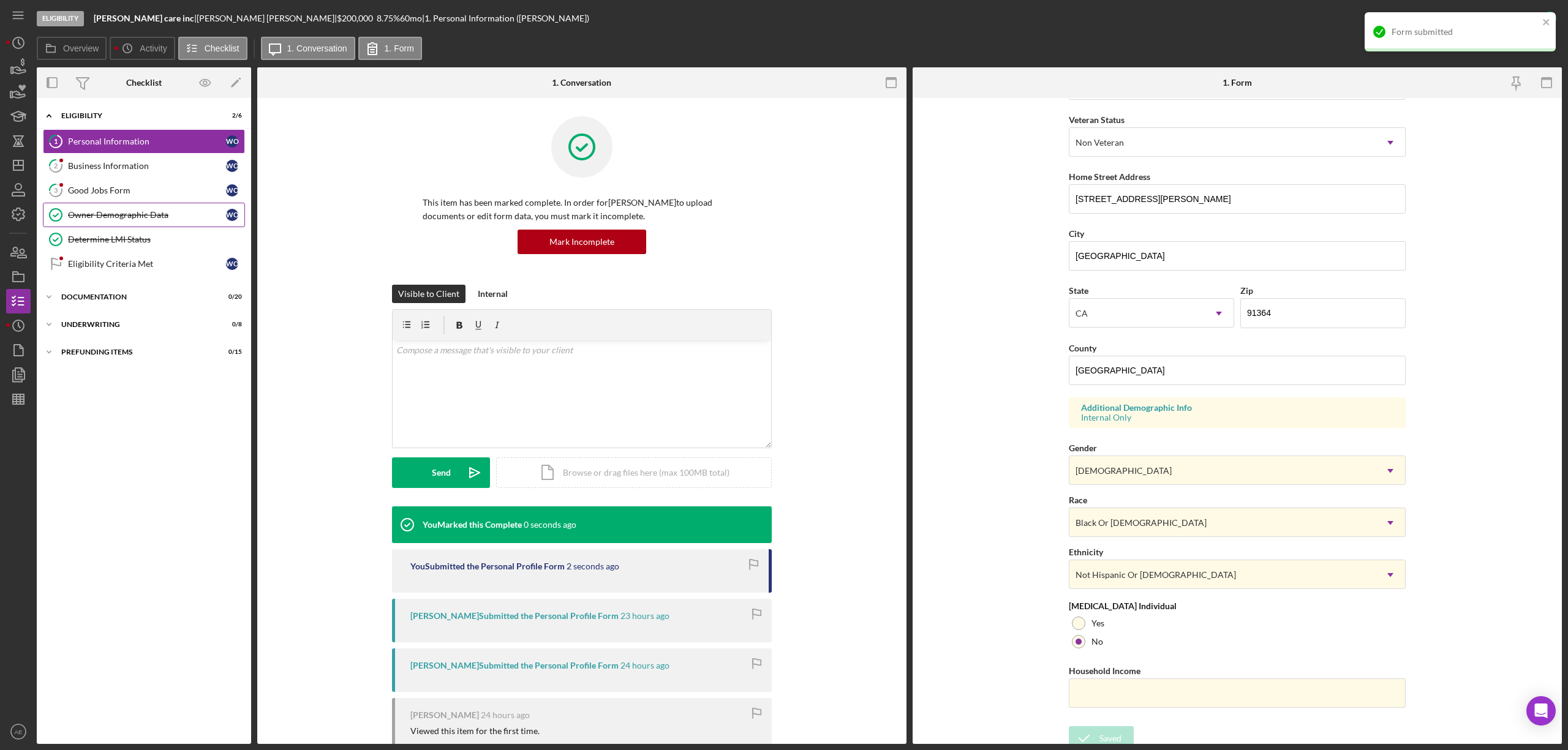
scroll to position [0, 0]
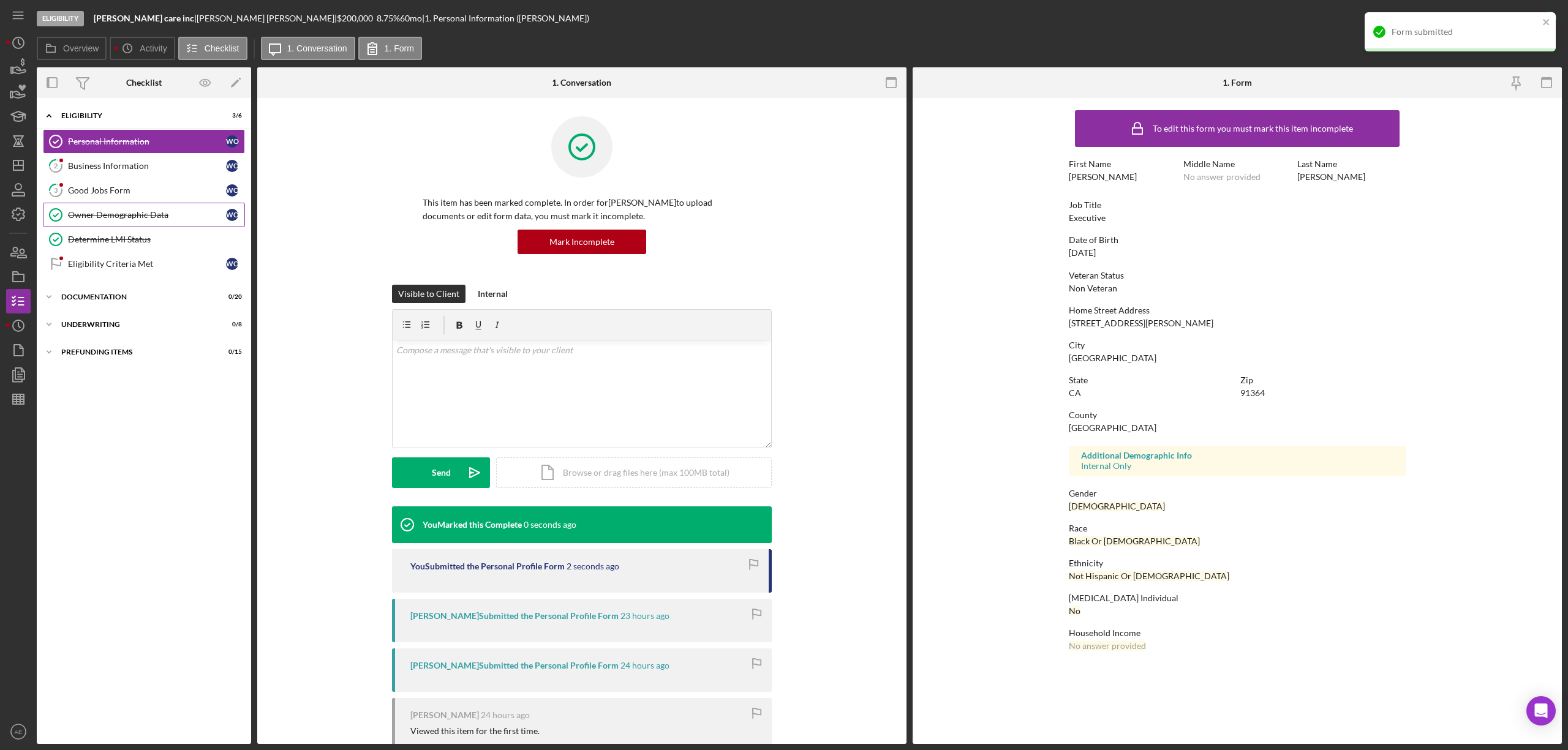
click at [152, 219] on div "Owner Demographic Data" at bounding box center [147, 215] width 158 height 10
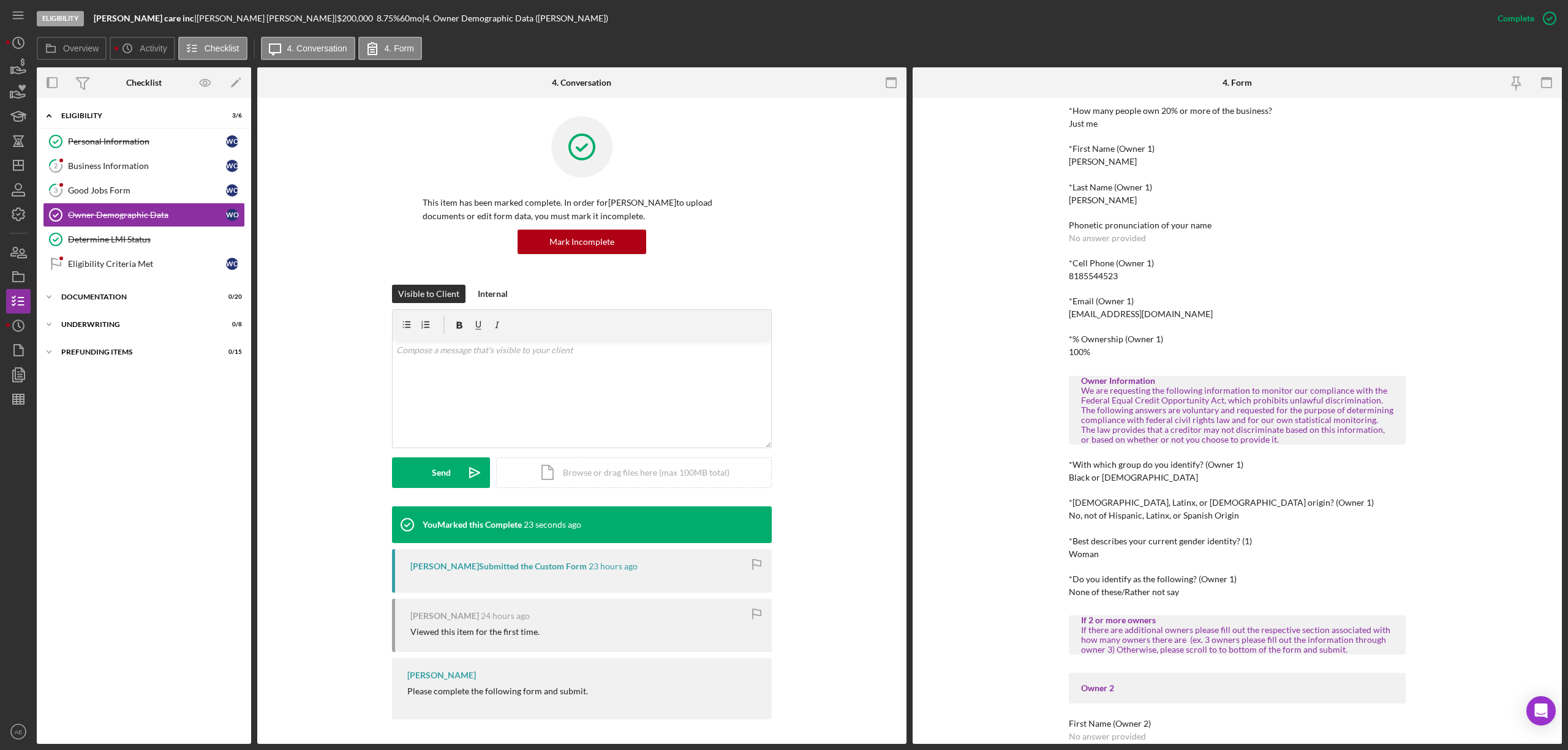
scroll to position [163, 0]
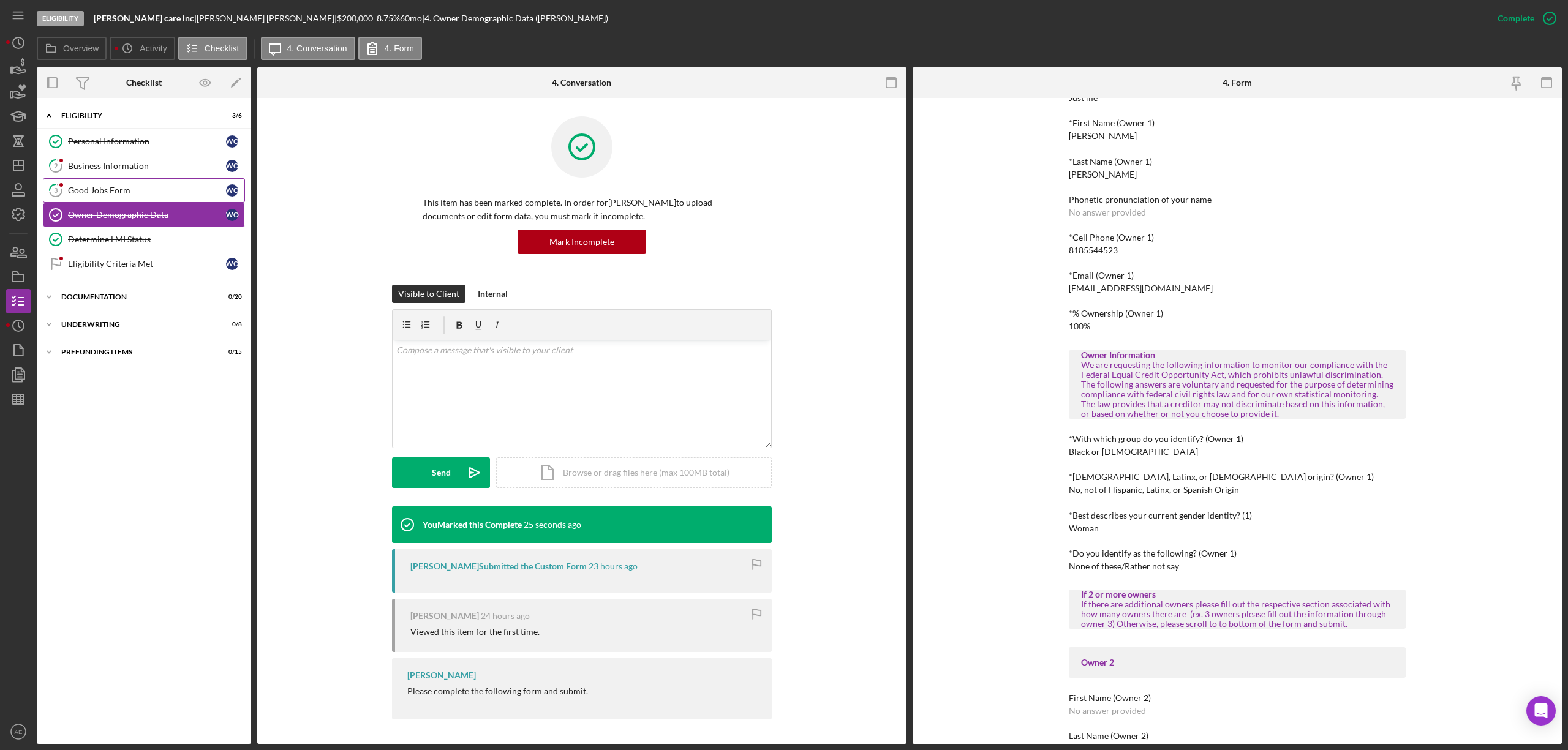
click at [172, 187] on div "Good Jobs Form" at bounding box center [147, 191] width 158 height 10
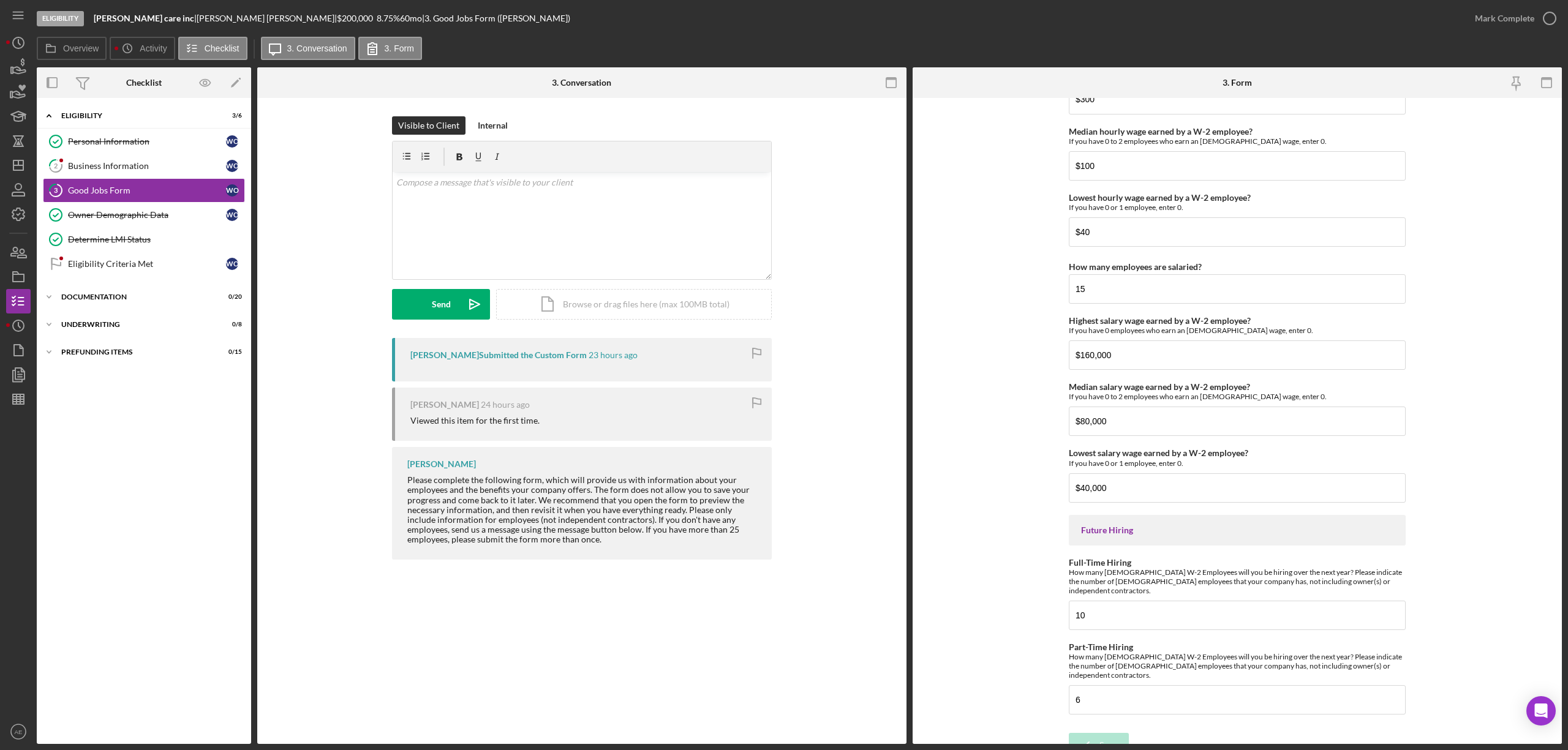
scroll to position [2476, 0]
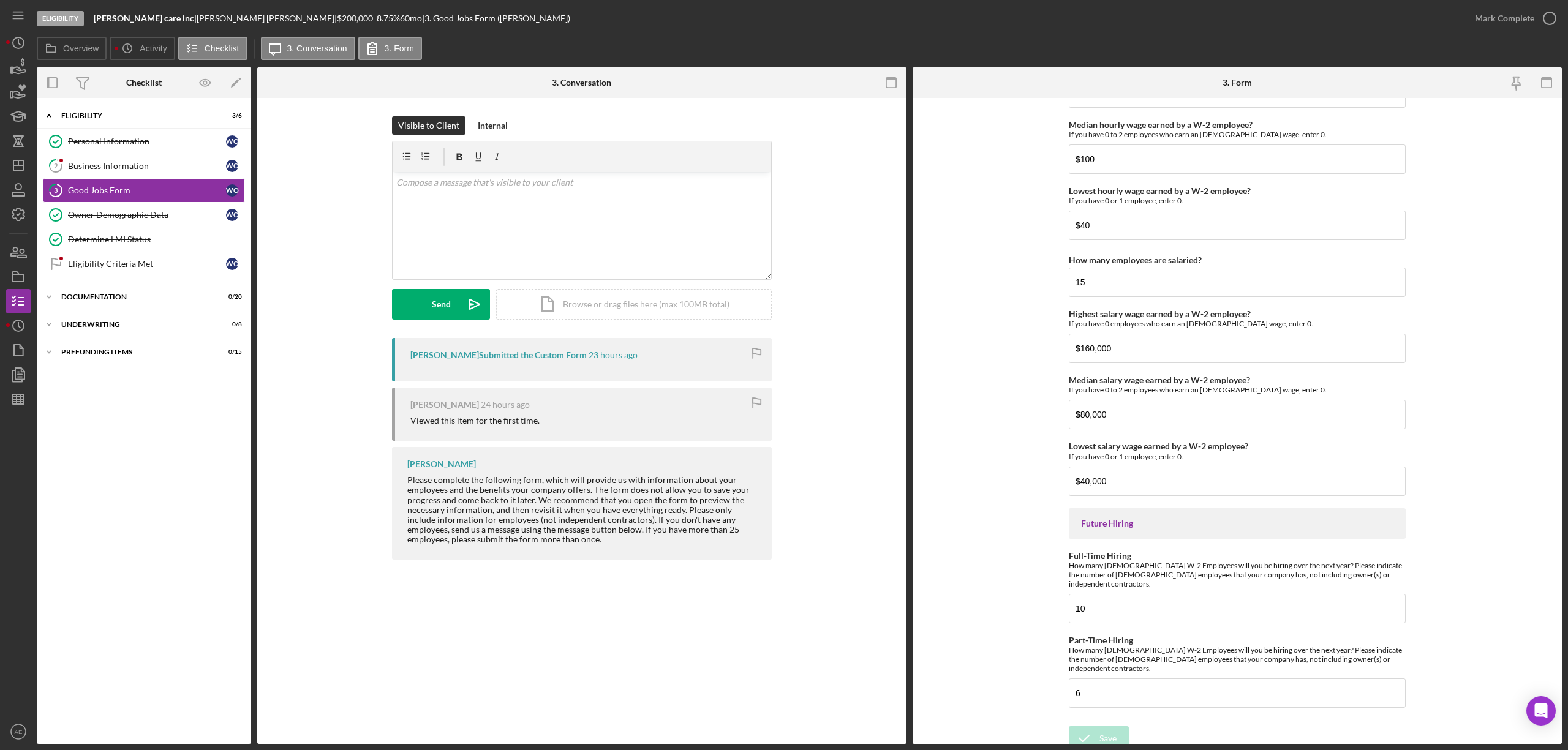
click at [1500, 32] on div "Mark Complete" at bounding box center [1512, 19] width 99 height 37
click at [1505, 22] on div "Mark Complete" at bounding box center [1505, 19] width 59 height 24
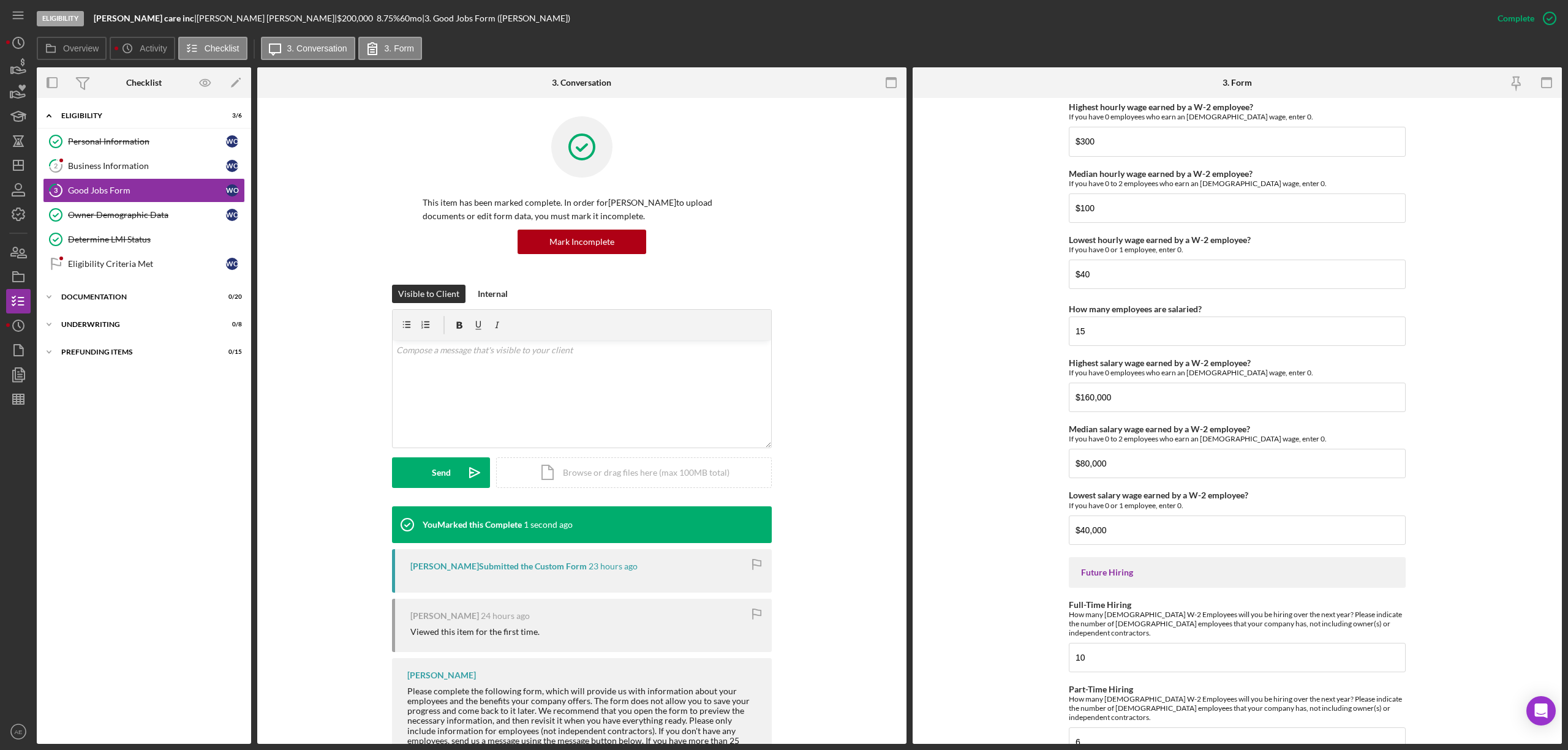
scroll to position [2526, 0]
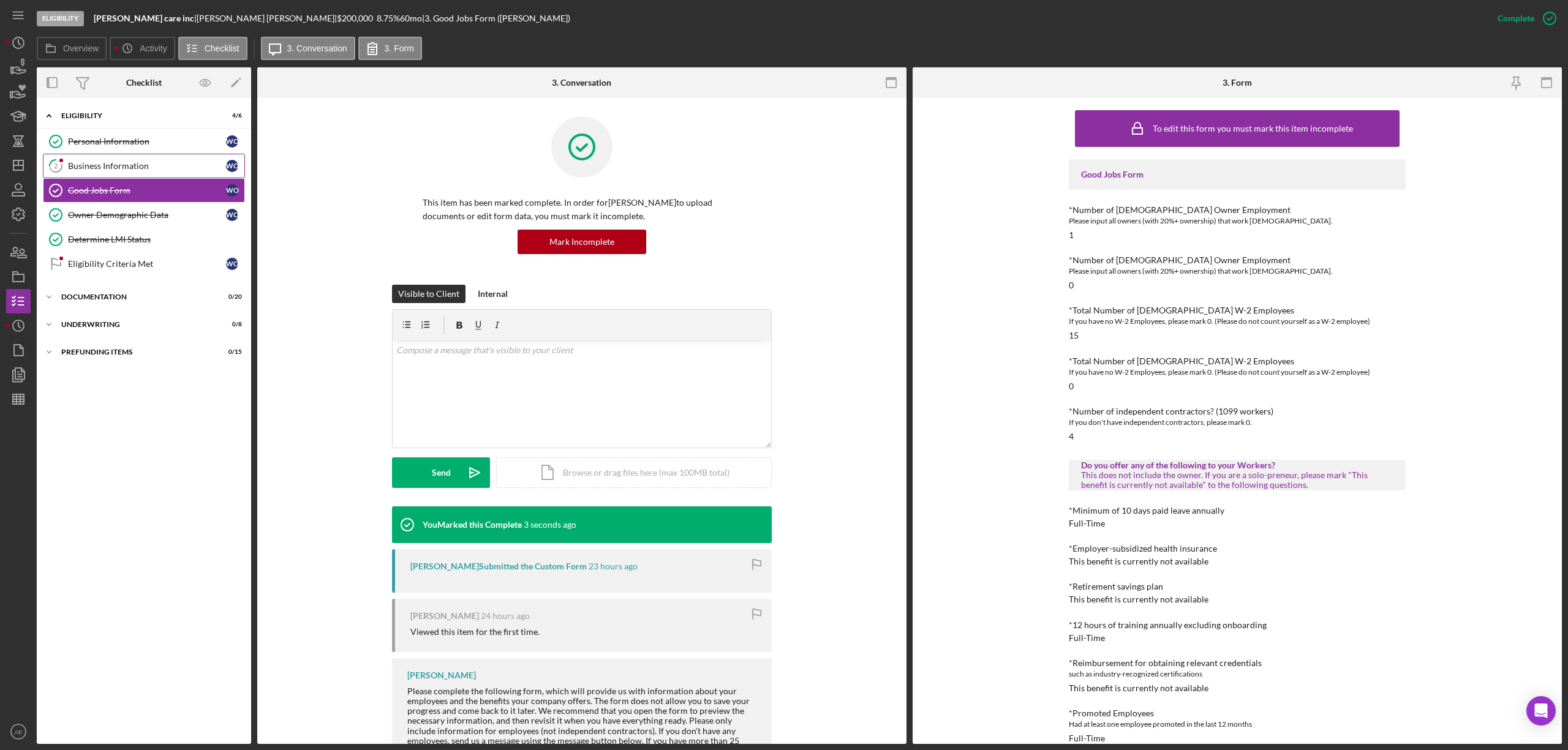
click at [142, 170] on div "Business Information" at bounding box center [147, 166] width 158 height 10
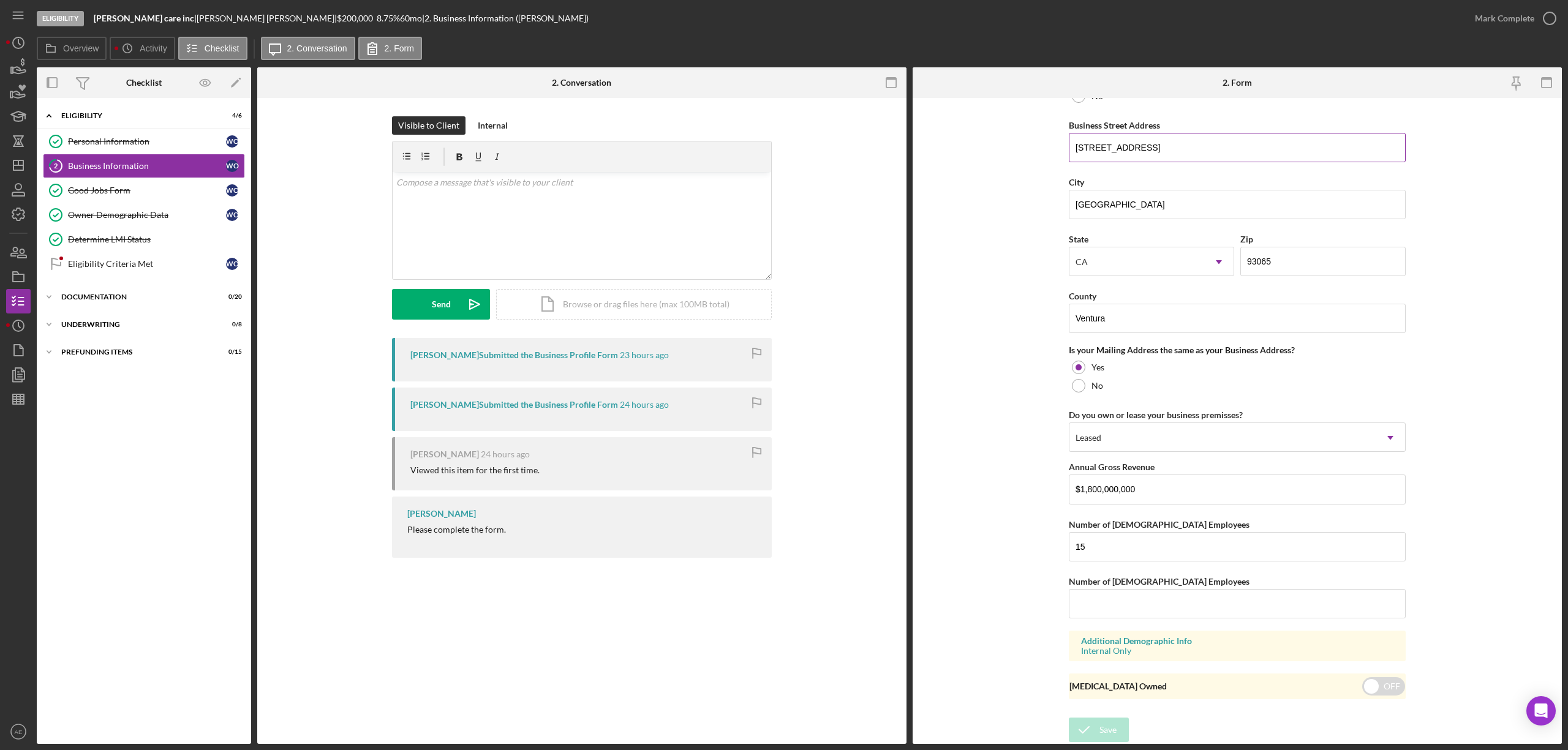
scroll to position [719, 0]
click at [1161, 589] on input "Number of [DEMOGRAPHIC_DATA] Employees" at bounding box center [1237, 603] width 337 height 29
type input "0"
click at [1101, 725] on div "Save" at bounding box center [1108, 730] width 17 height 24
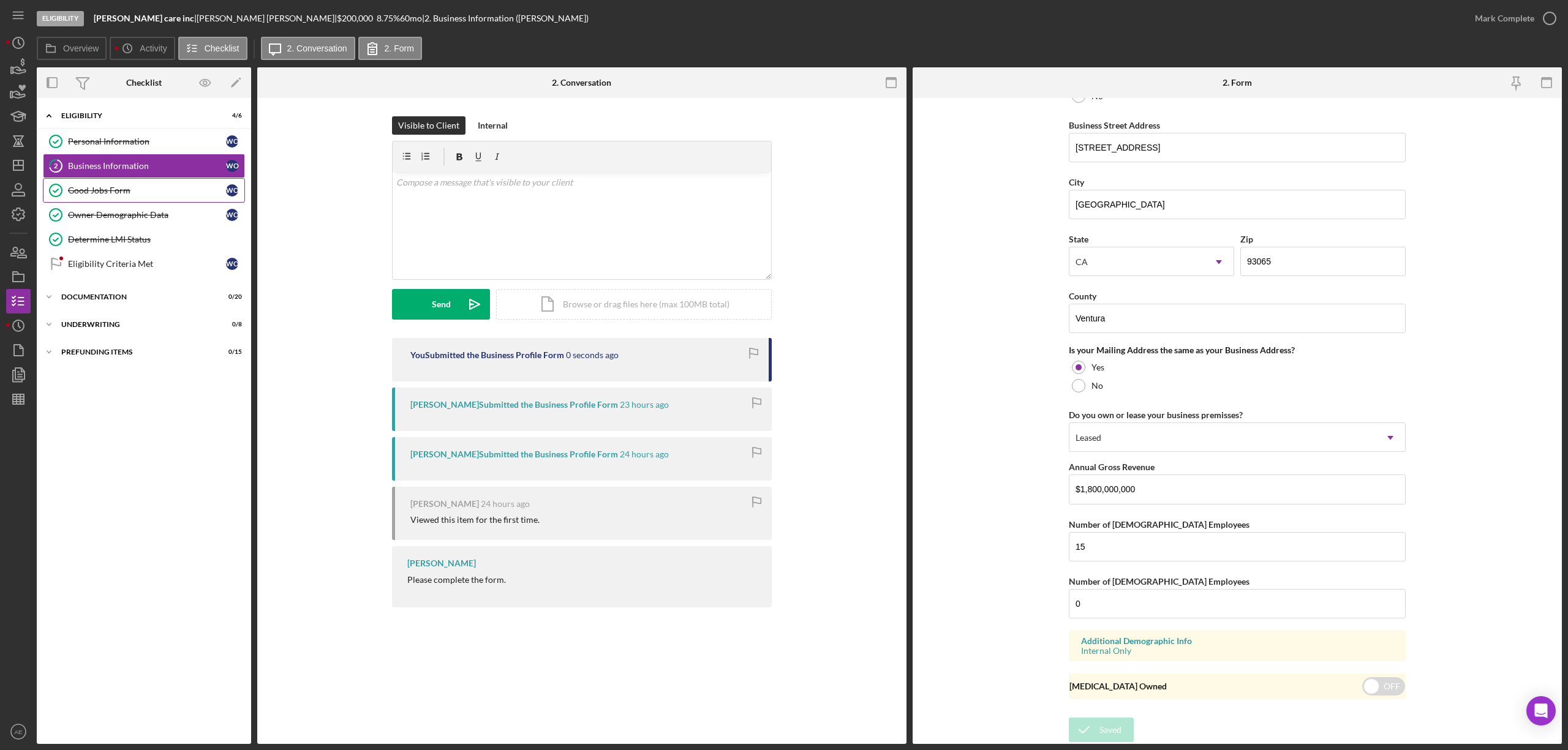
click at [120, 195] on div "Good Jobs Form" at bounding box center [147, 191] width 158 height 10
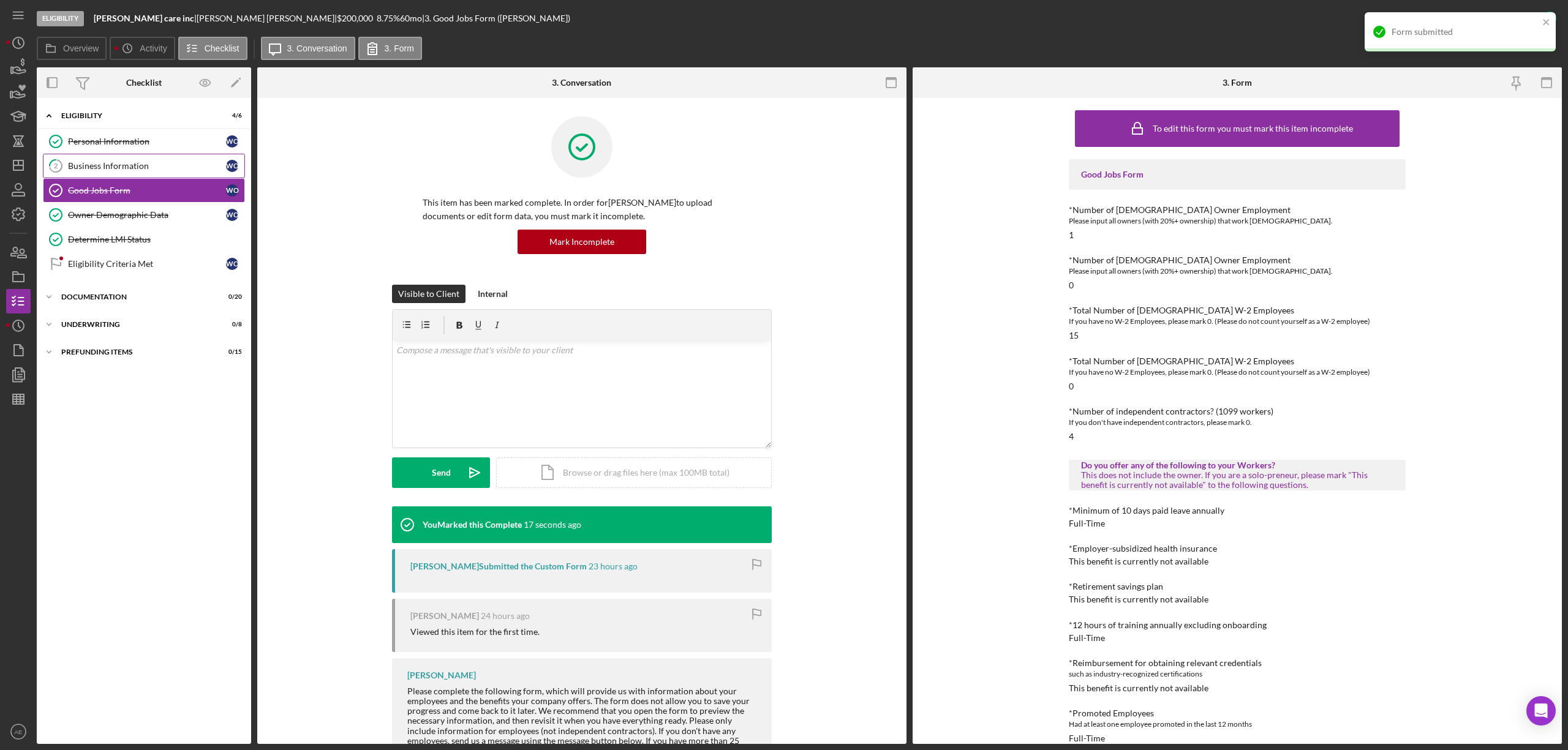
click at [140, 165] on div "Business Information" at bounding box center [147, 166] width 158 height 10
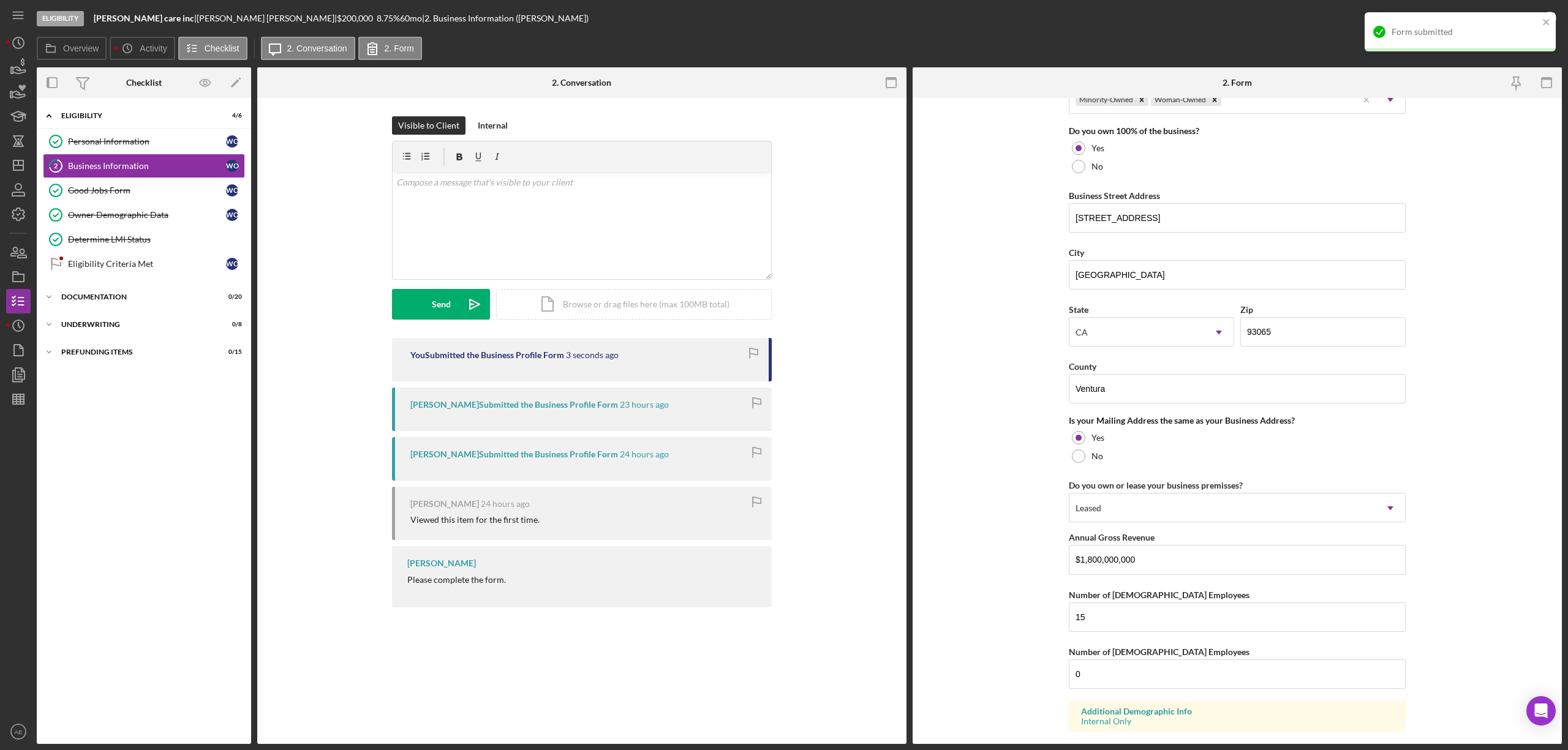
scroll to position [653, 0]
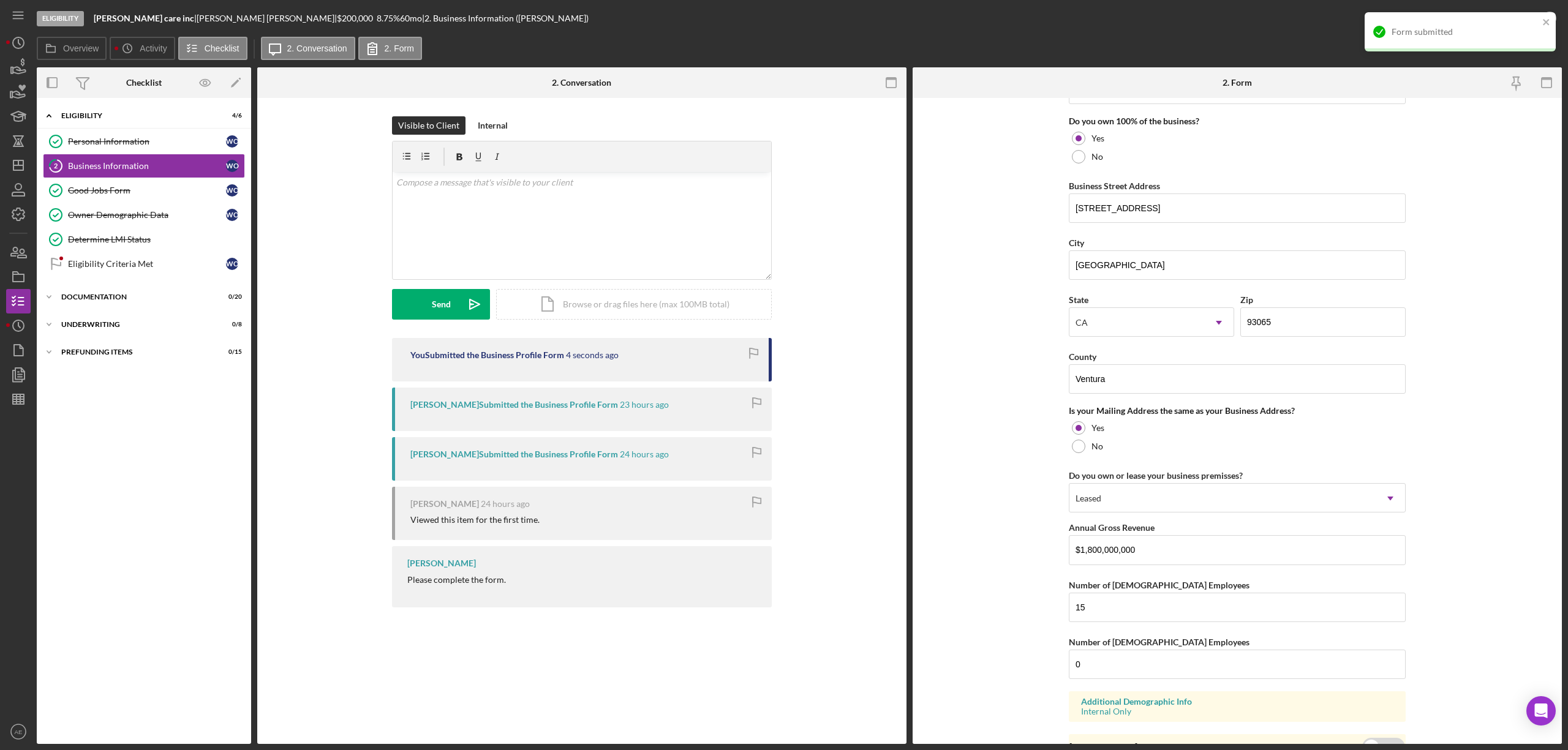
click at [1540, 20] on div "Form submitted" at bounding box center [1460, 31] width 191 height 39
click at [1510, 23] on div "Mark Complete" at bounding box center [1505, 19] width 59 height 24
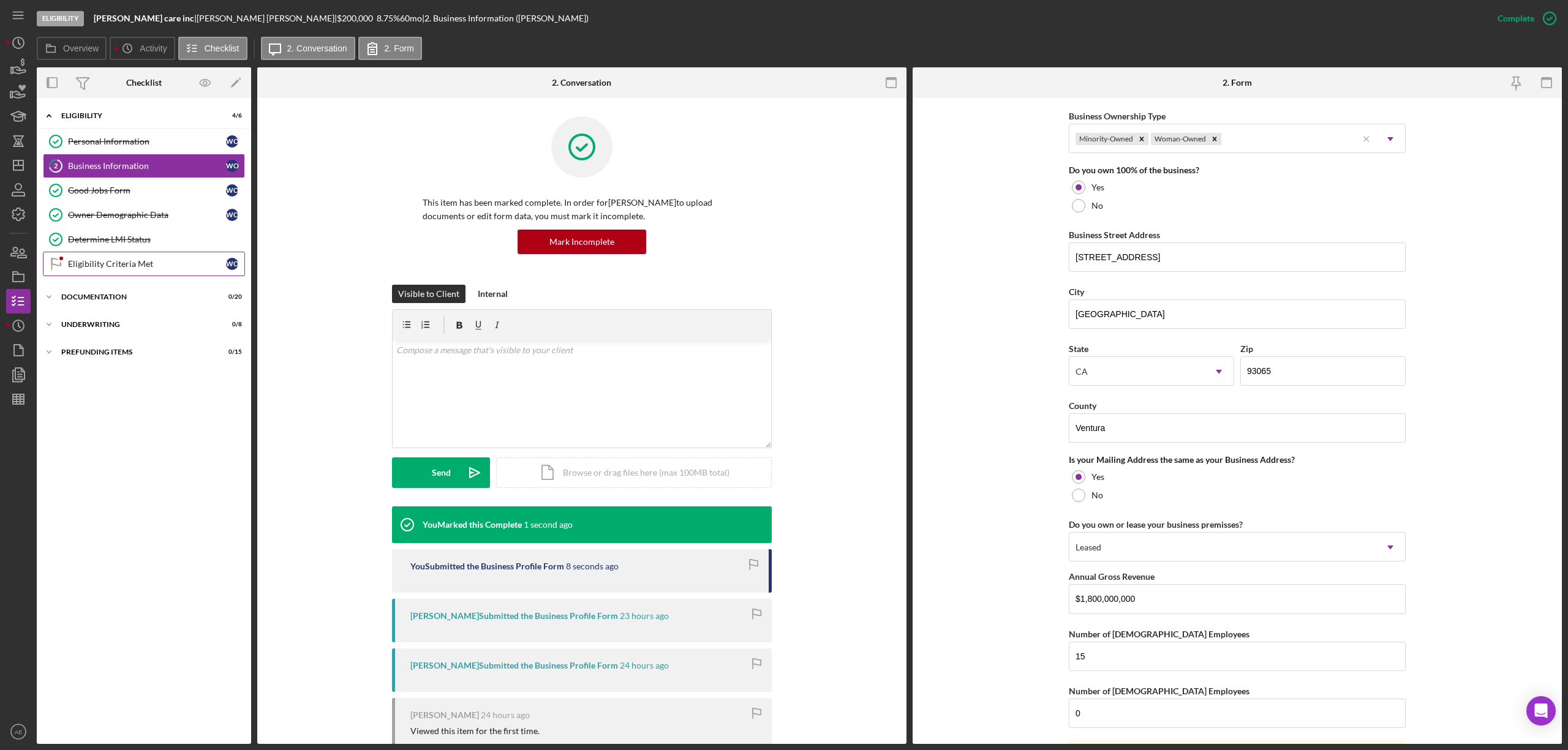
scroll to position [702, 0]
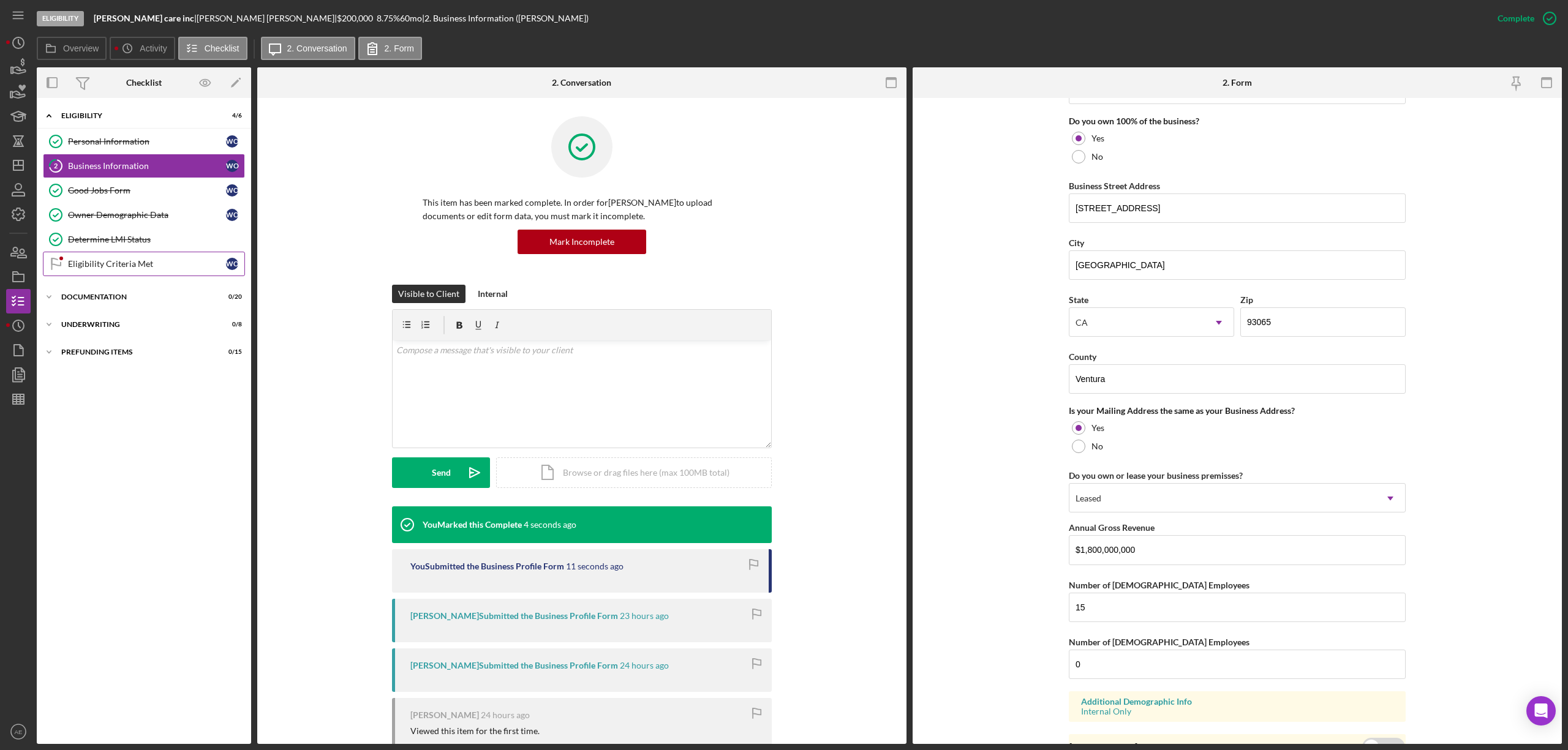
click at [177, 260] on link "Eligibility Criteria Met Eligibility Criteria Met W O" at bounding box center [144, 264] width 202 height 24
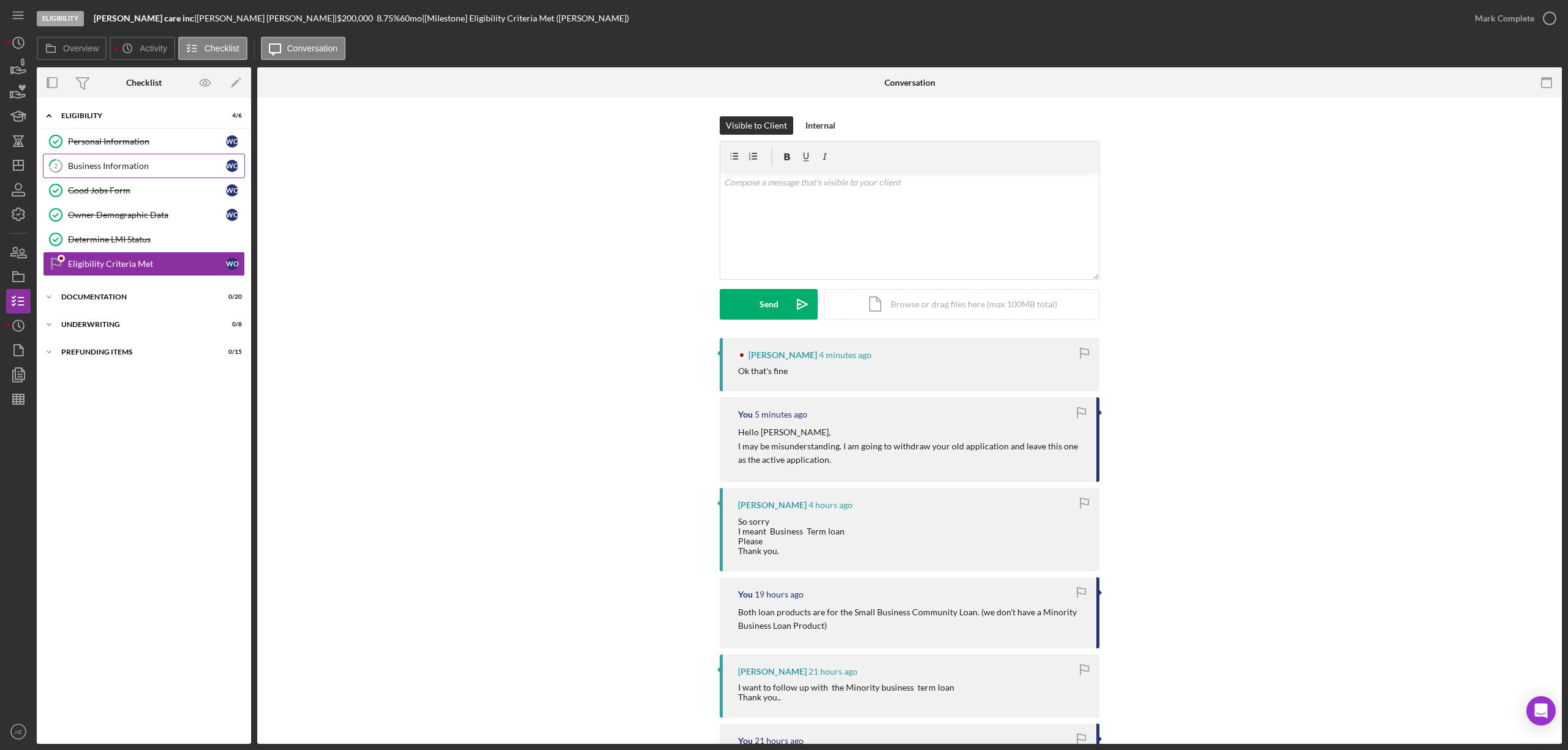
click at [162, 168] on div "Business Information" at bounding box center [147, 166] width 158 height 10
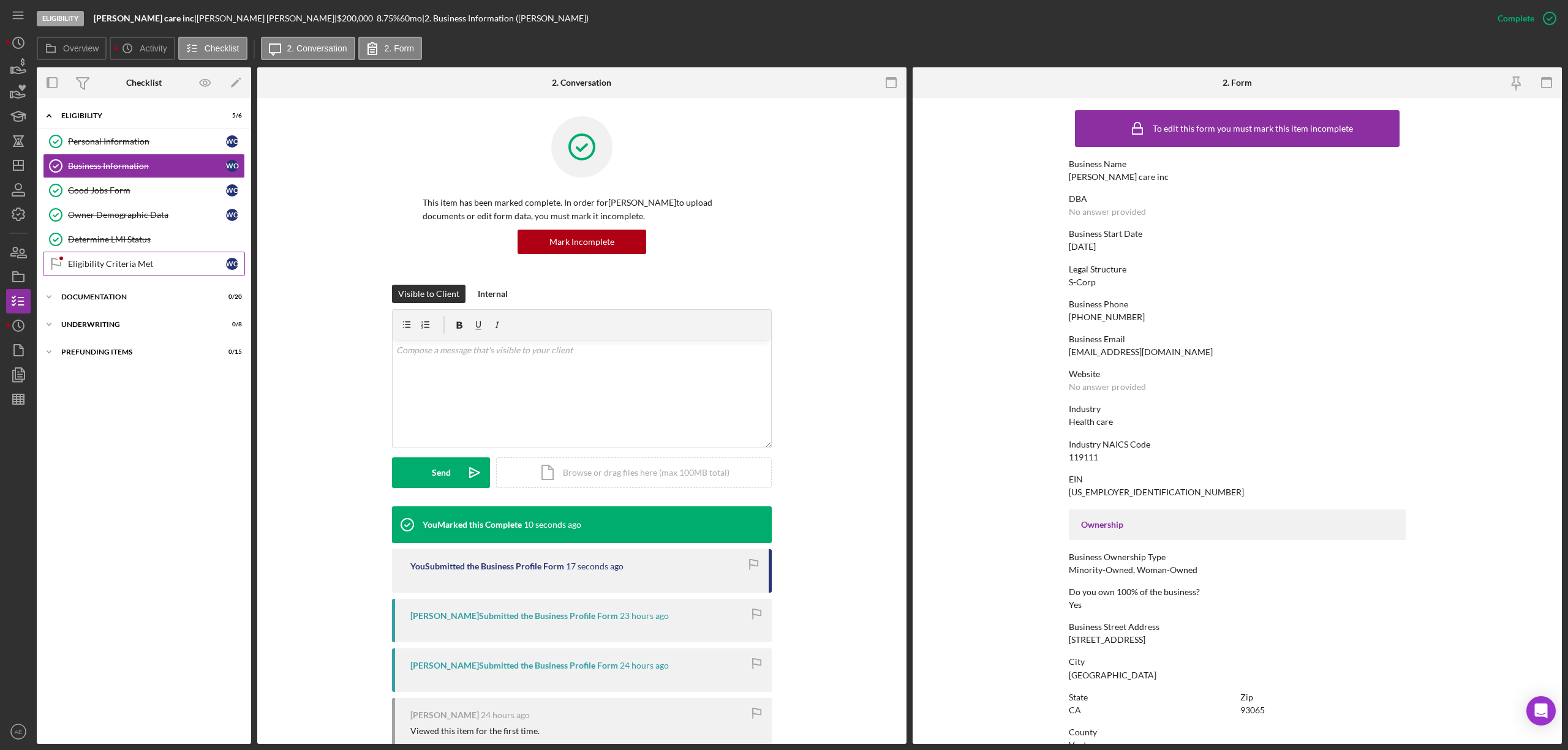
click at [118, 264] on div "Eligibility Criteria Met" at bounding box center [147, 264] width 158 height 10
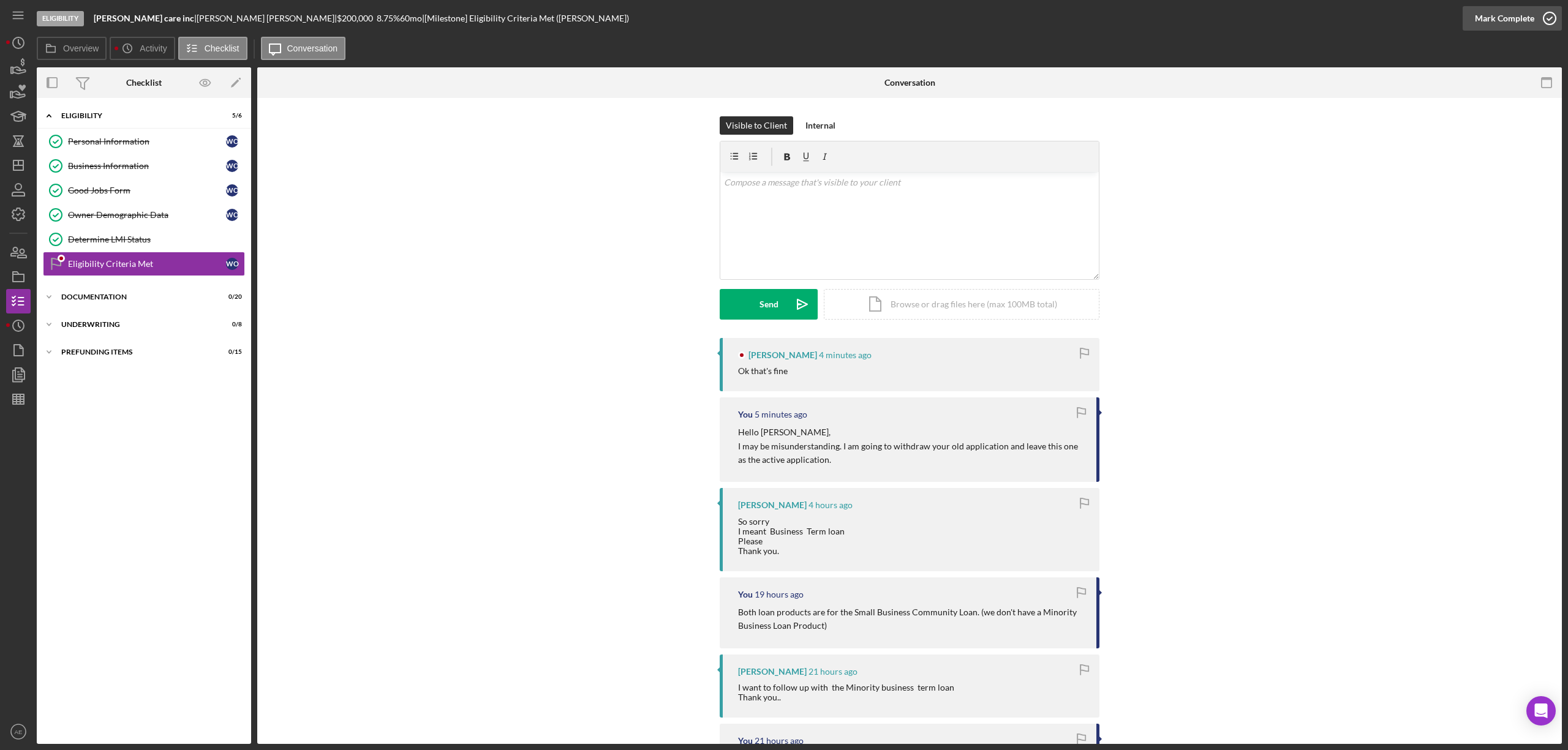
click at [1492, 26] on div "Mark Complete" at bounding box center [1505, 19] width 59 height 24
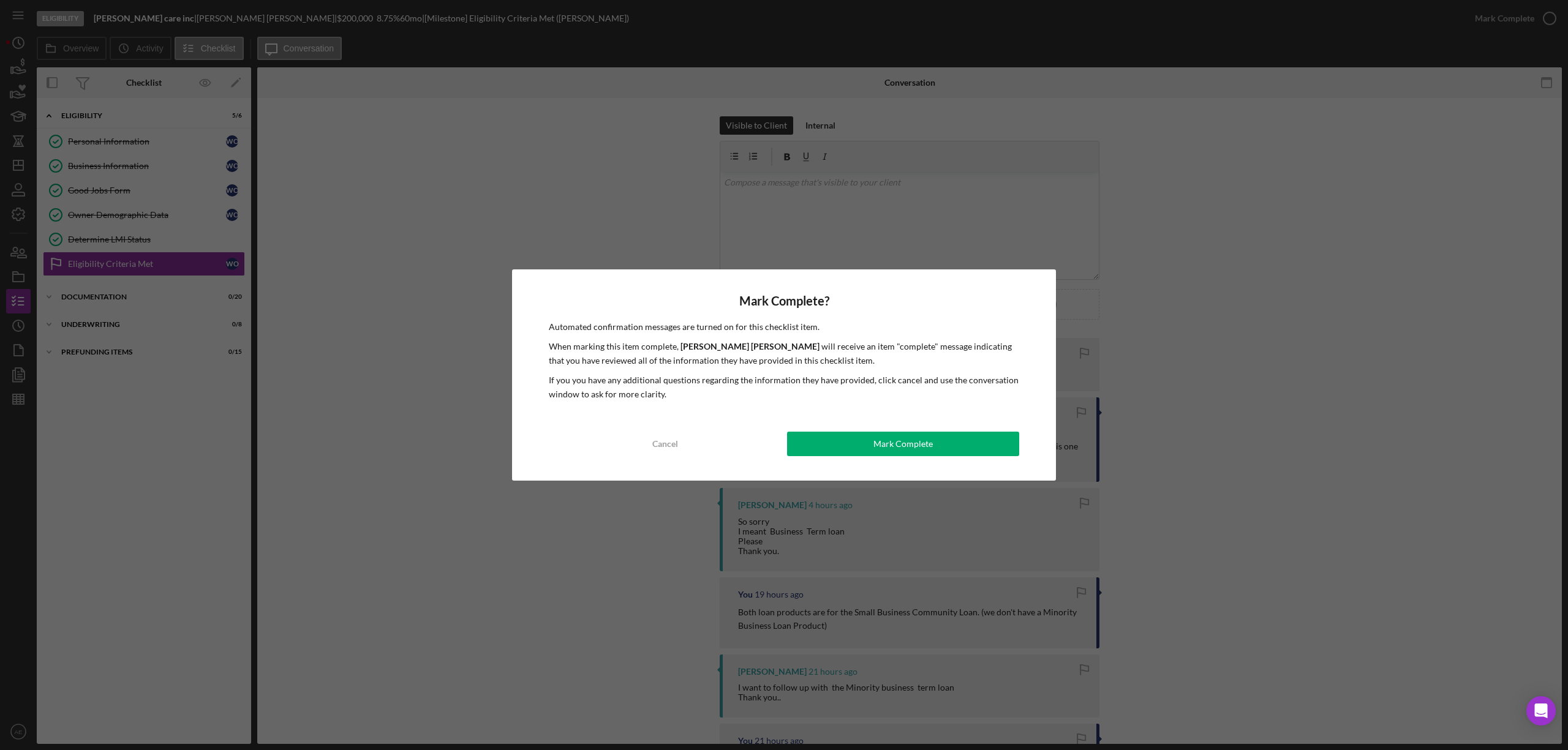
drag, startPoint x: 866, startPoint y: 427, endPoint x: 883, endPoint y: 458, distance: 35.4
click at [866, 429] on div "Mark Complete? Automated confirmation messages are turned on for this checklist…" at bounding box center [784, 375] width 544 height 212
click at [883, 458] on div "Mark Complete? Automated confirmation messages are turned on for this checklist…" at bounding box center [784, 375] width 544 height 212
click at [871, 448] on button "Mark Complete" at bounding box center [903, 444] width 232 height 24
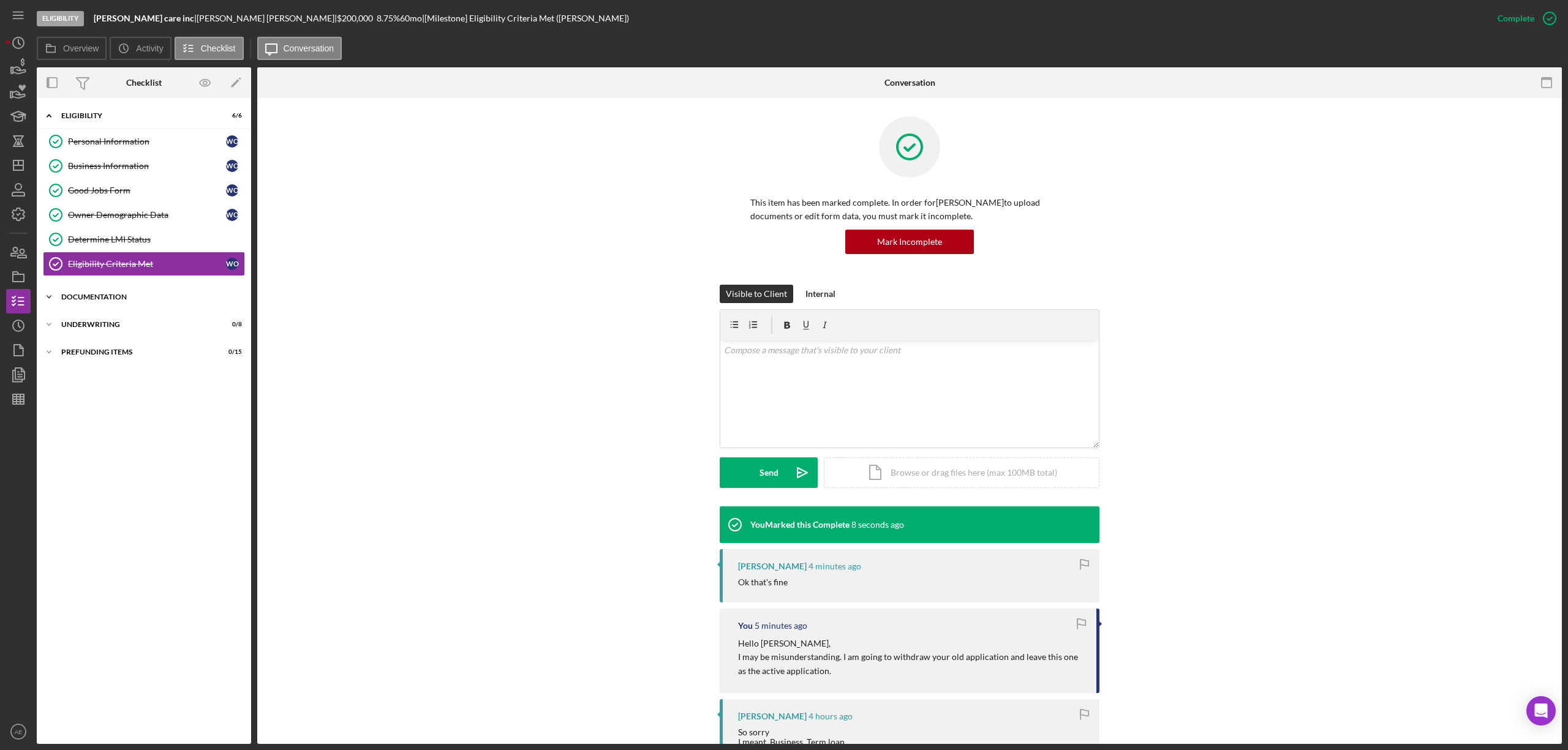
click at [130, 299] on div "Documentation" at bounding box center [148, 297] width 175 height 7
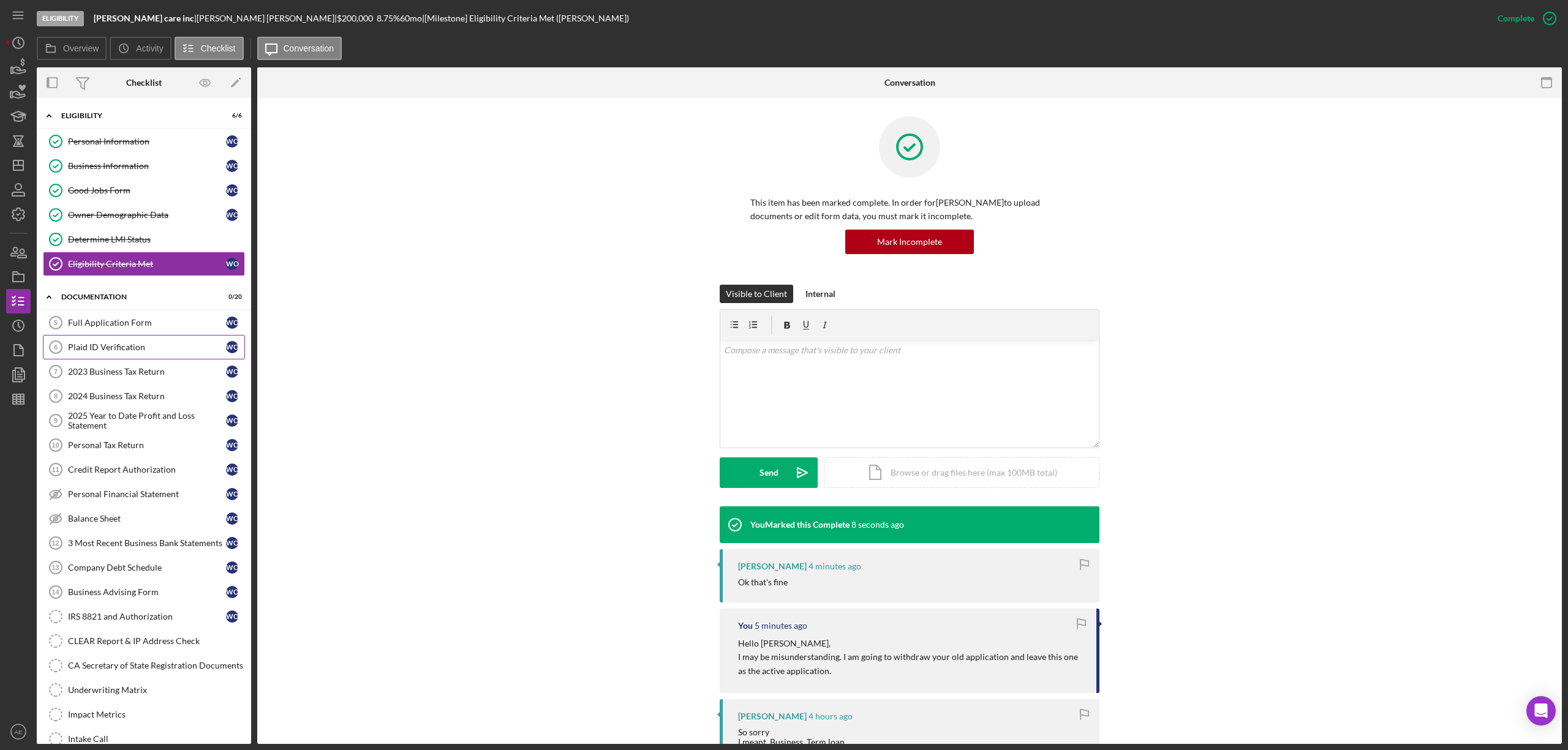
click at [129, 356] on link "Plaid ID Verification 6 Plaid ID Verification W O" at bounding box center [144, 347] width 202 height 24
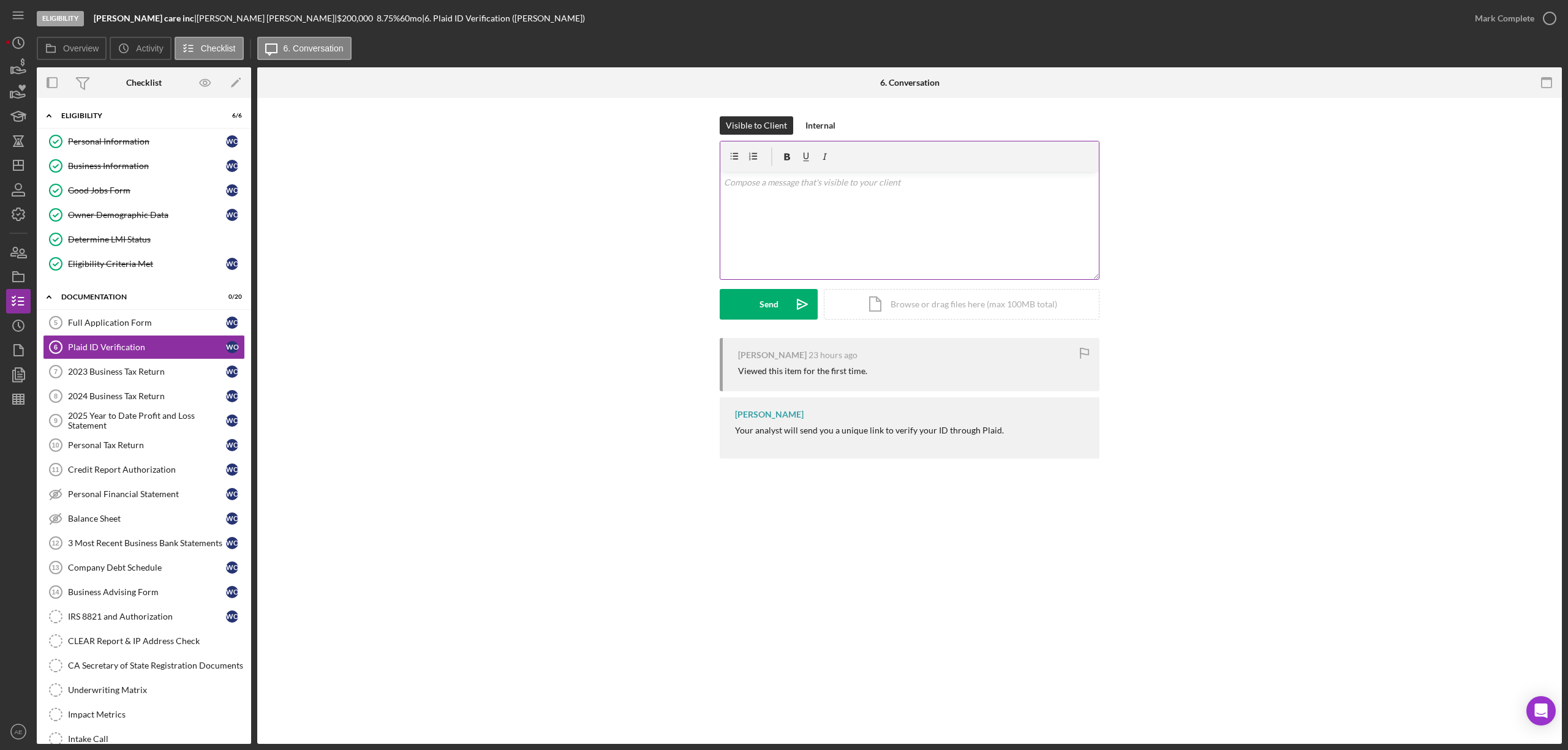
click at [883, 223] on div "v Color teal Color pink Remove color Add row above Add row below Add column bef…" at bounding box center [909, 226] width 378 height 107
click at [759, 310] on div "Send" at bounding box center [769, 304] width 19 height 31
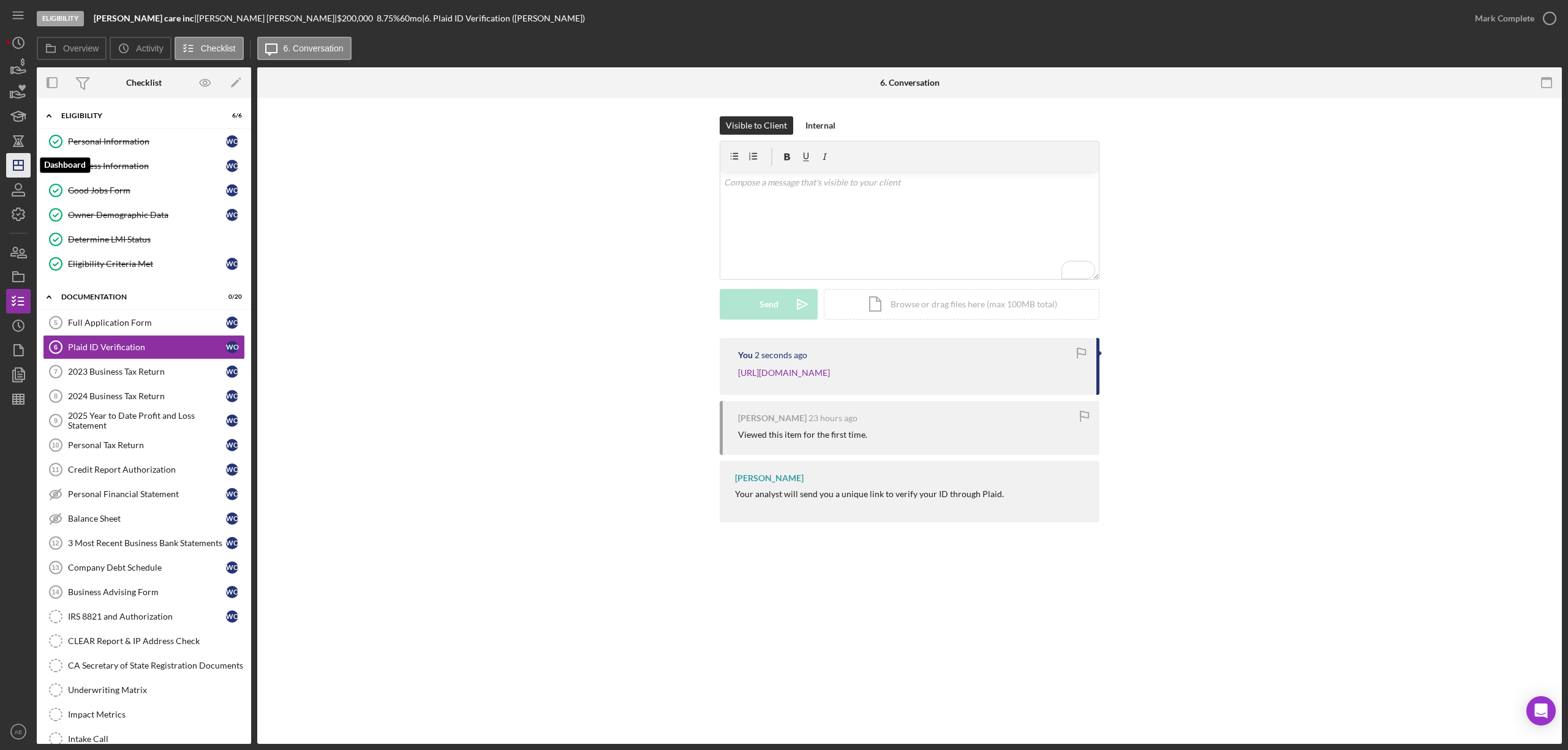
click at [21, 165] on line "button" at bounding box center [19, 165] width 10 height 0
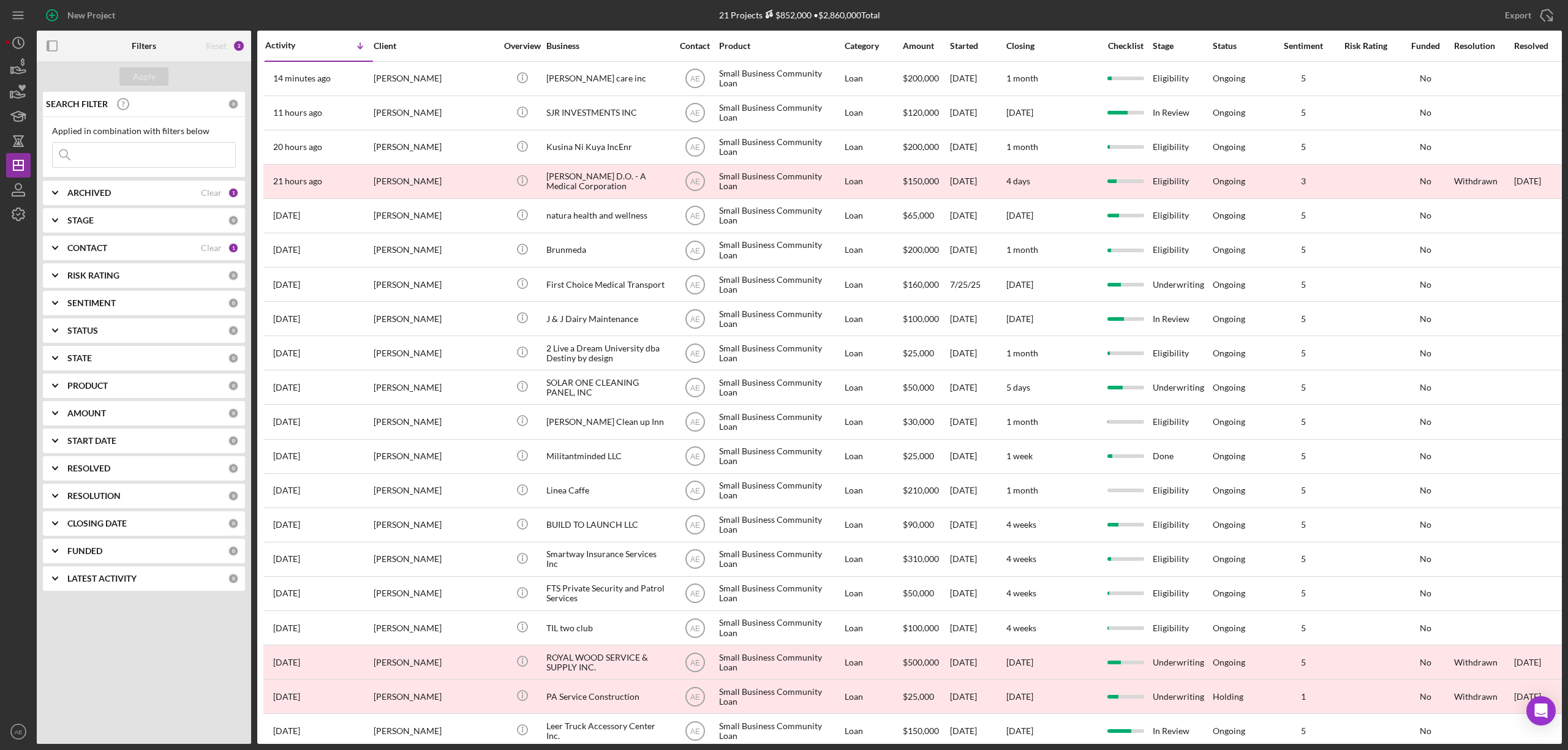
click at [136, 162] on input at bounding box center [144, 155] width 182 height 24
type input "people capital"
click at [145, 187] on div "ARCHIVED Clear 1" at bounding box center [153, 193] width 172 height 24
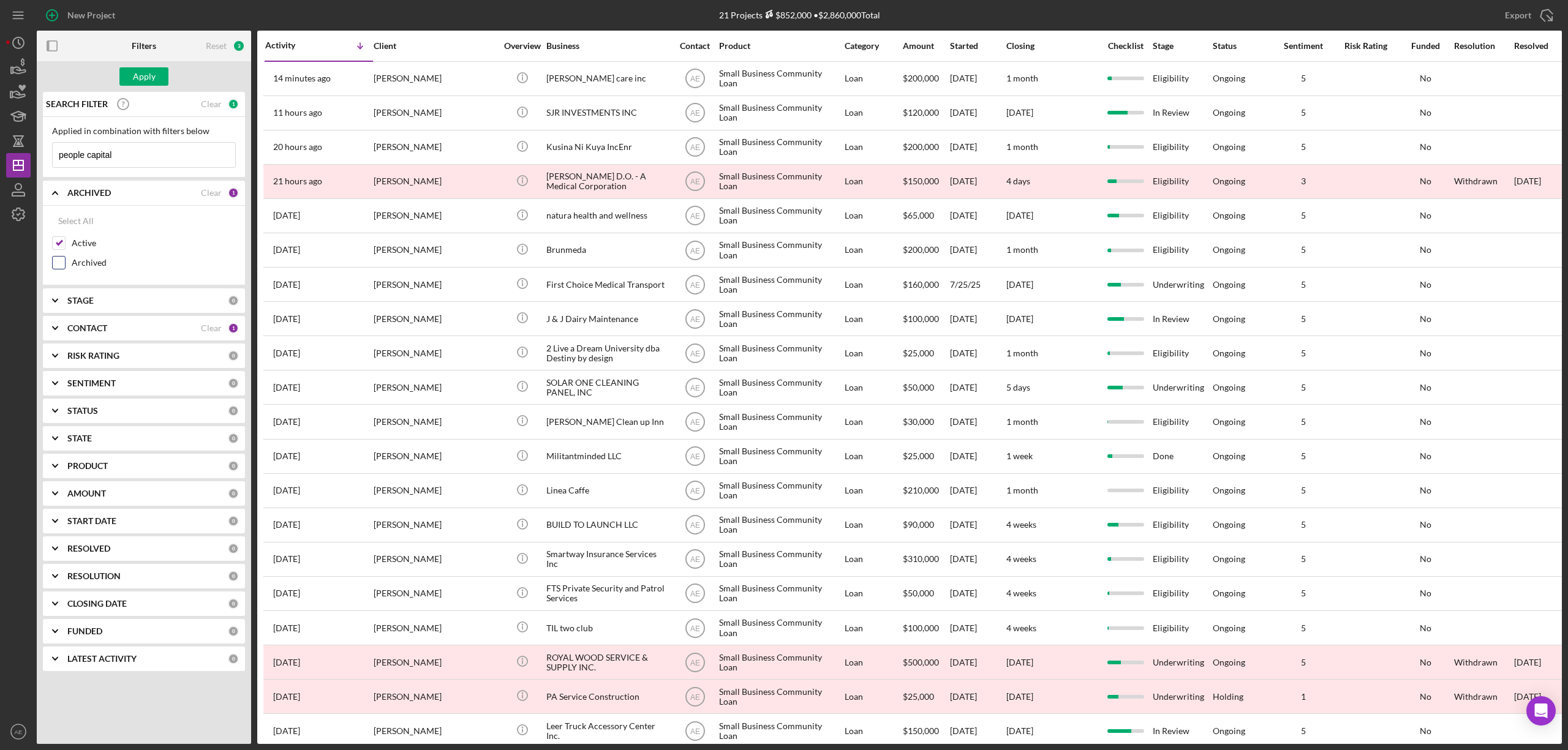
click at [56, 269] on input "Archived" at bounding box center [58, 262] width 12 height 12
checkbox input "true"
click at [114, 330] on div "CONTACT" at bounding box center [134, 328] width 133 height 10
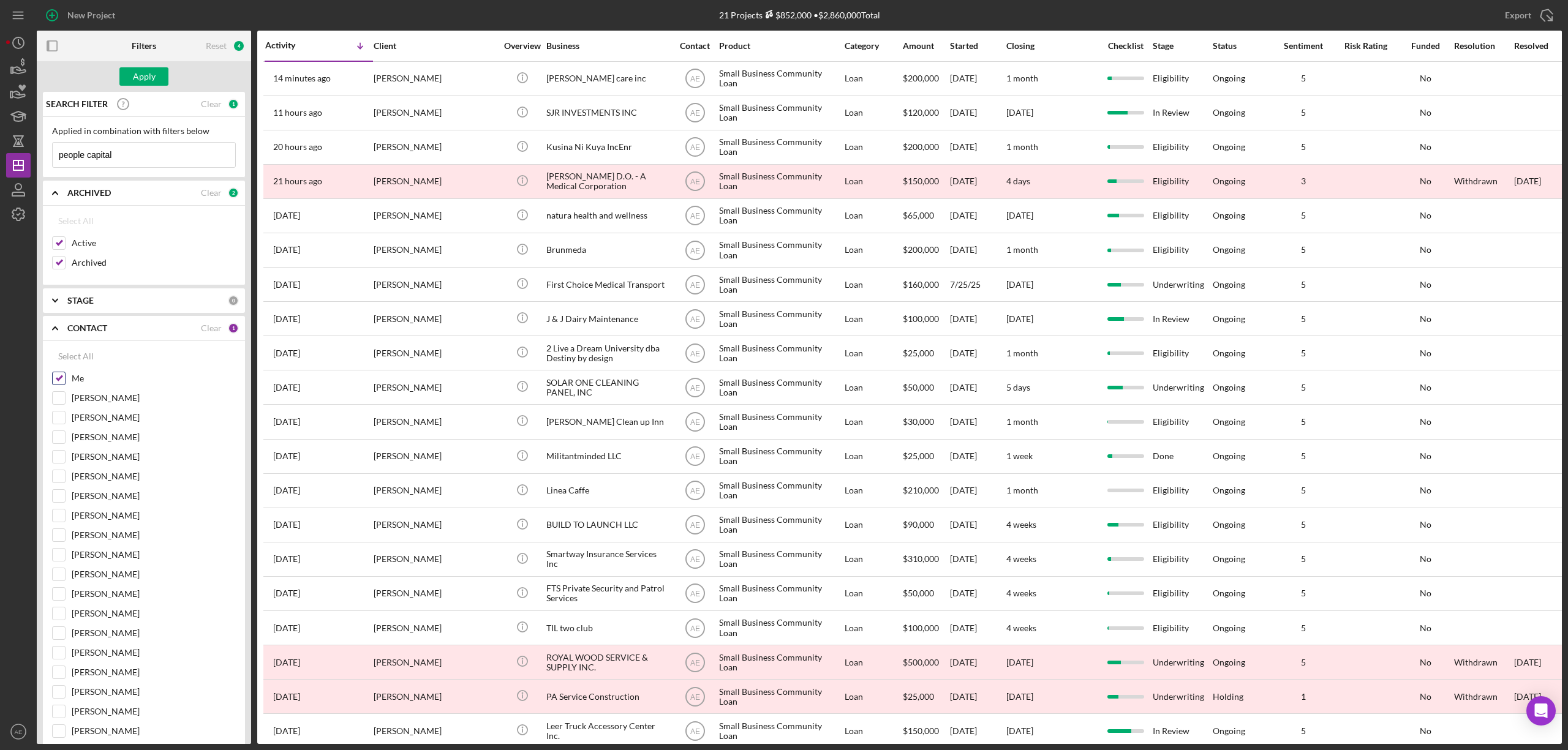
click at [52, 380] on div at bounding box center [58, 378] width 14 height 14
click at [59, 380] on input "Me" at bounding box center [58, 378] width 12 height 12
checkbox input "false"
click at [141, 81] on div "Apply" at bounding box center [145, 77] width 23 height 19
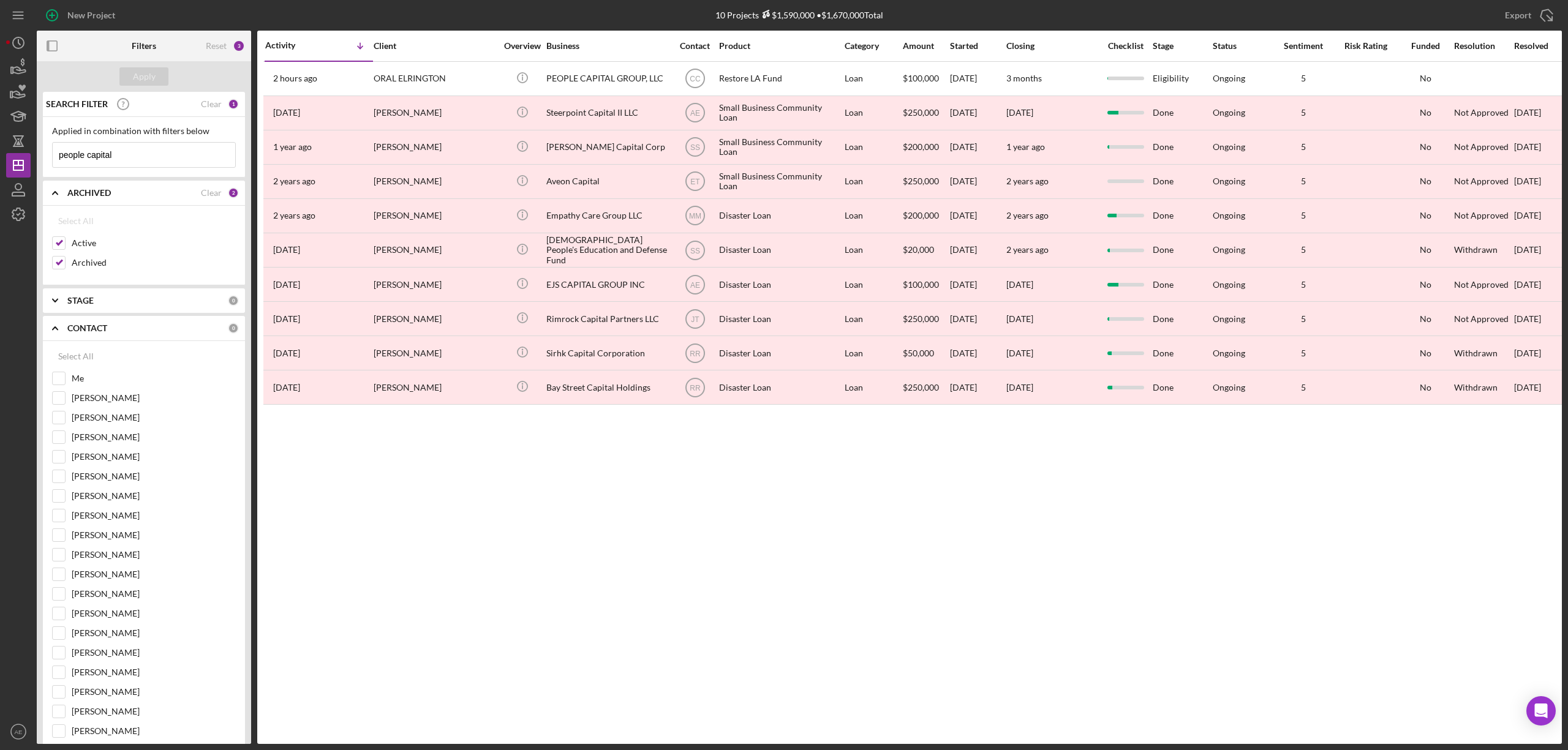
click at [152, 155] on input "people capital" at bounding box center [144, 155] width 182 height 24
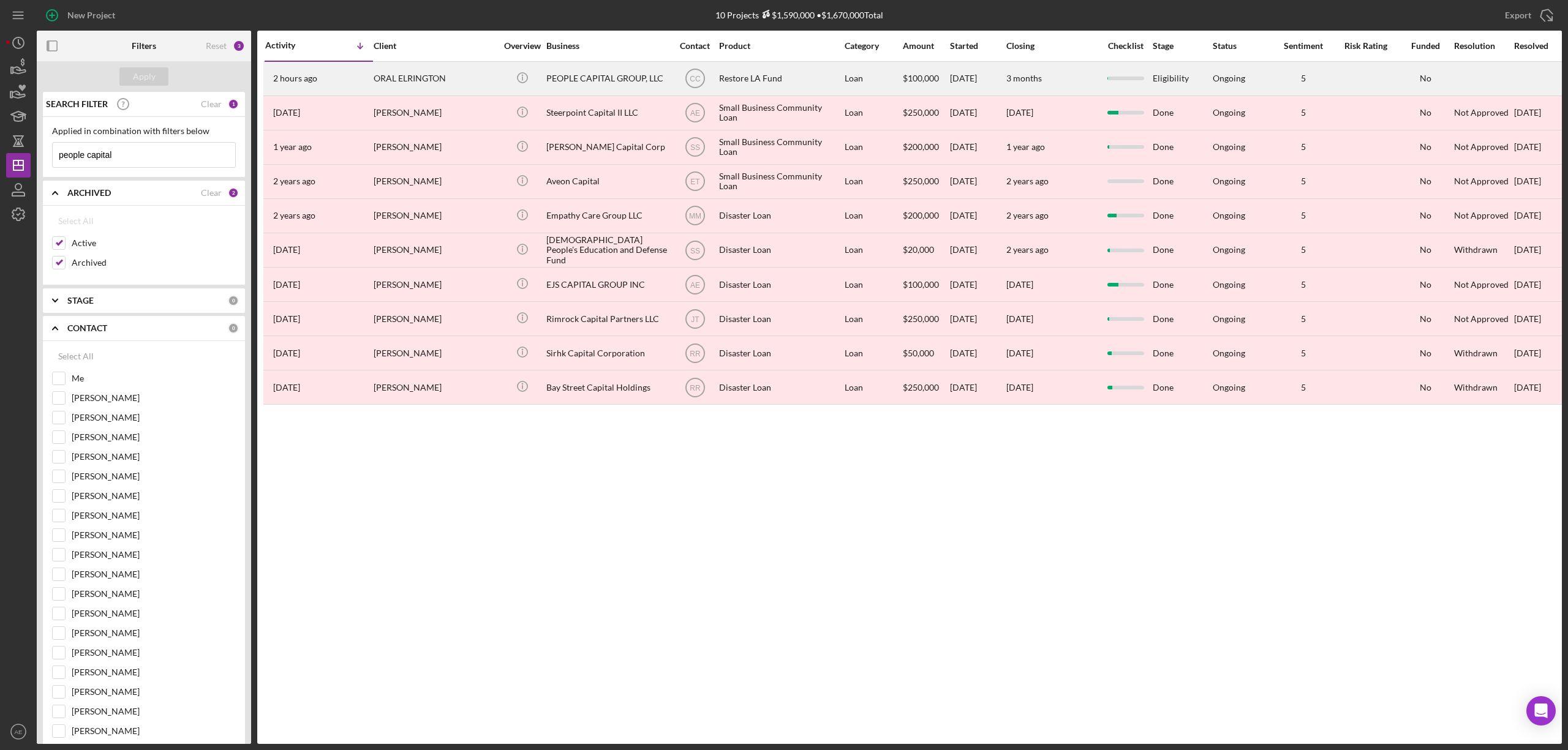
click at [620, 80] on div "PEOPLE CAPITAL GROUP, LLC" at bounding box center [608, 79] width 123 height 33
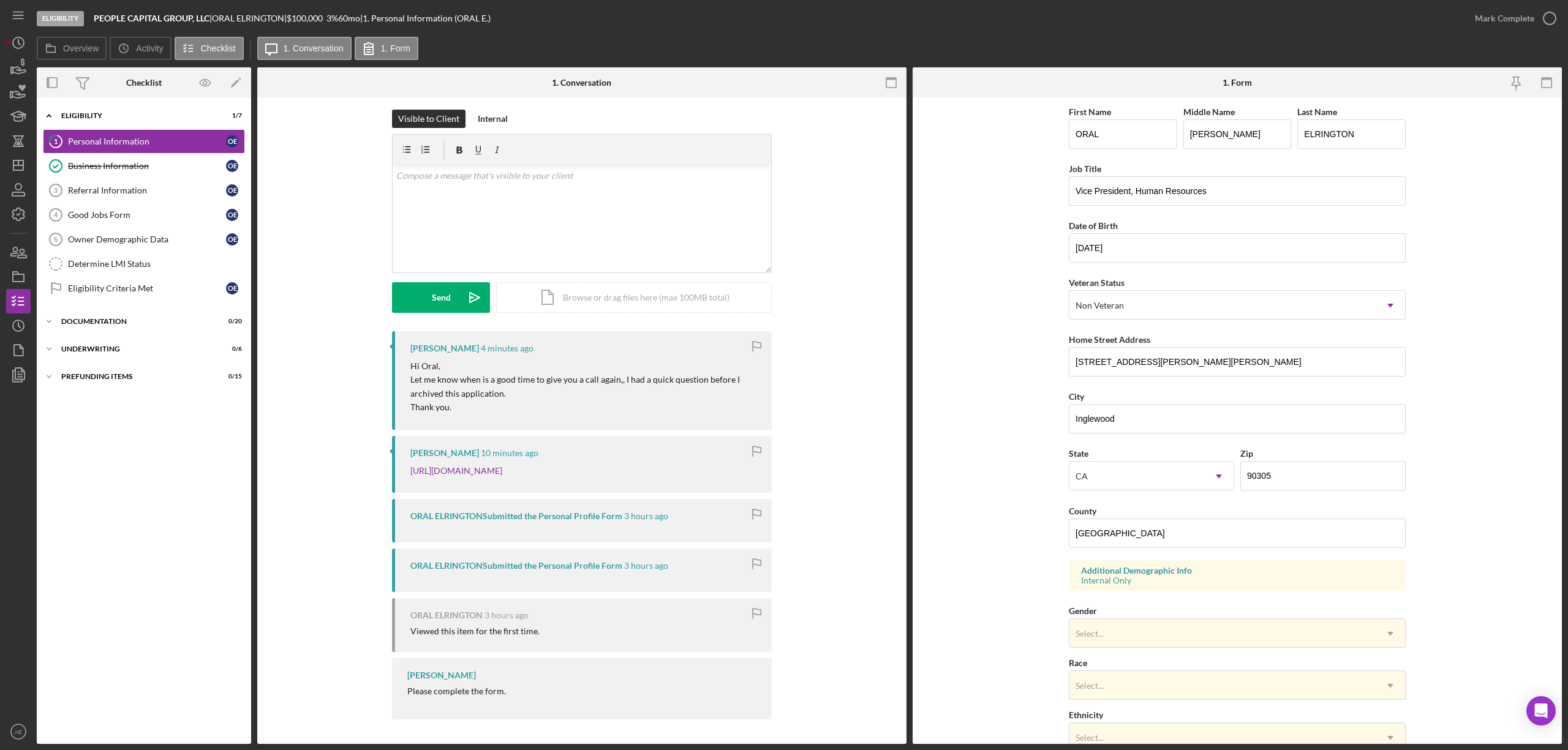
scroll to position [20, 0]
click at [150, 165] on div "Business Information" at bounding box center [147, 166] width 158 height 10
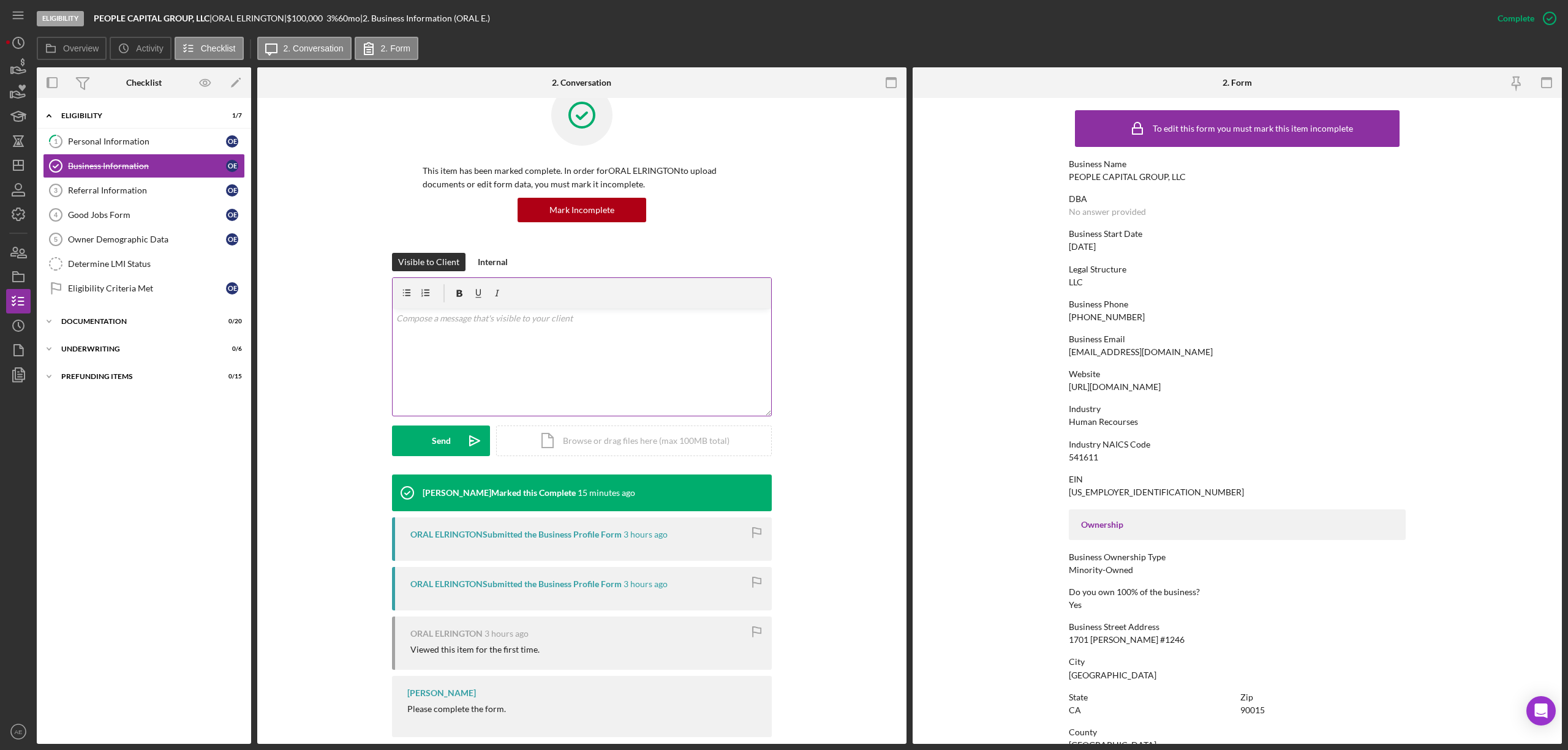
scroll to position [50, 0]
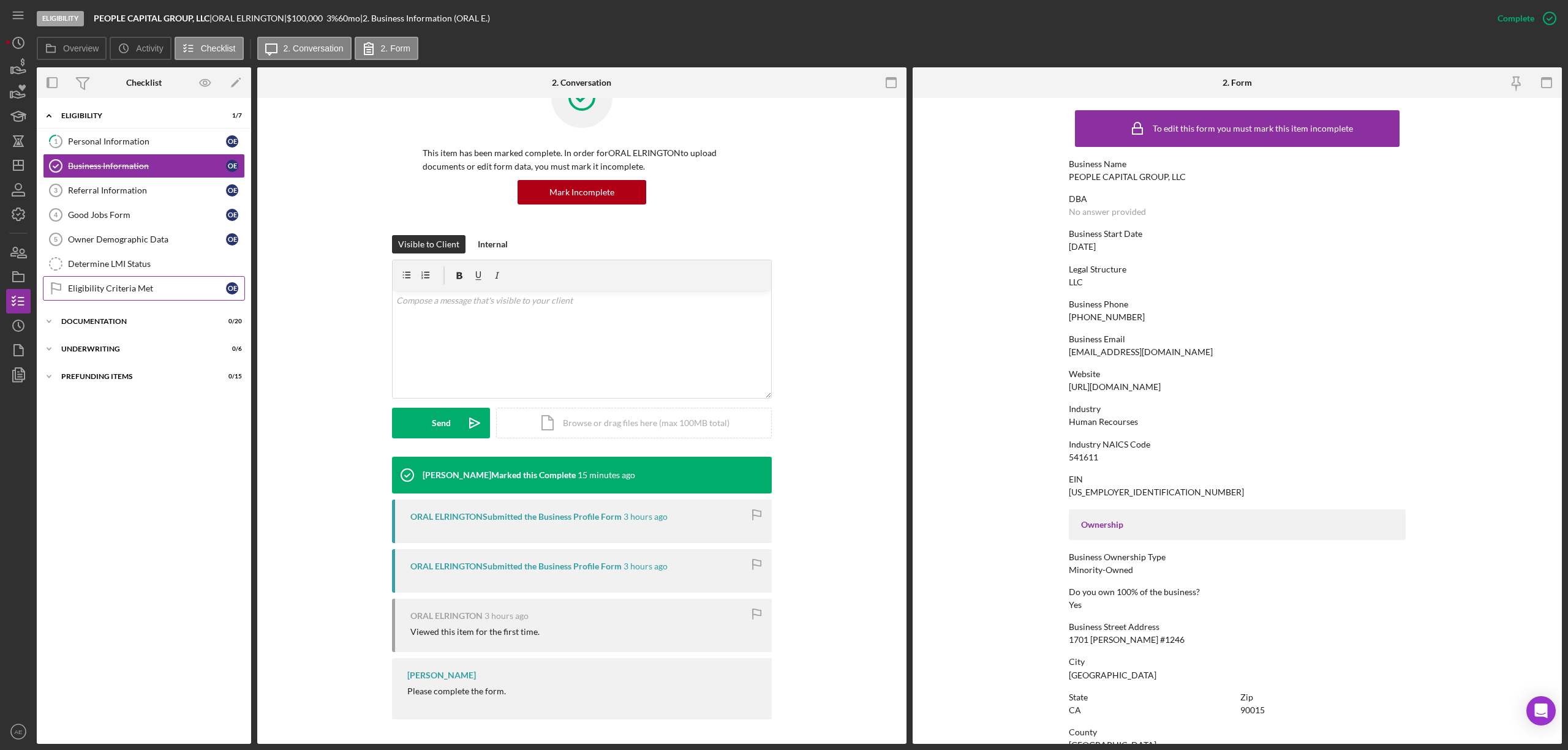
click at [157, 293] on div "Eligibility Criteria Met" at bounding box center [147, 288] width 158 height 10
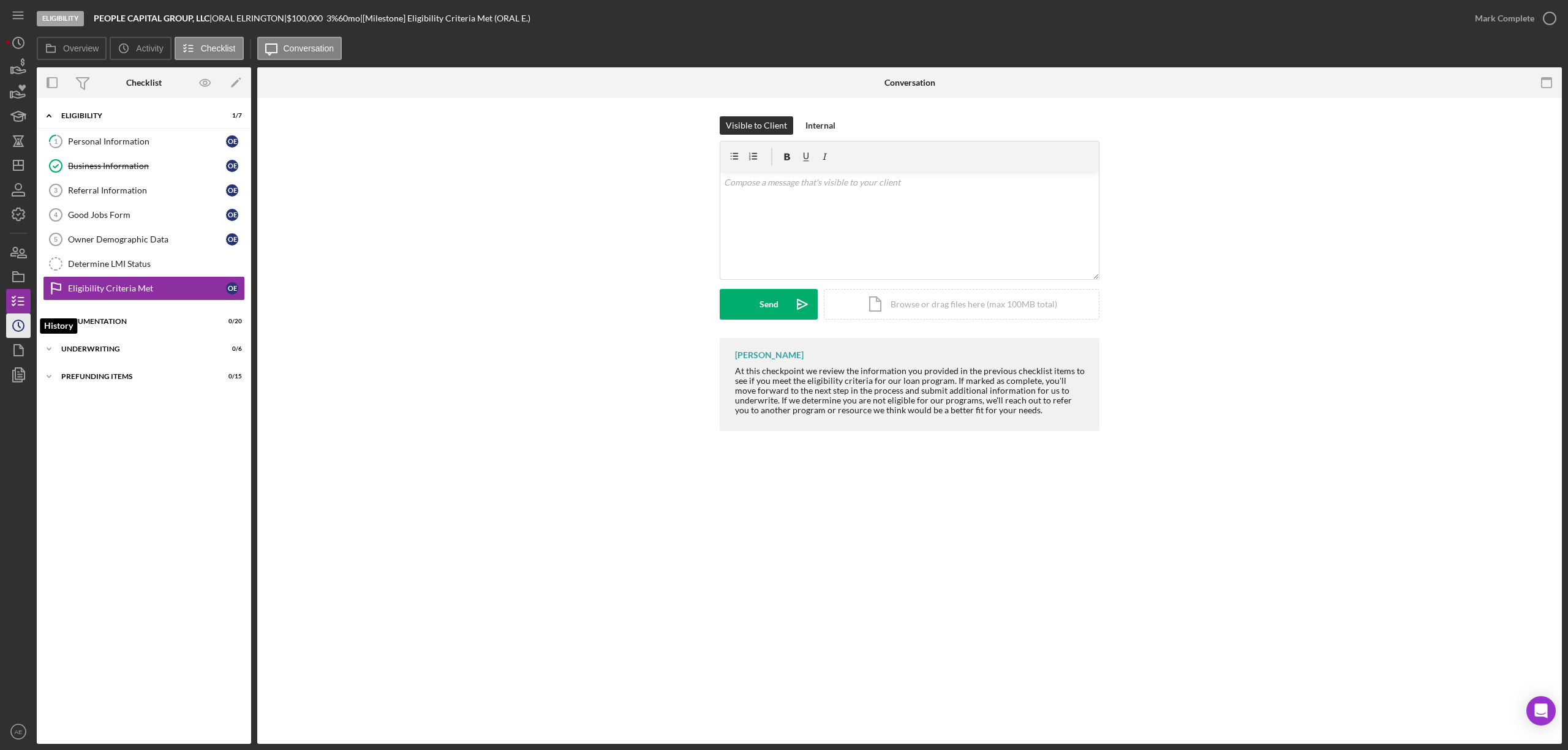
click at [20, 336] on icon "Icon/History" at bounding box center [18, 325] width 31 height 31
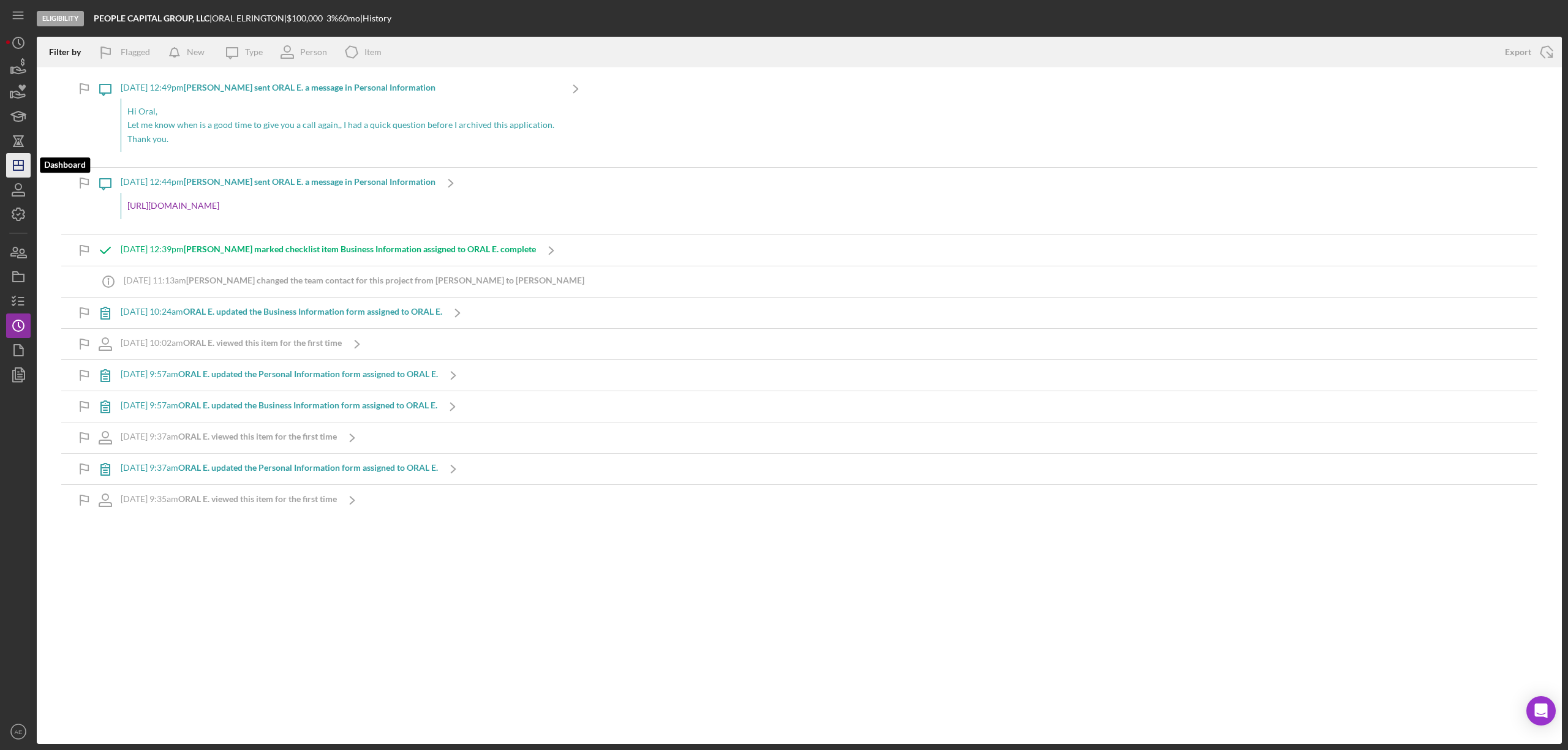
click at [8, 172] on icon "Icon/Dashboard" at bounding box center [18, 165] width 31 height 31
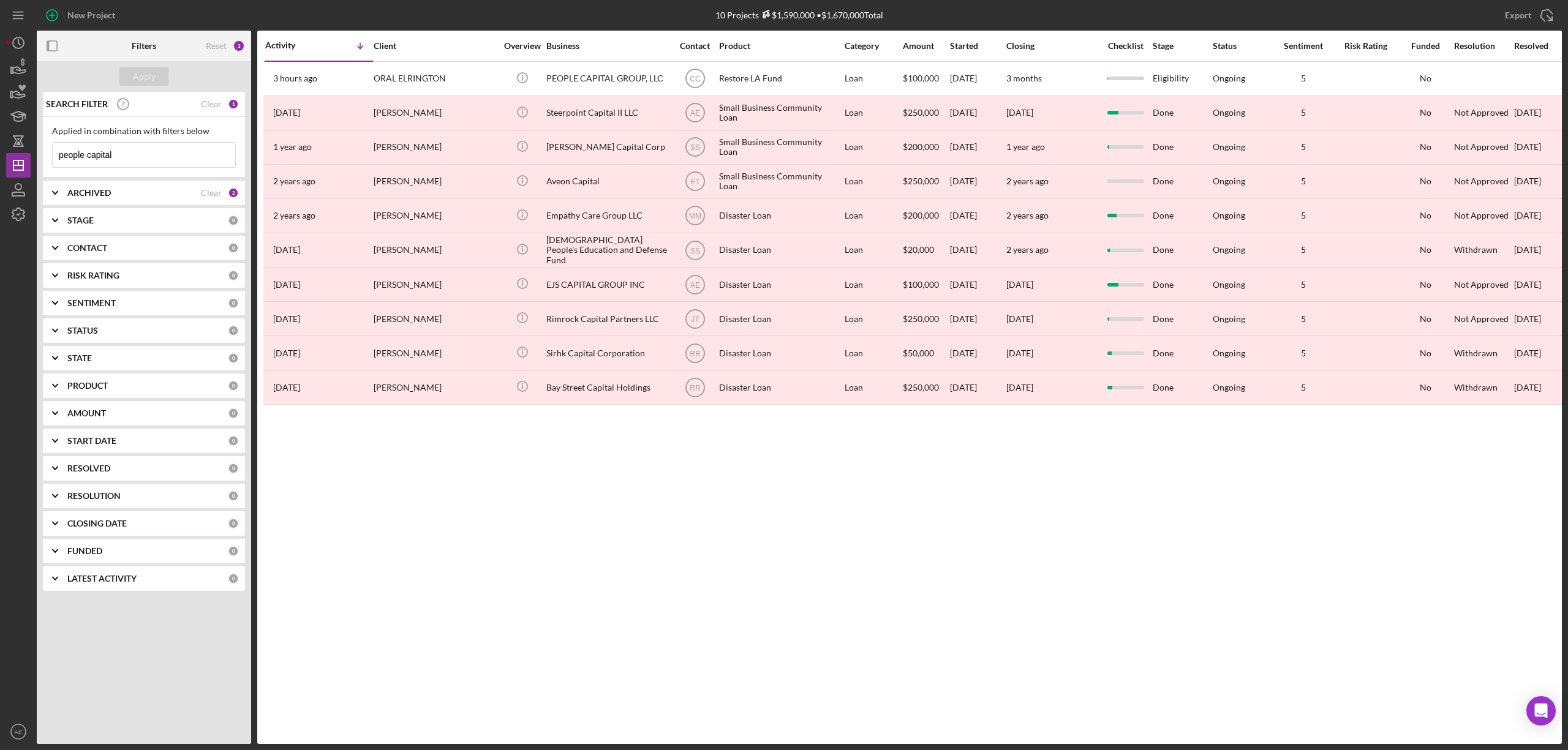
click at [150, 157] on input "people capital" at bounding box center [144, 155] width 182 height 24
click at [137, 201] on div "ARCHIVED Clear 2" at bounding box center [153, 193] width 172 height 24
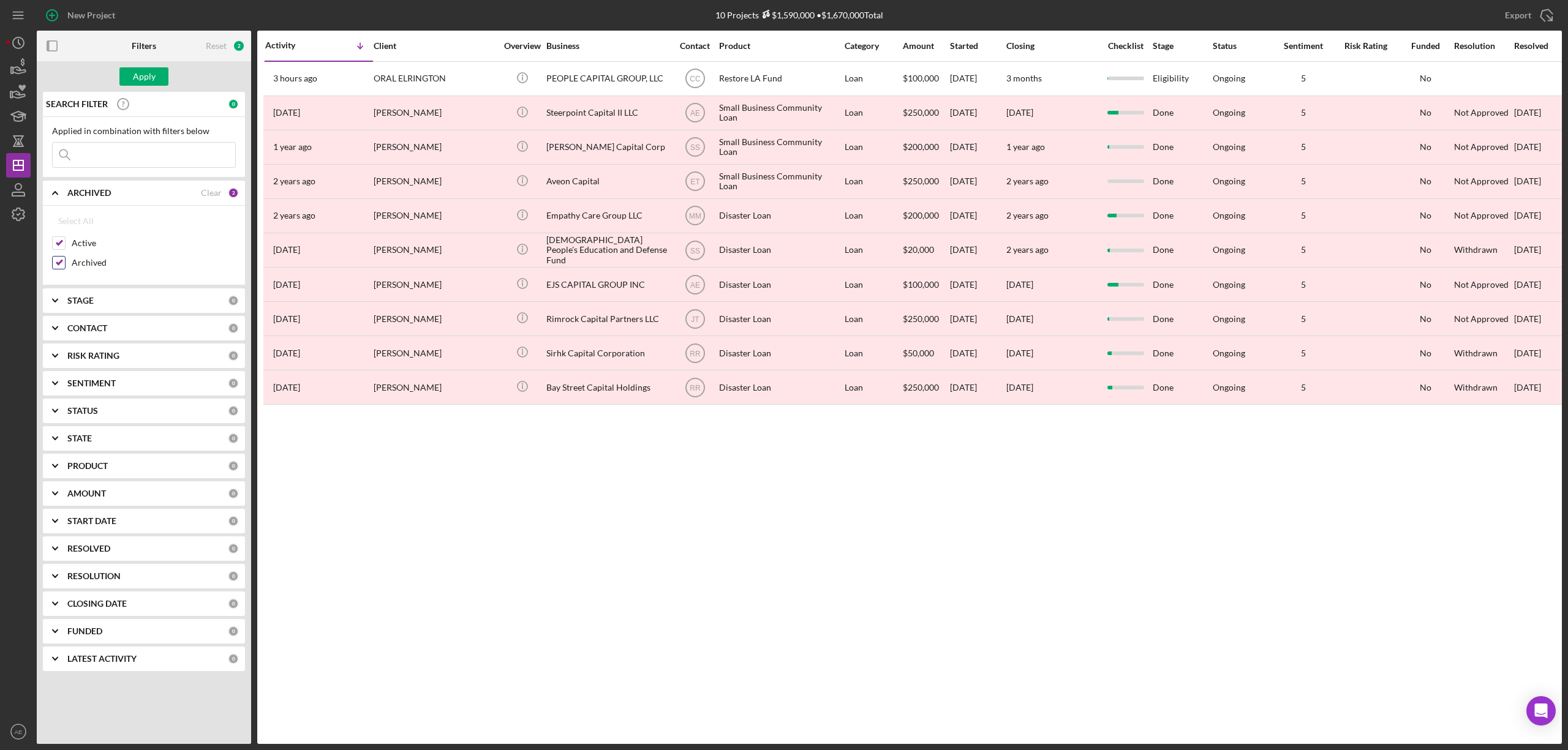
click at [54, 263] on input "Archived" at bounding box center [58, 262] width 12 height 12
checkbox input "false"
click at [85, 333] on b "CONTACT" at bounding box center [88, 328] width 40 height 10
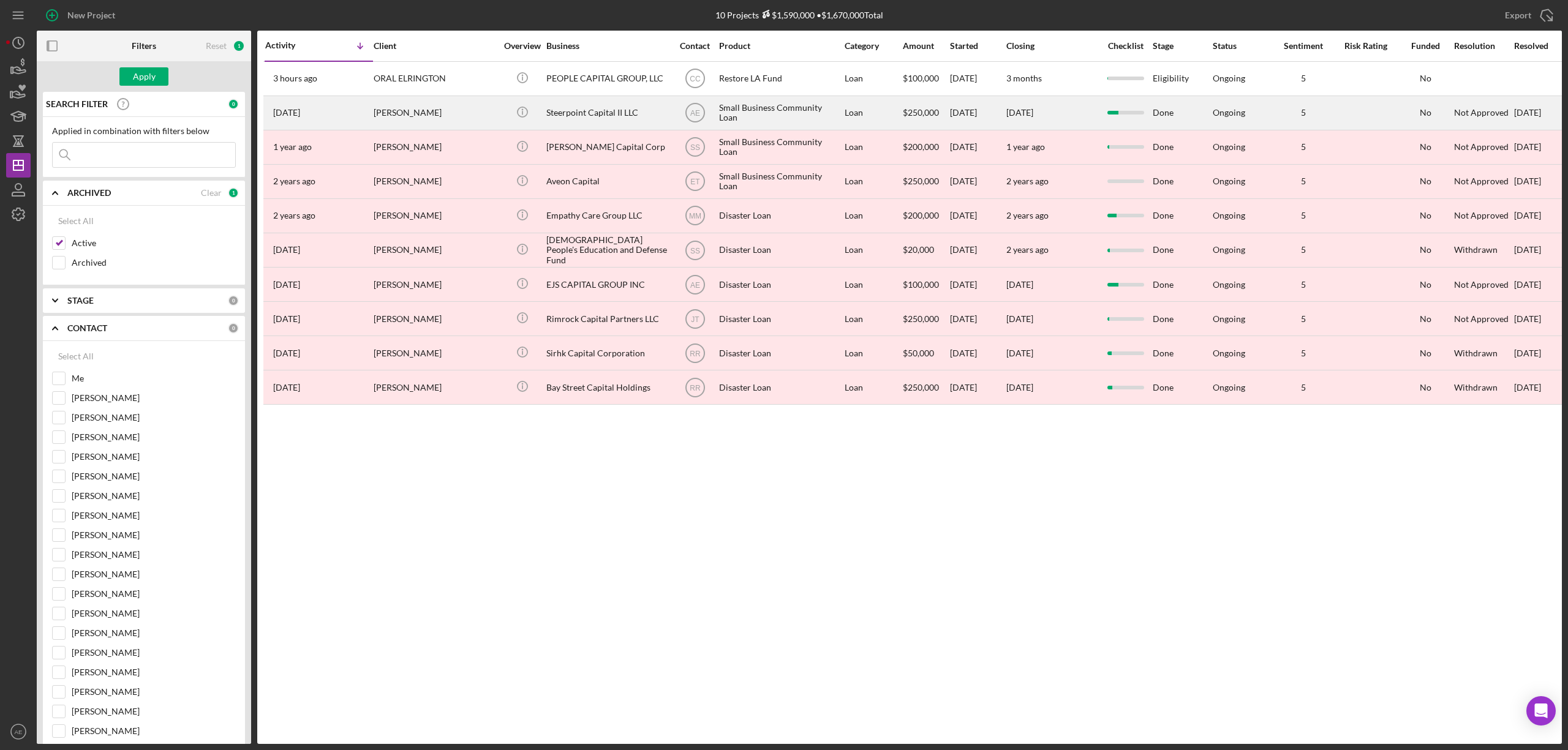
drag, startPoint x: 57, startPoint y: 382, endPoint x: 264, endPoint y: 108, distance: 343.4
click at [57, 381] on input "Me" at bounding box center [58, 378] width 12 height 12
checkbox input "true"
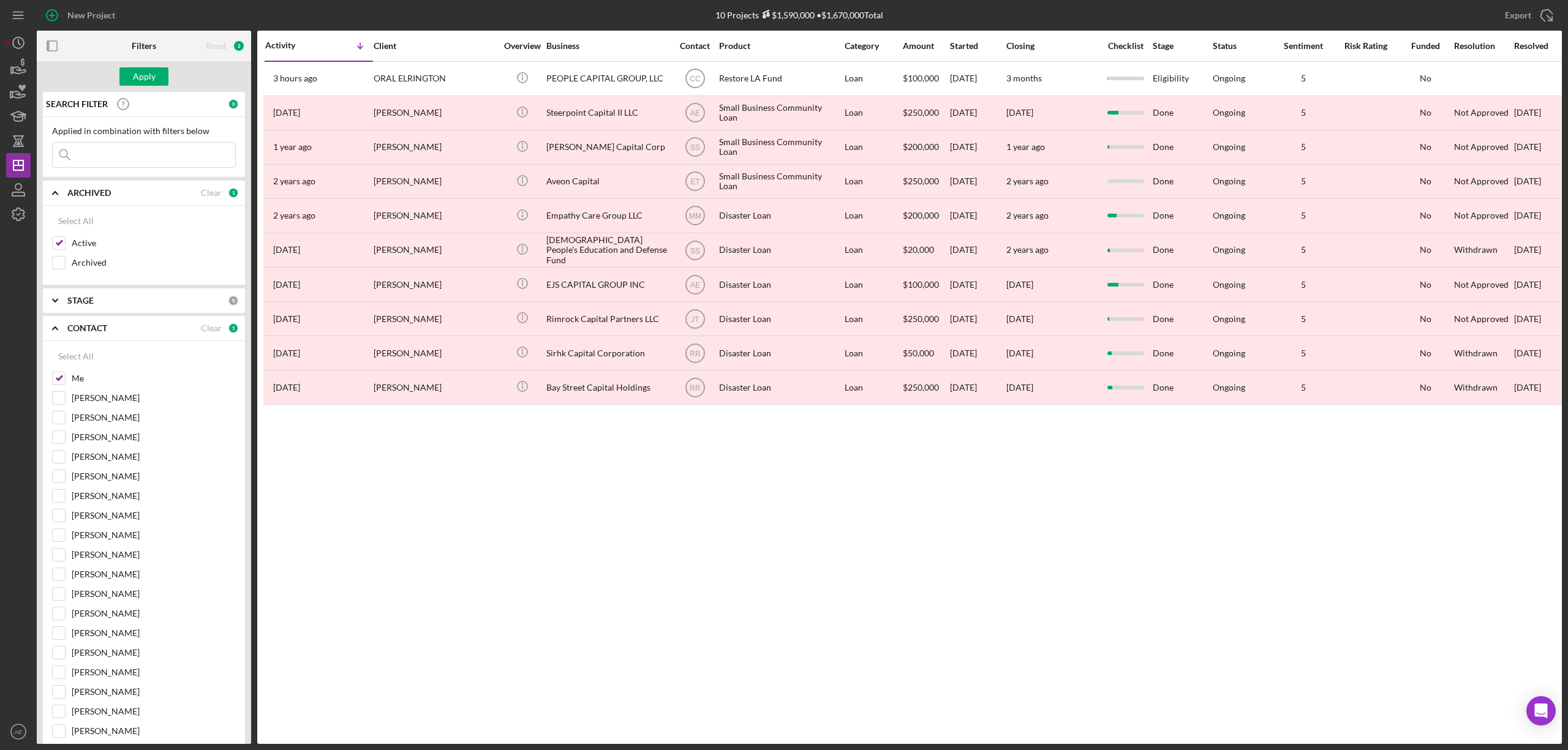
click at [152, 87] on div "Apply" at bounding box center [144, 76] width 214 height 31
click at [145, 85] on div "Apply" at bounding box center [145, 77] width 23 height 19
